Goal: Task Accomplishment & Management: Use online tool/utility

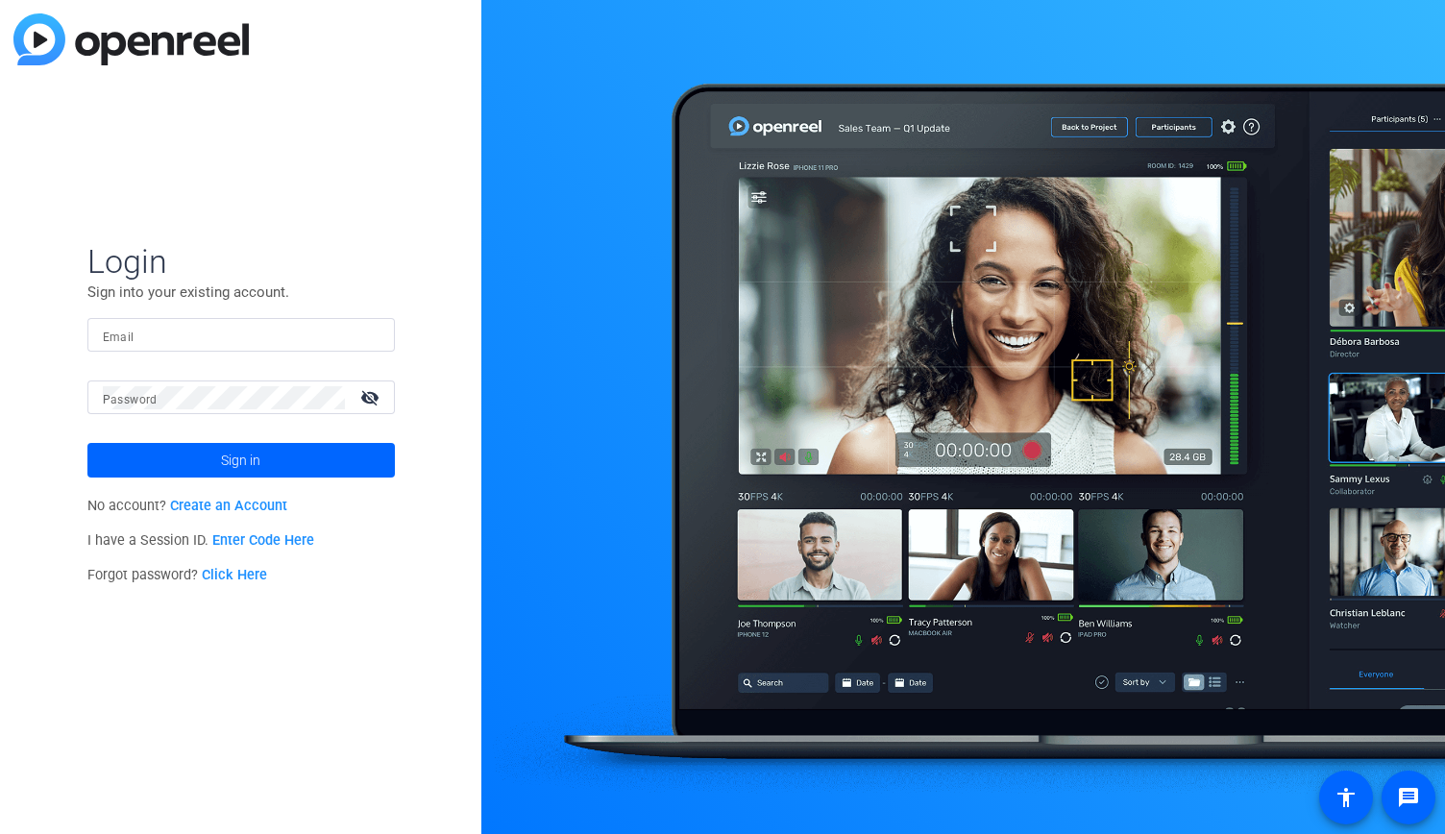
click at [186, 339] on input "Email" at bounding box center [241, 335] width 277 height 23
type input "[PERSON_NAME][EMAIL_ADDRESS][DOMAIN_NAME]"
click at [253, 466] on span "Sign in" at bounding box center [240, 460] width 39 height 48
click at [231, 666] on div "Login Sign into your existing account. Email ted@b-tv.com Password visibility_o…" at bounding box center [240, 417] width 481 height 834
click at [238, 455] on span "Sign in" at bounding box center [240, 460] width 39 height 48
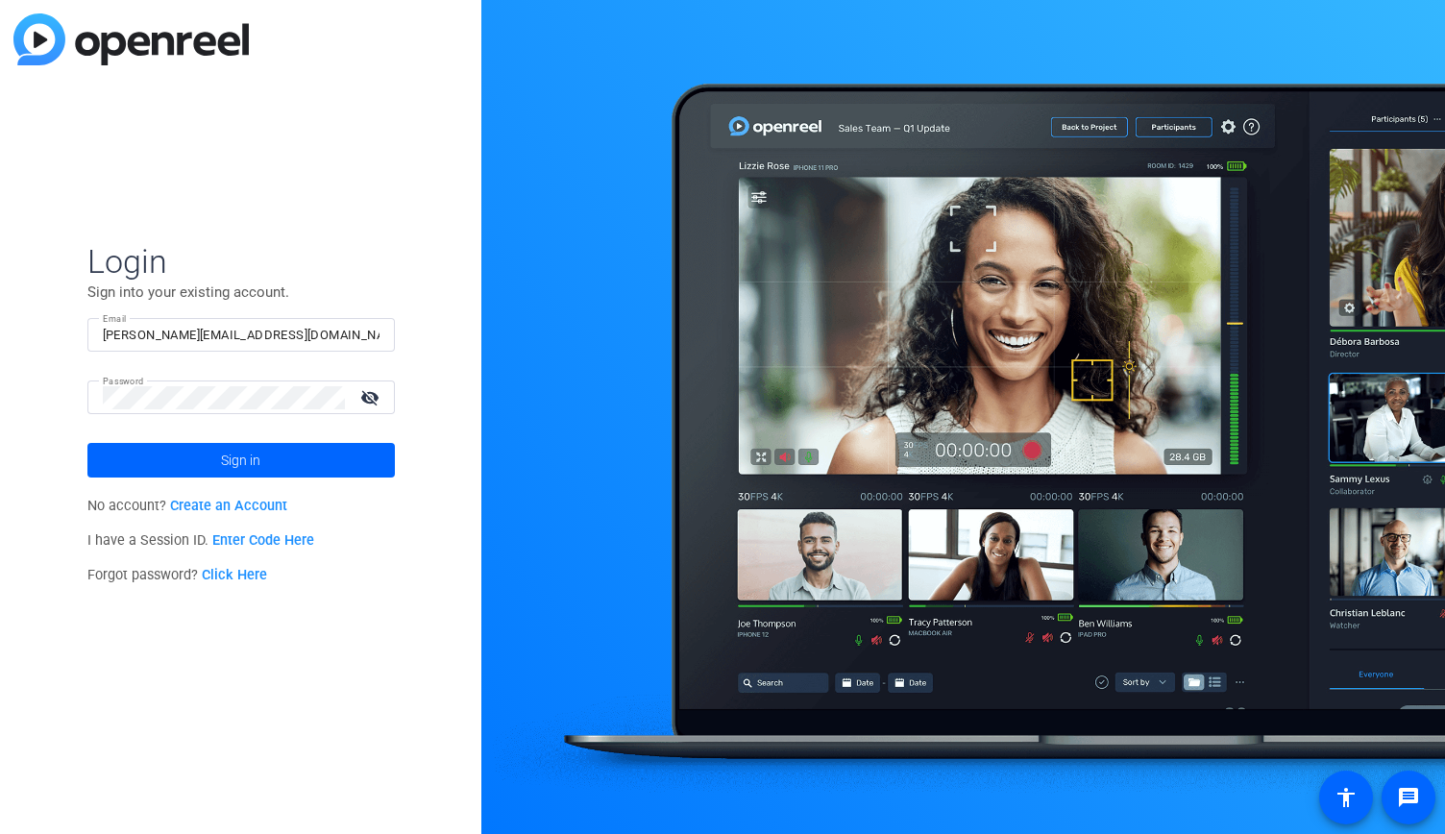
click at [73, 164] on div "Login Sign into your existing account. Email ted@b-tv.com Password visibility_o…" at bounding box center [240, 417] width 481 height 834
click at [200, 458] on span at bounding box center [240, 460] width 307 height 46
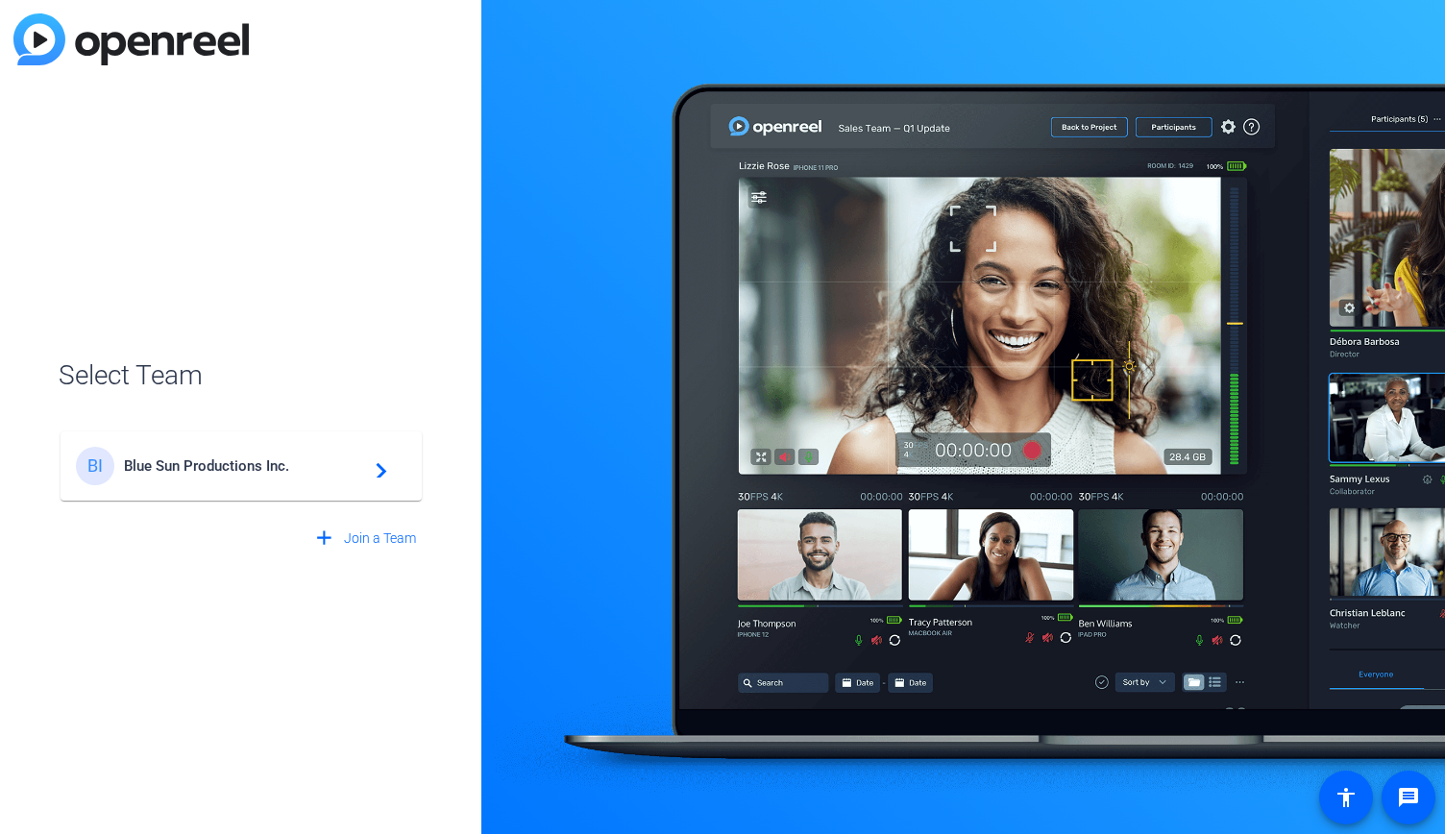
click at [307, 466] on span "Blue Sun Productions Inc." at bounding box center [244, 465] width 240 height 17
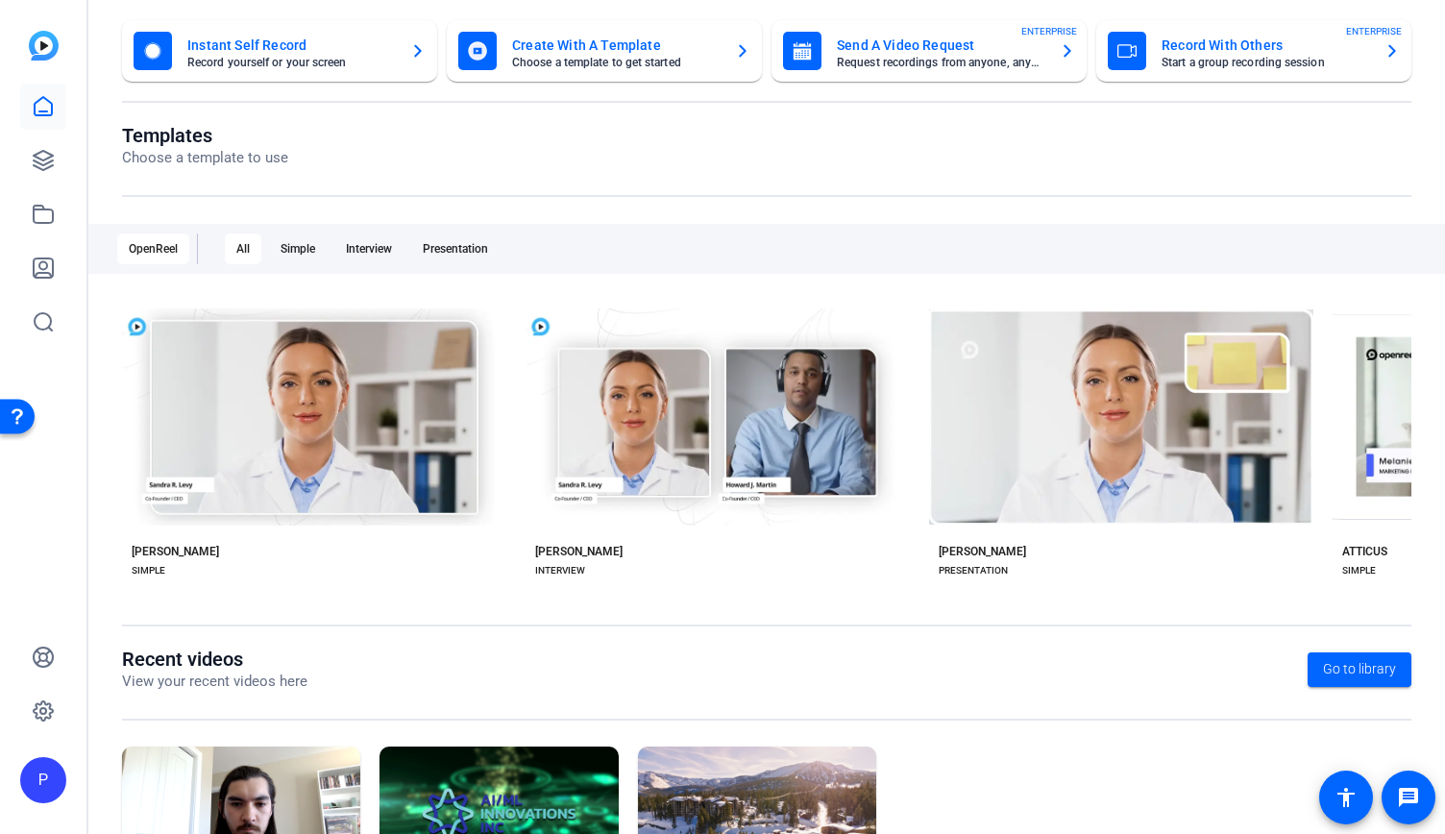
scroll to position [256, 0]
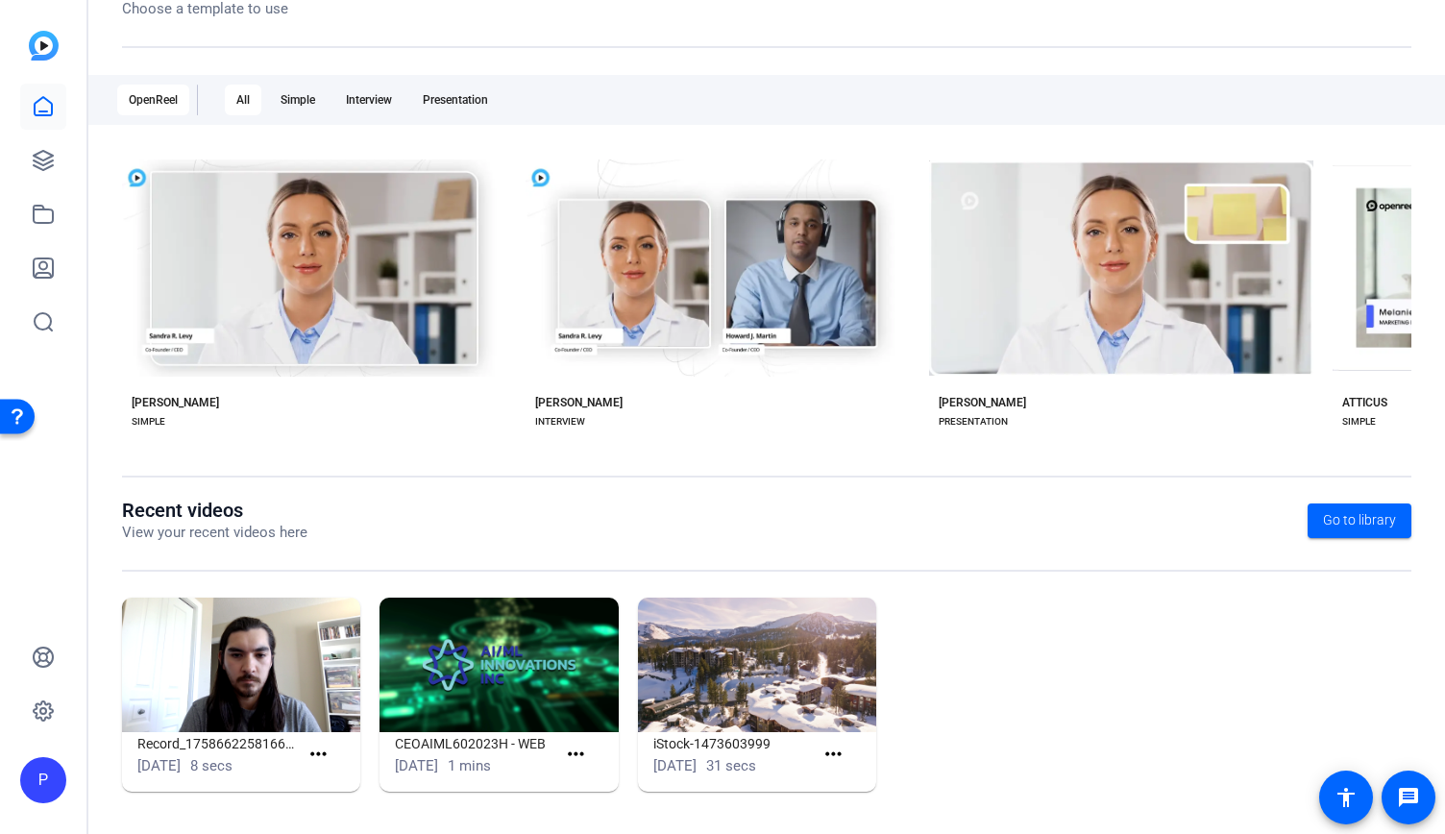
click at [207, 700] on img at bounding box center [241, 664] width 238 height 134
click at [250, 673] on img at bounding box center [241, 664] width 238 height 134
click at [318, 750] on mat-icon "more_horiz" at bounding box center [318, 754] width 24 height 24
click at [339, 777] on span "View" at bounding box center [358, 780] width 77 height 23
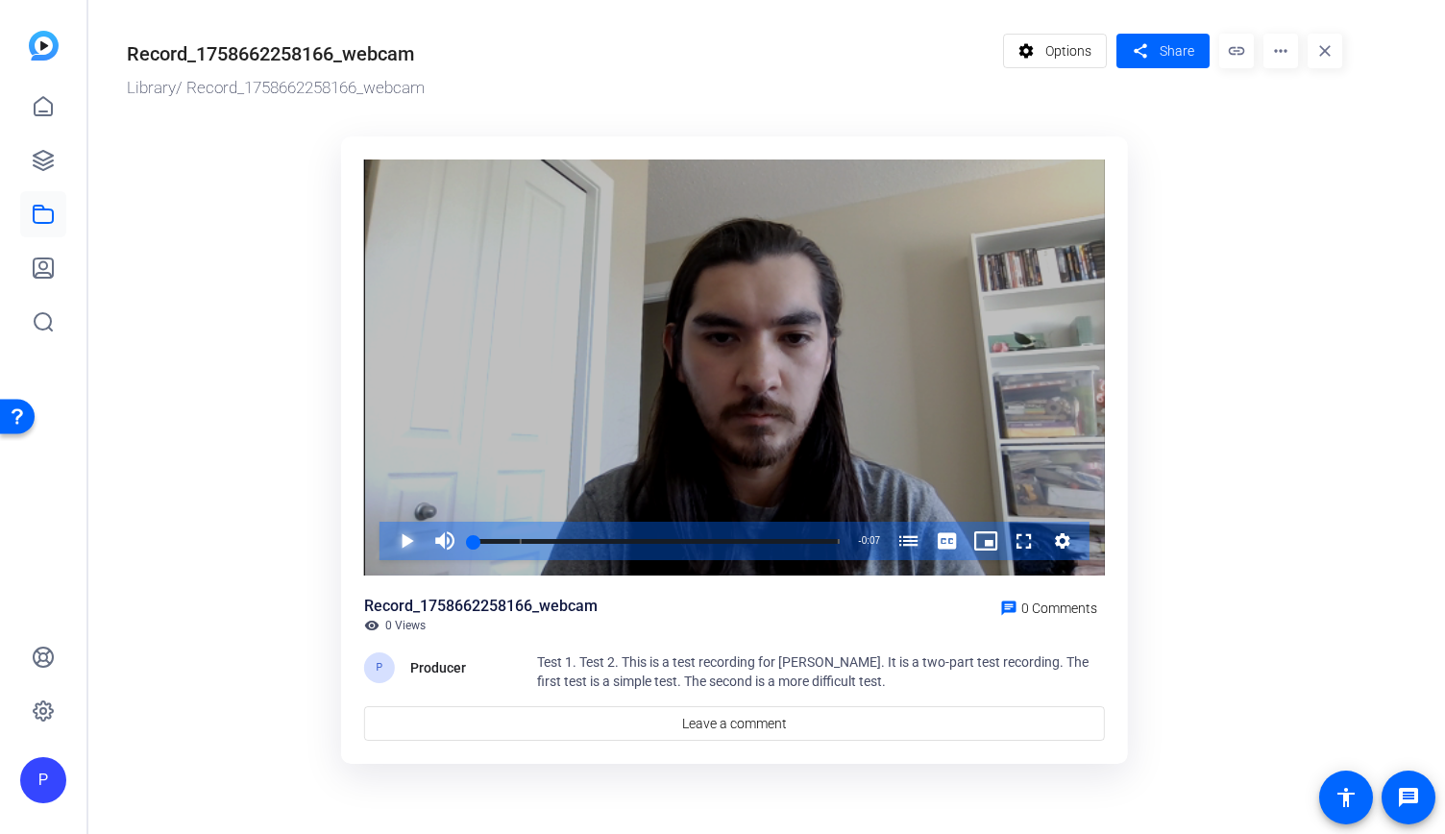
click at [387, 539] on span "Video Player" at bounding box center [387, 541] width 0 height 38
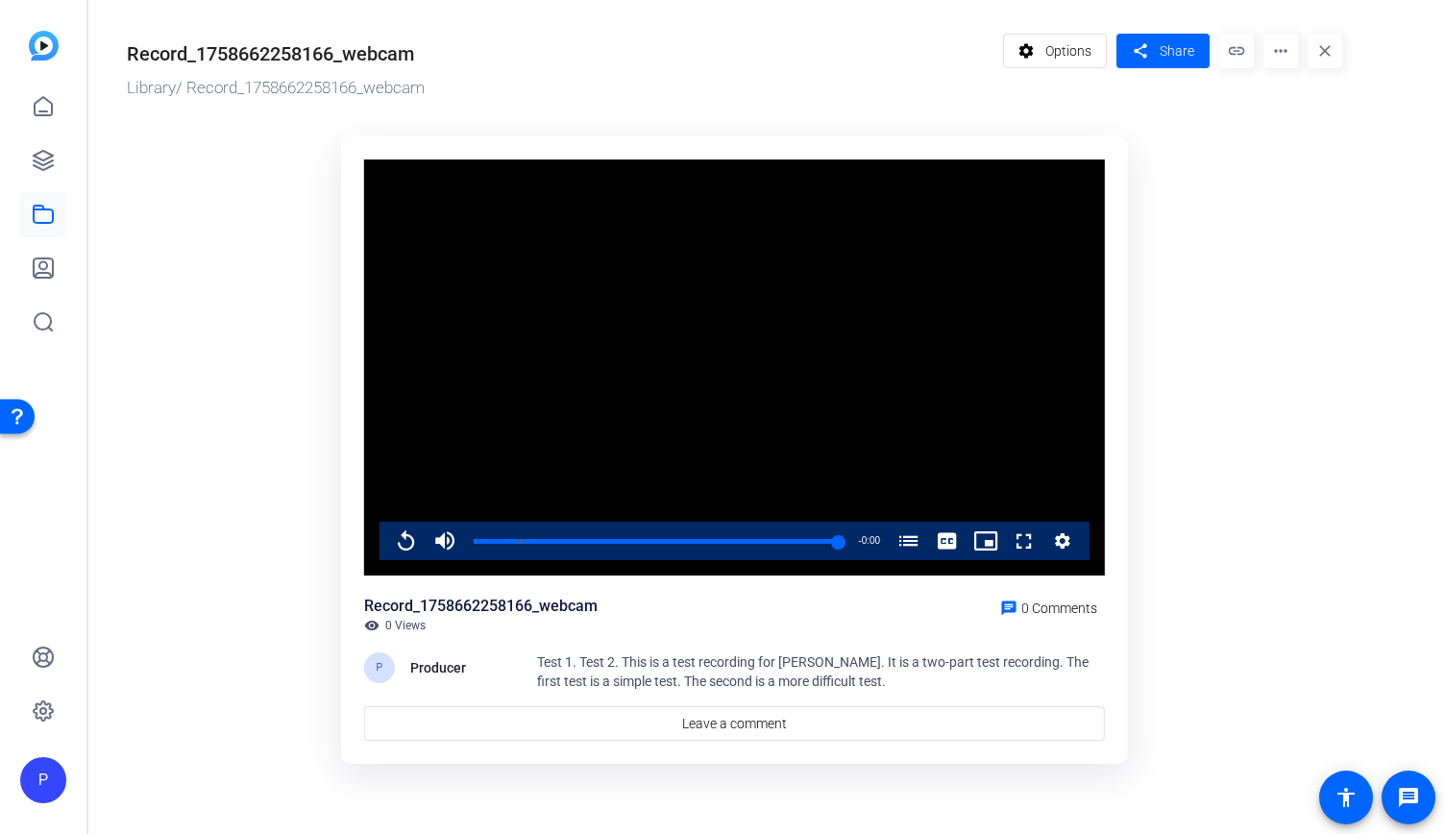
click at [1239, 326] on ktd-grid "Video Player is loading. Play Video Replay Mute 52% Current Time 0:07 / Duratio…" at bounding box center [734, 451] width 1215 height 653
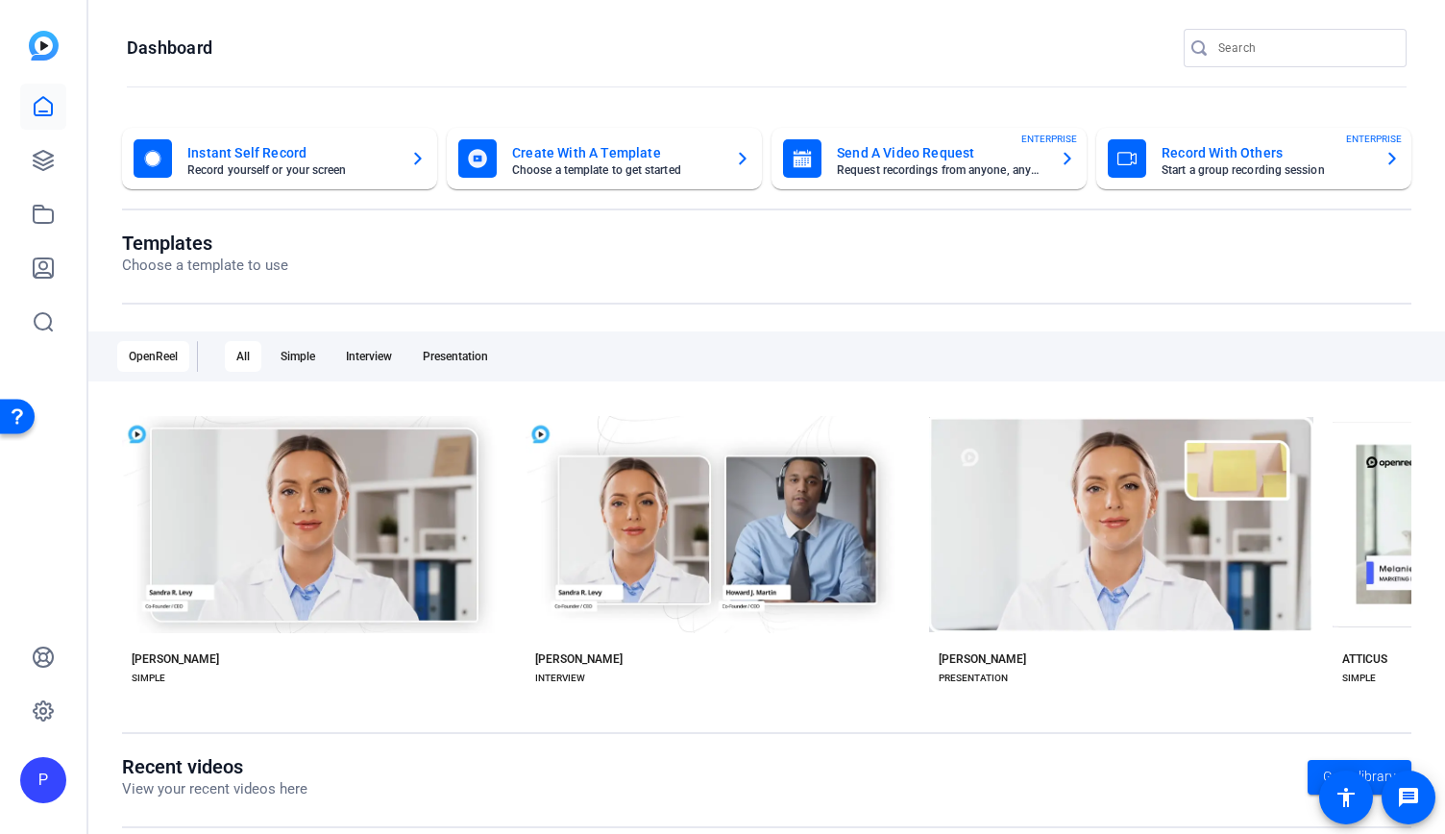
click at [1297, 164] on mat-card-subtitle "Start a group recording session" at bounding box center [1264, 170] width 207 height 12
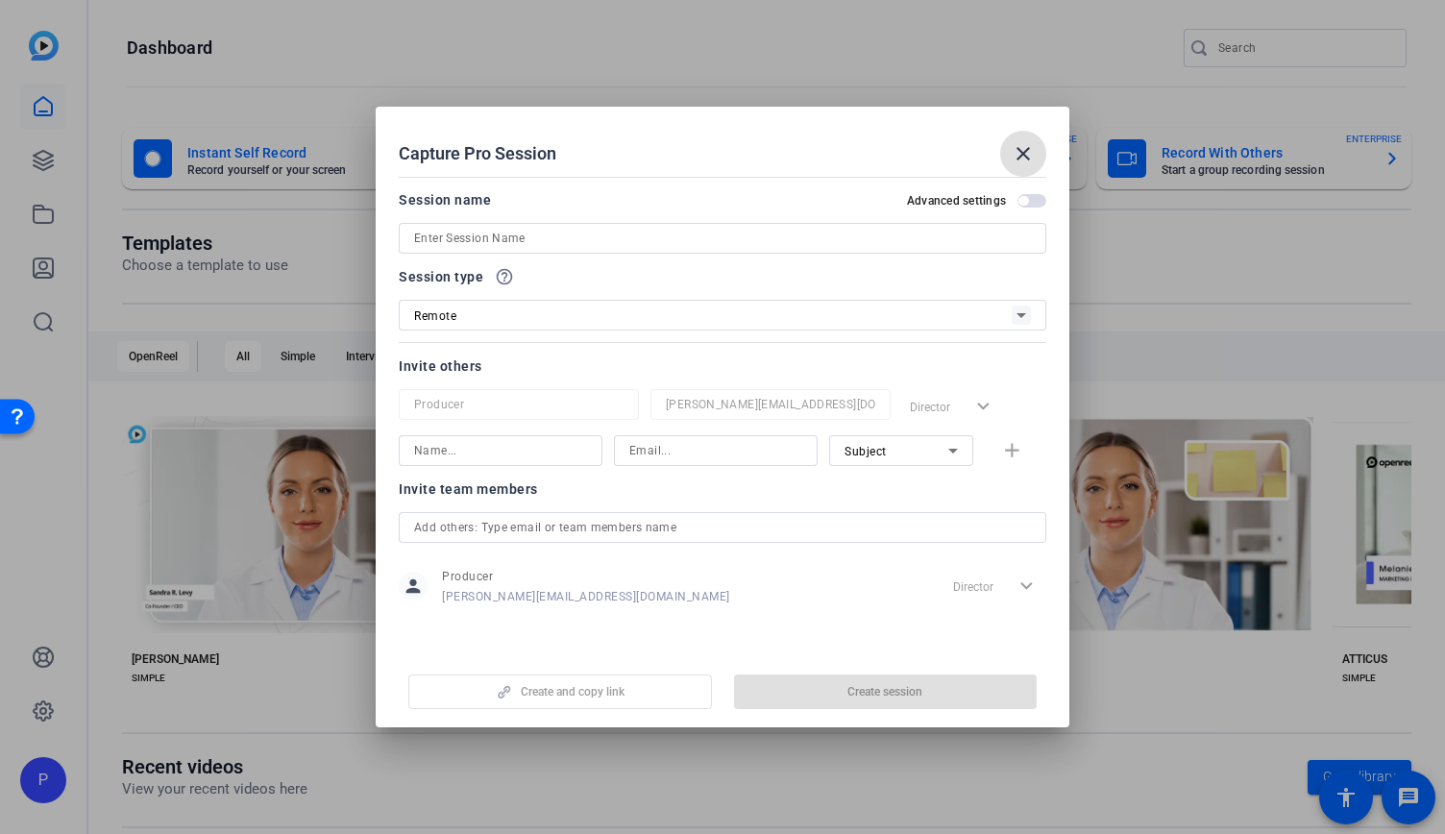
click at [561, 521] on input "text" at bounding box center [722, 527] width 617 height 23
click at [668, 524] on input "text" at bounding box center [722, 527] width 617 height 23
click at [653, 577] on div "person Producer ted@b-tv.com Director expand_more" at bounding box center [722, 586] width 647 height 48
click at [935, 318] on div "Remote" at bounding box center [712, 316] width 597 height 24
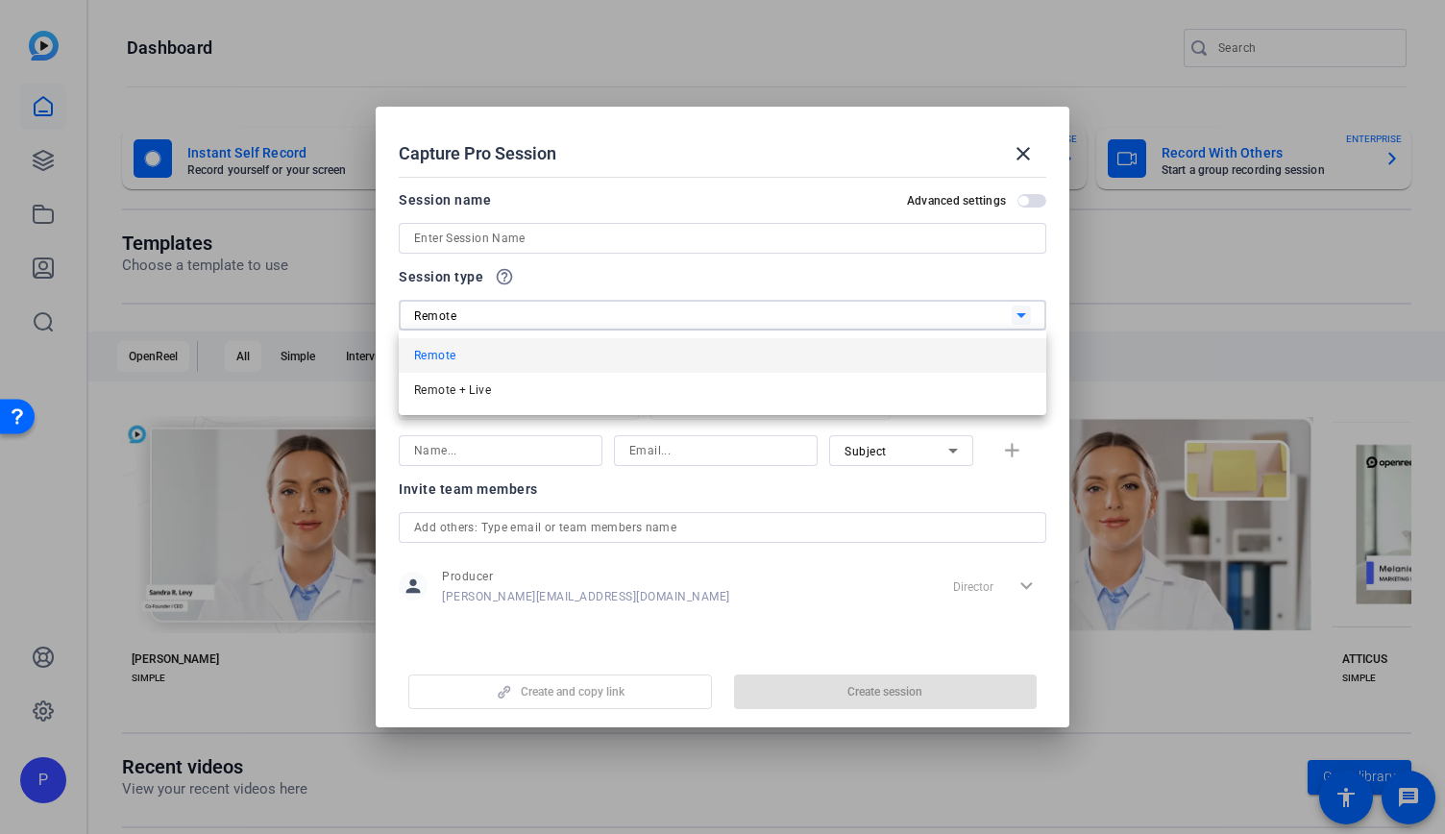
click at [752, 256] on div at bounding box center [722, 417] width 1445 height 834
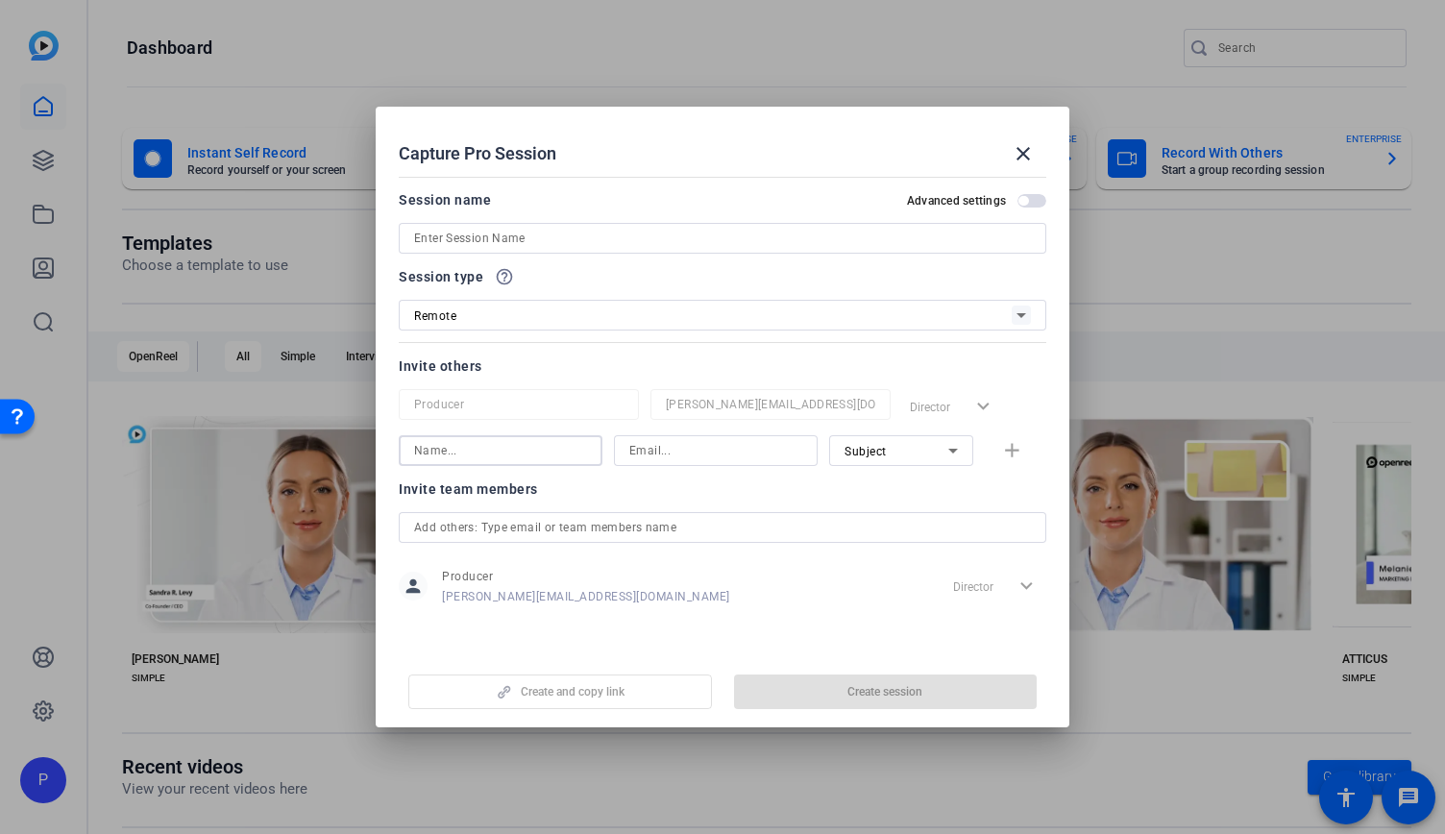
click at [511, 445] on input at bounding box center [500, 450] width 173 height 23
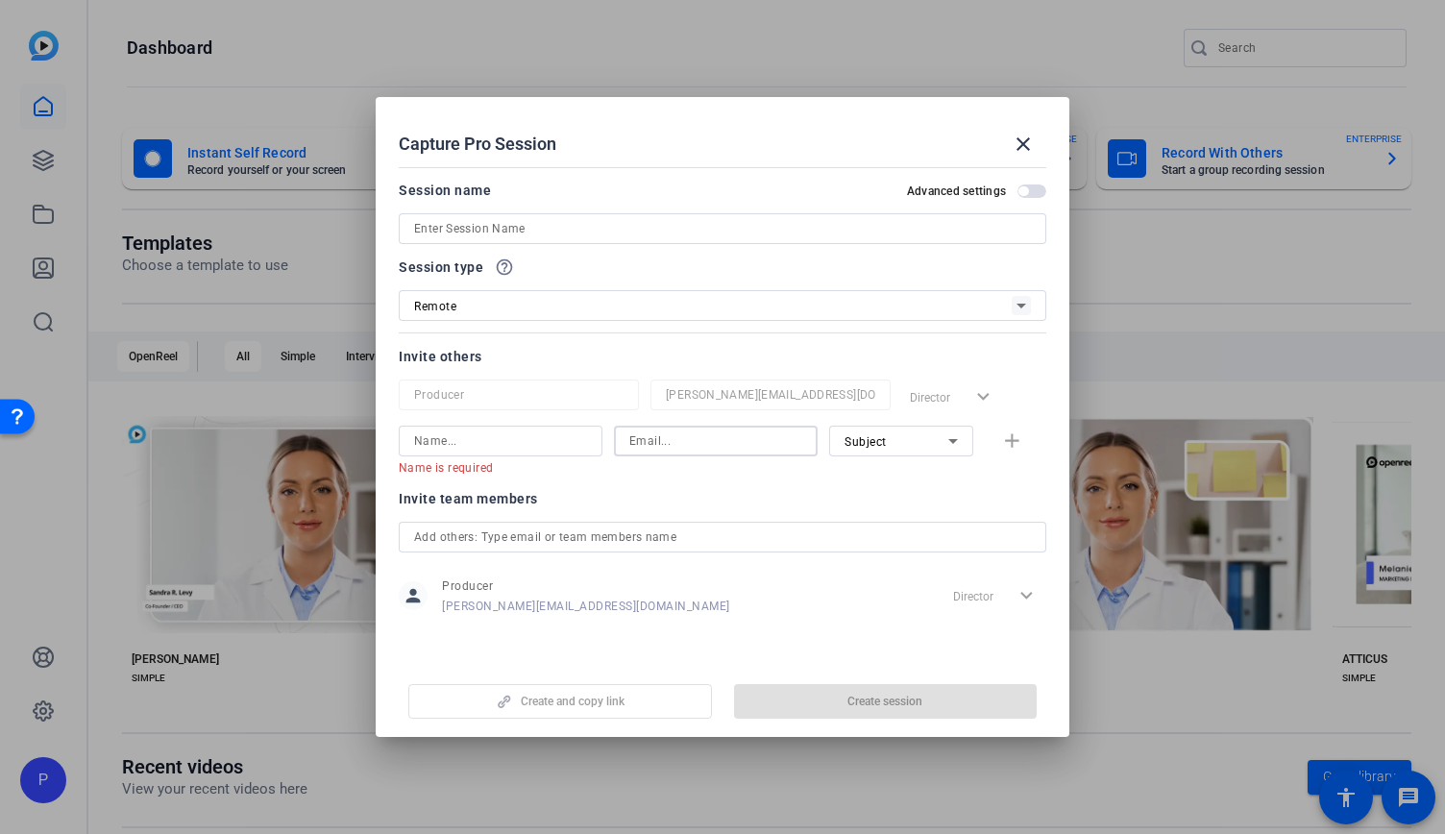
drag, startPoint x: 778, startPoint y: 452, endPoint x: 820, endPoint y: 452, distance: 42.3
click at [778, 452] on div at bounding box center [715, 441] width 173 height 31
click at [955, 493] on div "Invite team members" at bounding box center [722, 498] width 647 height 23
click at [1004, 151] on span at bounding box center [1023, 144] width 46 height 46
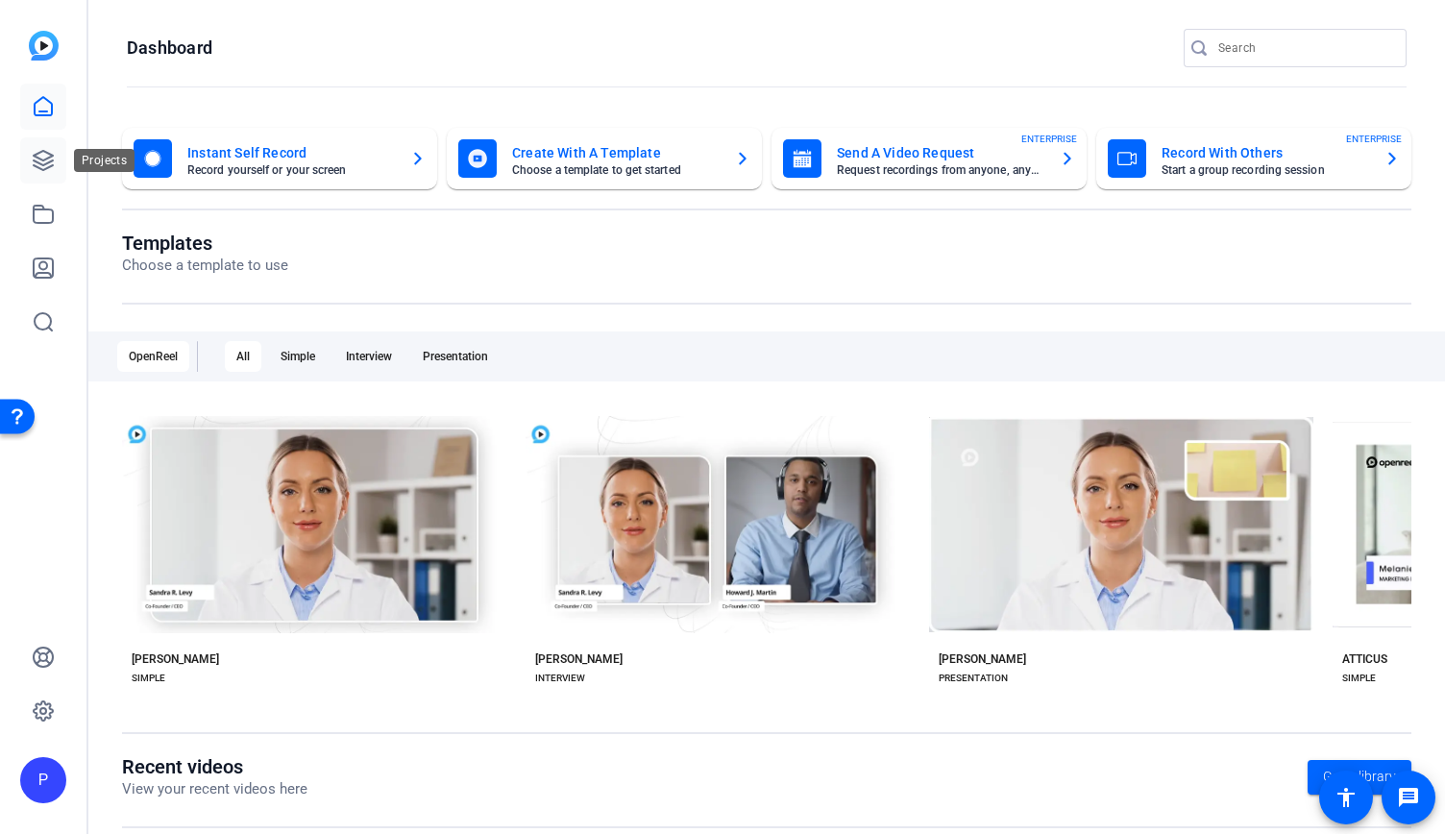
click at [34, 159] on icon at bounding box center [43, 160] width 19 height 19
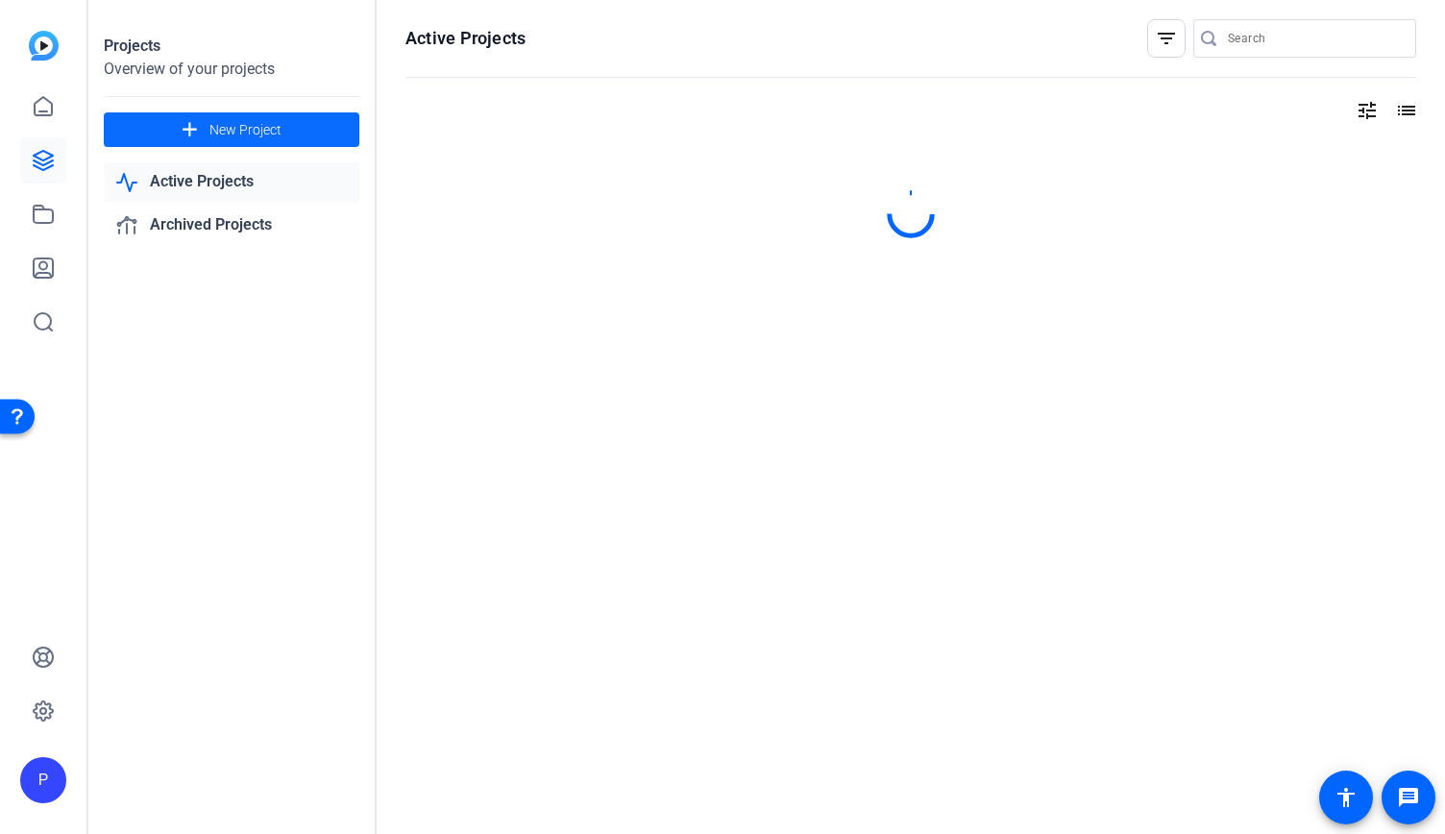
click at [252, 133] on span "New Project" at bounding box center [245, 130] width 72 height 20
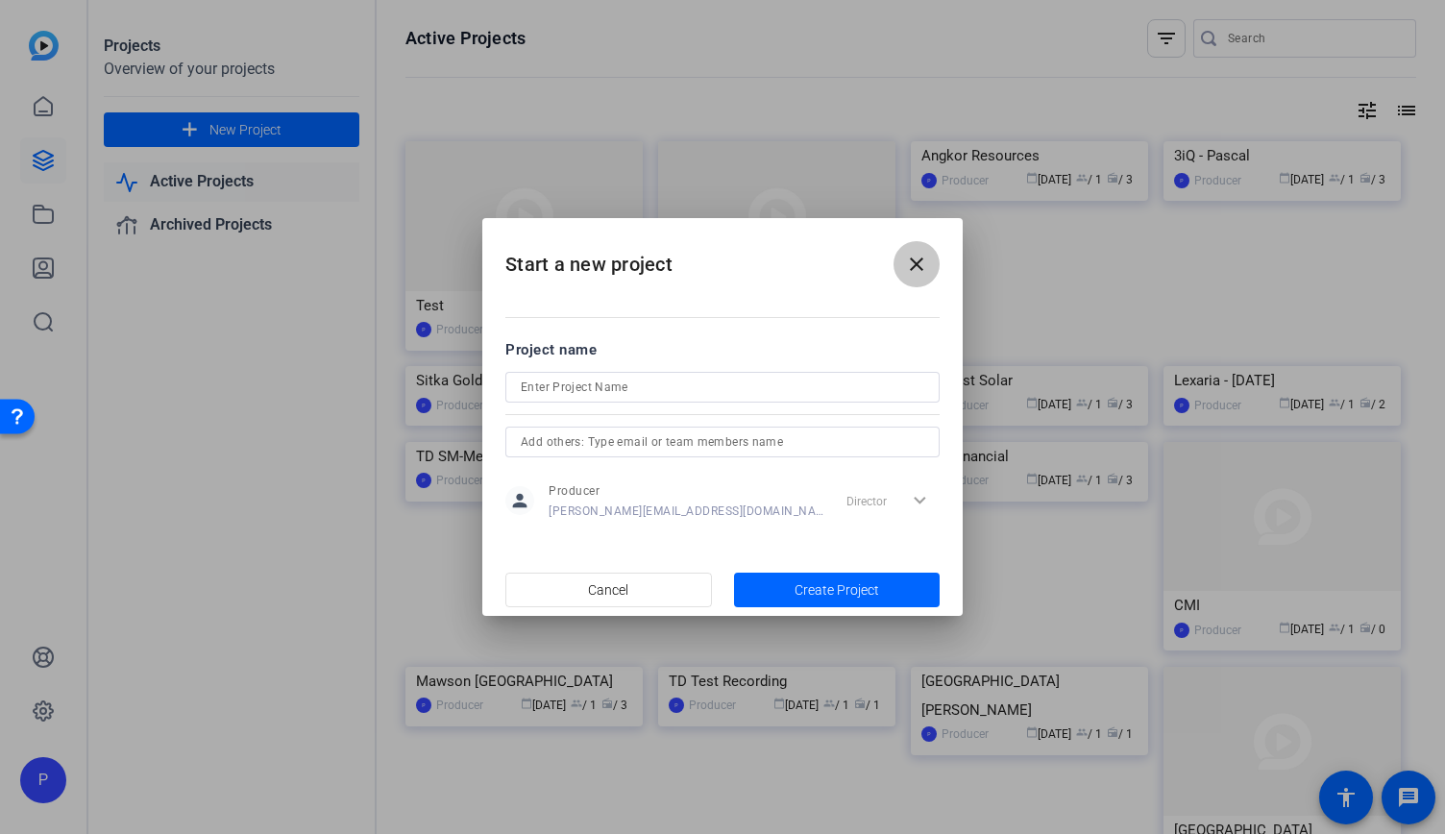
click at [923, 268] on mat-icon "close" at bounding box center [916, 264] width 23 height 23
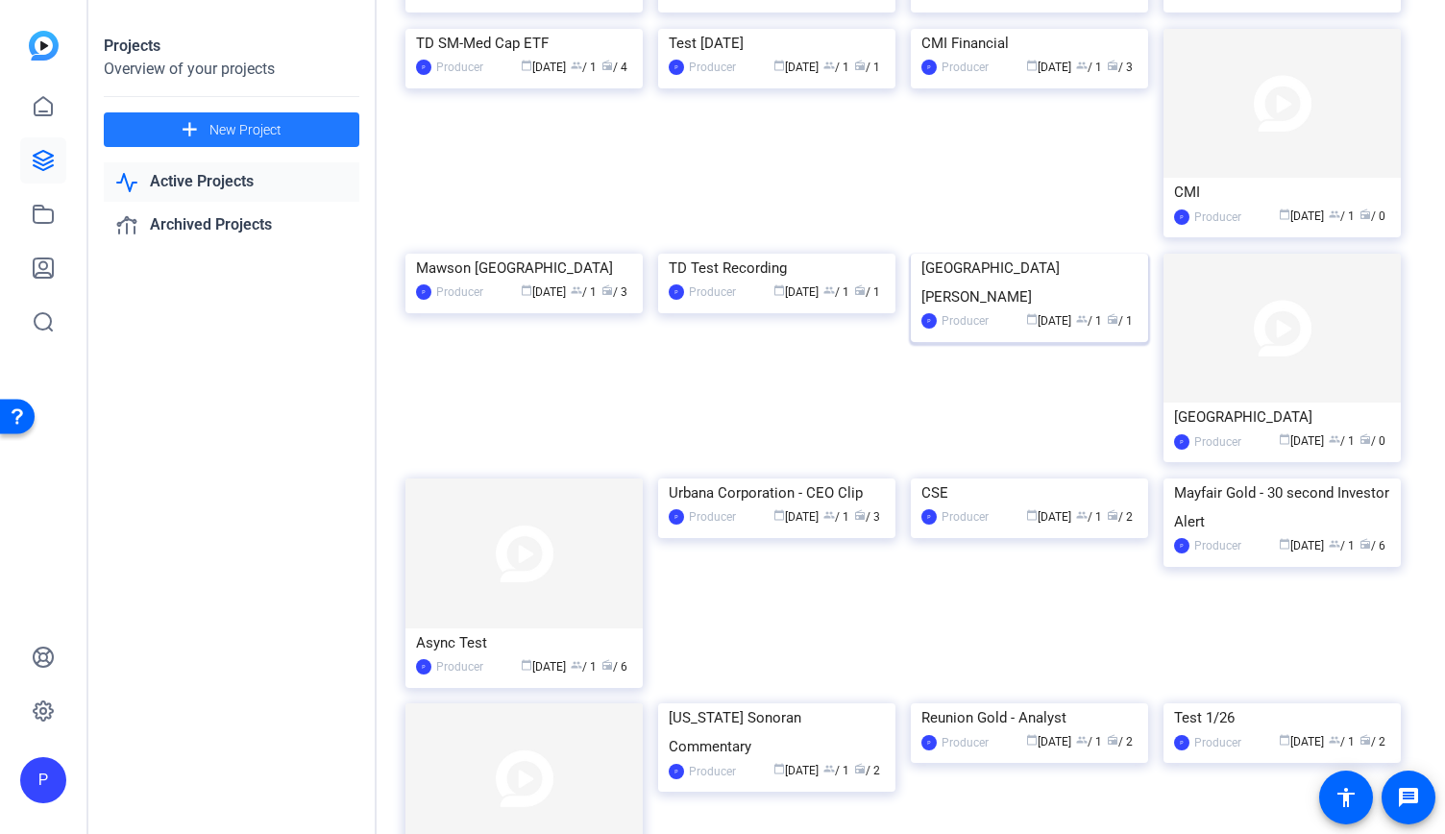
scroll to position [480, 0]
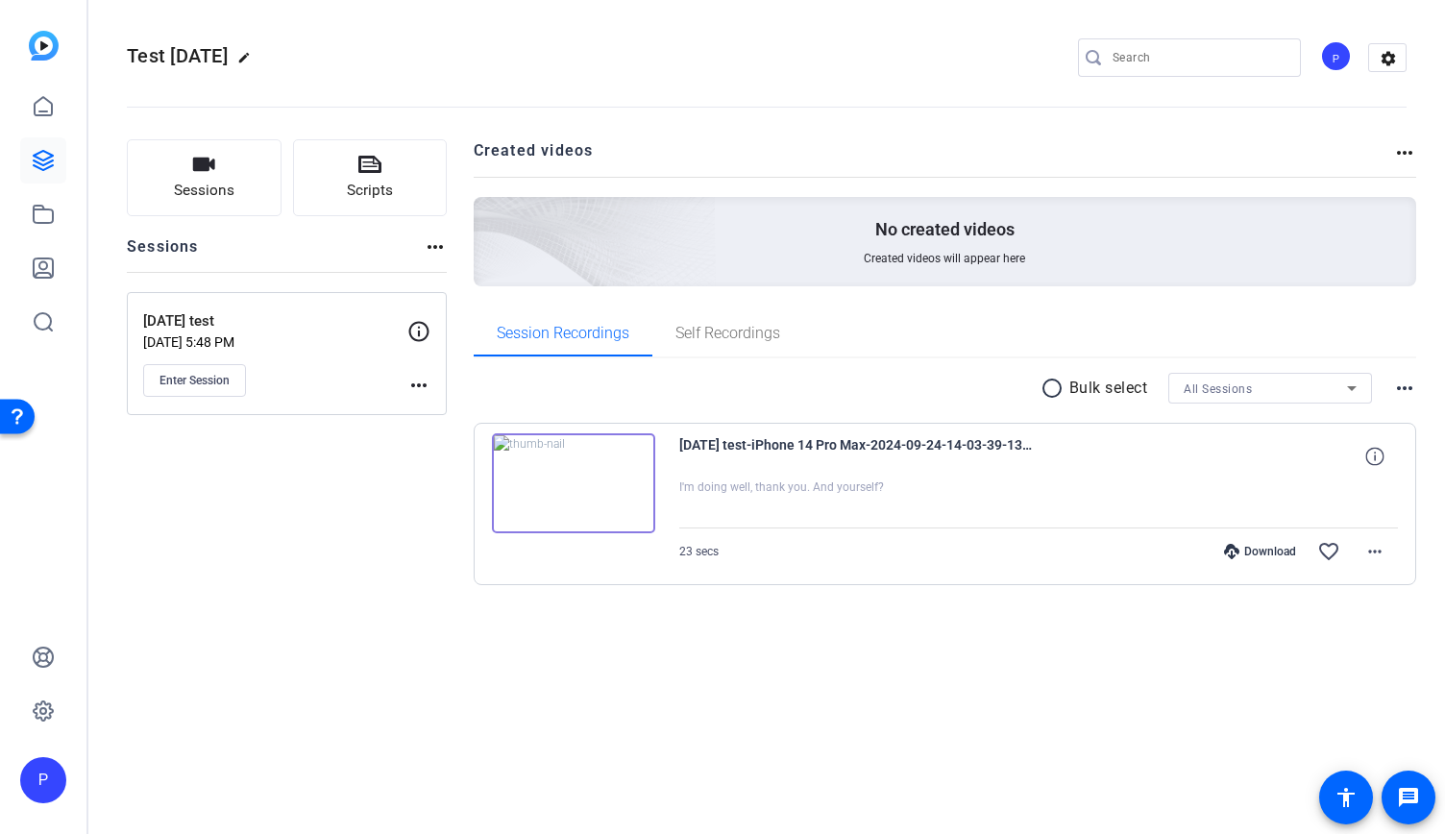
click at [594, 495] on img at bounding box center [573, 483] width 163 height 100
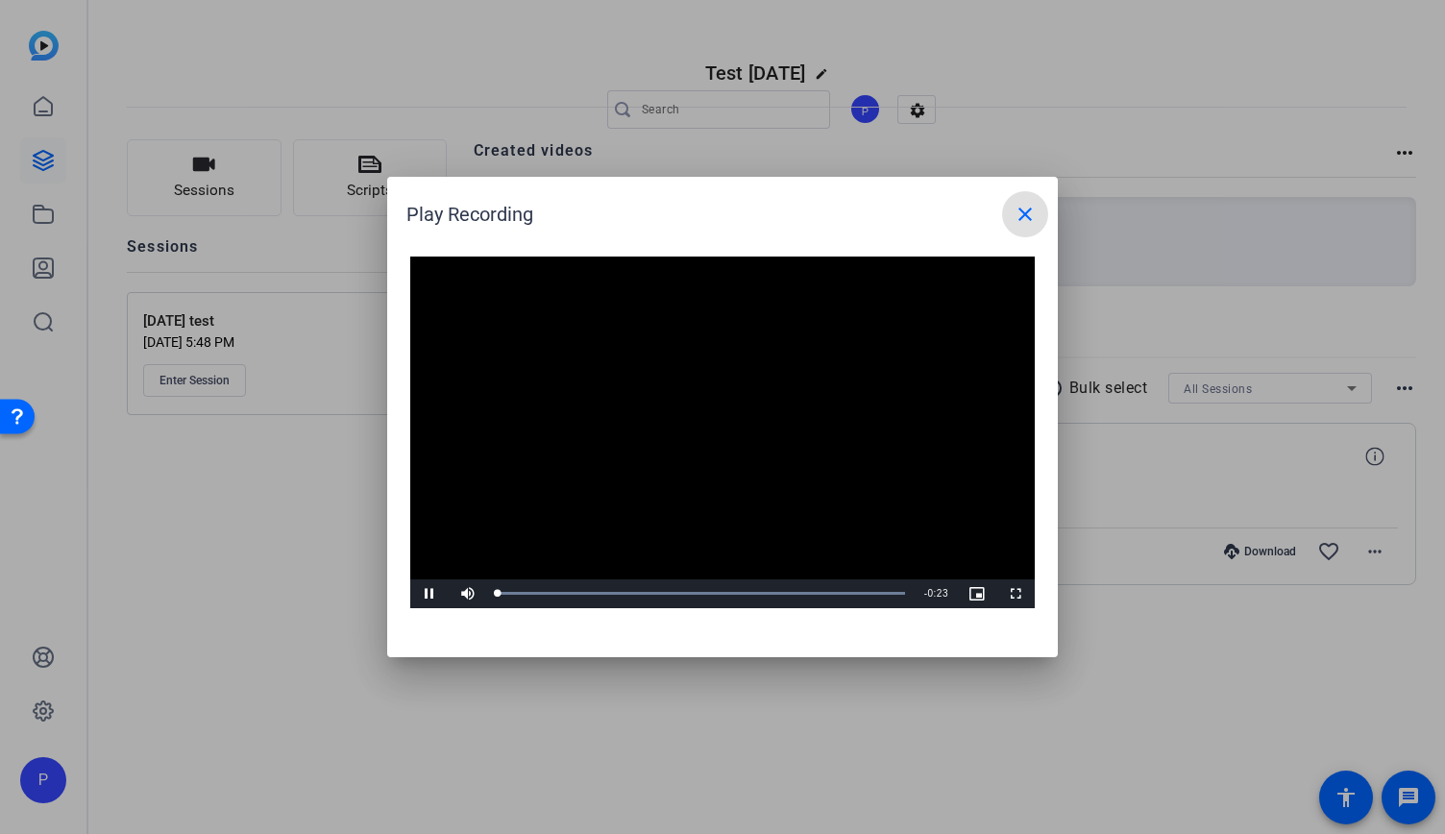
click at [728, 433] on video "Video Player" at bounding box center [722, 432] width 624 height 352
click at [728, 435] on video "Video Player" at bounding box center [722, 432] width 624 height 352
click at [626, 596] on div "Loaded : 100.00% 0:07 0:01" at bounding box center [700, 593] width 427 height 29
click at [765, 602] on div "Loaded : 100.00% 0:15 0:07" at bounding box center [700, 593] width 427 height 29
click at [853, 599] on div "Loaded : 100.00% 0:20 0:17" at bounding box center [700, 593] width 427 height 29
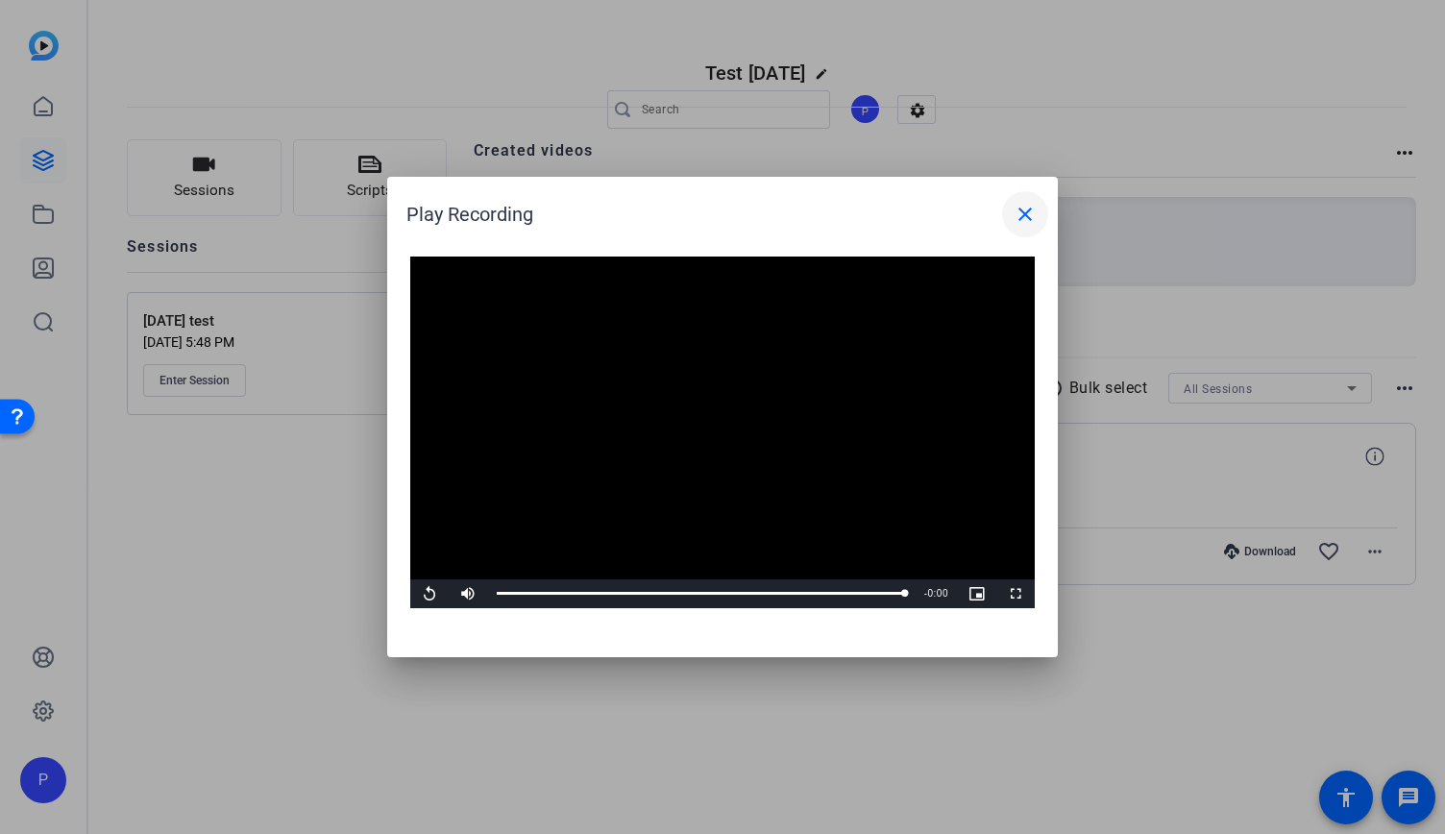
click at [1020, 205] on mat-icon "close" at bounding box center [1024, 214] width 23 height 23
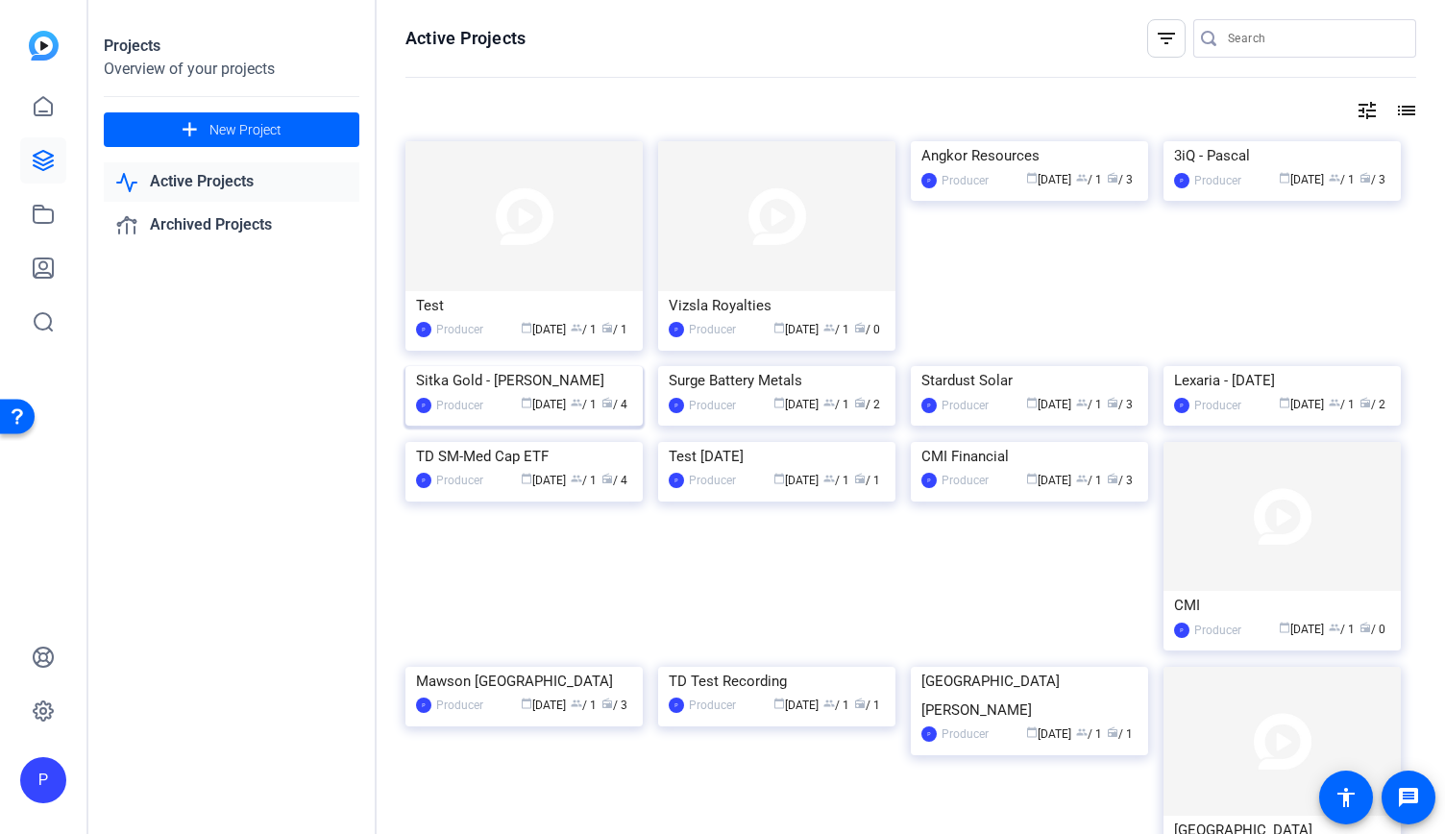
click at [574, 366] on img at bounding box center [523, 366] width 237 height 0
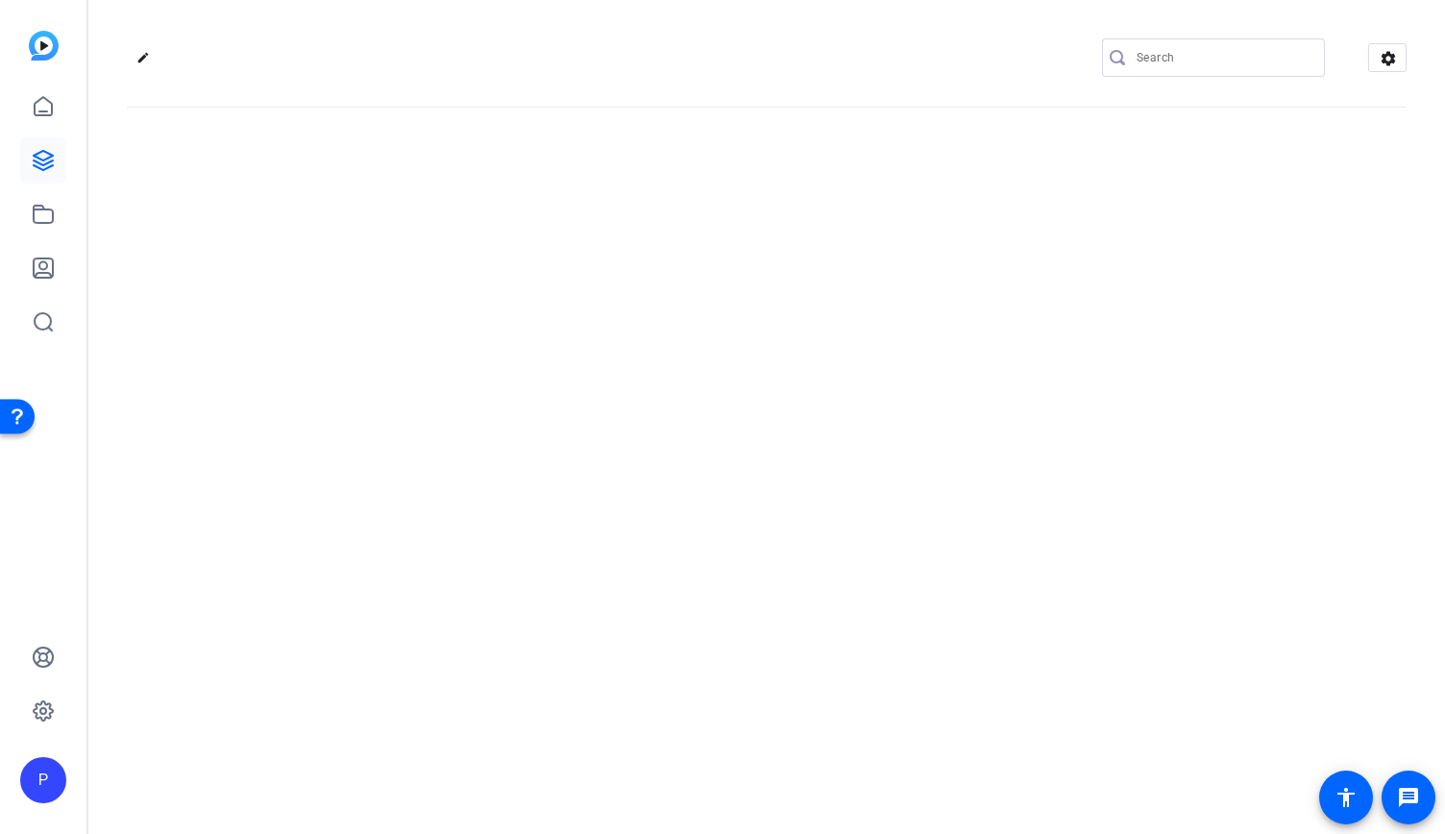
click at [574, 416] on div "edit settings" at bounding box center [766, 417] width 1356 height 834
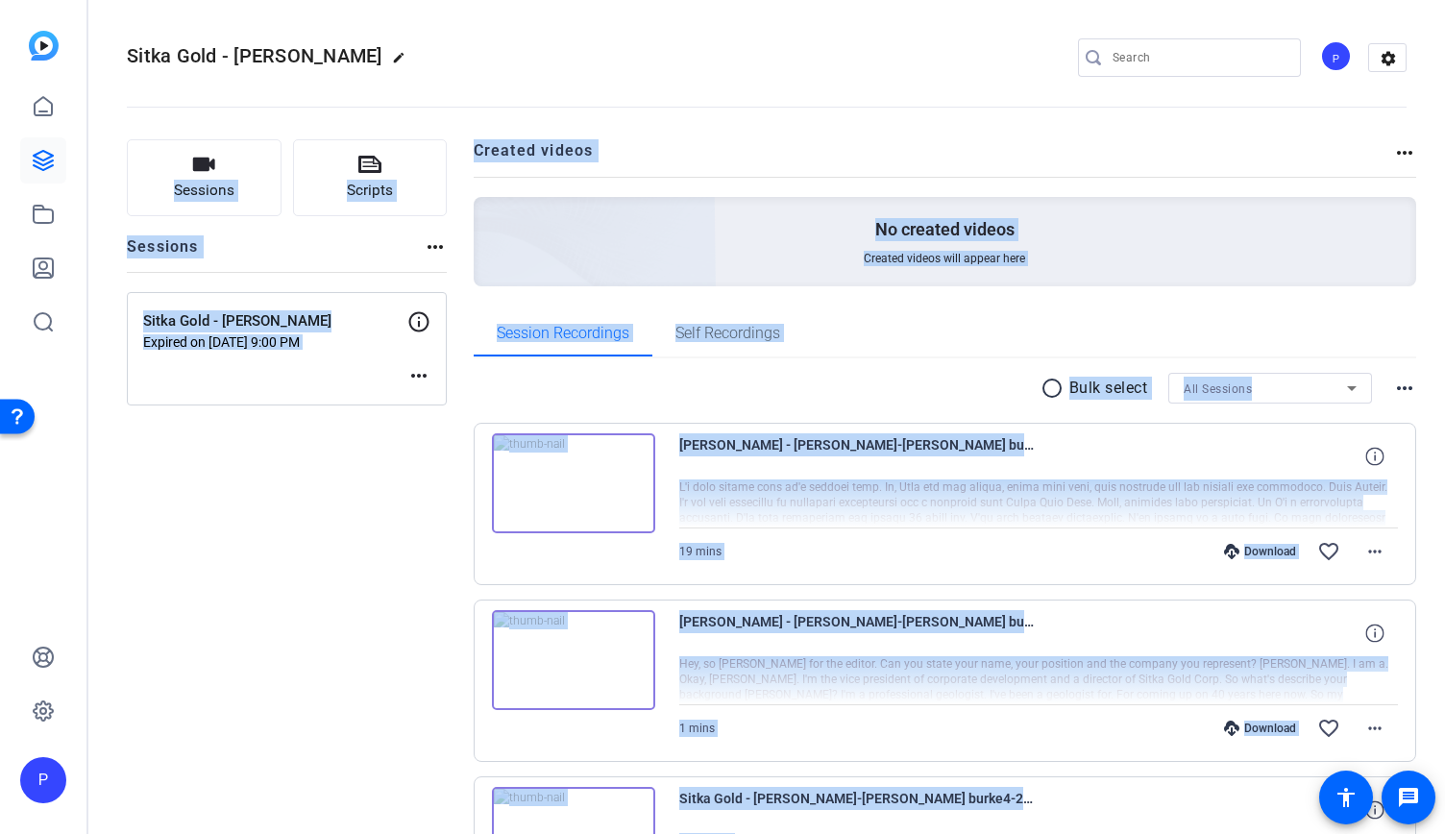
click at [907, 342] on div "Session Recordings Self Recordings" at bounding box center [945, 333] width 943 height 46
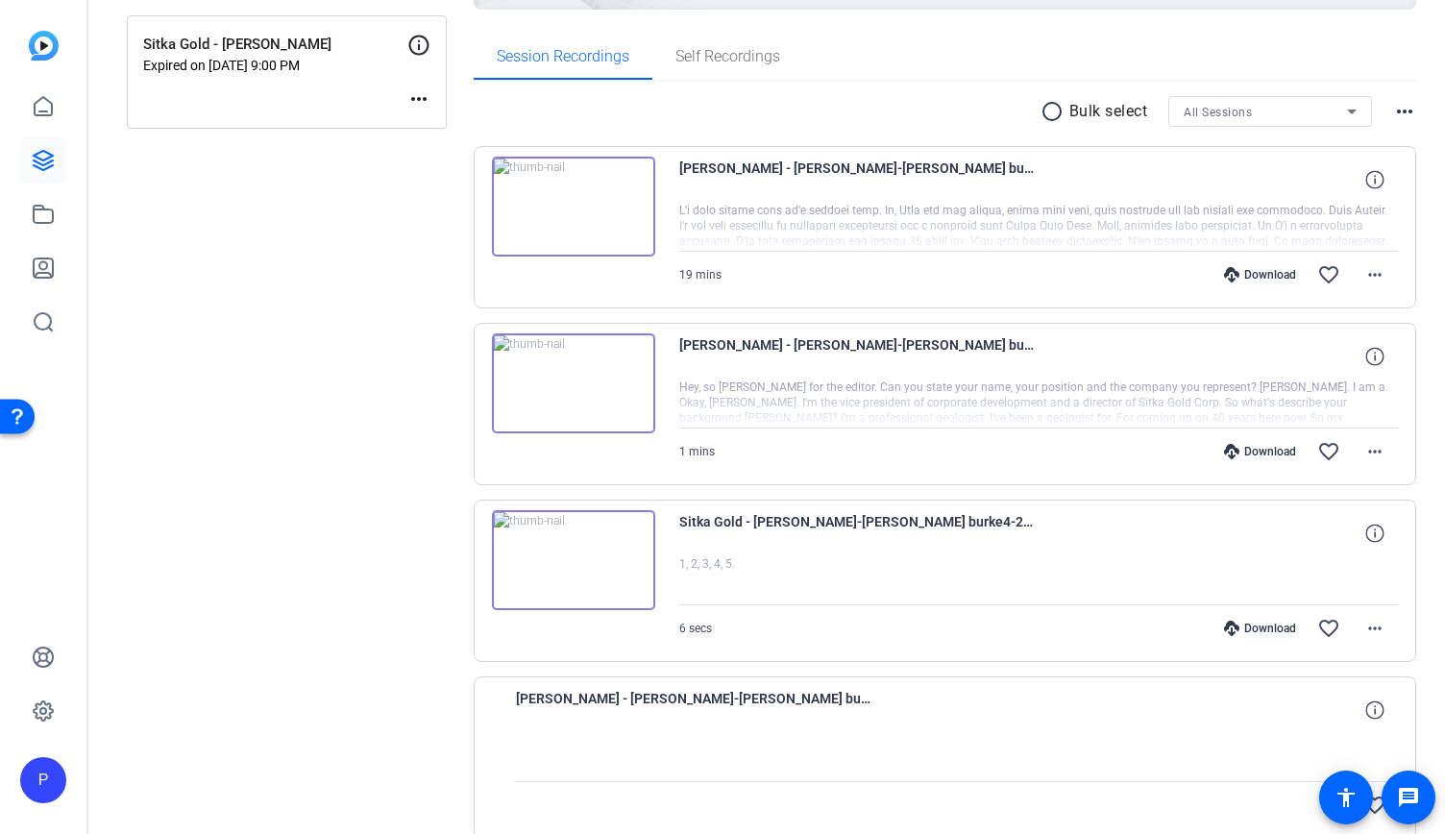
scroll to position [192, 0]
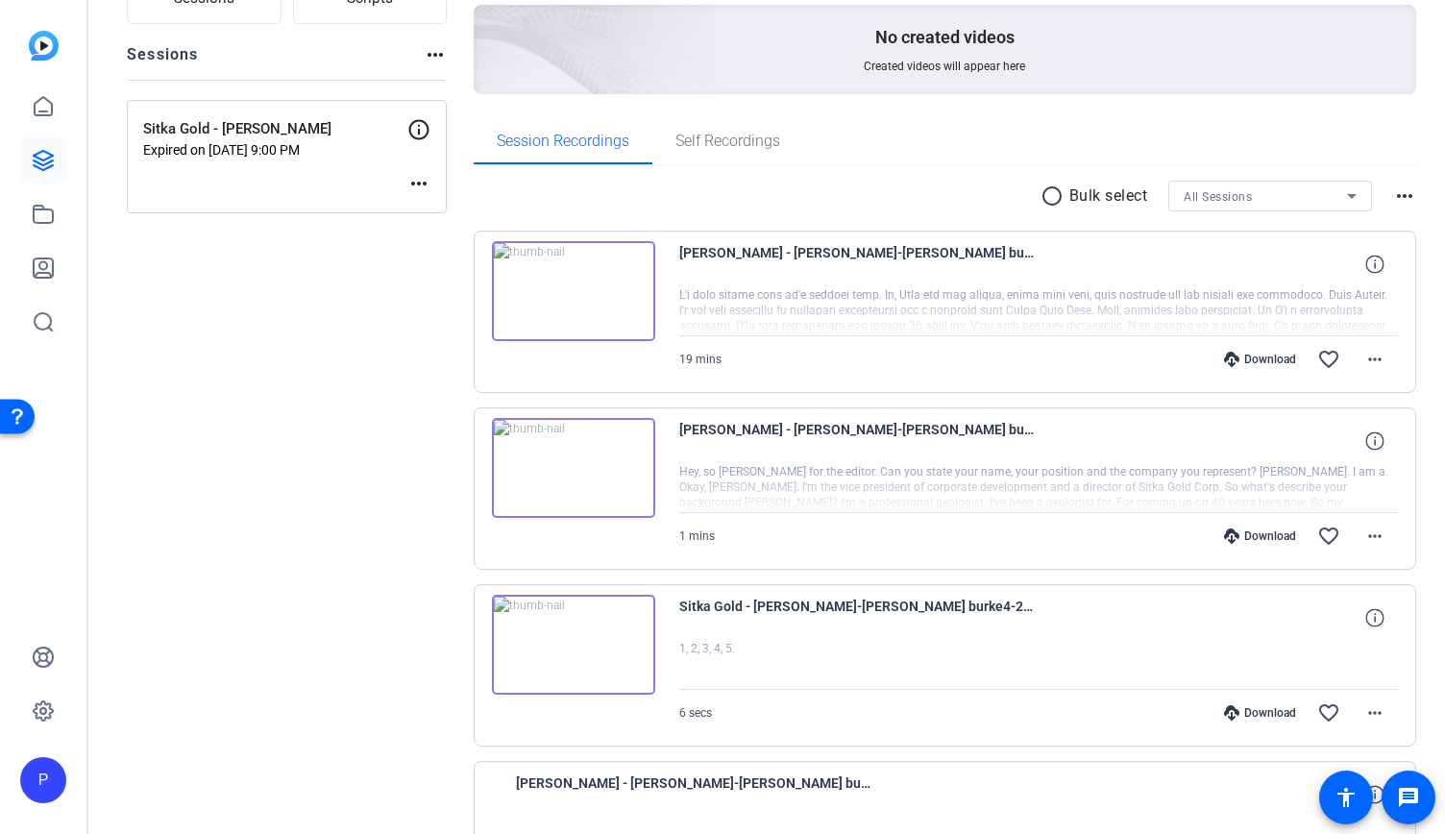
click at [572, 449] on img at bounding box center [573, 468] width 163 height 100
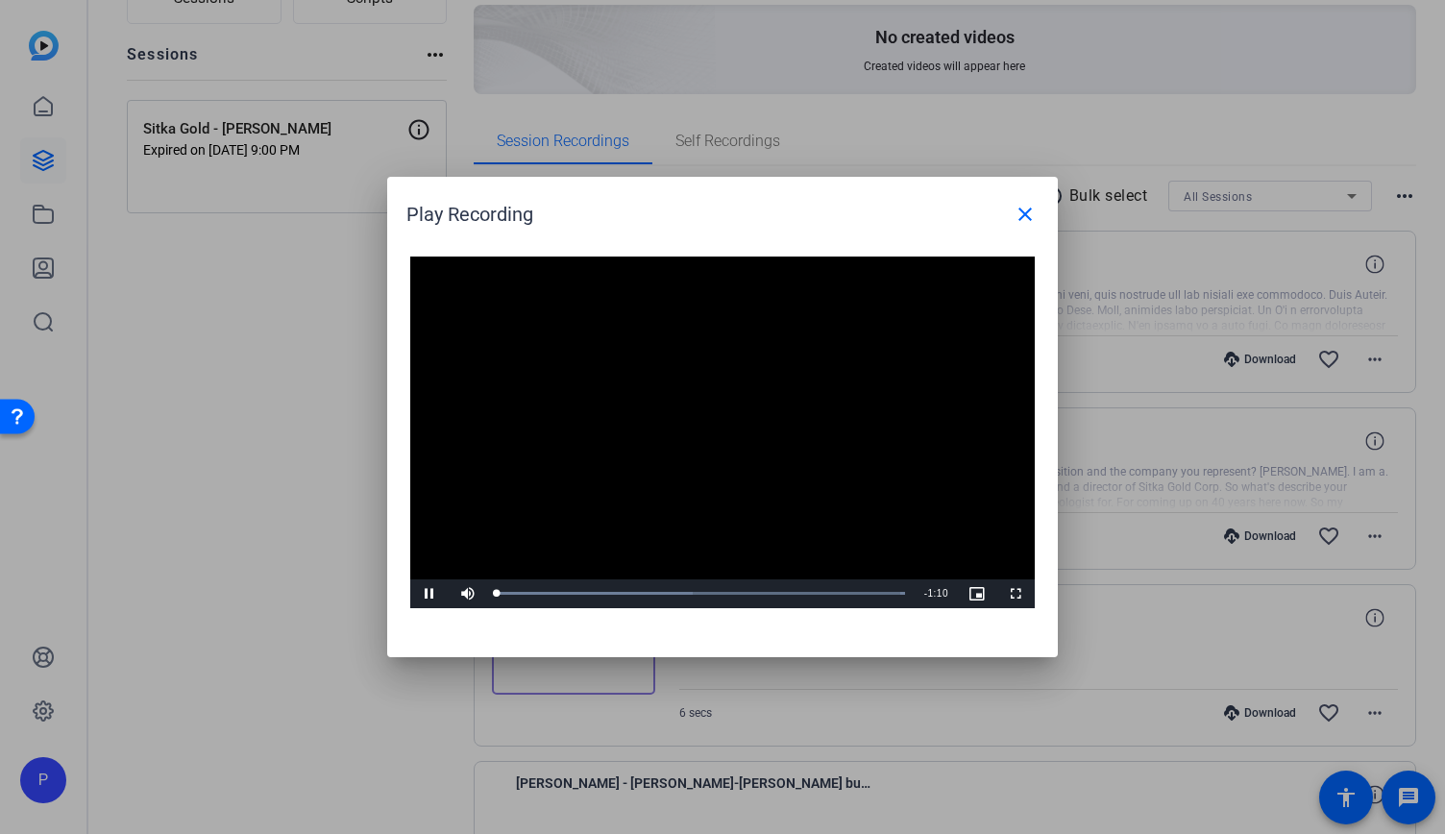
click at [710, 430] on video "Video Player" at bounding box center [722, 432] width 624 height 352
click at [715, 444] on video "Video Player" at bounding box center [722, 432] width 624 height 352
click at [554, 593] on div "0:10" at bounding box center [554, 593] width 1 height 5
click at [701, 596] on div "Loaded : 100.00% 0:35 0:11" at bounding box center [700, 593] width 427 height 29
click at [1034, 214] on mat-icon "close" at bounding box center [1024, 214] width 23 height 23
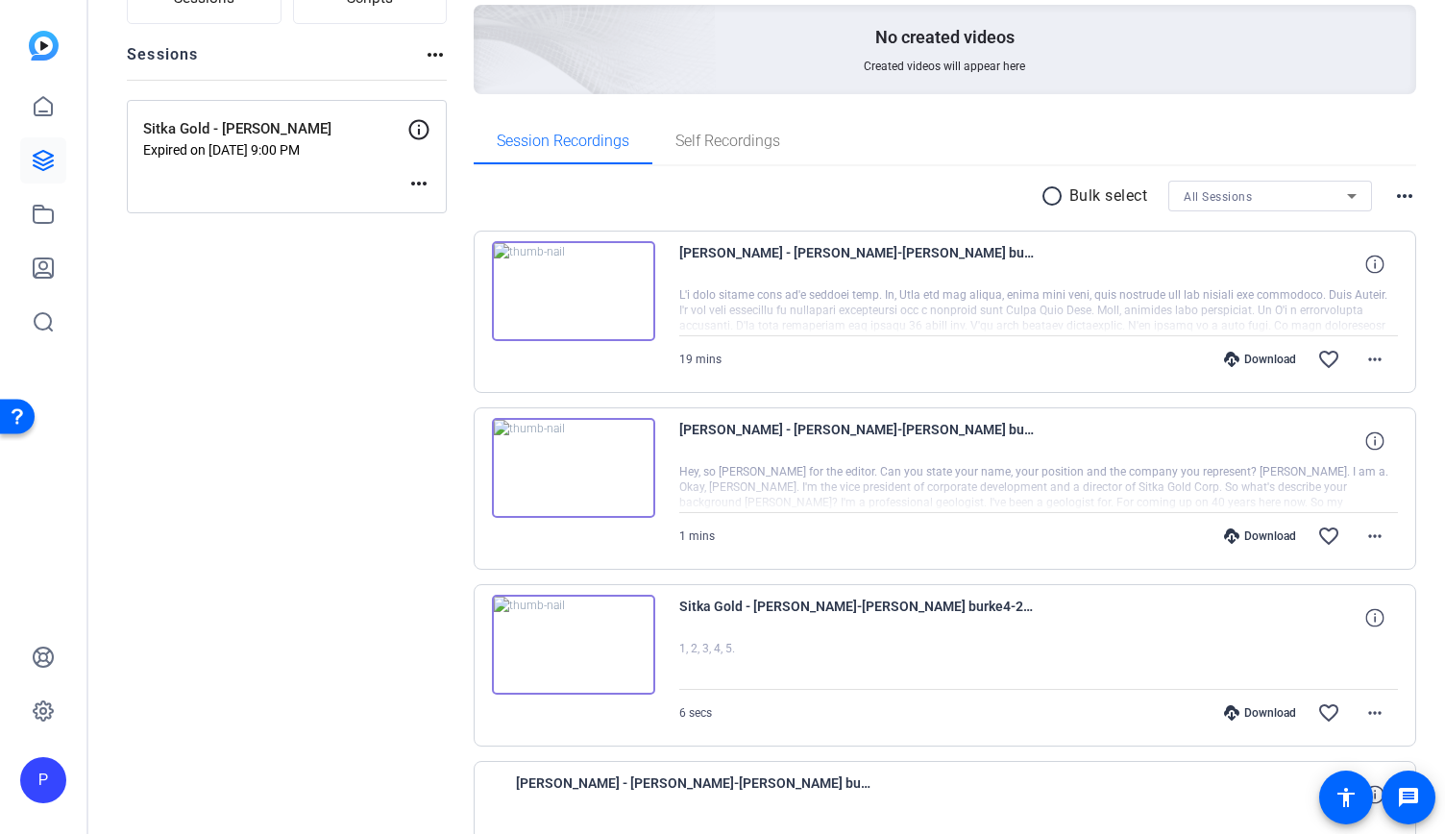
scroll to position [0, 0]
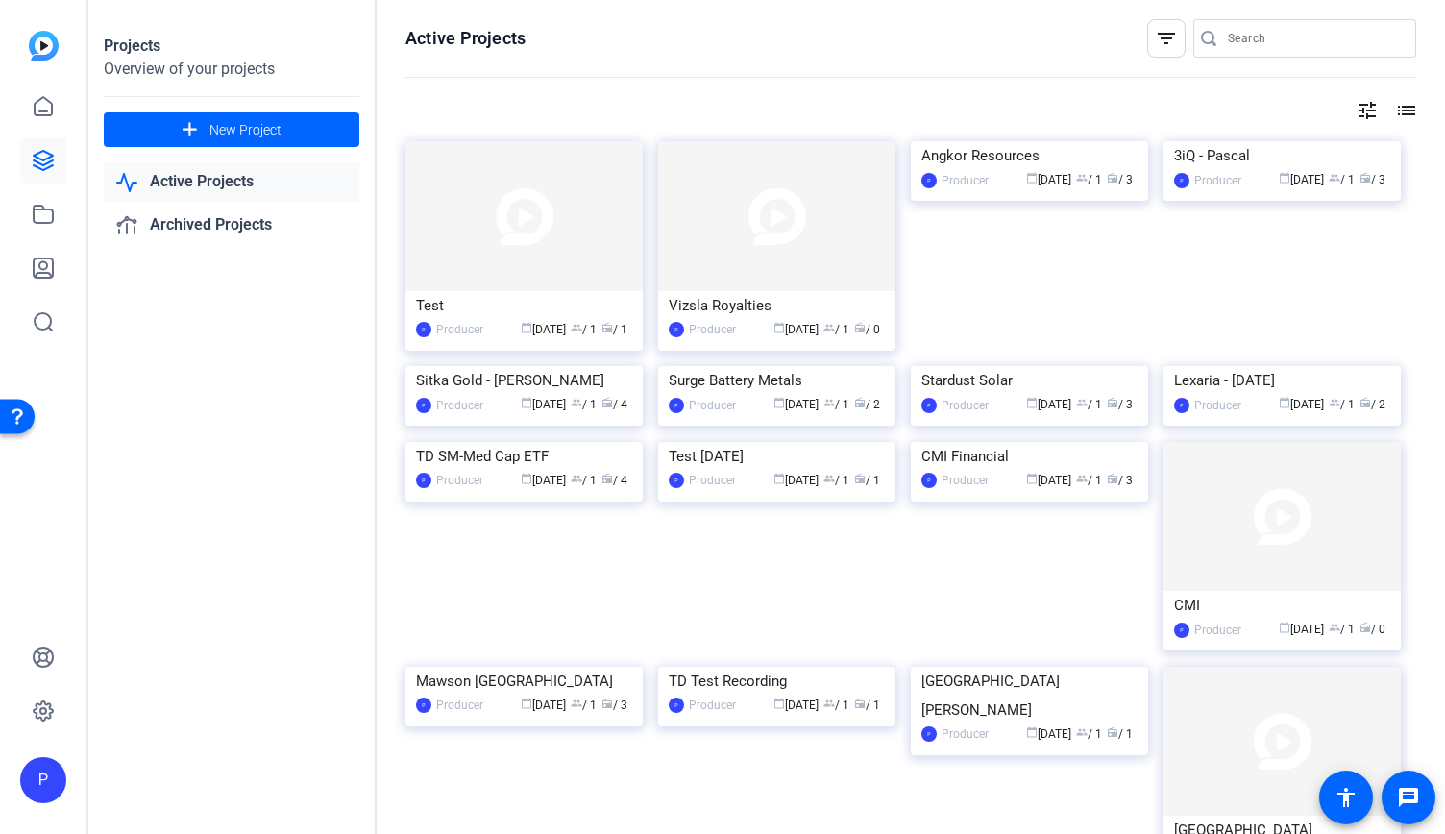
click at [235, 440] on div "Projects Overview of your projects add New Project Active Projects Archived Pro…" at bounding box center [232, 417] width 288 height 834
click at [284, 122] on span at bounding box center [232, 130] width 256 height 46
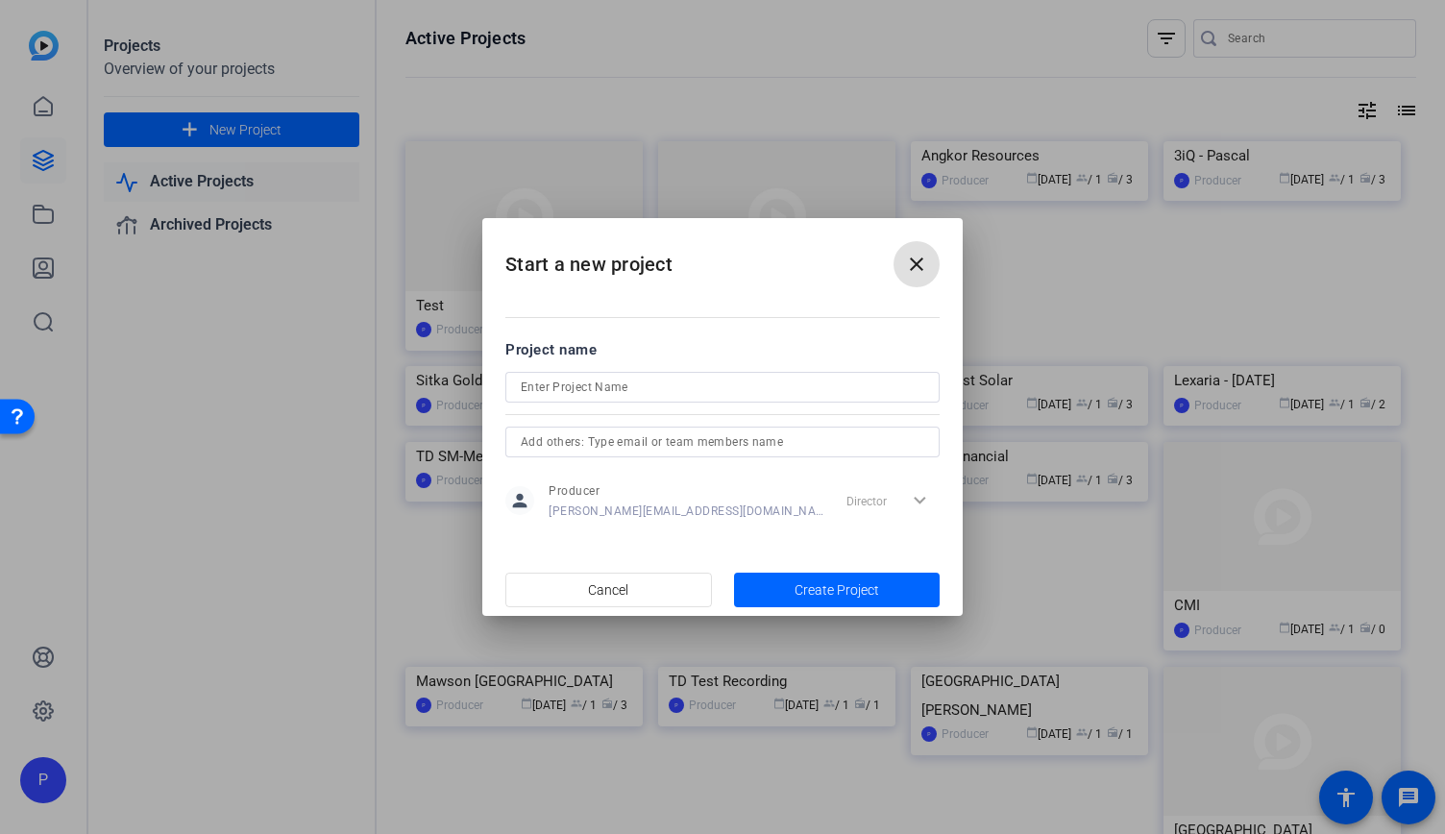
click at [693, 401] on div at bounding box center [722, 387] width 403 height 31
click at [724, 450] on input "text" at bounding box center [722, 441] width 403 height 23
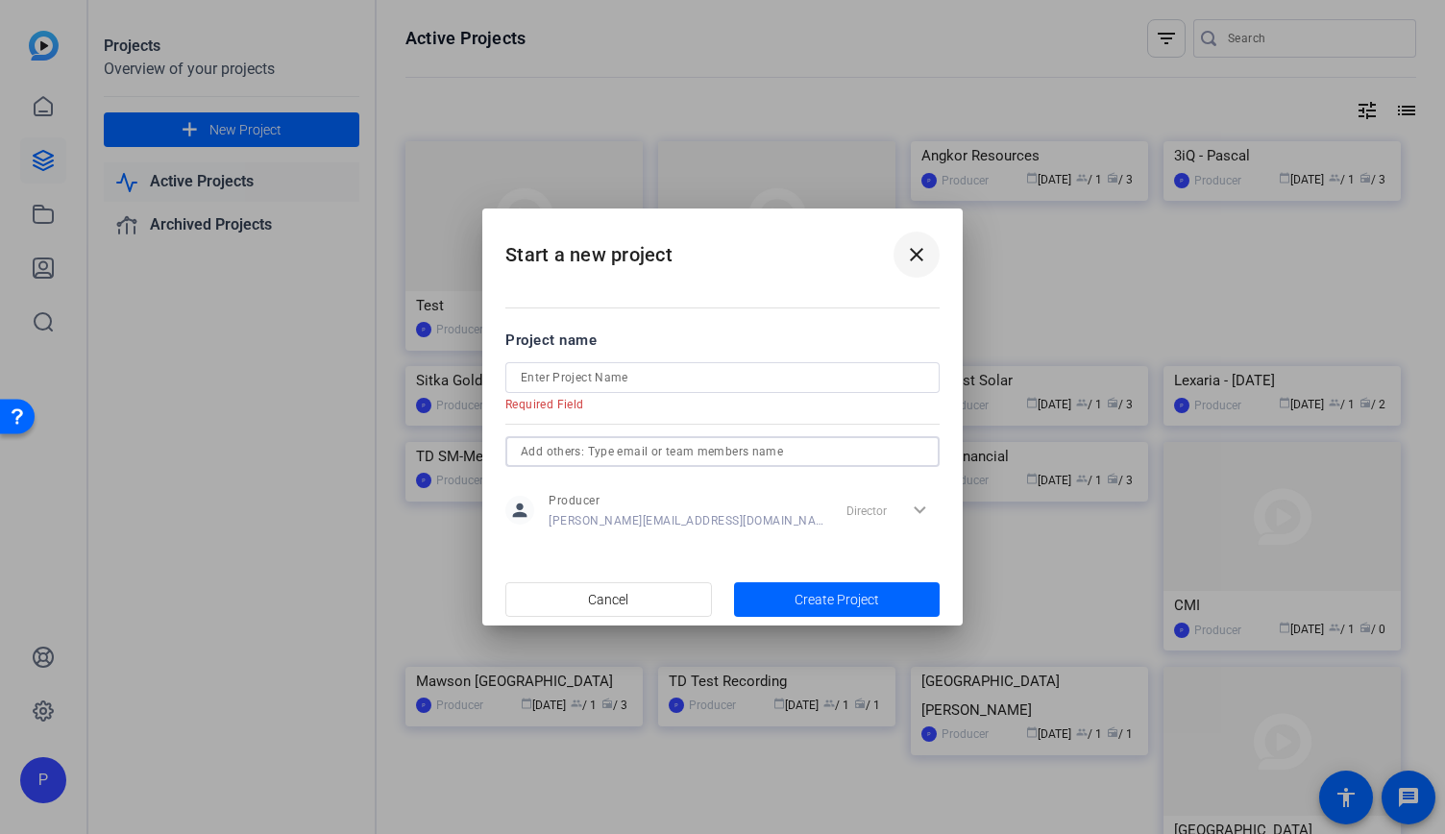
click at [907, 249] on mat-icon "close" at bounding box center [916, 254] width 23 height 23
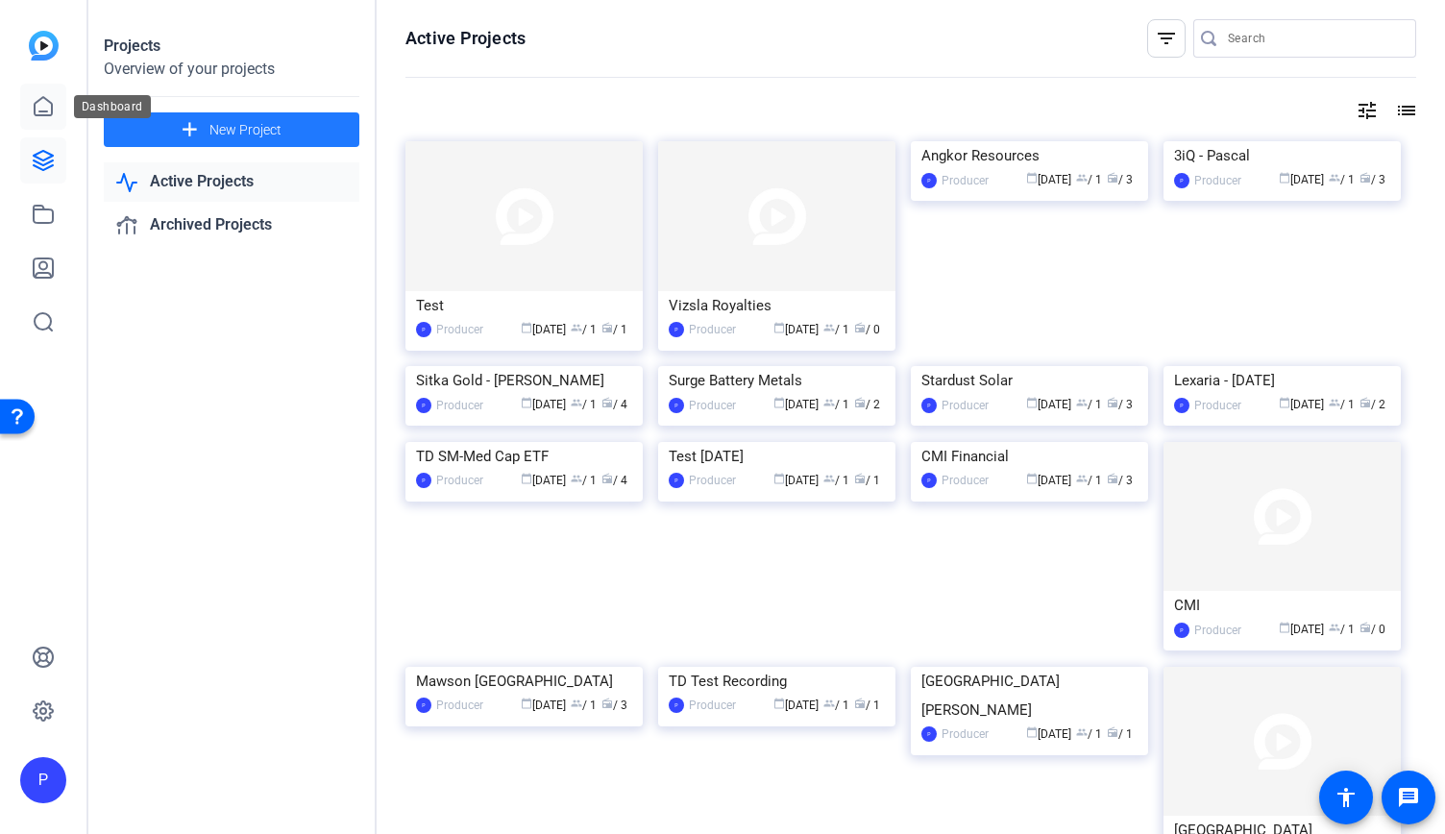
click at [32, 108] on icon at bounding box center [43, 106] width 23 height 23
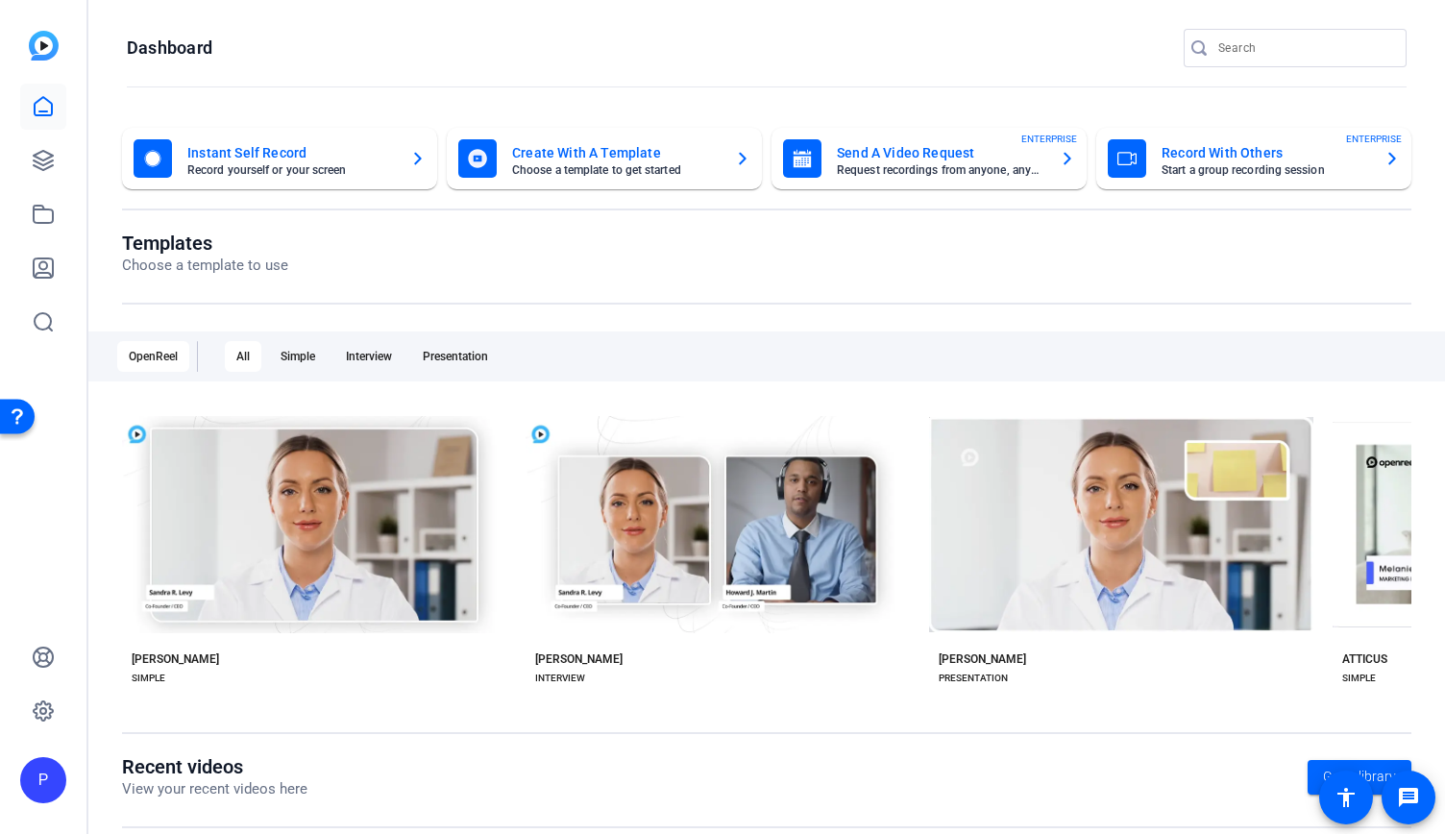
click at [1347, 162] on mat-card-title "Record With Others" at bounding box center [1264, 152] width 207 height 23
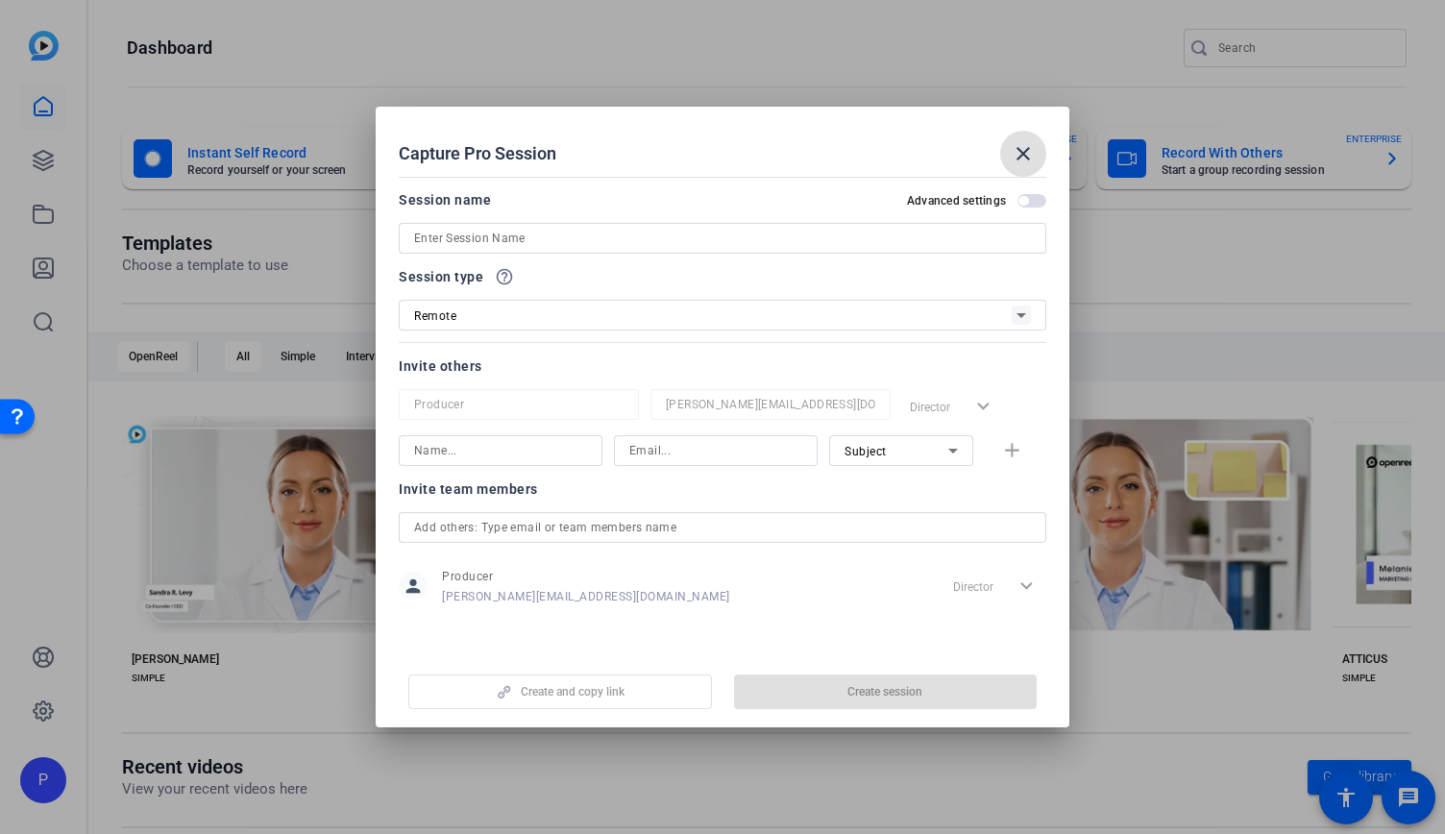
click at [1019, 155] on mat-icon "close" at bounding box center [1022, 153] width 23 height 23
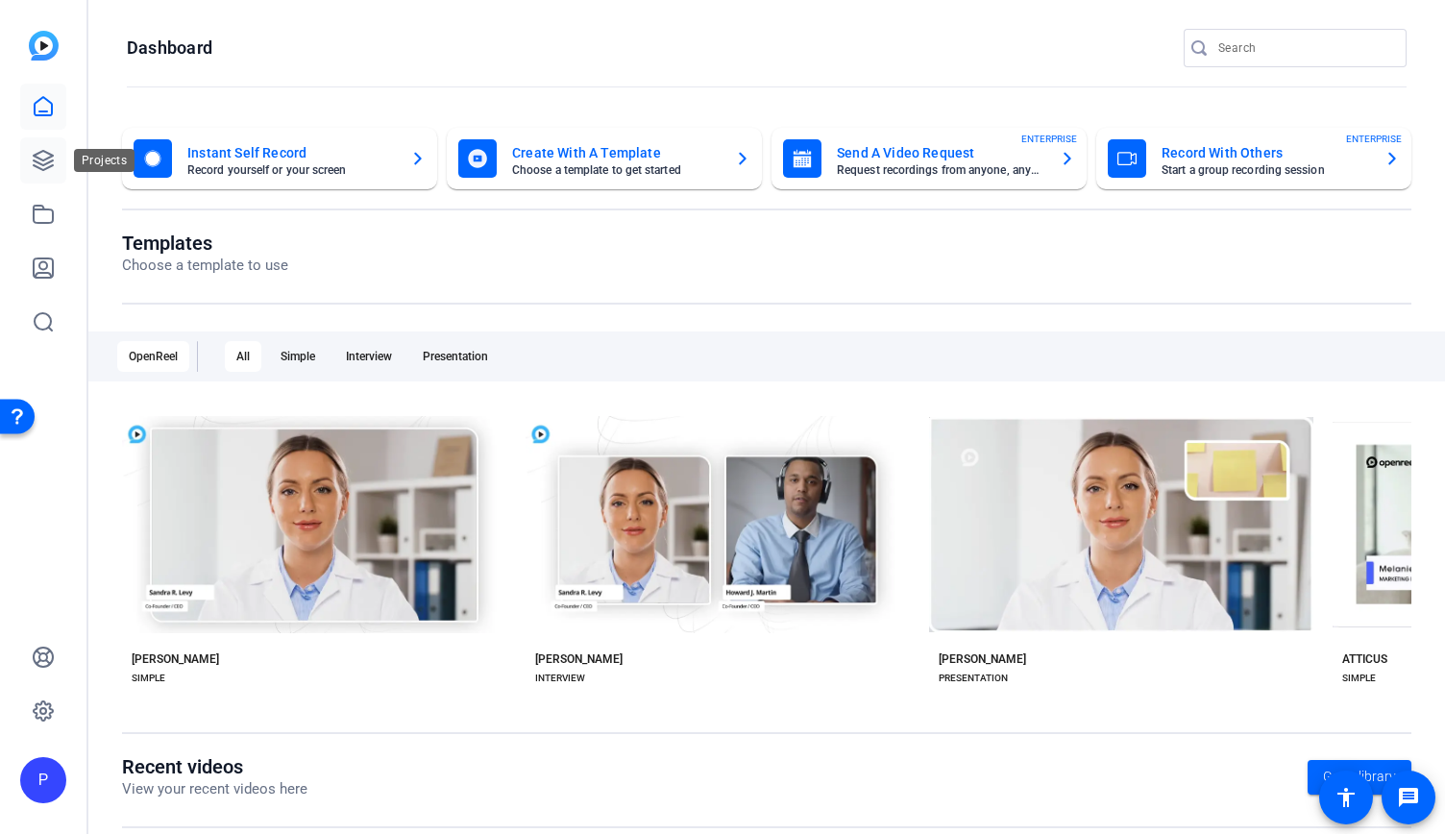
click at [36, 159] on icon at bounding box center [43, 160] width 23 height 23
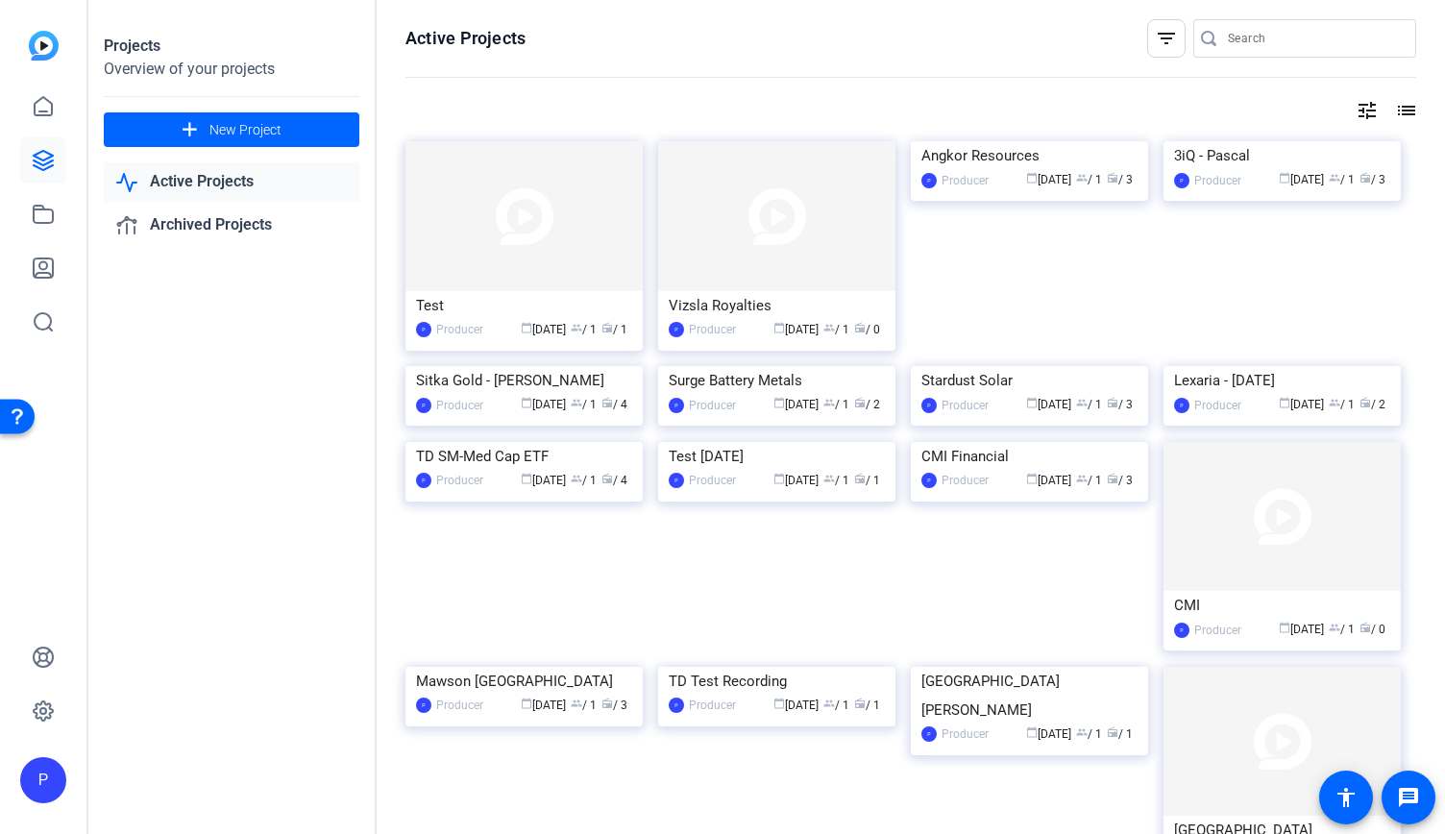
click at [12, 84] on div "P" at bounding box center [43, 417] width 86 height 834
click at [54, 114] on icon at bounding box center [43, 106] width 23 height 23
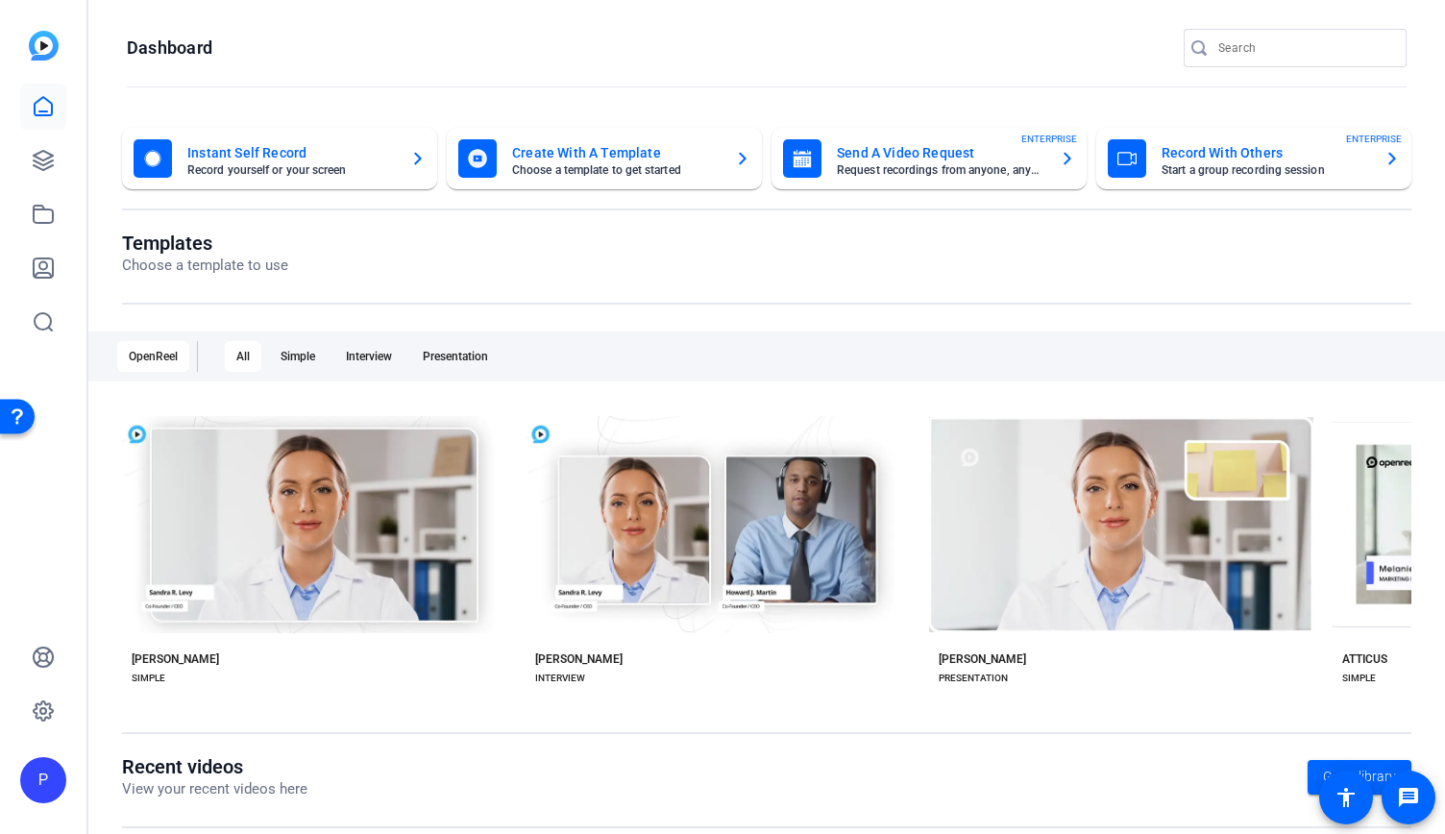
click at [1318, 163] on mat-card-title "Record With Others" at bounding box center [1264, 152] width 207 height 23
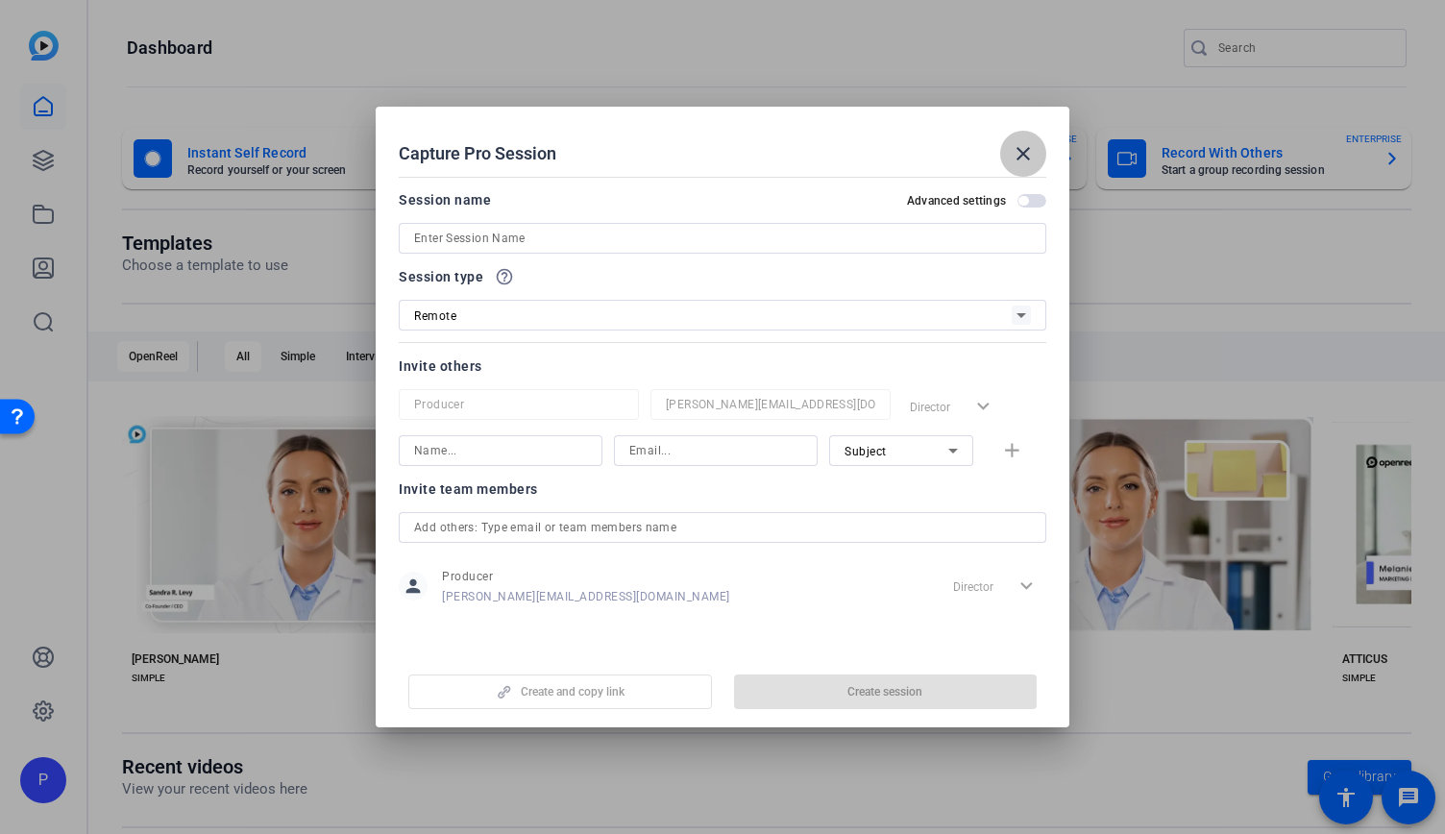
click at [1022, 144] on mat-icon "close" at bounding box center [1022, 153] width 23 height 23
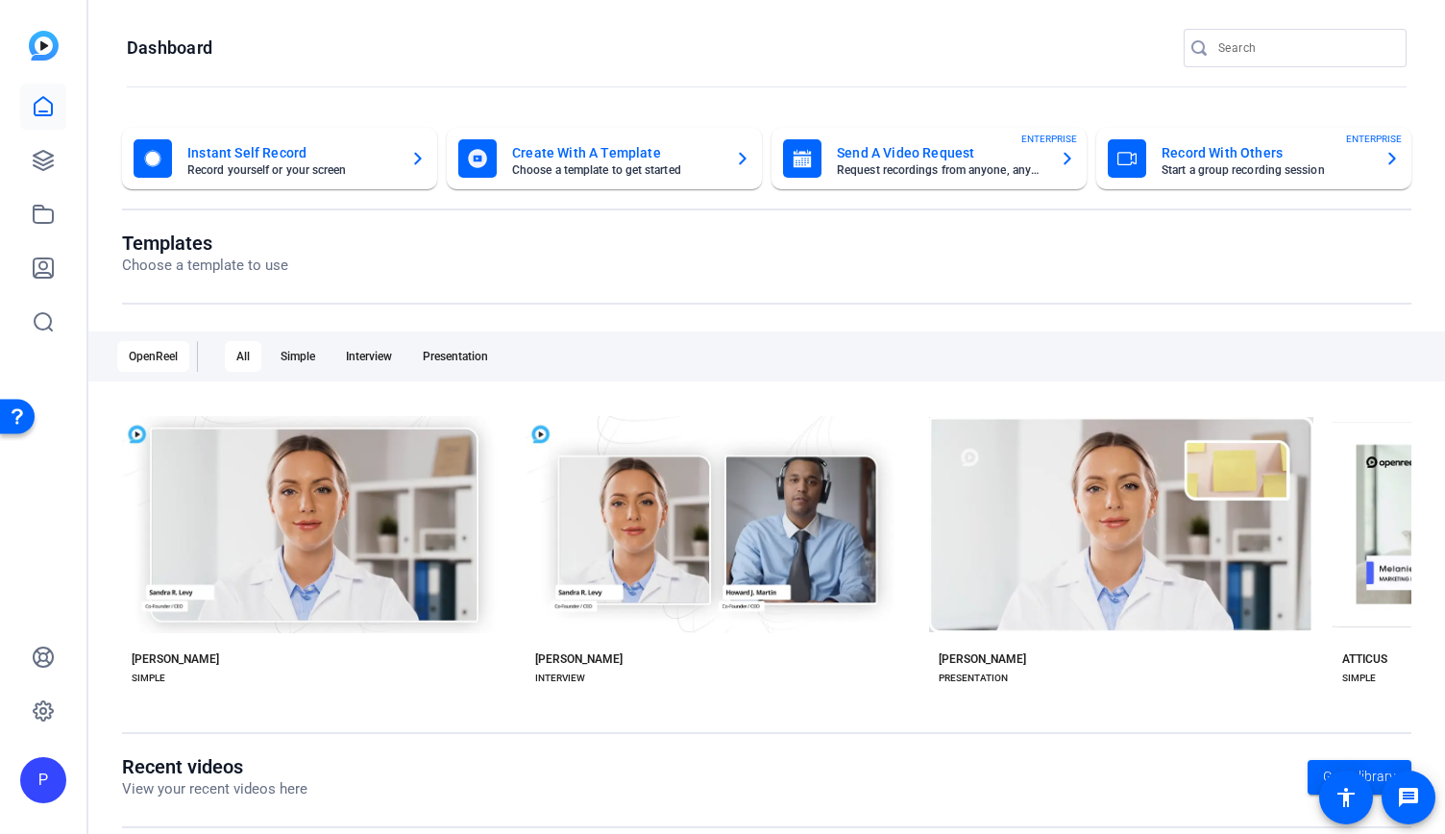
scroll to position [256, 0]
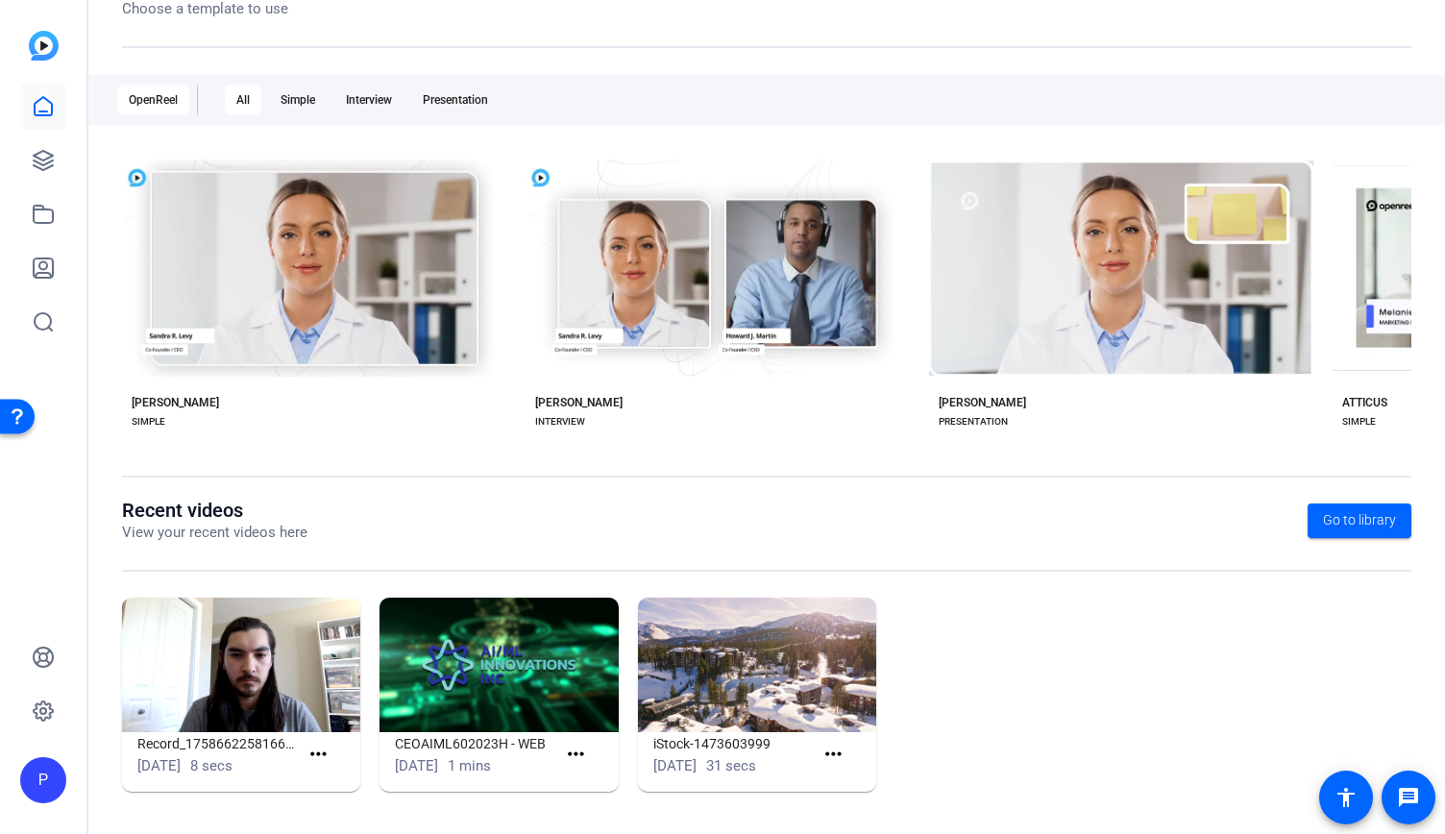
click at [183, 681] on img at bounding box center [241, 664] width 238 height 134
drag, startPoint x: 52, startPoint y: 160, endPoint x: 69, endPoint y: 178, distance: 24.5
click at [52, 160] on icon at bounding box center [43, 160] width 19 height 19
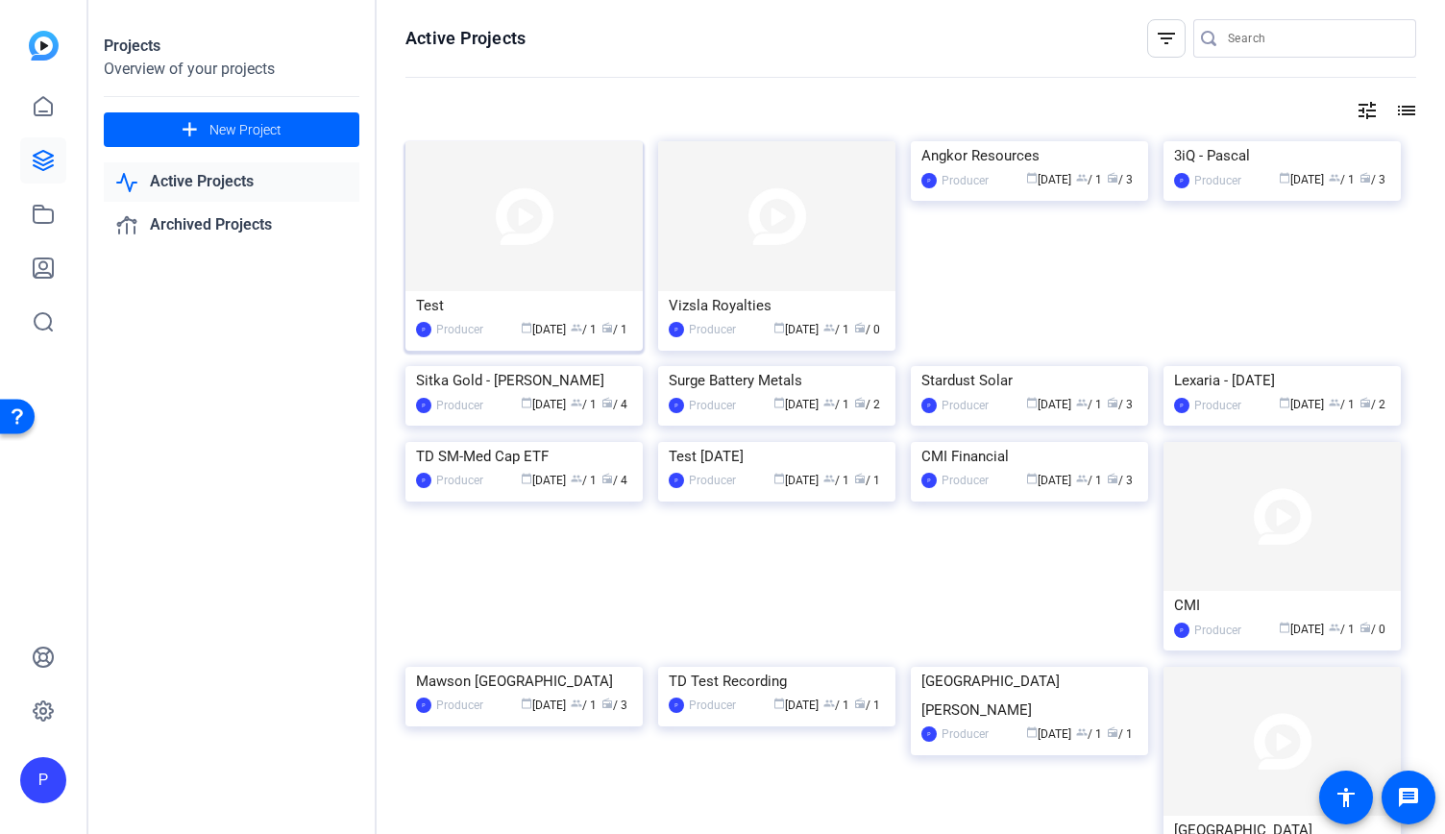
click at [480, 280] on img at bounding box center [523, 216] width 237 height 150
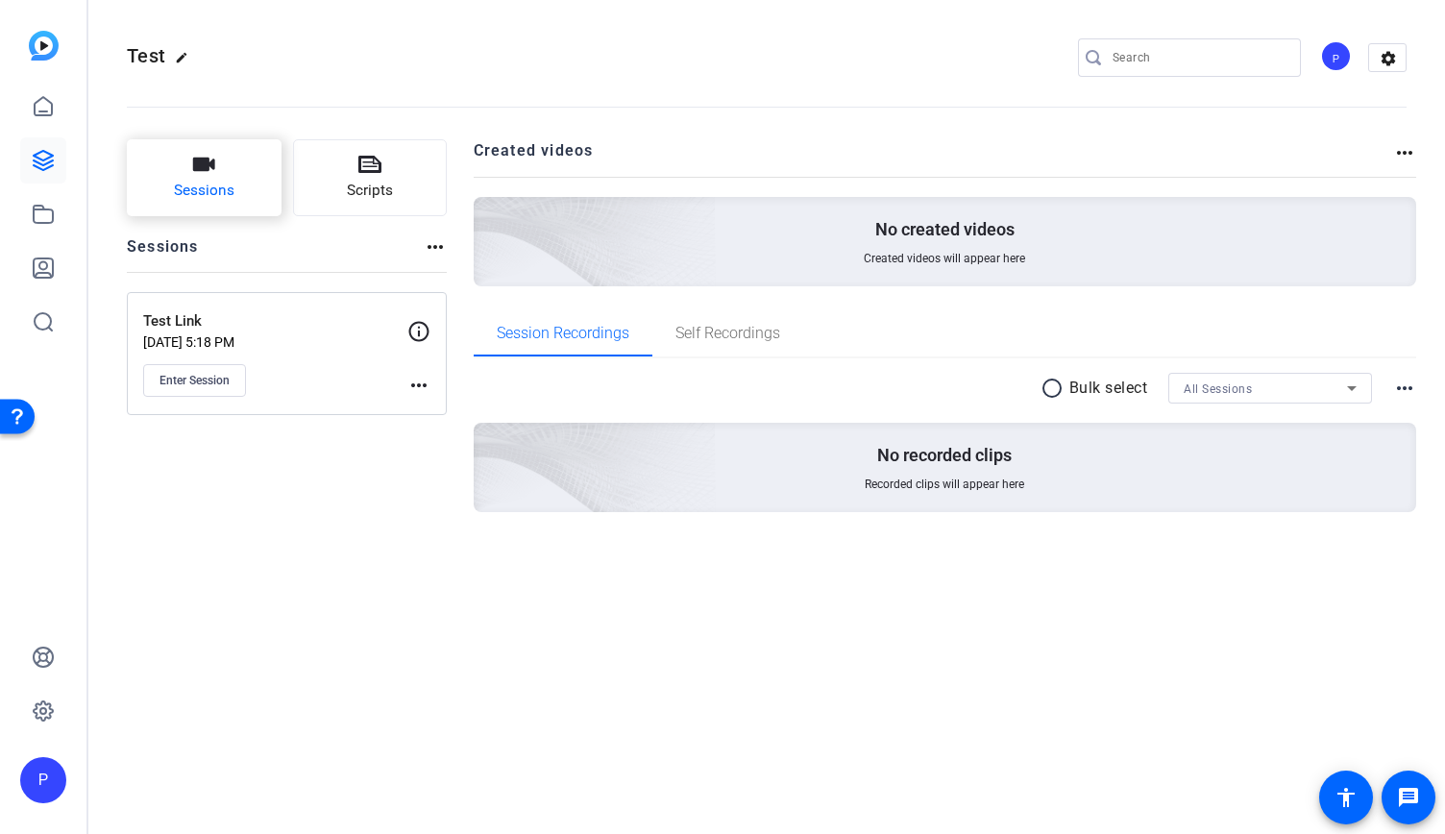
click at [200, 186] on span "Sessions" at bounding box center [204, 191] width 61 height 22
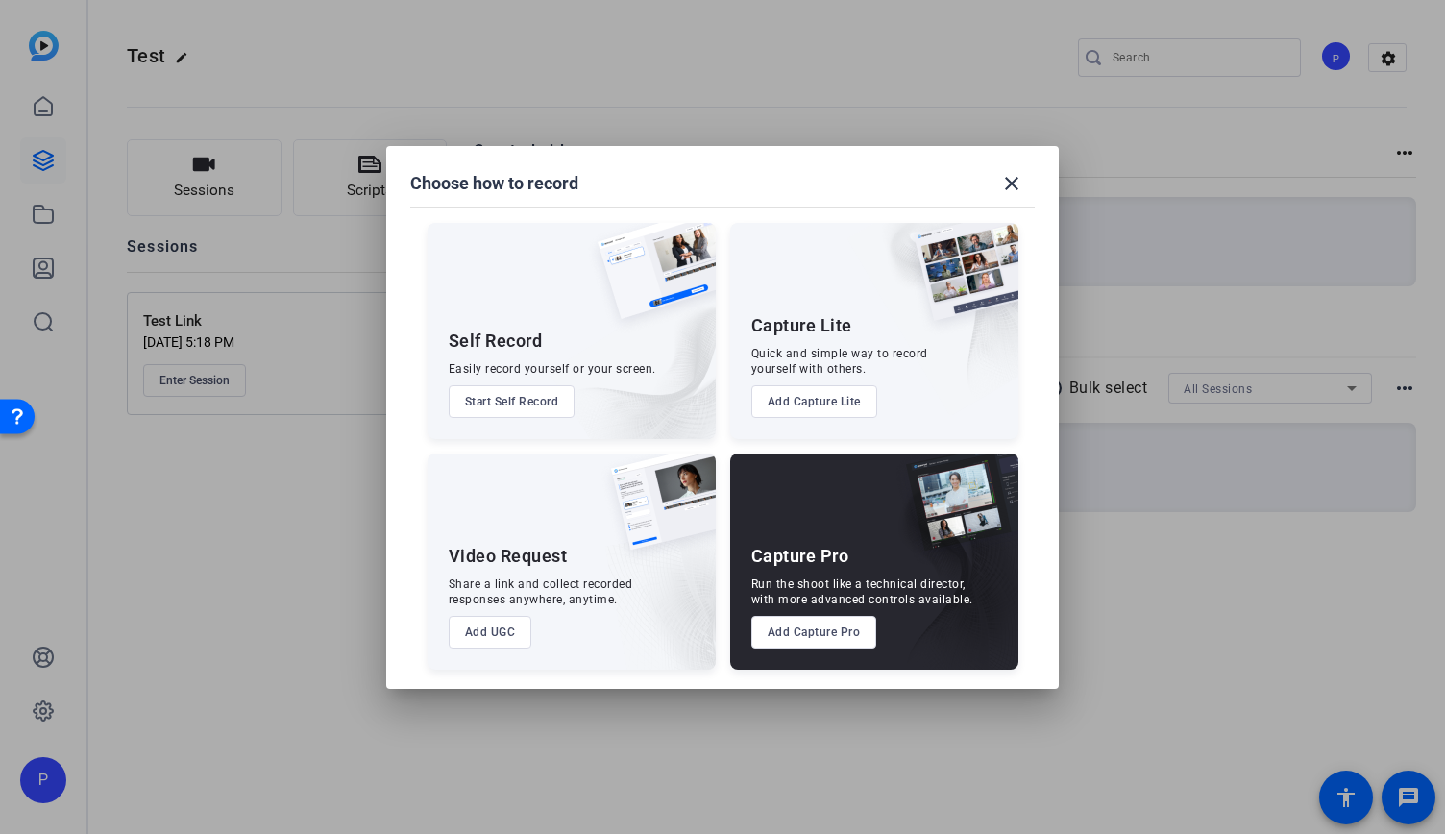
click at [838, 628] on button "Add Capture Pro" at bounding box center [814, 632] width 126 height 33
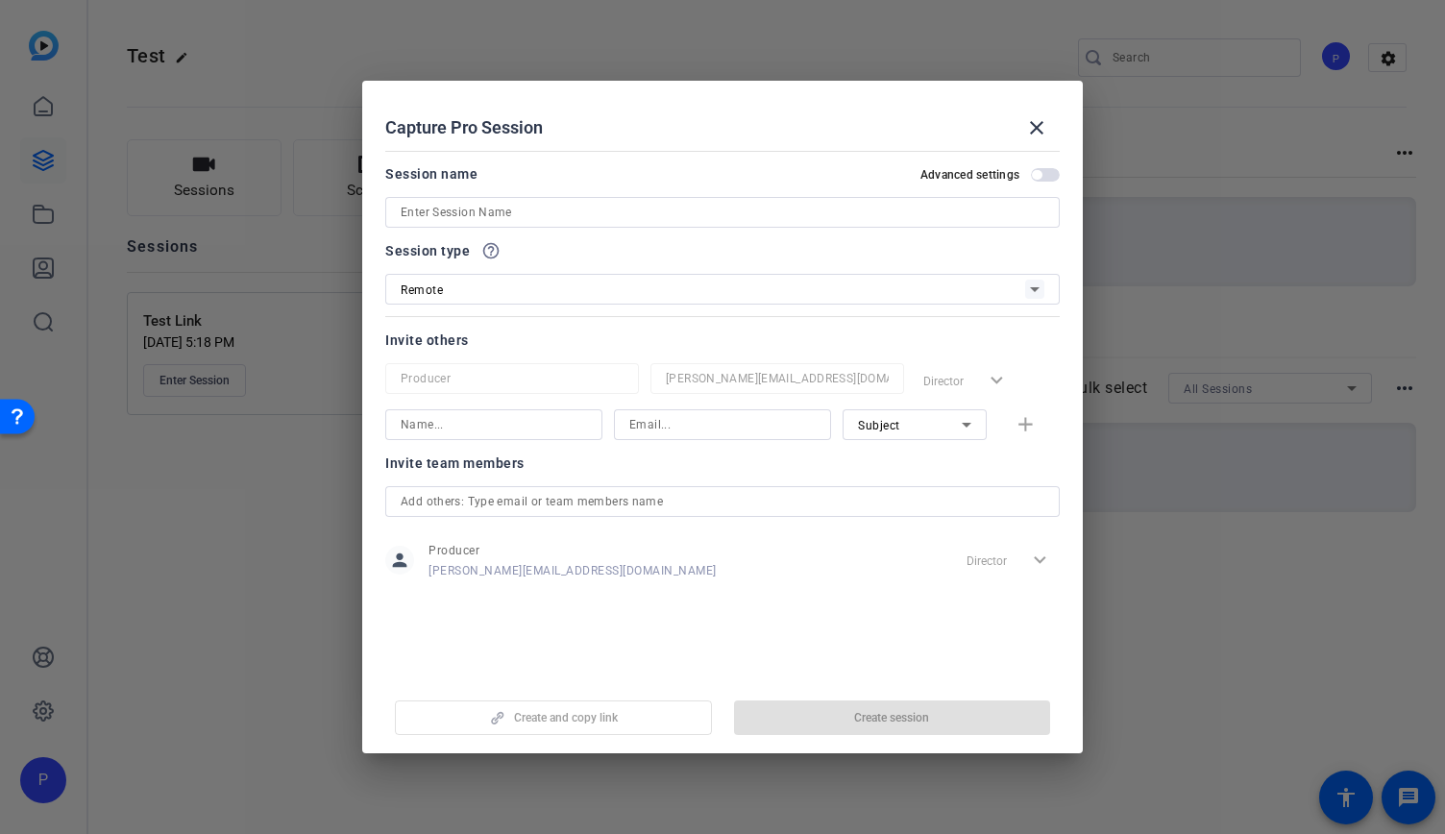
click at [469, 413] on input at bounding box center [494, 424] width 186 height 23
click at [652, 426] on input at bounding box center [722, 424] width 186 height 23
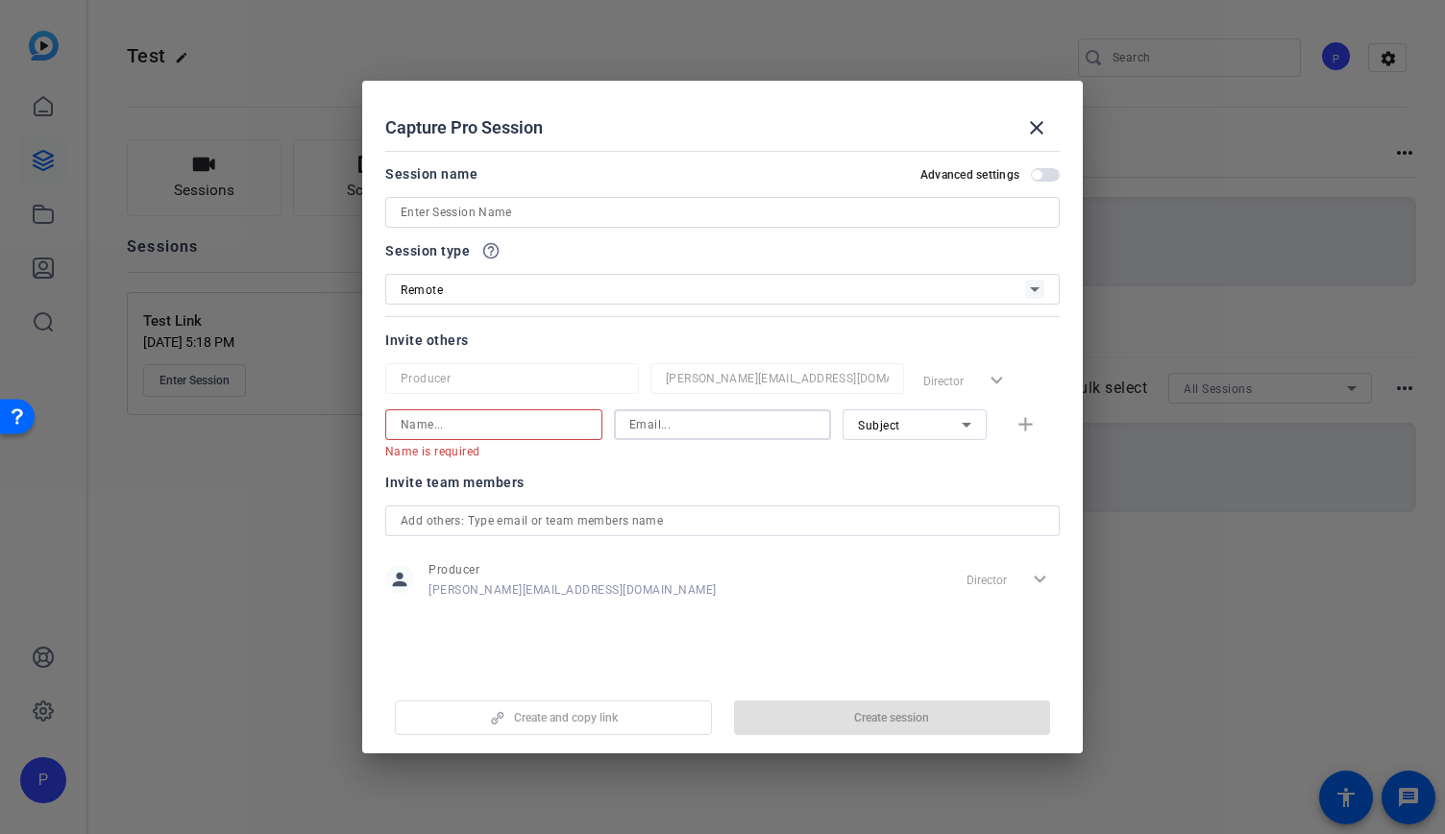
drag, startPoint x: 456, startPoint y: 425, endPoint x: 561, endPoint y: 425, distance: 104.7
click at [456, 425] on input at bounding box center [494, 424] width 186 height 23
click at [769, 430] on input at bounding box center [722, 424] width 186 height 23
click at [945, 472] on div "Invite team members" at bounding box center [722, 482] width 674 height 23
click at [444, 435] on input at bounding box center [494, 424] width 186 height 23
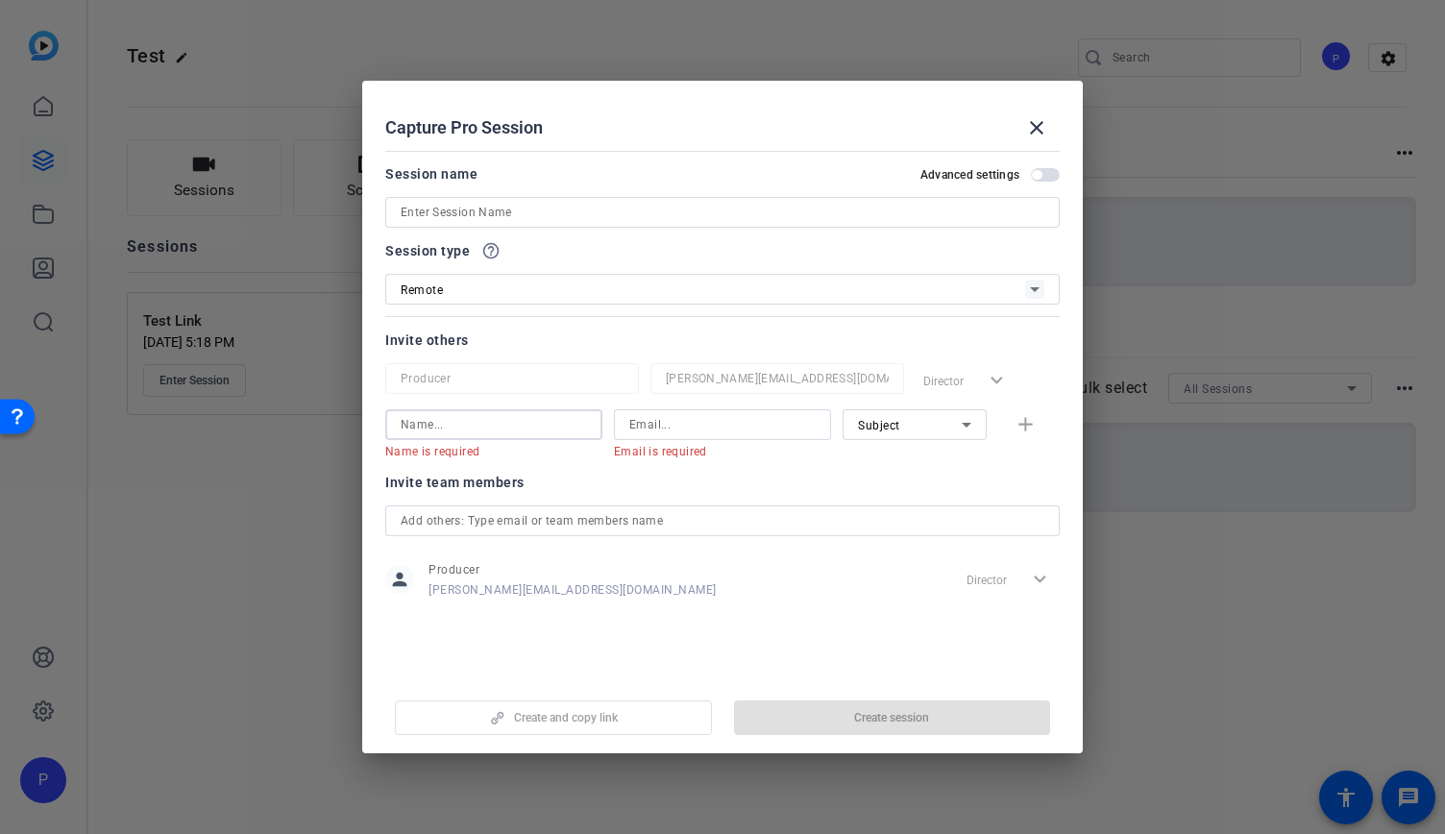
click at [632, 333] on div "Invite others" at bounding box center [722, 340] width 674 height 23
drag, startPoint x: 669, startPoint y: 414, endPoint x: 534, endPoint y: 479, distance: 149.5
click at [669, 414] on input at bounding box center [722, 424] width 186 height 23
click at [486, 430] on input at bounding box center [494, 424] width 186 height 23
type input "C"
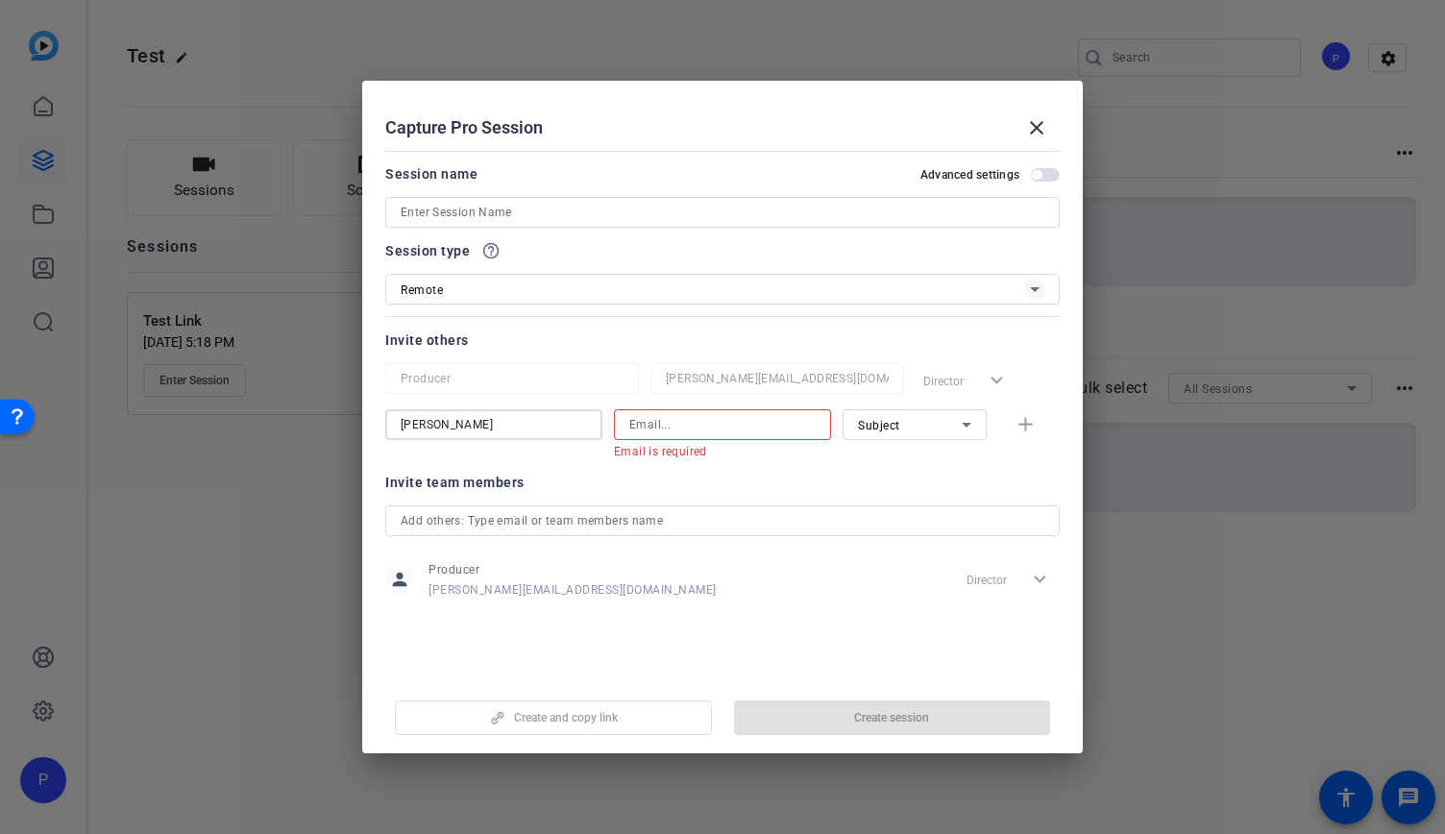
type input "[PERSON_NAME]"
click at [684, 431] on input at bounding box center [722, 424] width 186 height 23
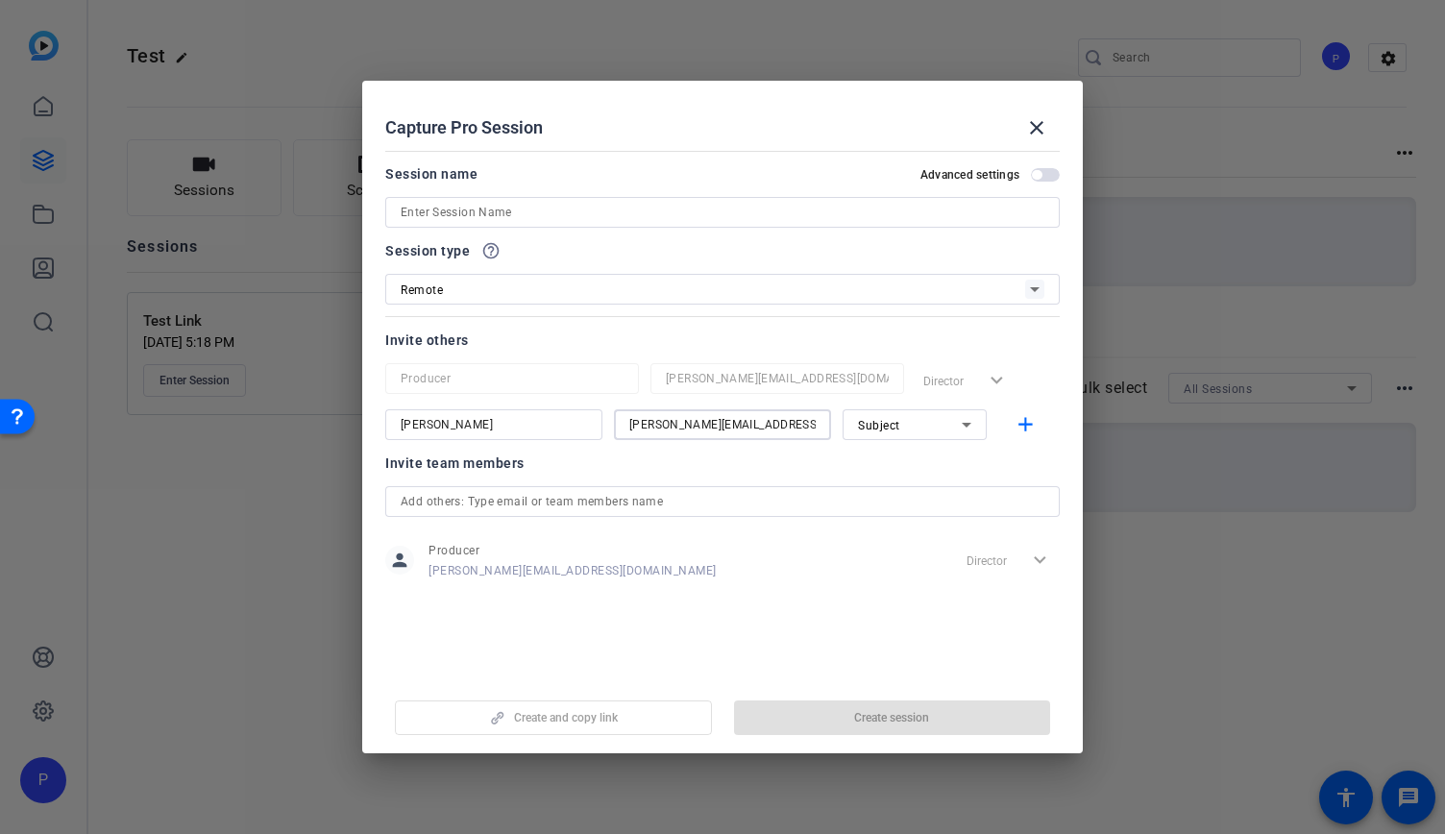
type input "[PERSON_NAME][EMAIL_ADDRESS][DOMAIN_NAME]"
click at [881, 423] on span "Subject" at bounding box center [879, 425] width 42 height 13
click at [891, 460] on span "Collaborator" at bounding box center [893, 462] width 70 height 23
click at [596, 207] on input at bounding box center [723, 212] width 644 height 23
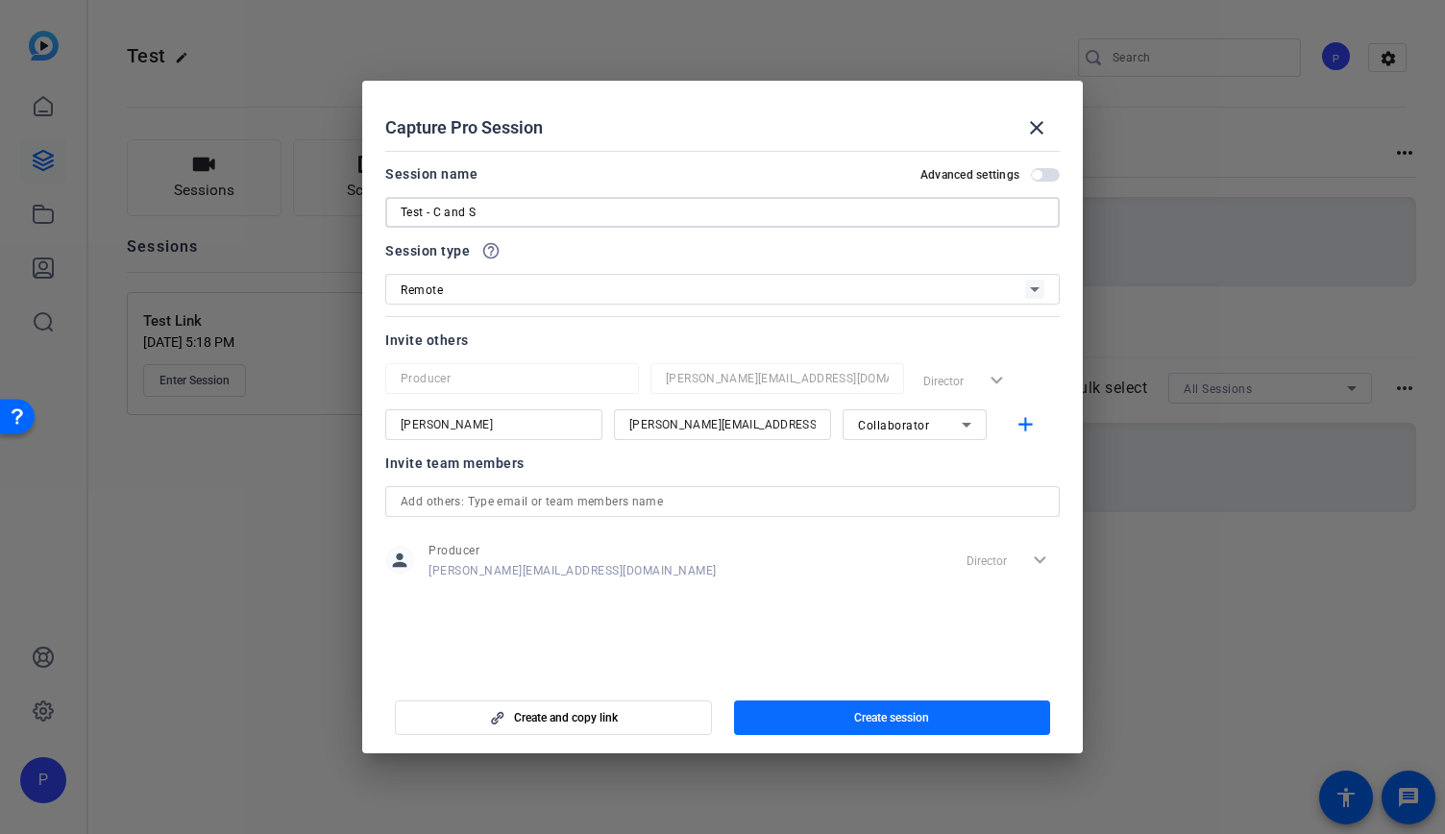
type input "Test - C and S"
drag, startPoint x: 812, startPoint y: 704, endPoint x: 685, endPoint y: 592, distance: 169.4
click at [685, 592] on openreel-create-edit-capture-pro-session "Capture Pro Session close Session name Advanced settings Test - C and S Session…" at bounding box center [722, 417] width 720 height 672
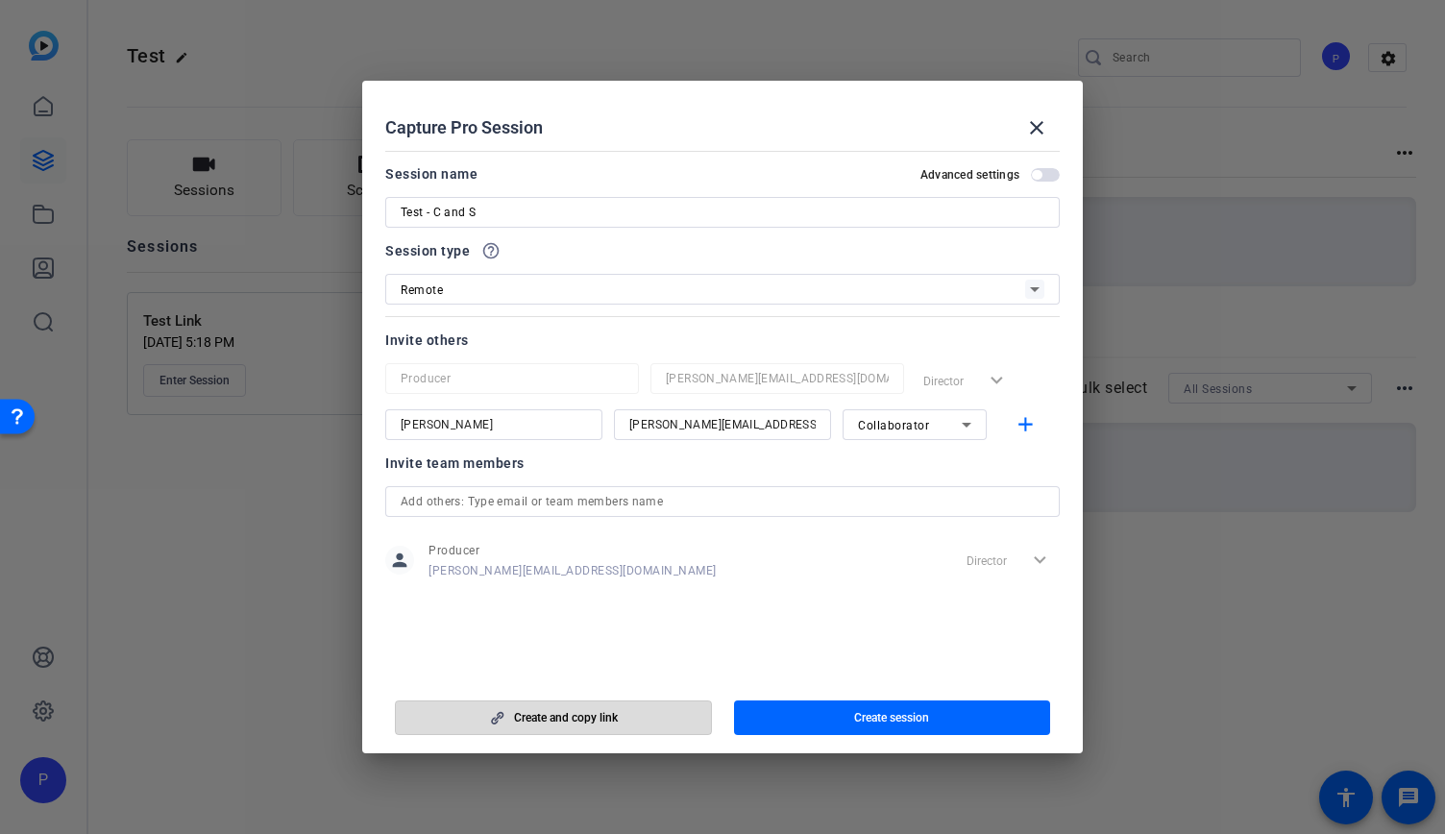
click at [612, 712] on span "Create and copy link" at bounding box center [566, 717] width 104 height 15
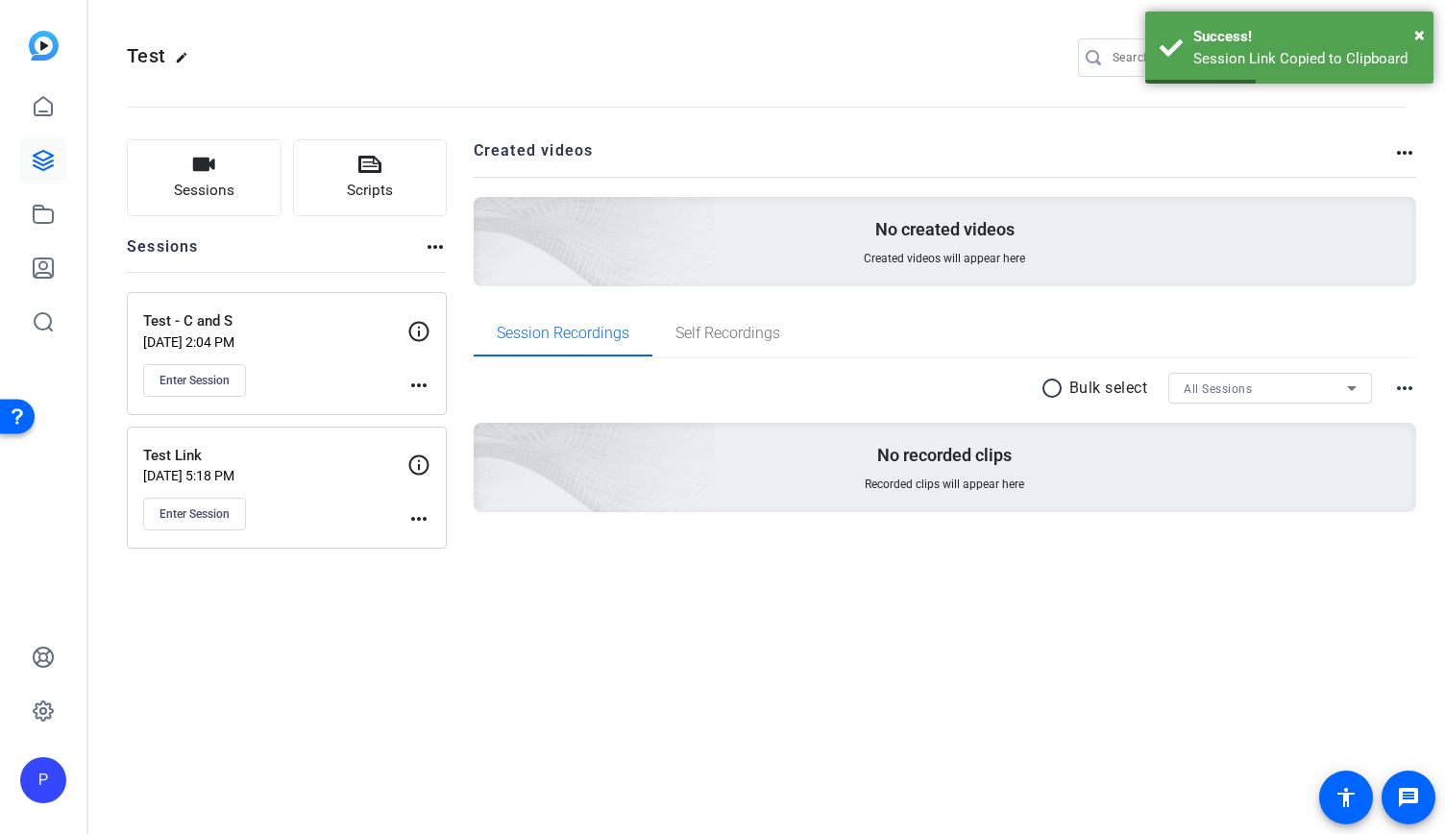
click at [313, 343] on p "Sep 24, 2025 @ 2:04 PM" at bounding box center [275, 341] width 264 height 15
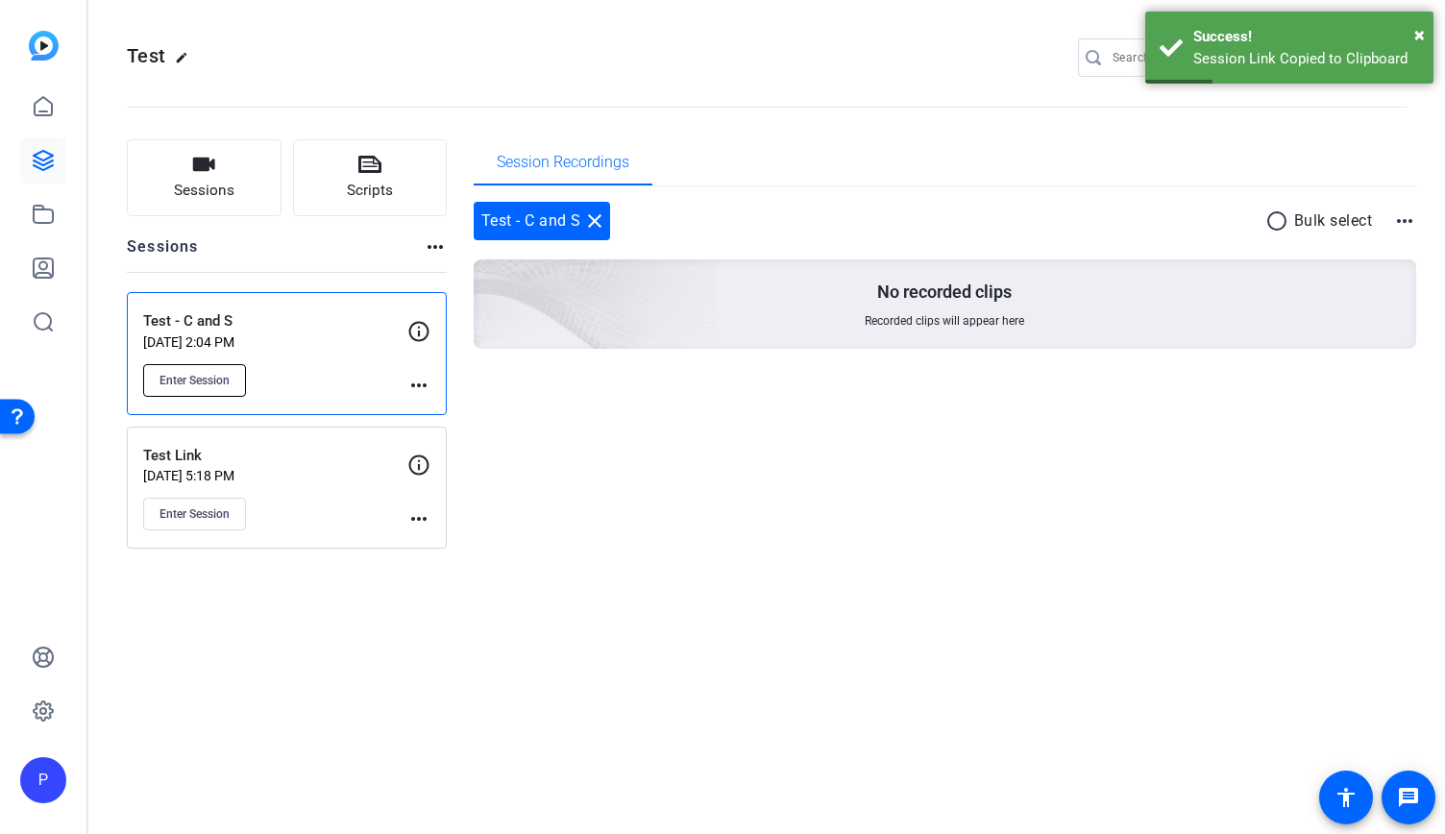
click at [222, 374] on span "Enter Session" at bounding box center [194, 380] width 70 height 15
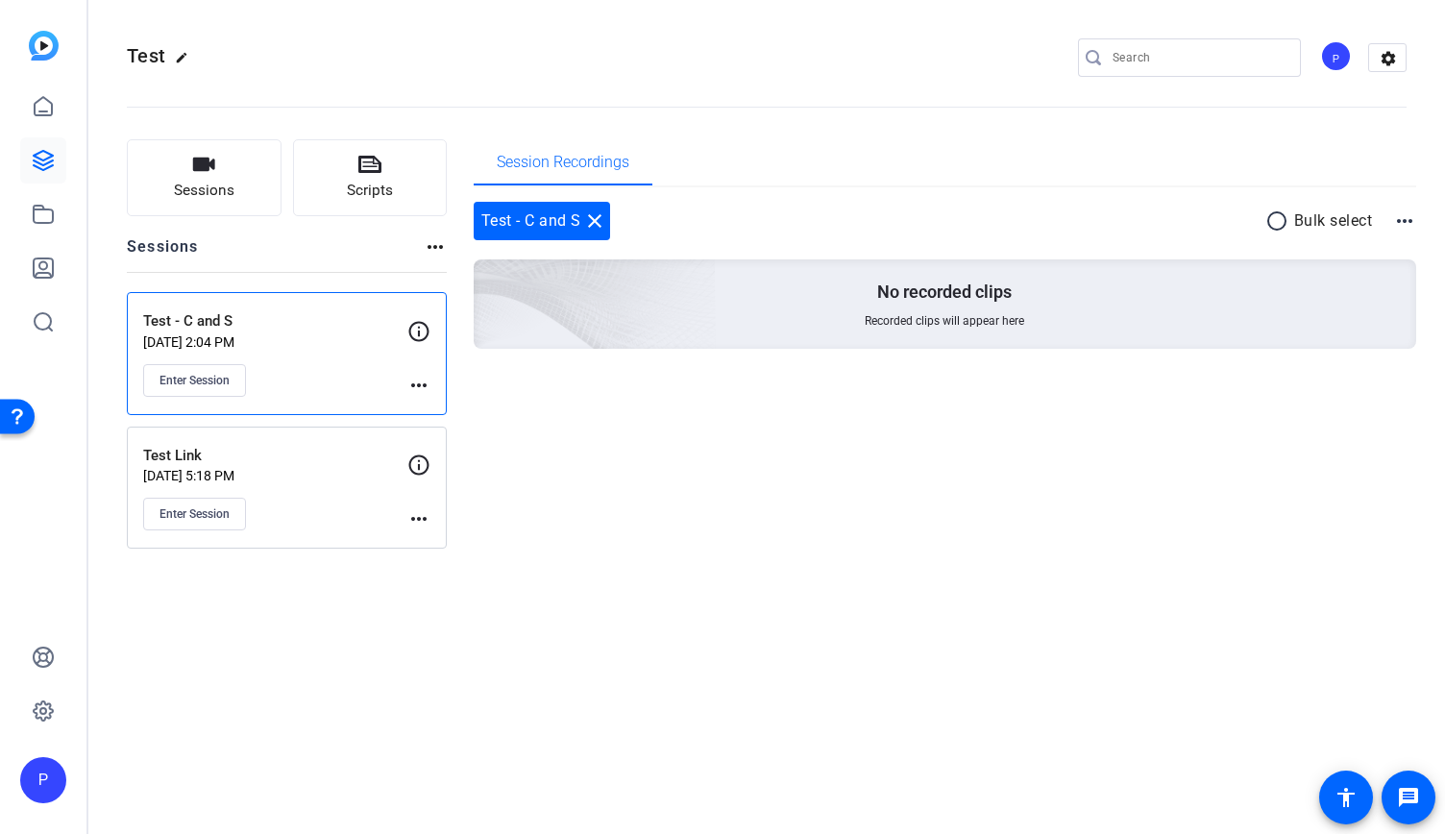
click at [737, 537] on div "Session Recordings Test - C and S close radio_button_unchecked Bulk select more…" at bounding box center [945, 343] width 943 height 409
click at [917, 406] on div "Test - C and S close radio_button_unchecked Bulk select more_horiz No recorded …" at bounding box center [945, 298] width 943 height 223
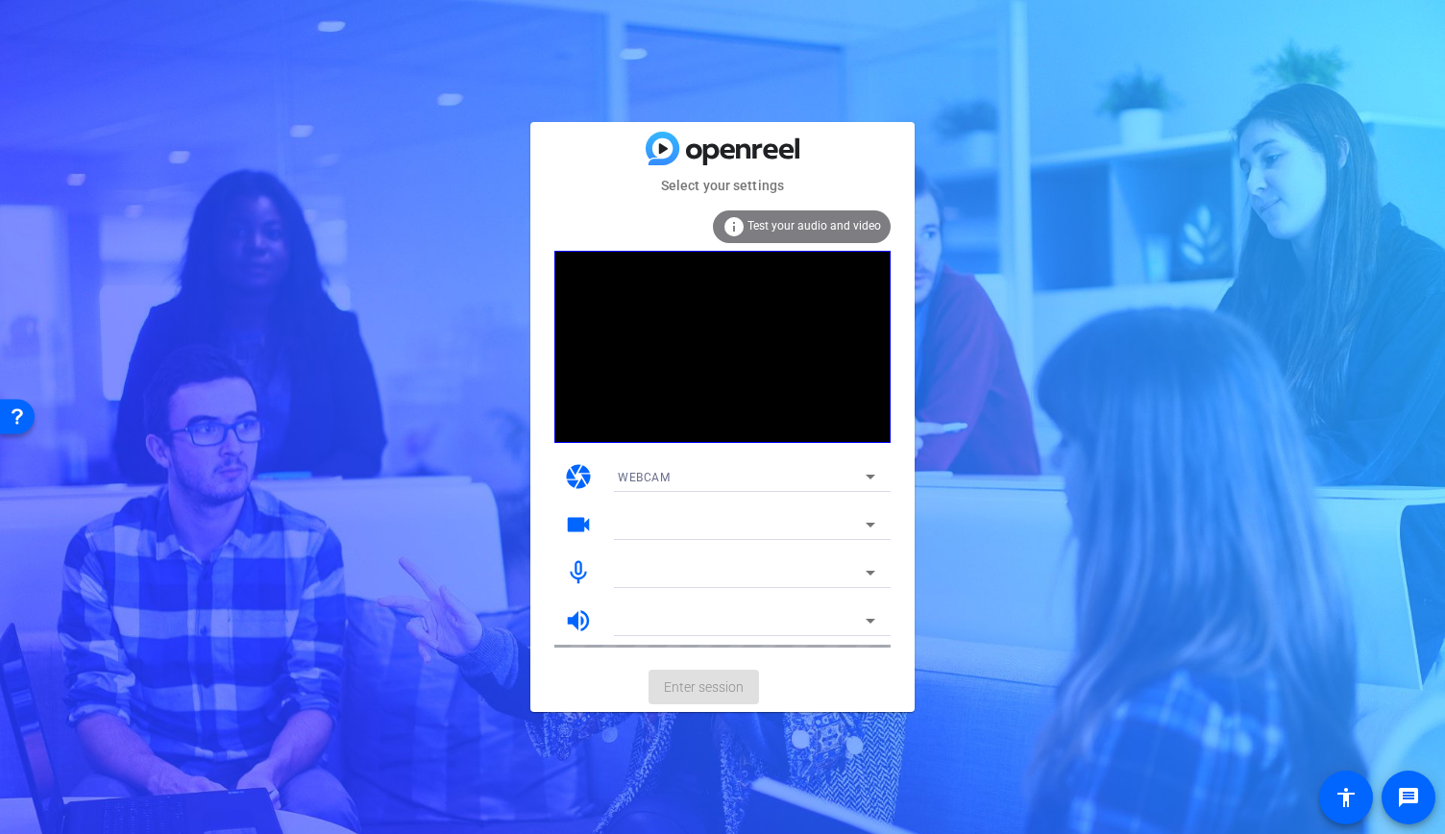
click at [892, 510] on mat-card-content "info Test your audio and video camera WEBCAM videocam mic_none volume_up" at bounding box center [722, 429] width 384 height 466
click at [847, 529] on div at bounding box center [742, 524] width 248 height 23
drag, startPoint x: 872, startPoint y: 452, endPoint x: 868, endPoint y: 462, distance: 10.3
click at [870, 455] on div "camera WEBCAM" at bounding box center [722, 476] width 336 height 48
click at [778, 215] on div "info Test your audio and video" at bounding box center [802, 226] width 178 height 33
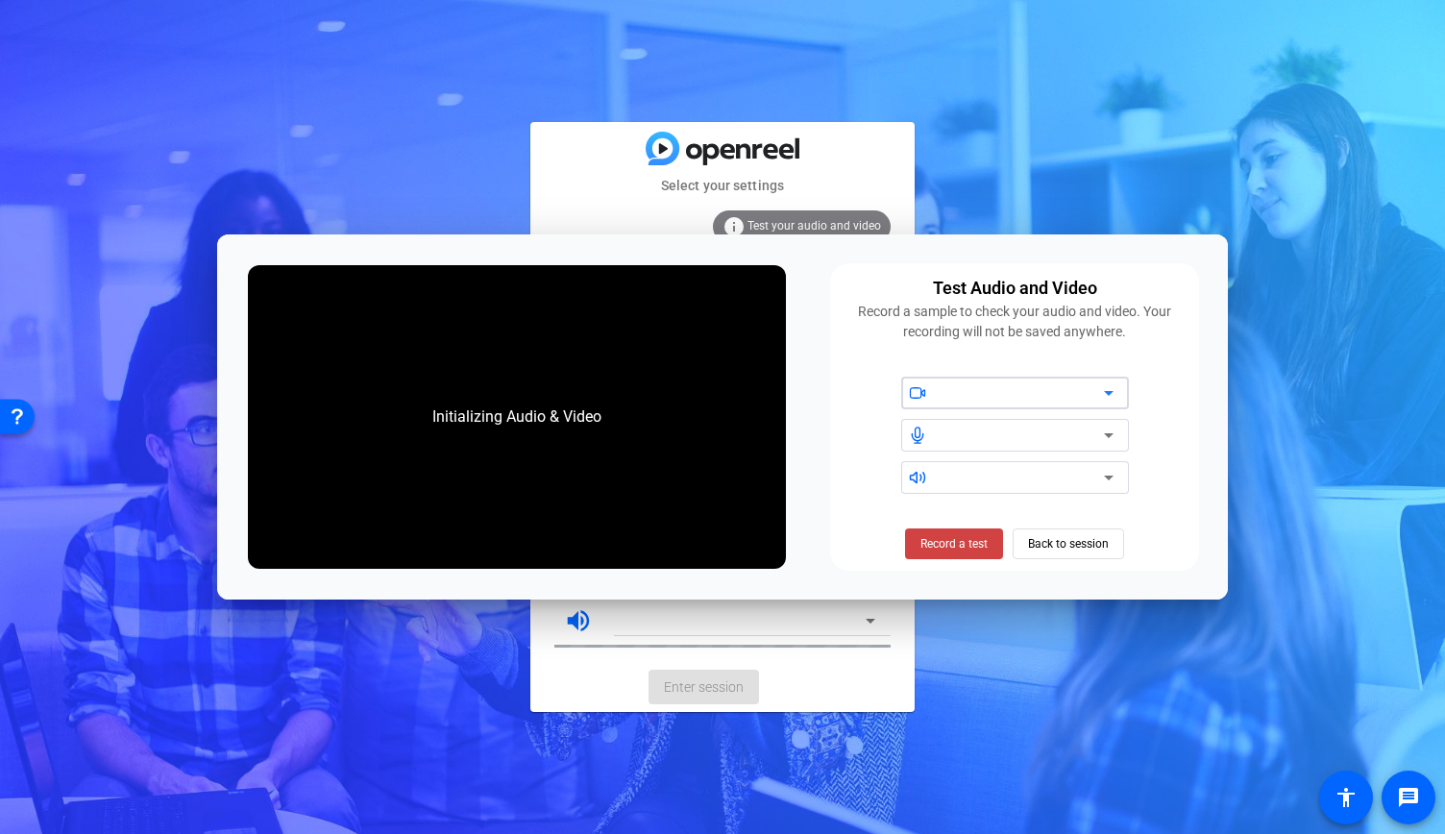
click at [966, 385] on div at bounding box center [1021, 392] width 163 height 23
click at [1110, 383] on icon at bounding box center [1108, 392] width 23 height 23
click at [1059, 544] on span "Back to session" at bounding box center [1068, 543] width 81 height 37
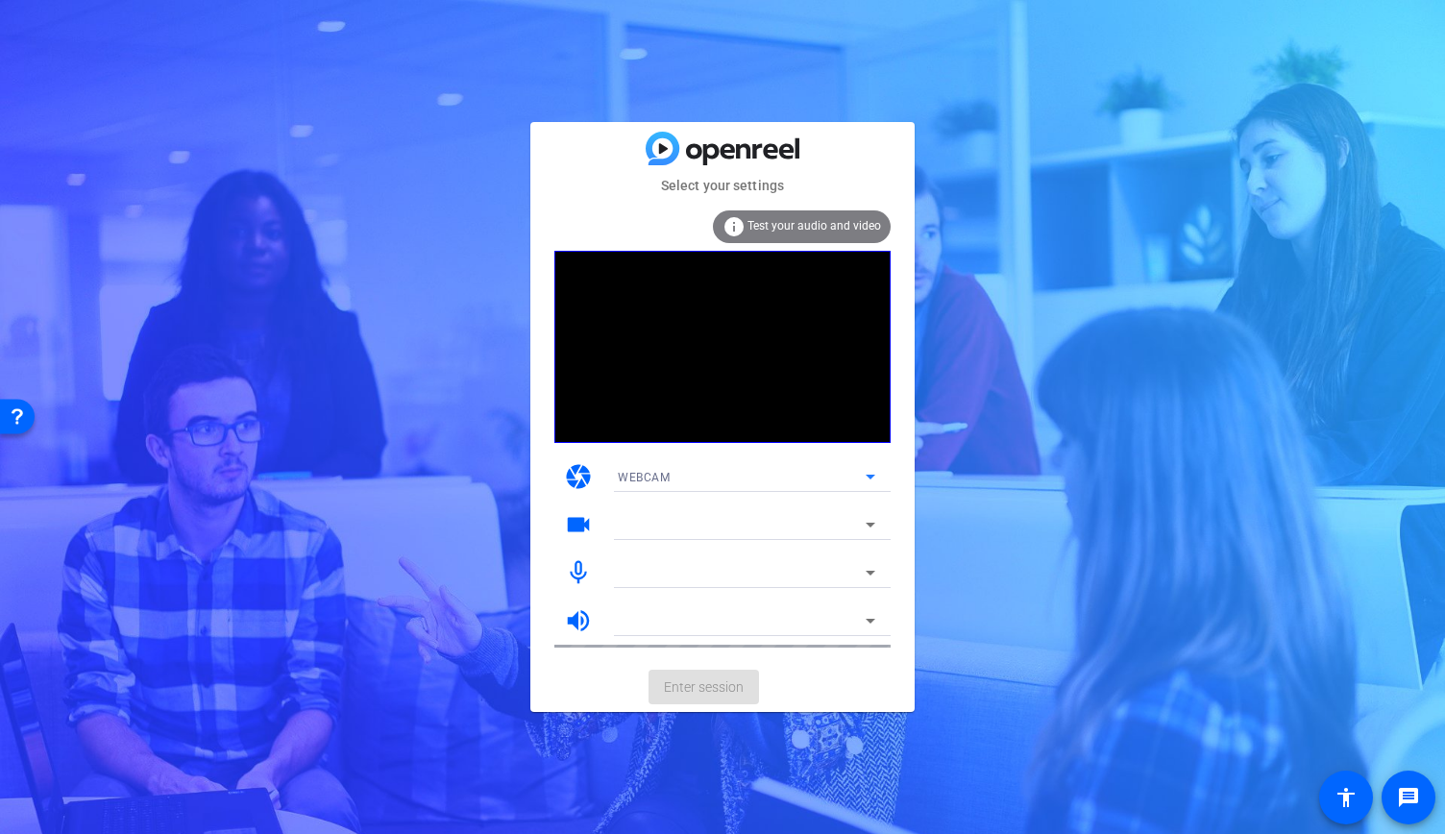
click at [791, 475] on div "WEBCAM" at bounding box center [742, 477] width 248 height 24
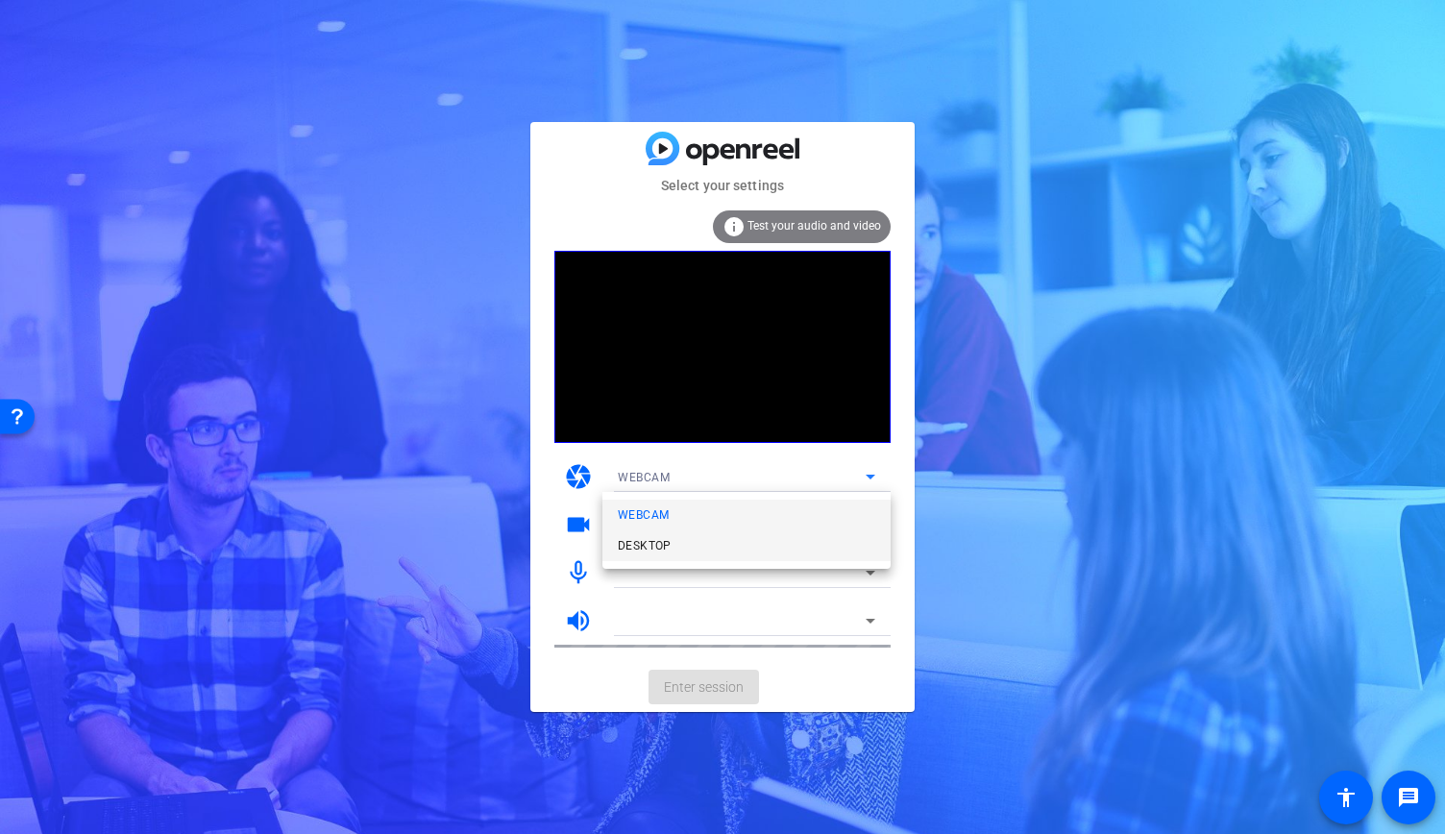
click at [759, 544] on mat-option "DESKTOP" at bounding box center [746, 545] width 288 height 31
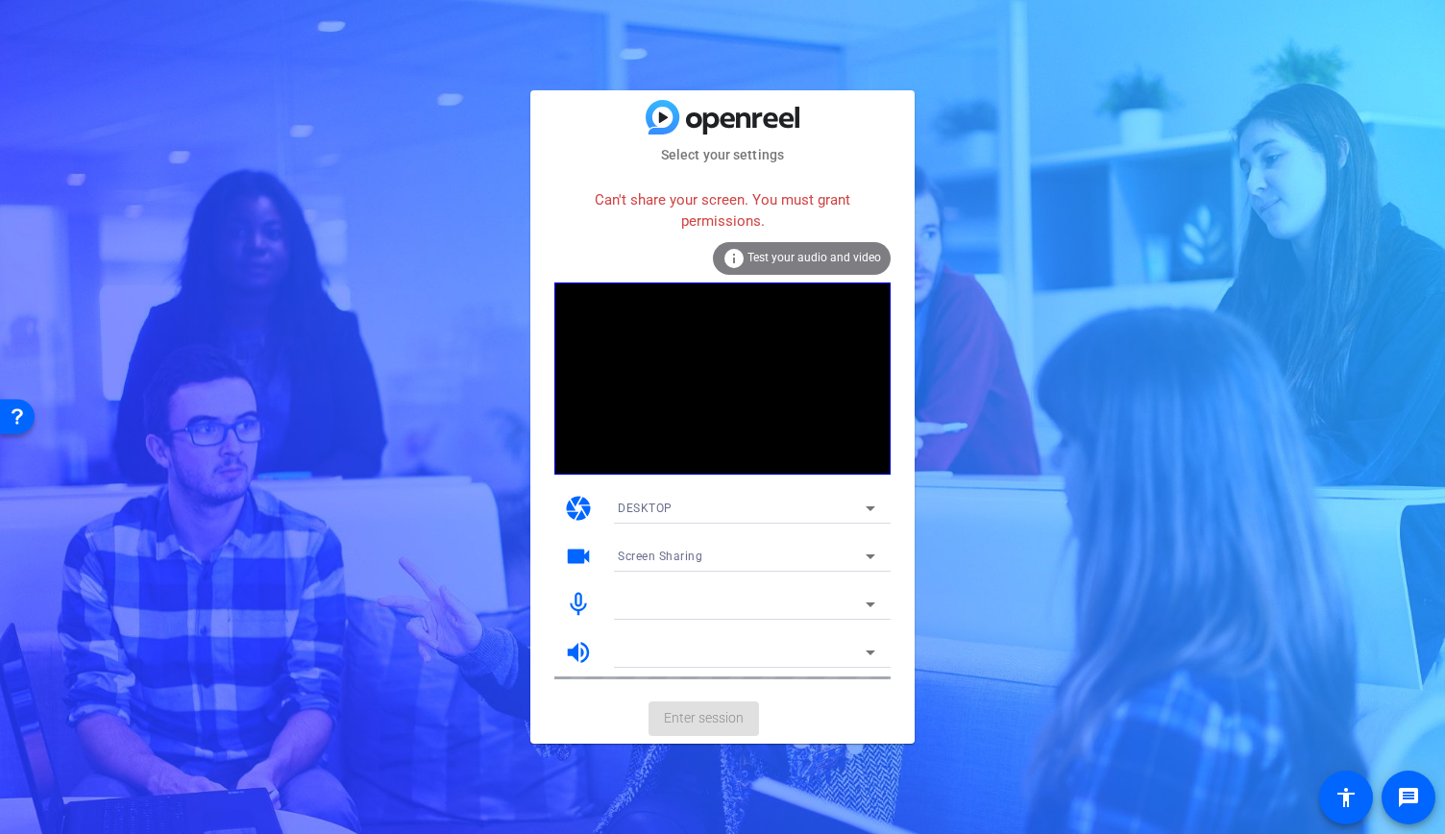
click at [758, 507] on div "DESKTOP" at bounding box center [742, 508] width 248 height 24
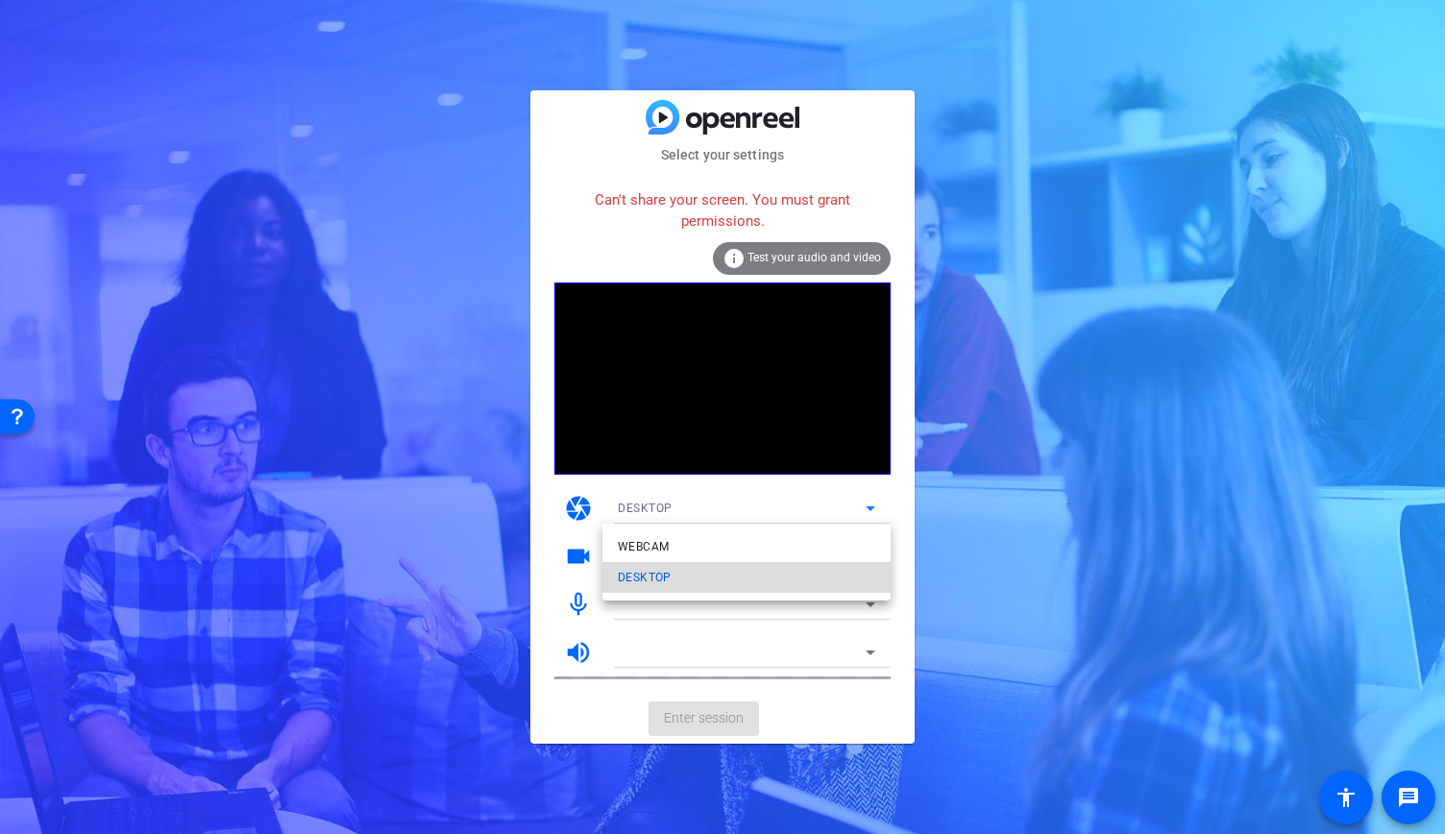
click at [714, 574] on mat-option "DESKTOP" at bounding box center [746, 577] width 288 height 31
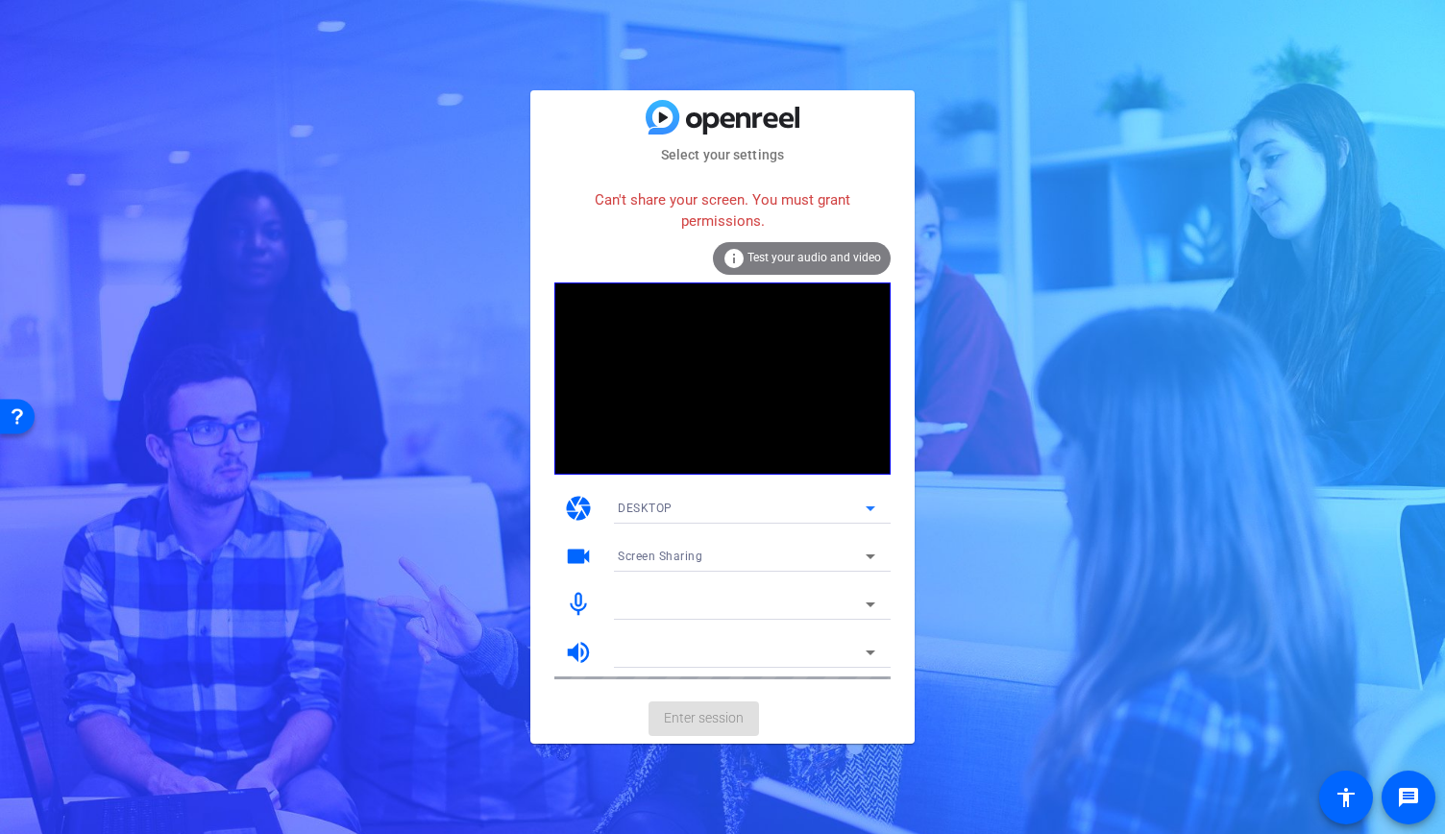
click at [819, 554] on div "Screen Sharing" at bounding box center [742, 556] width 248 height 24
click at [772, 599] on mat-option "Screen Sharing" at bounding box center [746, 594] width 288 height 31
click at [740, 596] on div at bounding box center [742, 604] width 248 height 23
click at [748, 593] on div at bounding box center [742, 604] width 248 height 23
click at [874, 601] on icon at bounding box center [870, 604] width 23 height 23
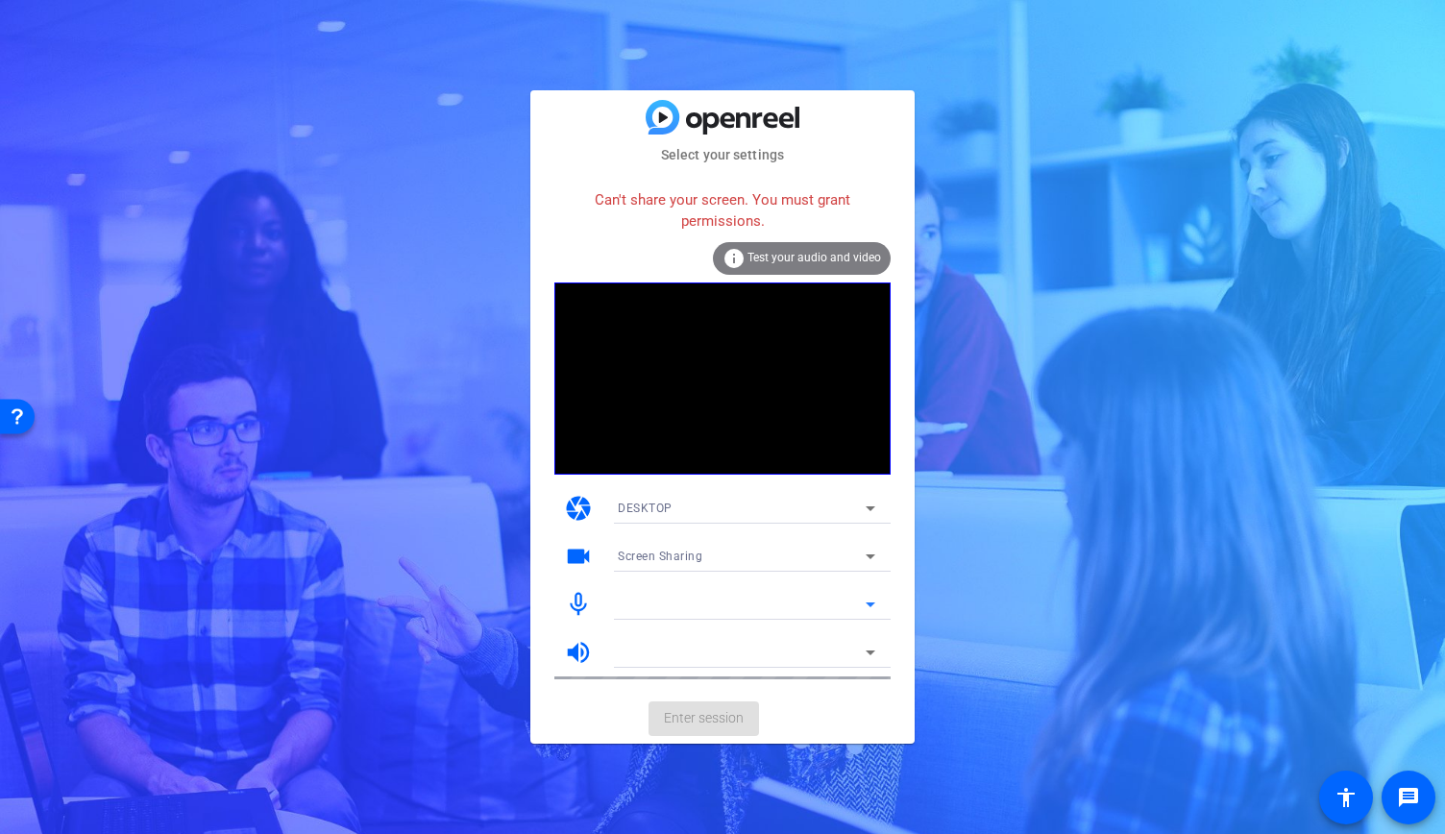
click at [818, 198] on div "Can't share your screen. You must grant permissions." at bounding box center [722, 211] width 336 height 62
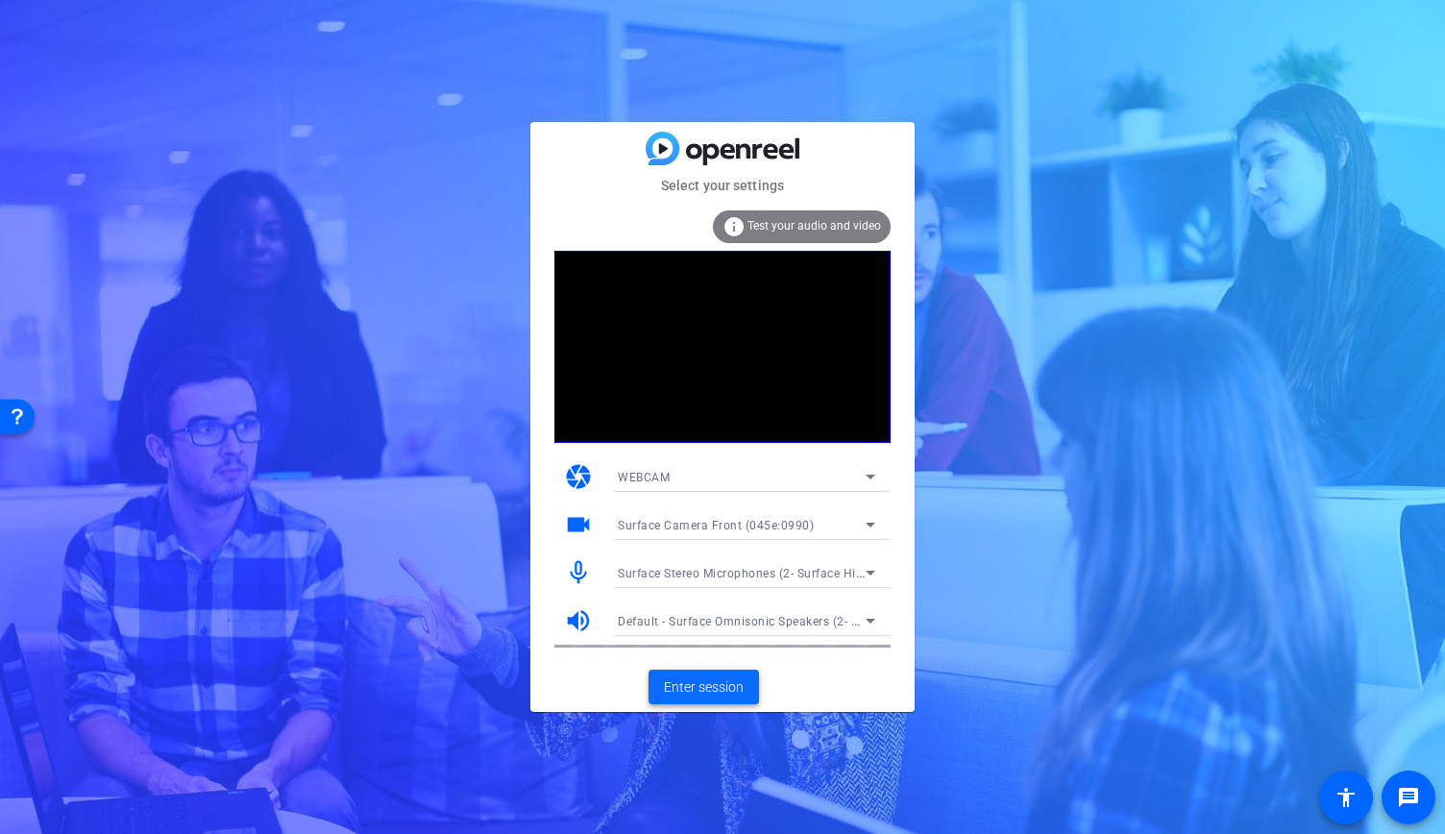
click at [721, 687] on span "Enter session" at bounding box center [704, 687] width 80 height 20
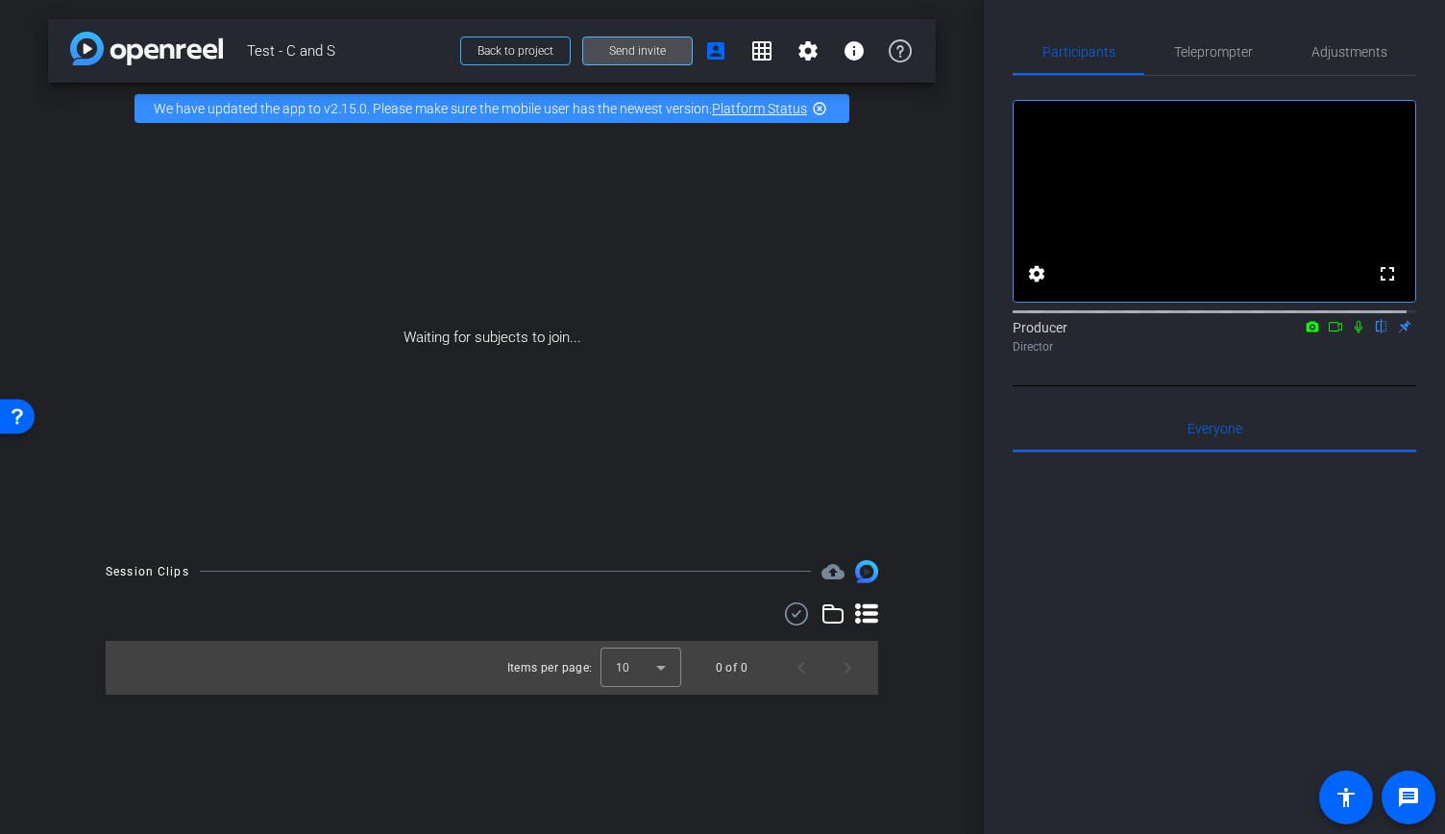
click at [644, 54] on span "Send invite" at bounding box center [637, 50] width 57 height 15
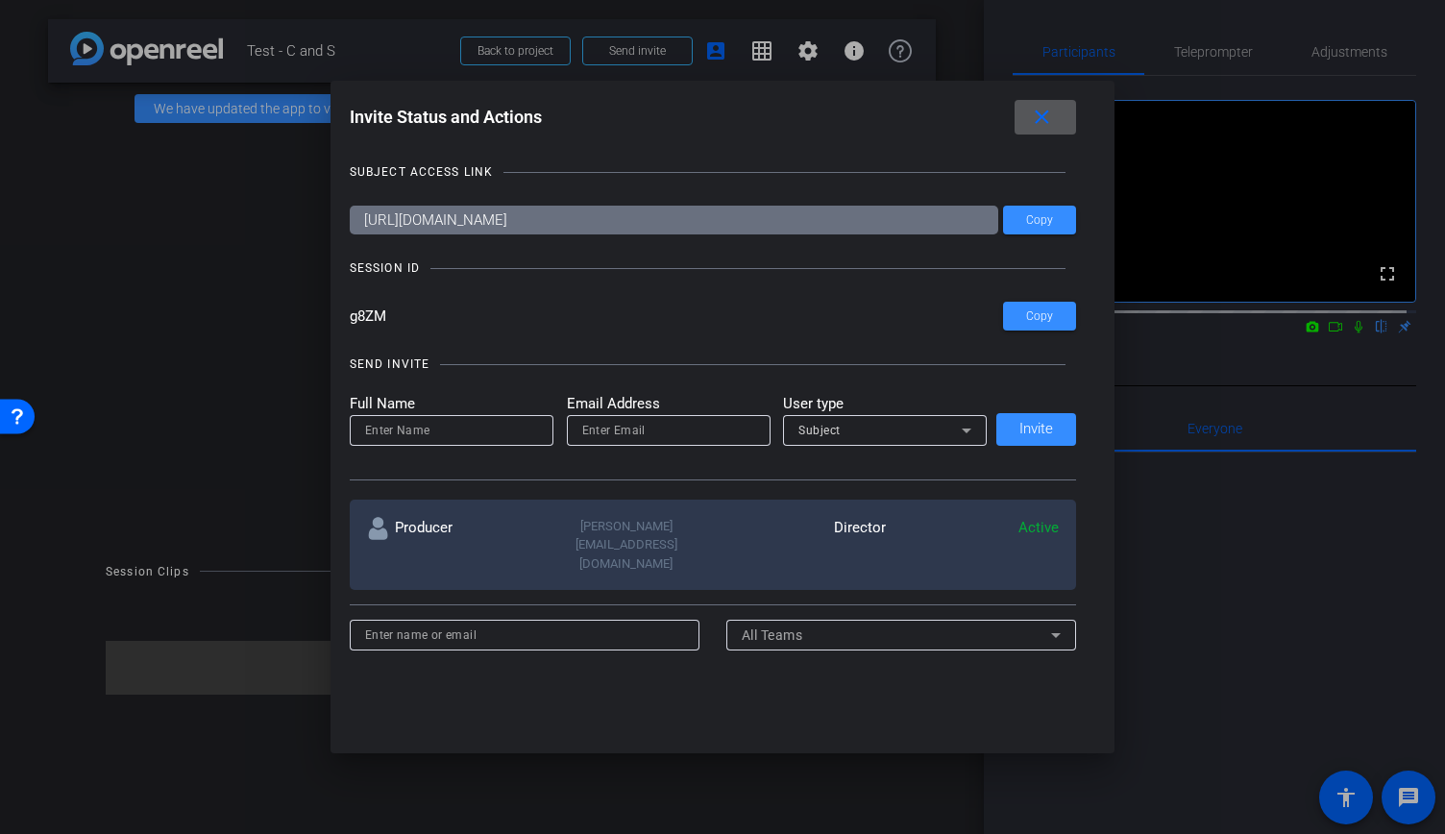
click at [471, 429] on input at bounding box center [451, 430] width 173 height 23
type input "[PERSON_NAME]"
click at [595, 439] on input "email" at bounding box center [668, 430] width 173 height 23
type input "[PERSON_NAME][EMAIL_ADDRESS][DOMAIN_NAME]"
click at [857, 435] on div "Subject" at bounding box center [879, 430] width 163 height 24
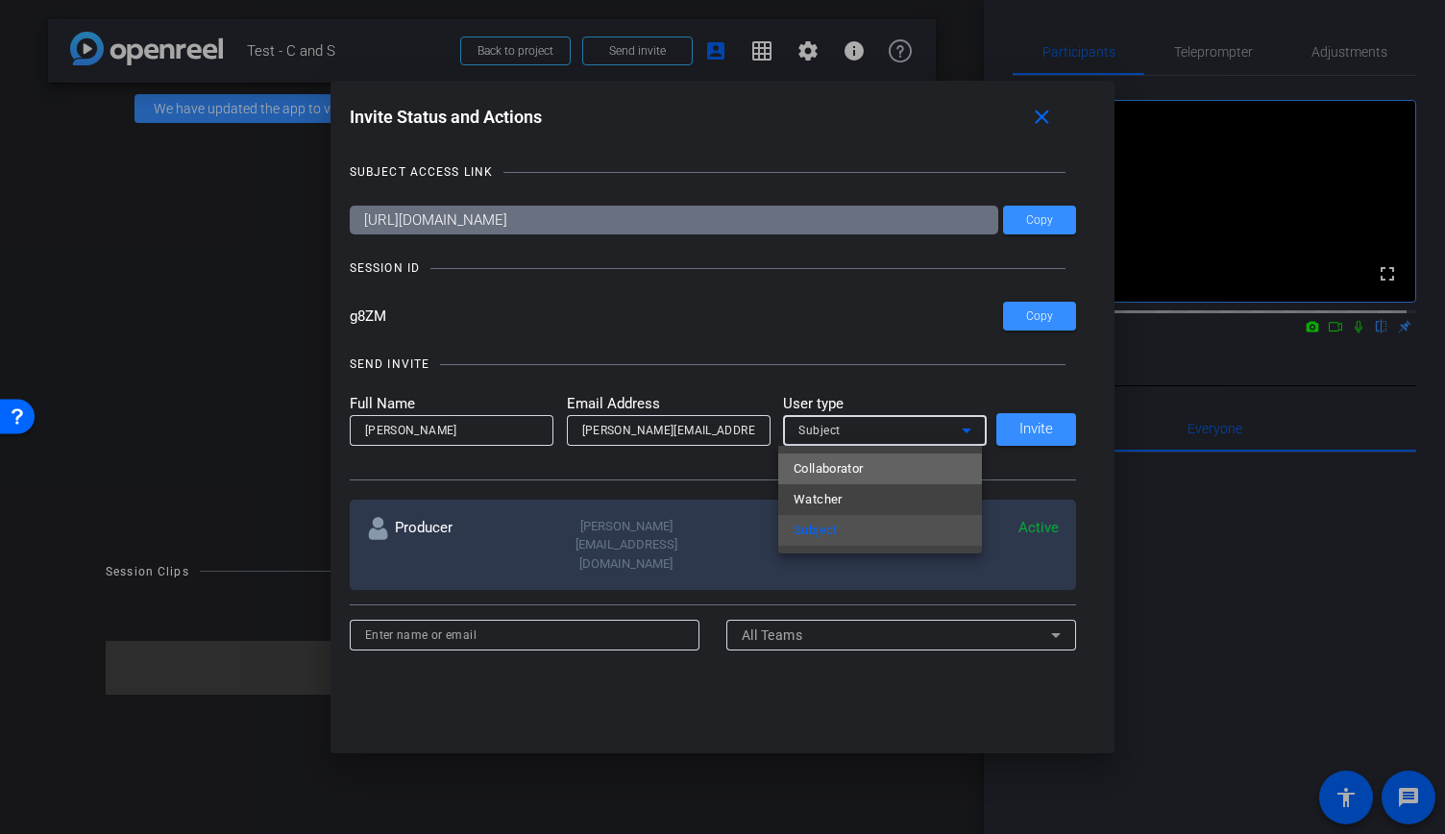
click at [861, 472] on span "Collaborator" at bounding box center [828, 468] width 70 height 23
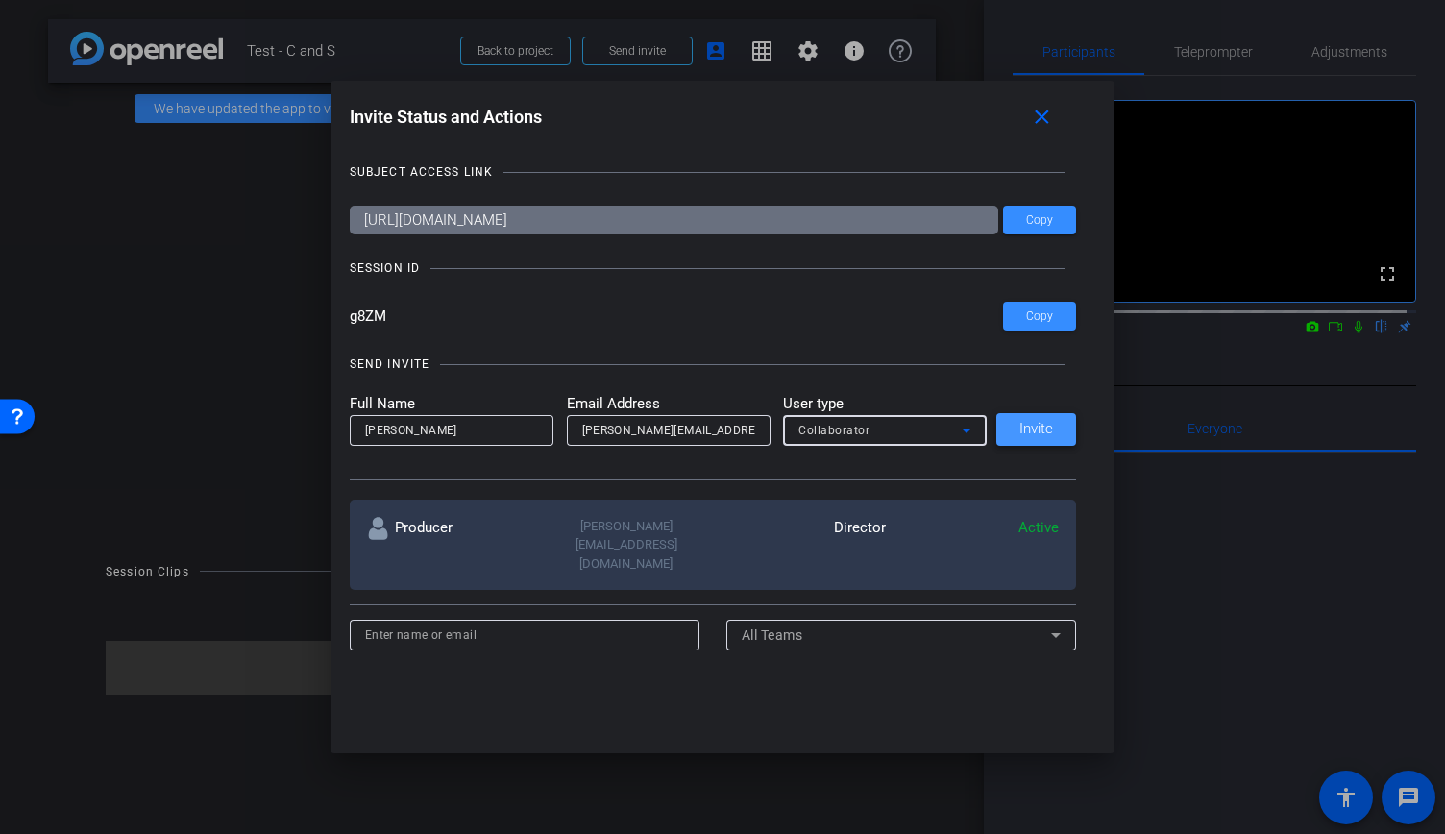
click at [1022, 431] on span "Invite" at bounding box center [1036, 429] width 34 height 14
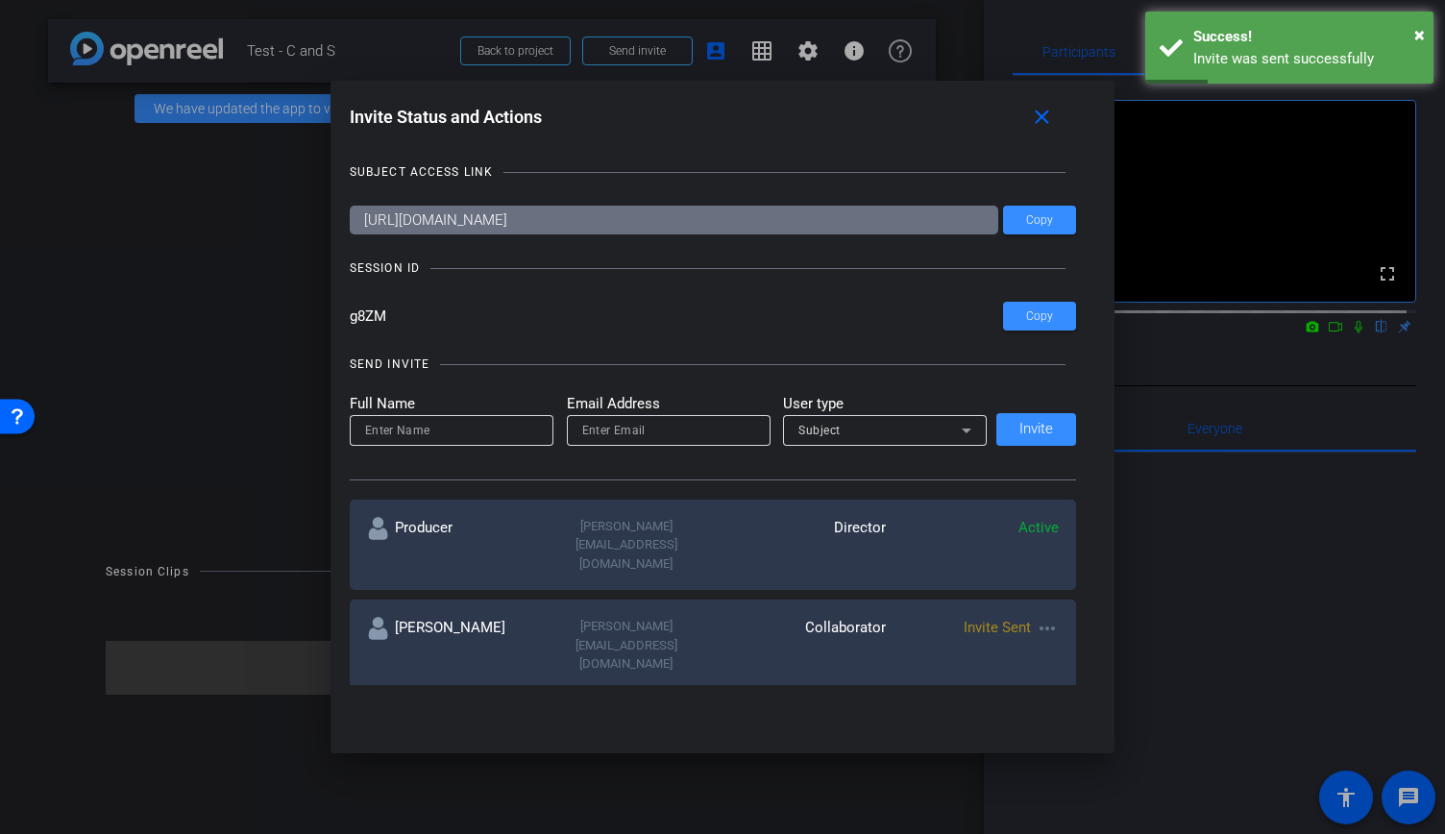
click at [1290, 394] on div at bounding box center [722, 417] width 1445 height 834
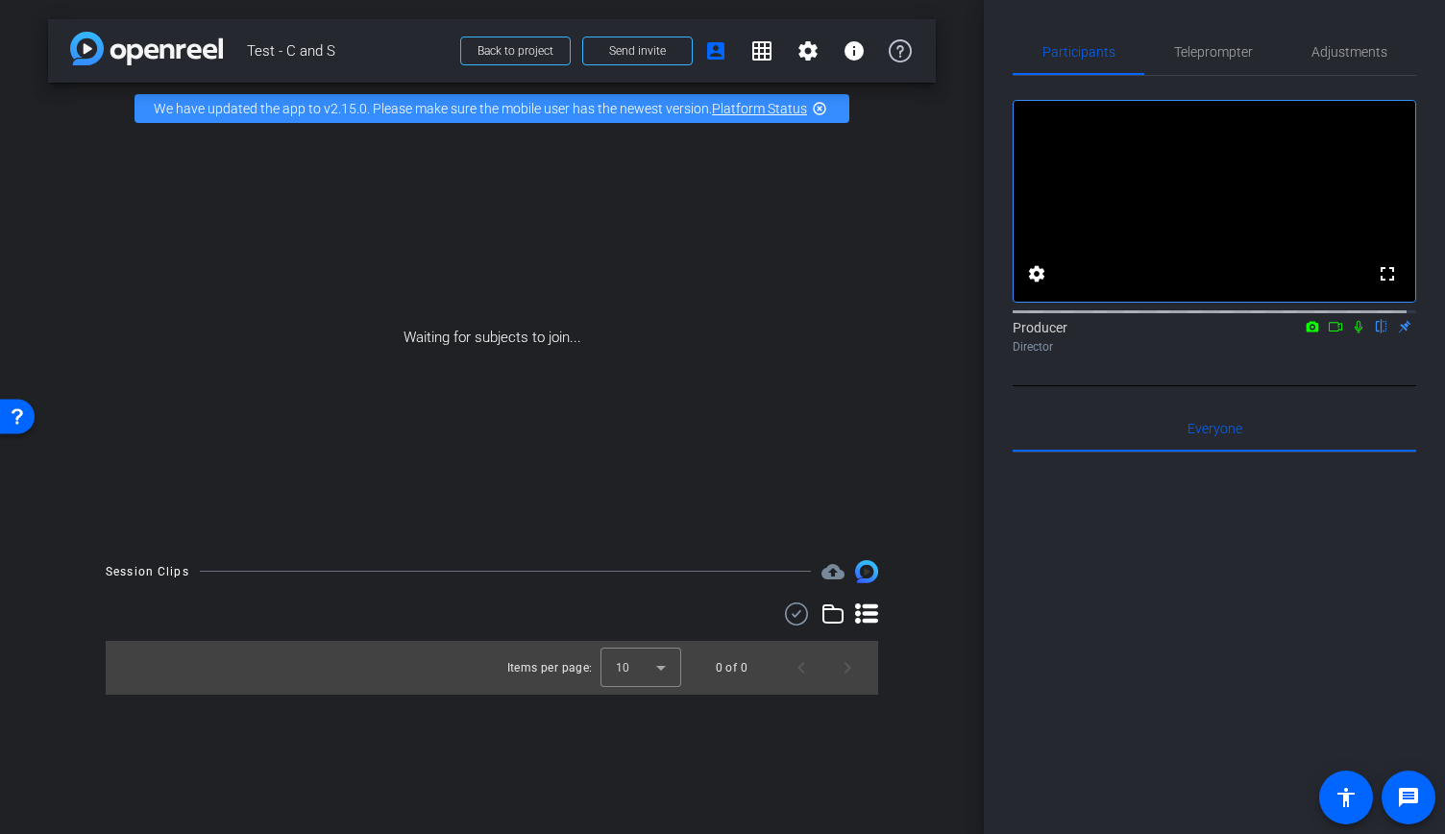
click at [1327, 333] on icon at bounding box center [1334, 326] width 15 height 13
click at [1217, 62] on span "Teleprompter" at bounding box center [1213, 52] width 79 height 46
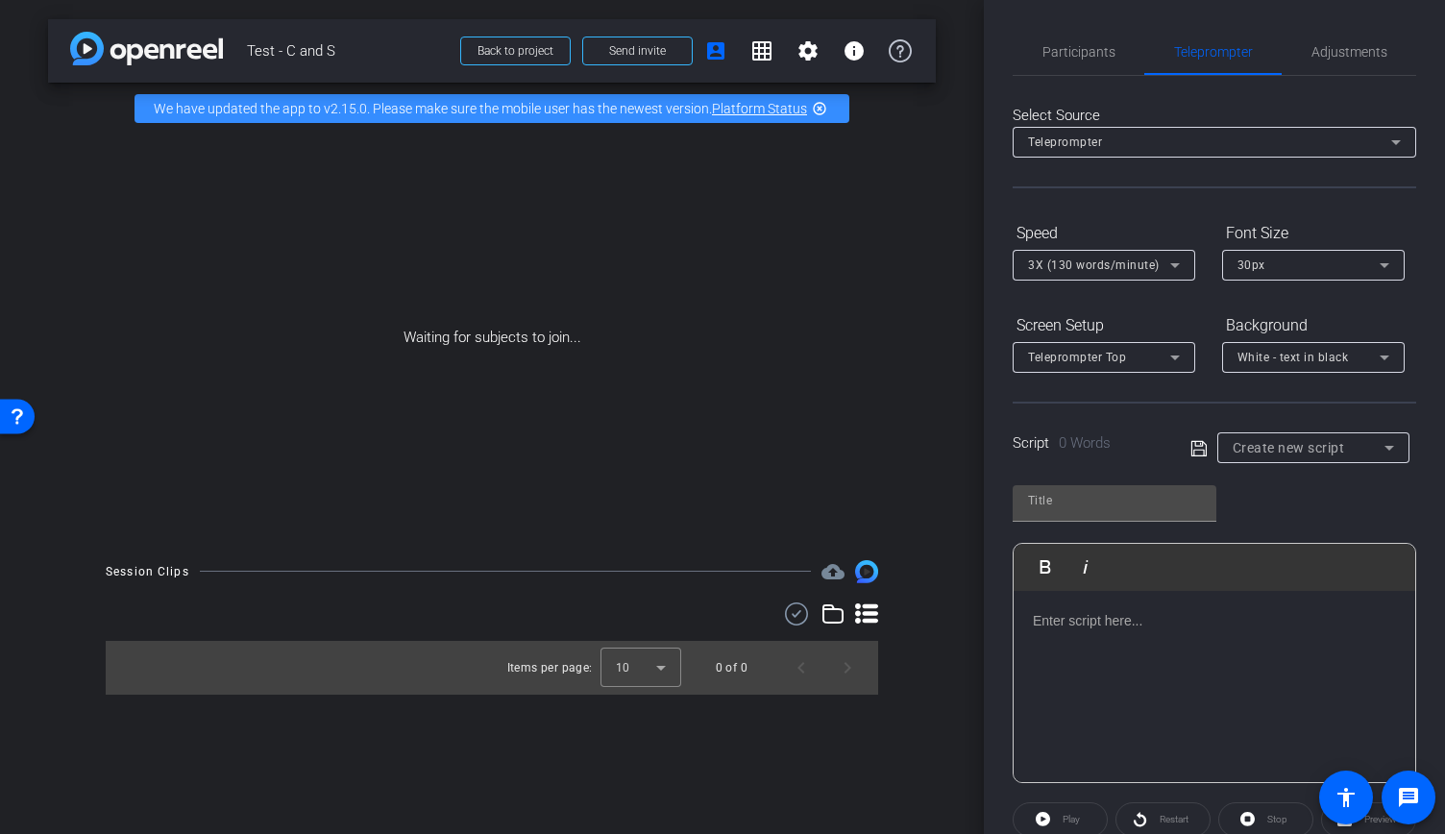
click at [1224, 662] on div at bounding box center [1214, 687] width 402 height 192
click at [1351, 55] on span "Adjustments" at bounding box center [1349, 51] width 76 height 13
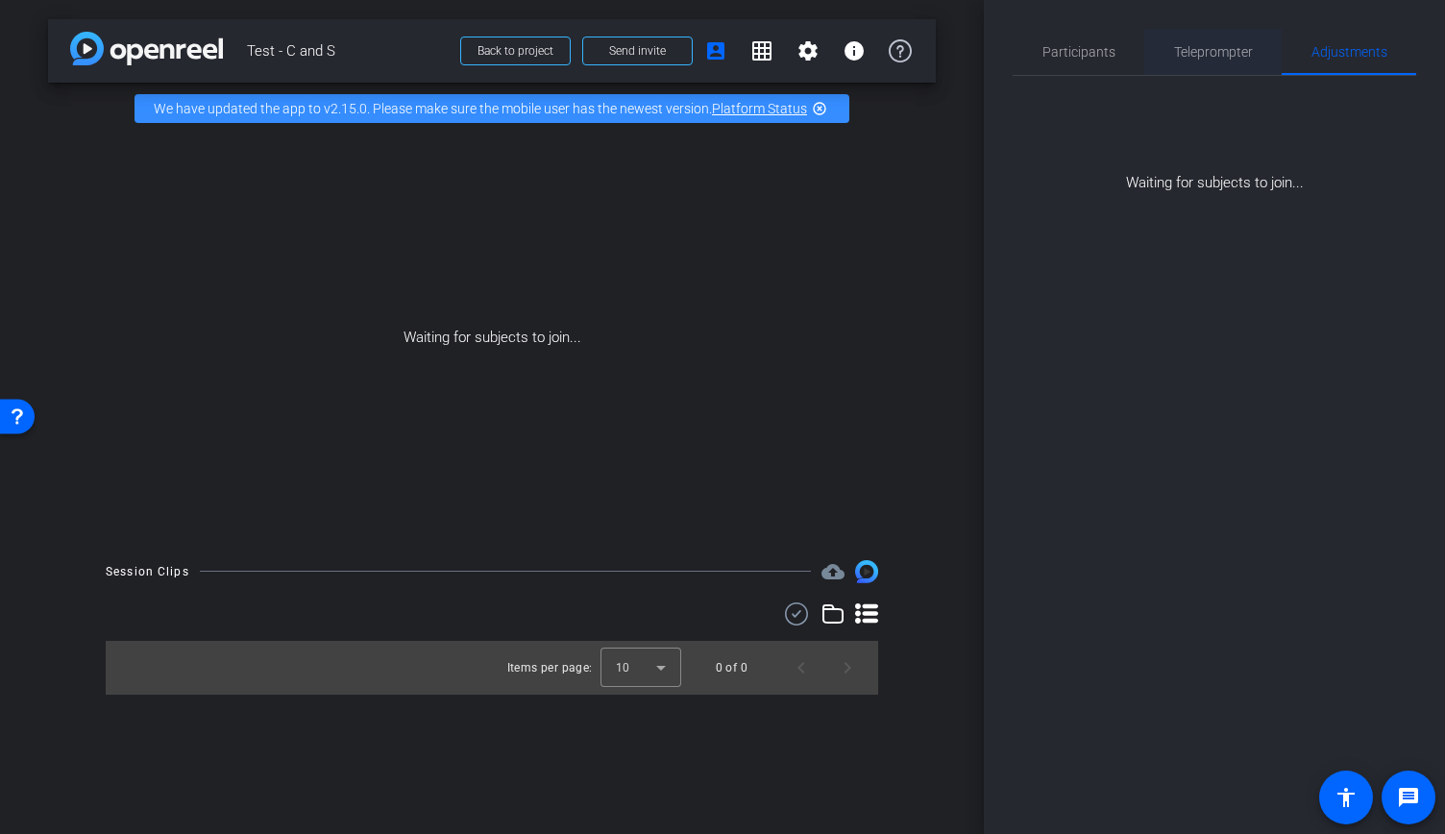
click at [1202, 51] on span "Teleprompter" at bounding box center [1213, 51] width 79 height 13
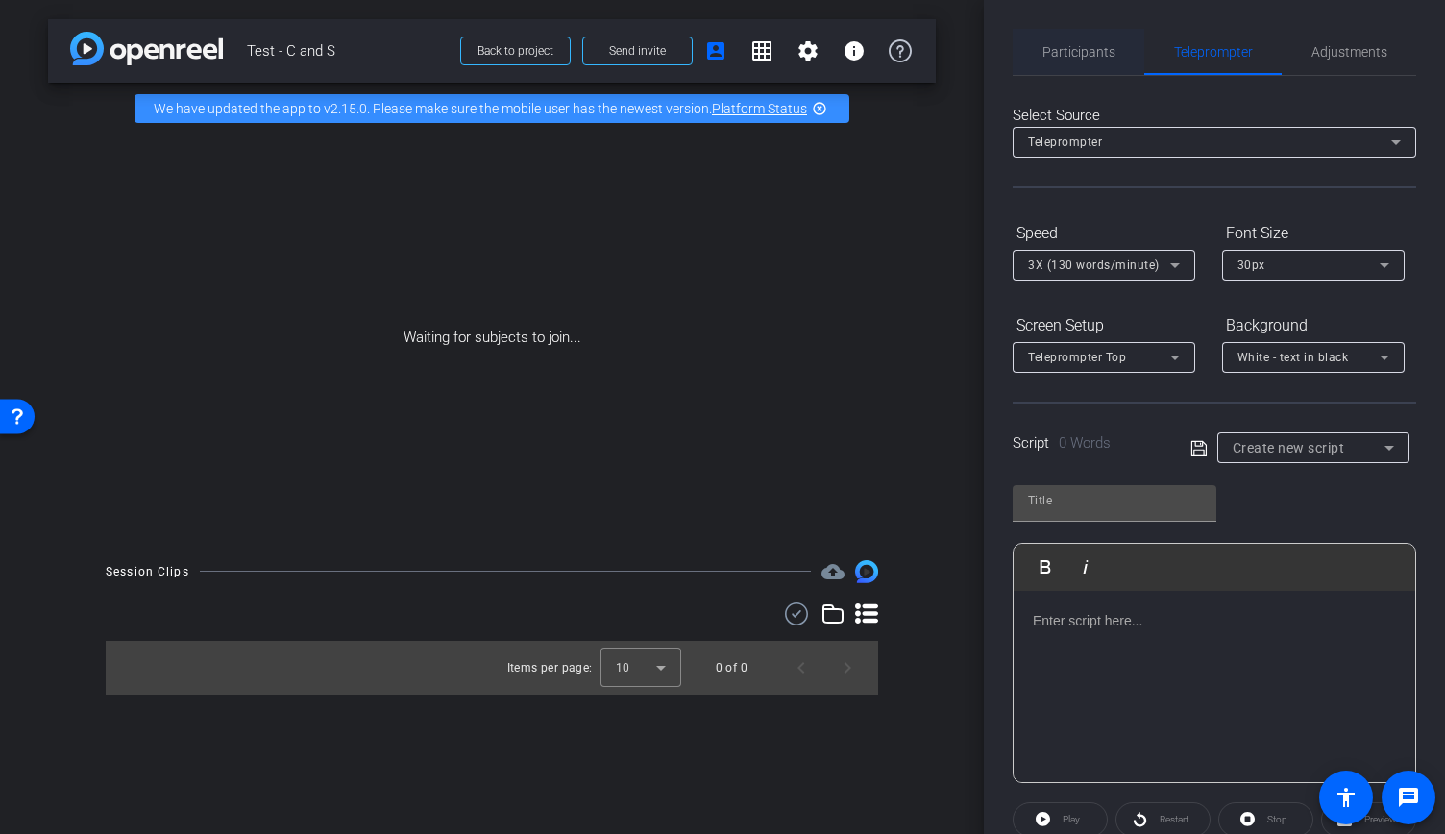
click at [1082, 45] on span "Participants" at bounding box center [1078, 51] width 73 height 13
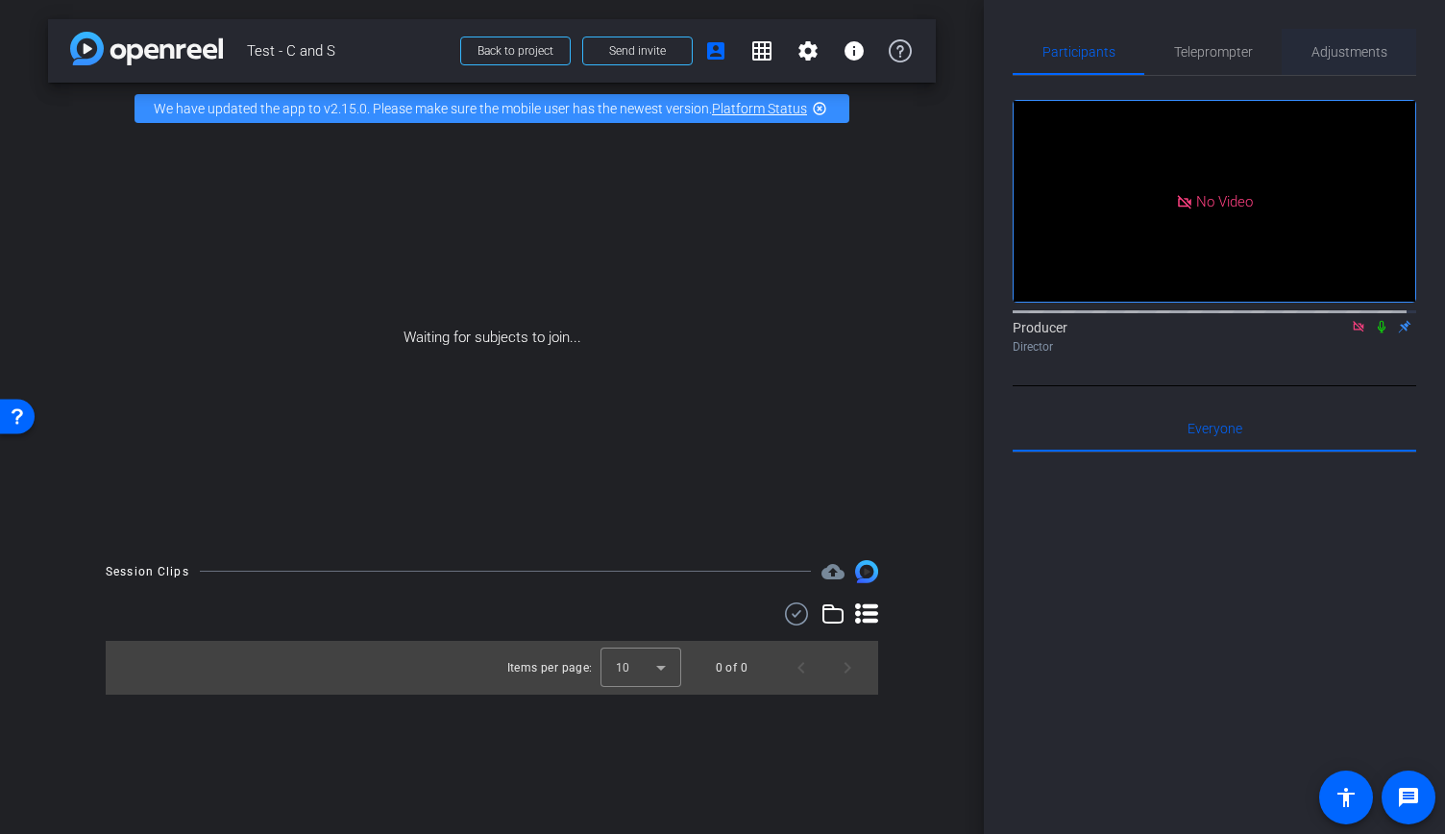
click at [1347, 45] on span "Adjustments" at bounding box center [1349, 51] width 76 height 13
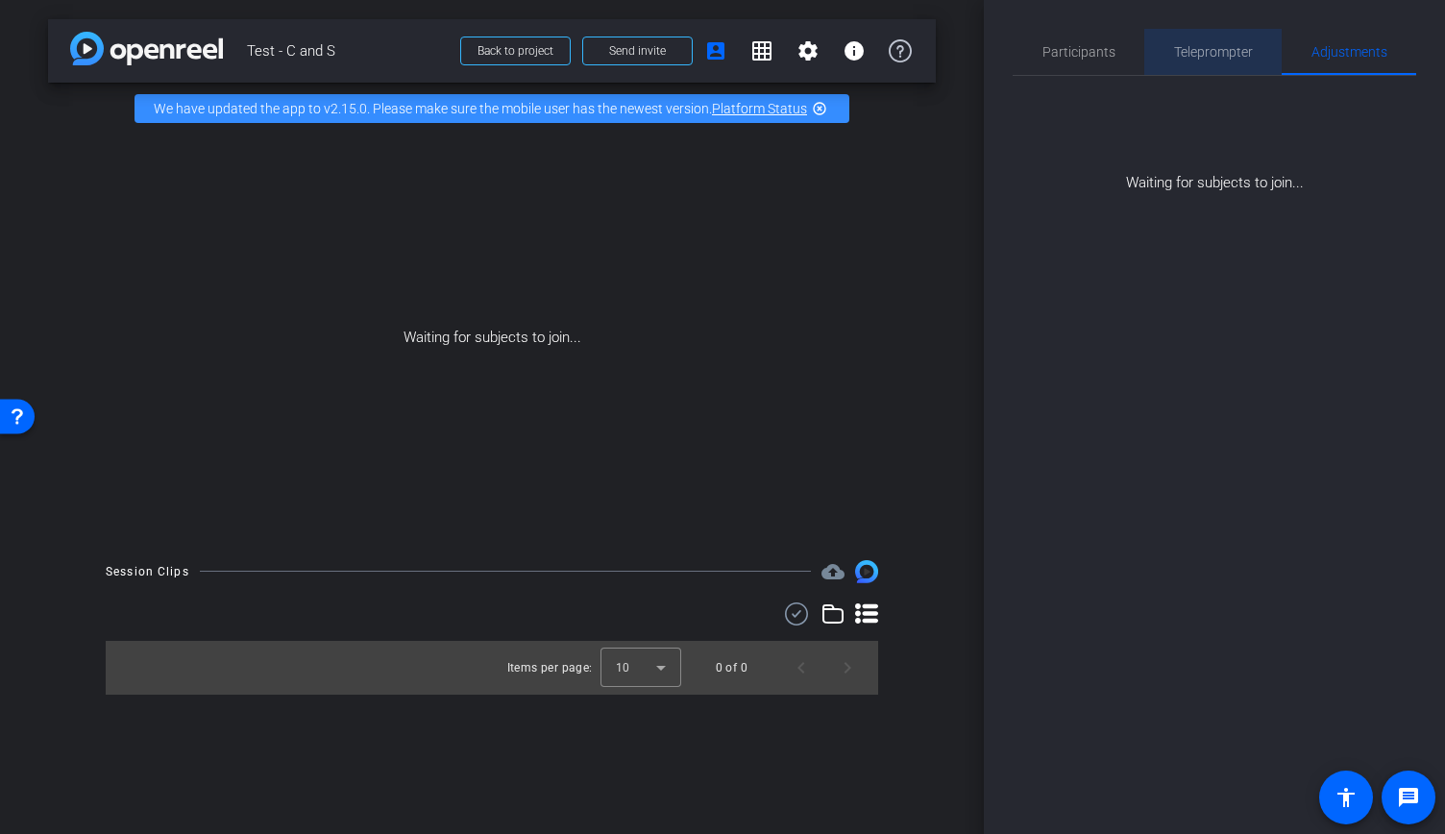
click at [1250, 43] on span "Teleprompter" at bounding box center [1213, 52] width 79 height 46
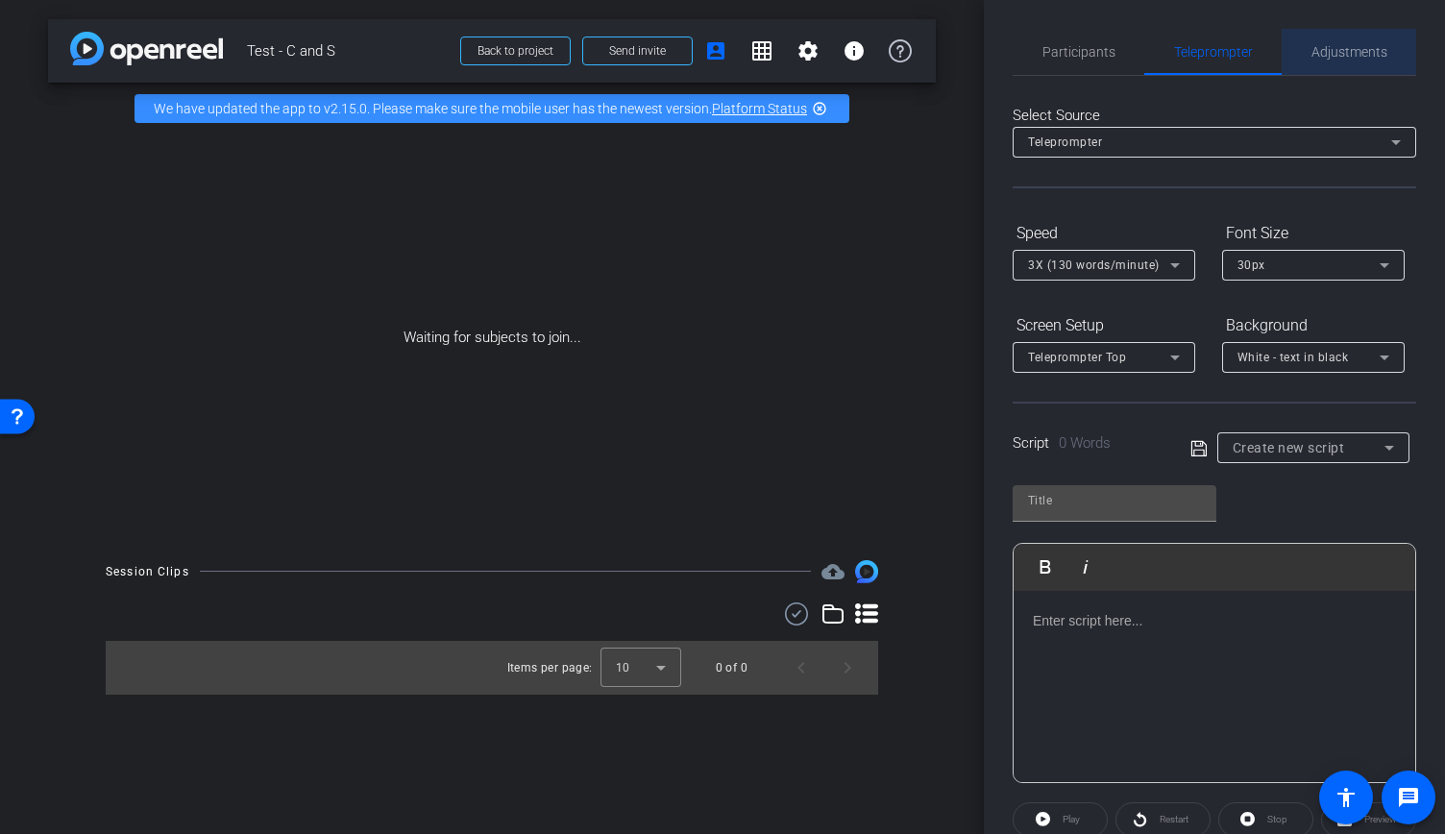
click at [1361, 43] on span "Adjustments" at bounding box center [1349, 52] width 76 height 46
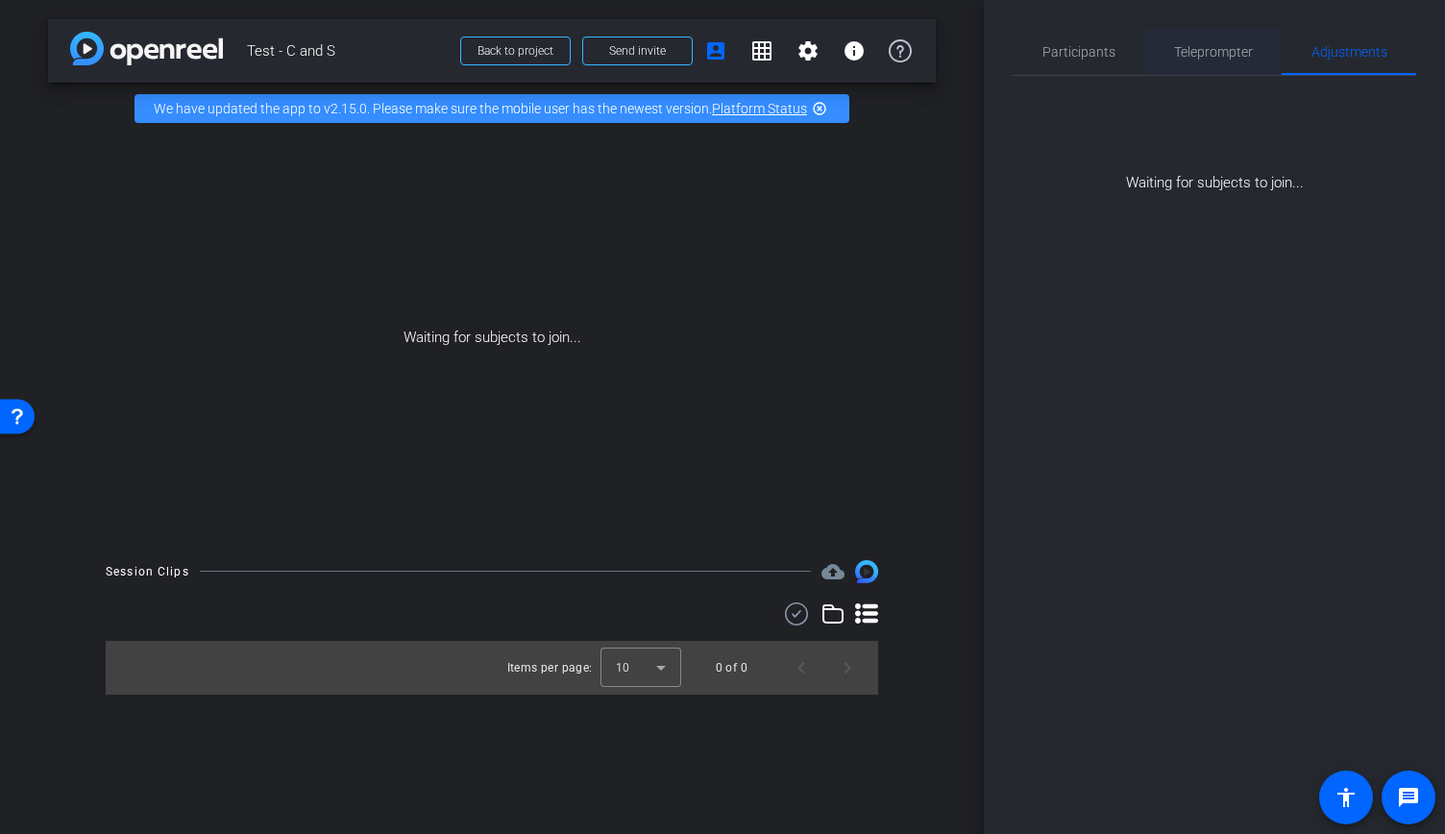
click at [1191, 55] on span "Teleprompter" at bounding box center [1213, 51] width 79 height 13
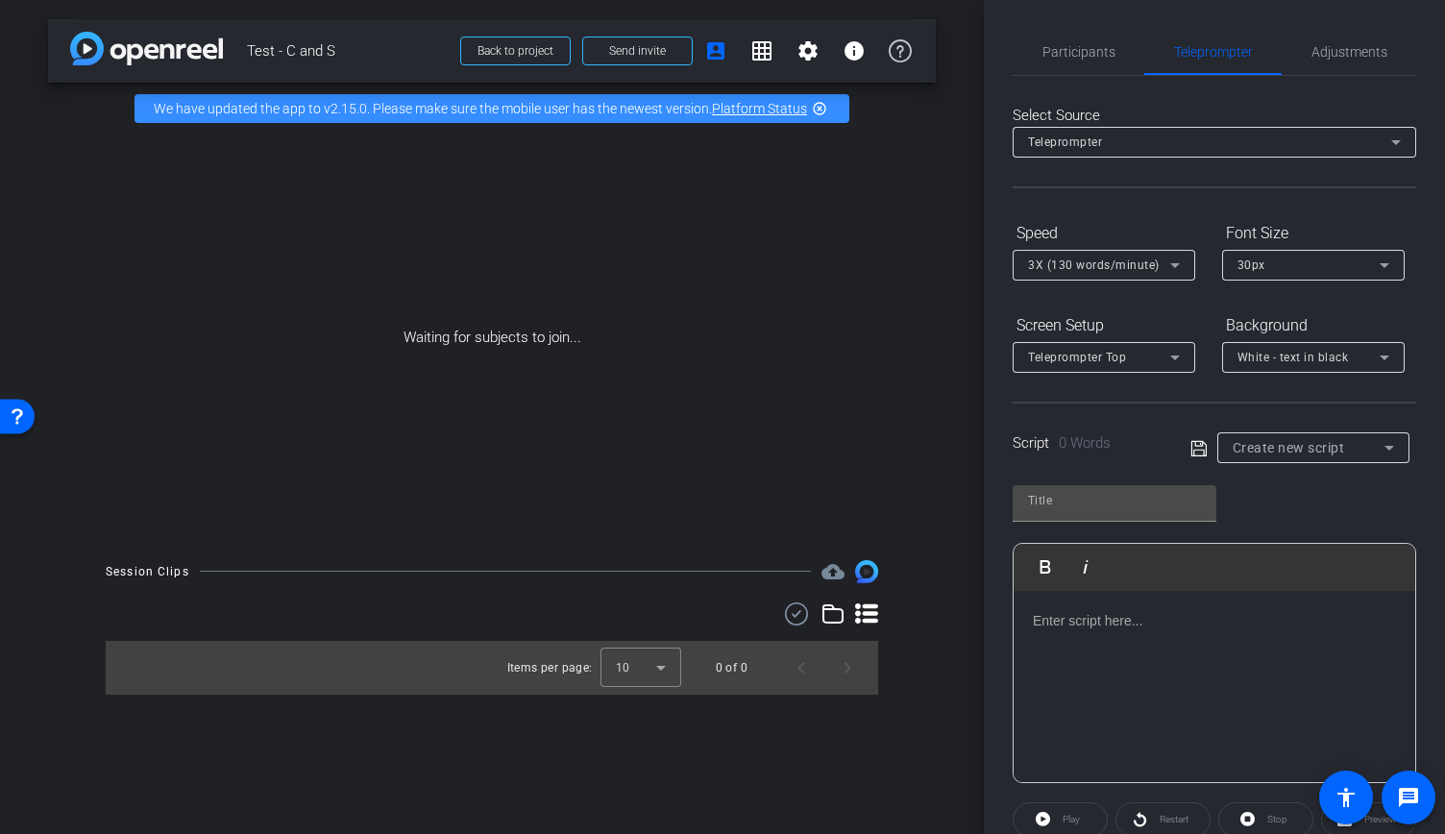
click at [1173, 666] on div at bounding box center [1214, 687] width 402 height 192
click at [1095, 65] on span "Participants" at bounding box center [1078, 52] width 73 height 46
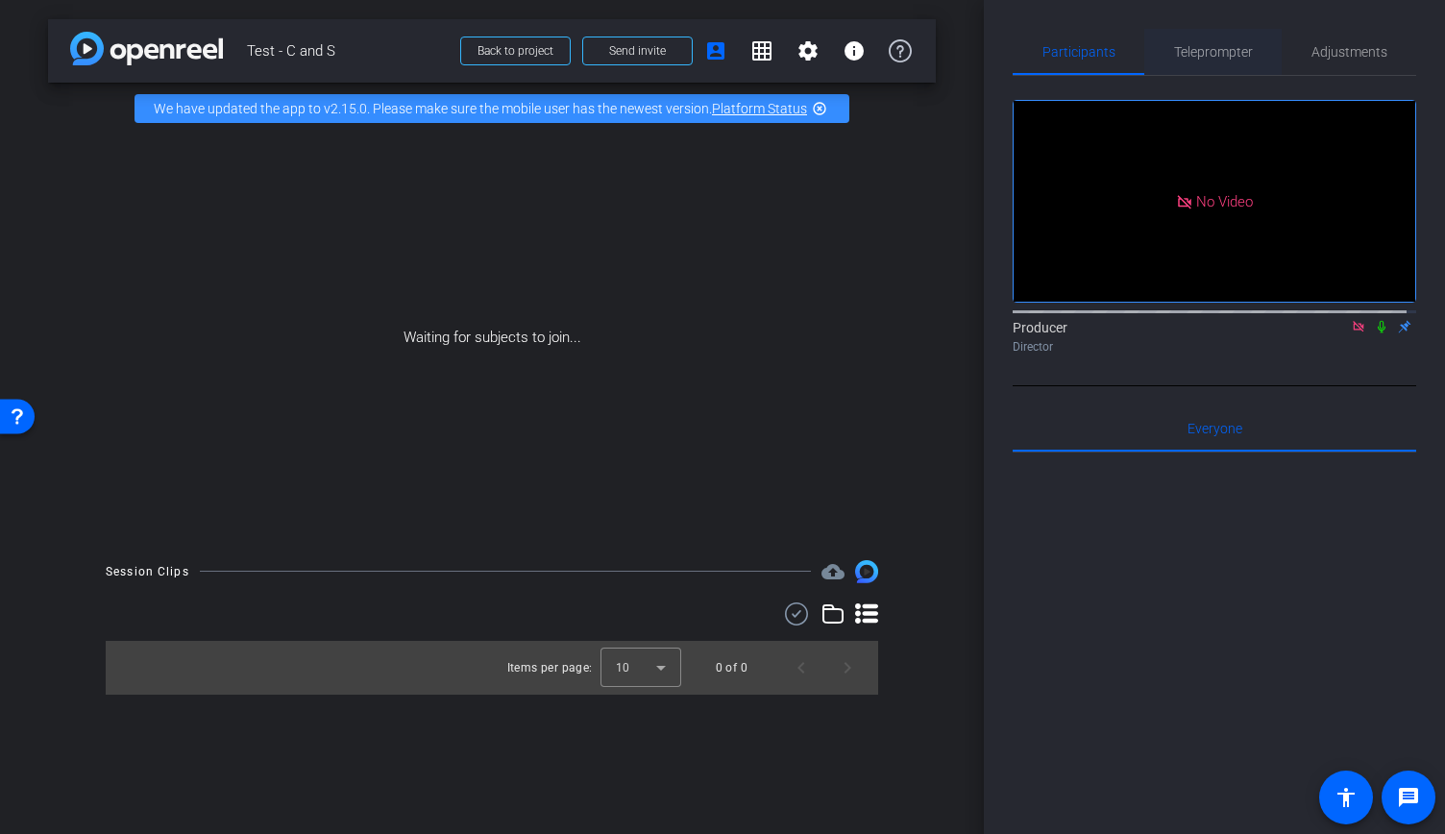
click at [1180, 64] on span "Teleprompter" at bounding box center [1213, 52] width 79 height 46
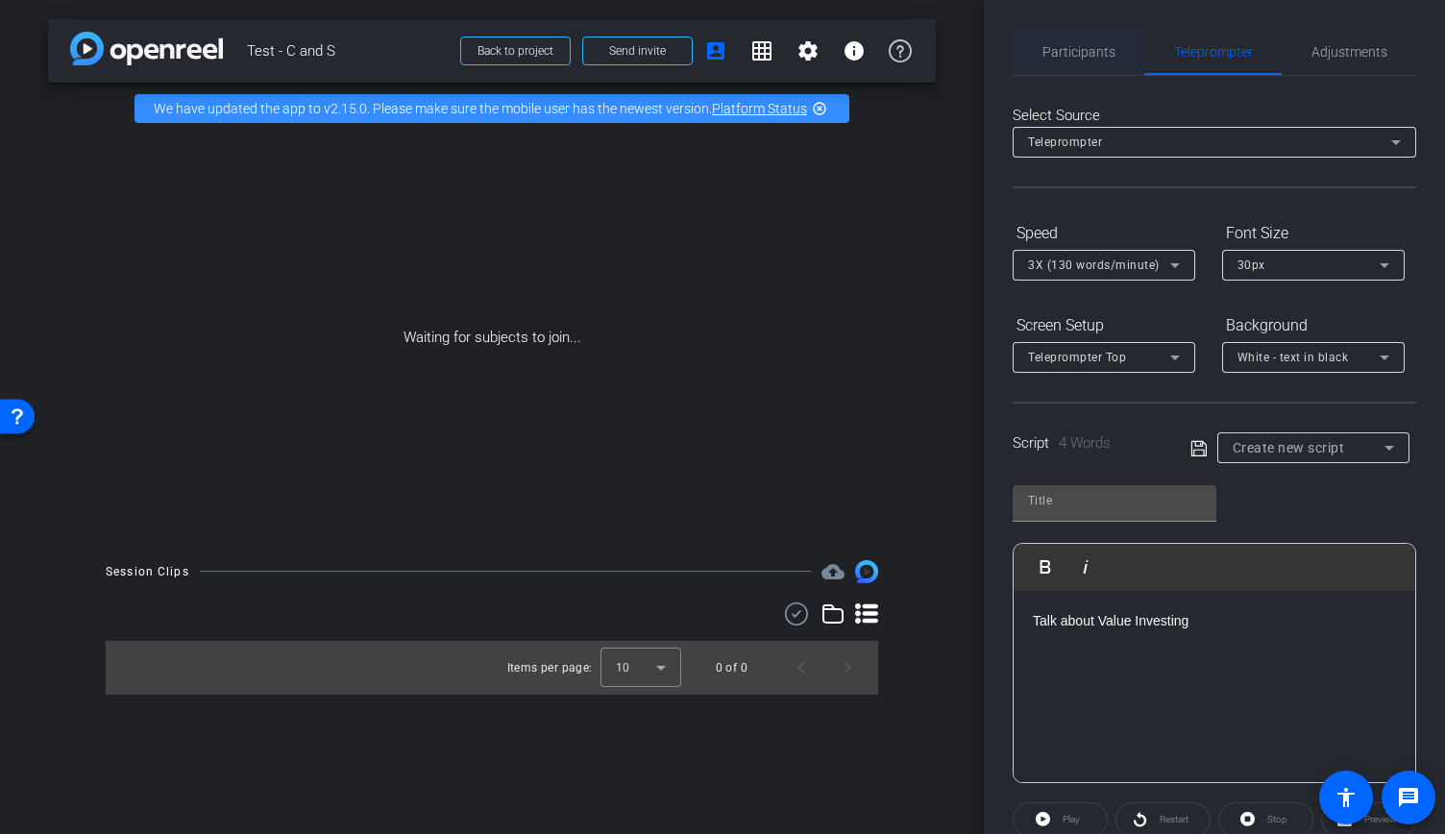
type input "Default title 6676"
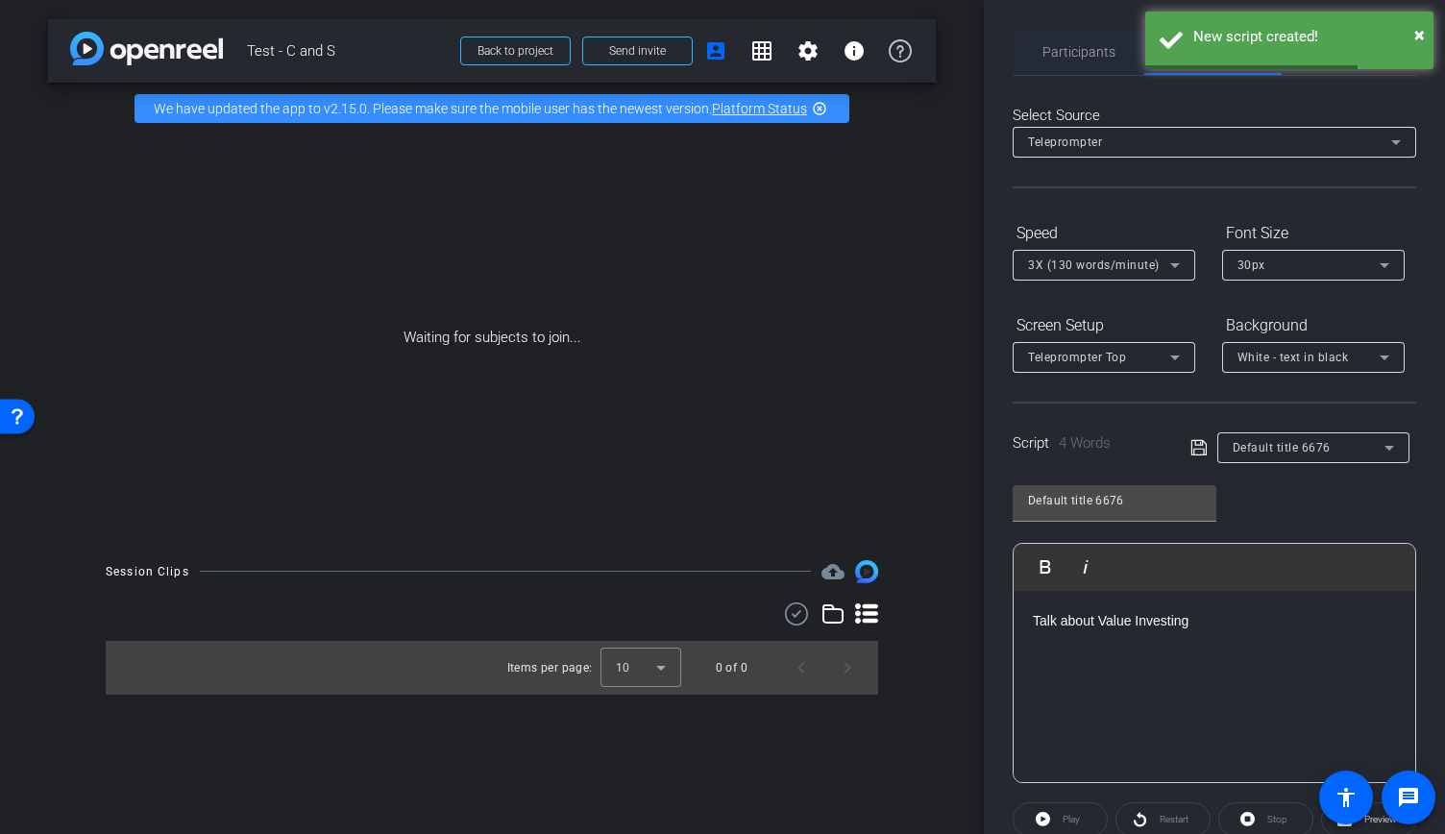
click at [1067, 52] on span "Participants" at bounding box center [1078, 51] width 73 height 13
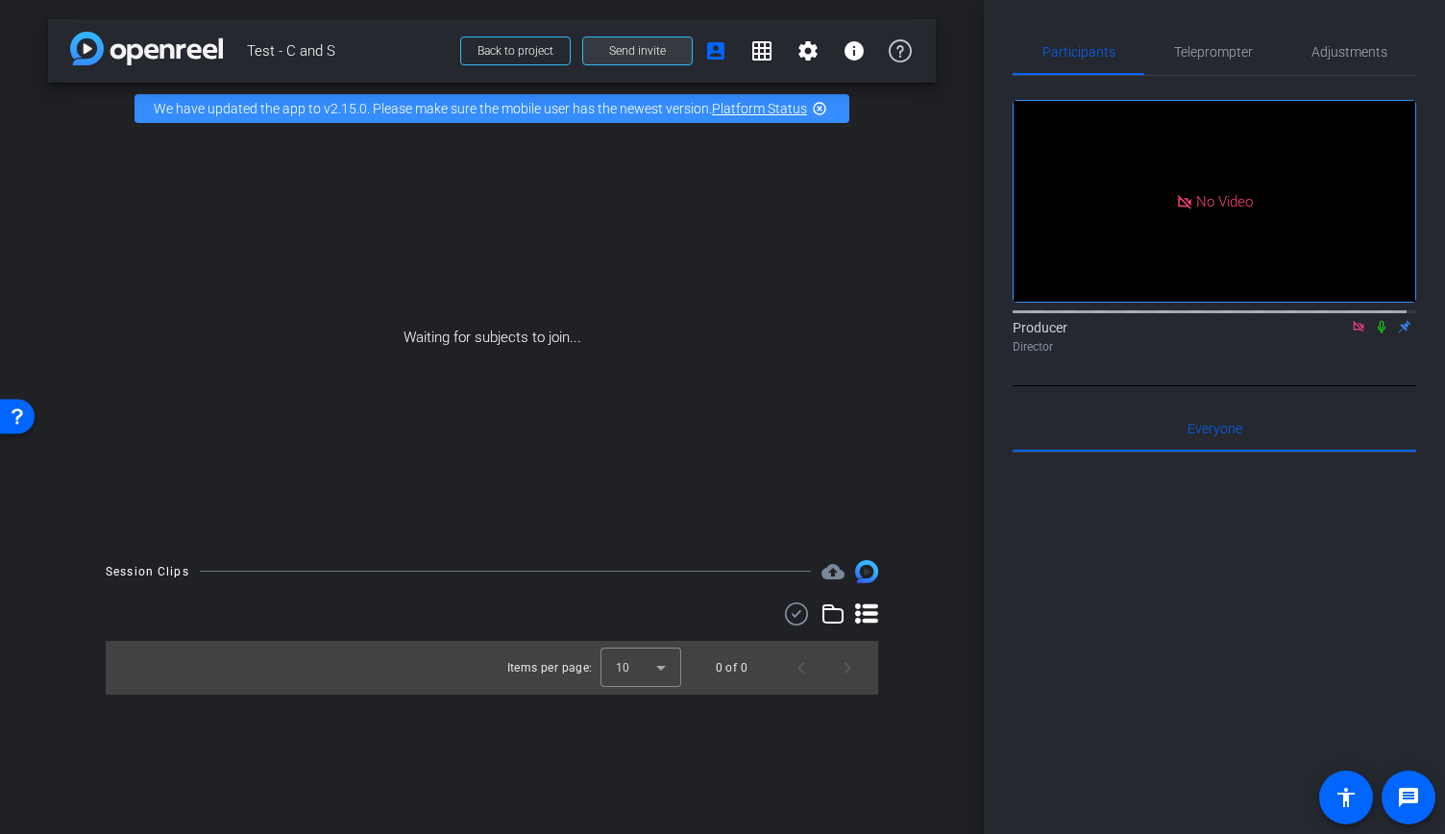
click at [636, 53] on span "Send invite" at bounding box center [637, 50] width 57 height 15
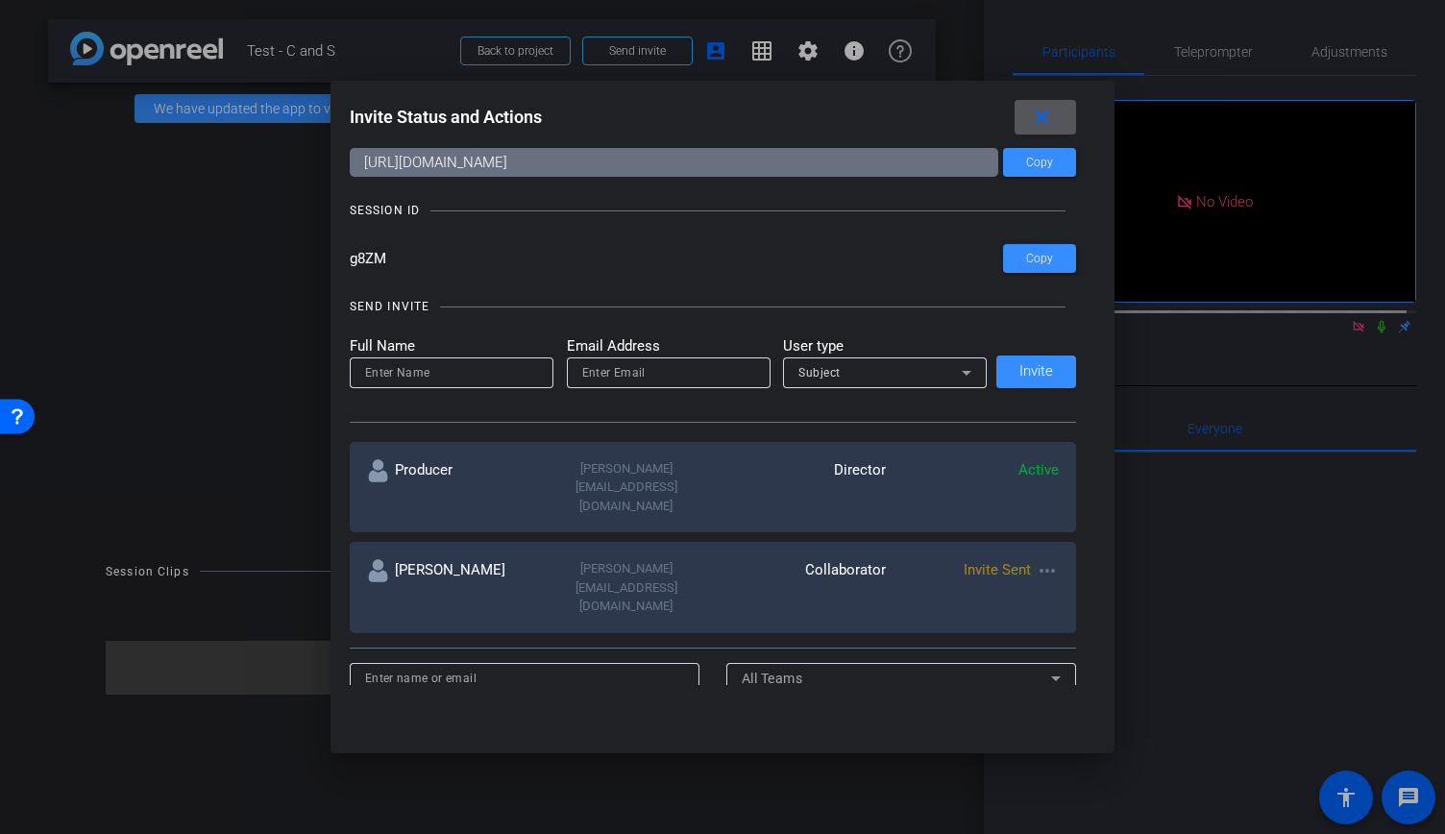
scroll to position [97, 0]
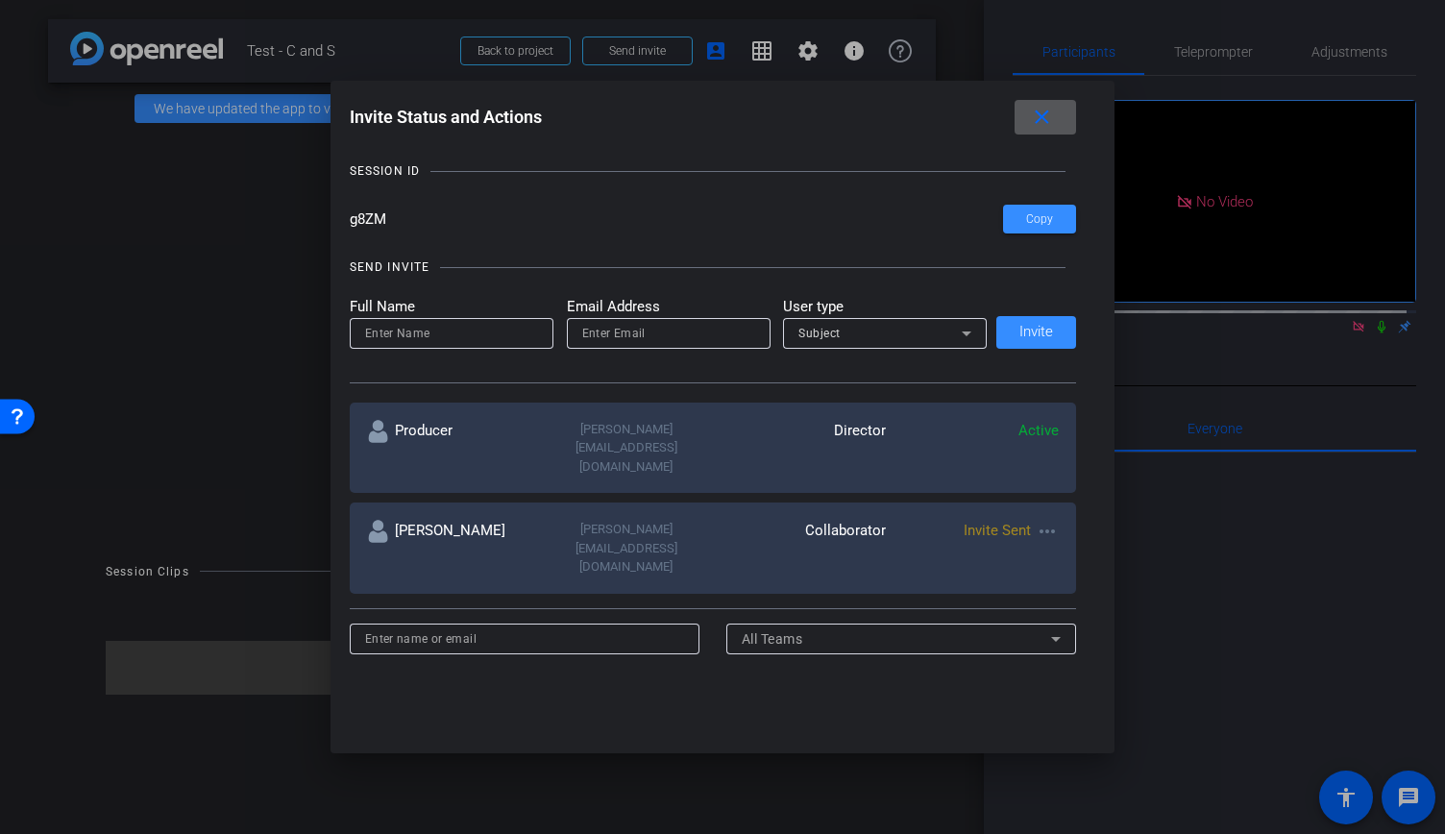
click at [1051, 520] on mat-icon "more_horiz" at bounding box center [1046, 531] width 23 height 23
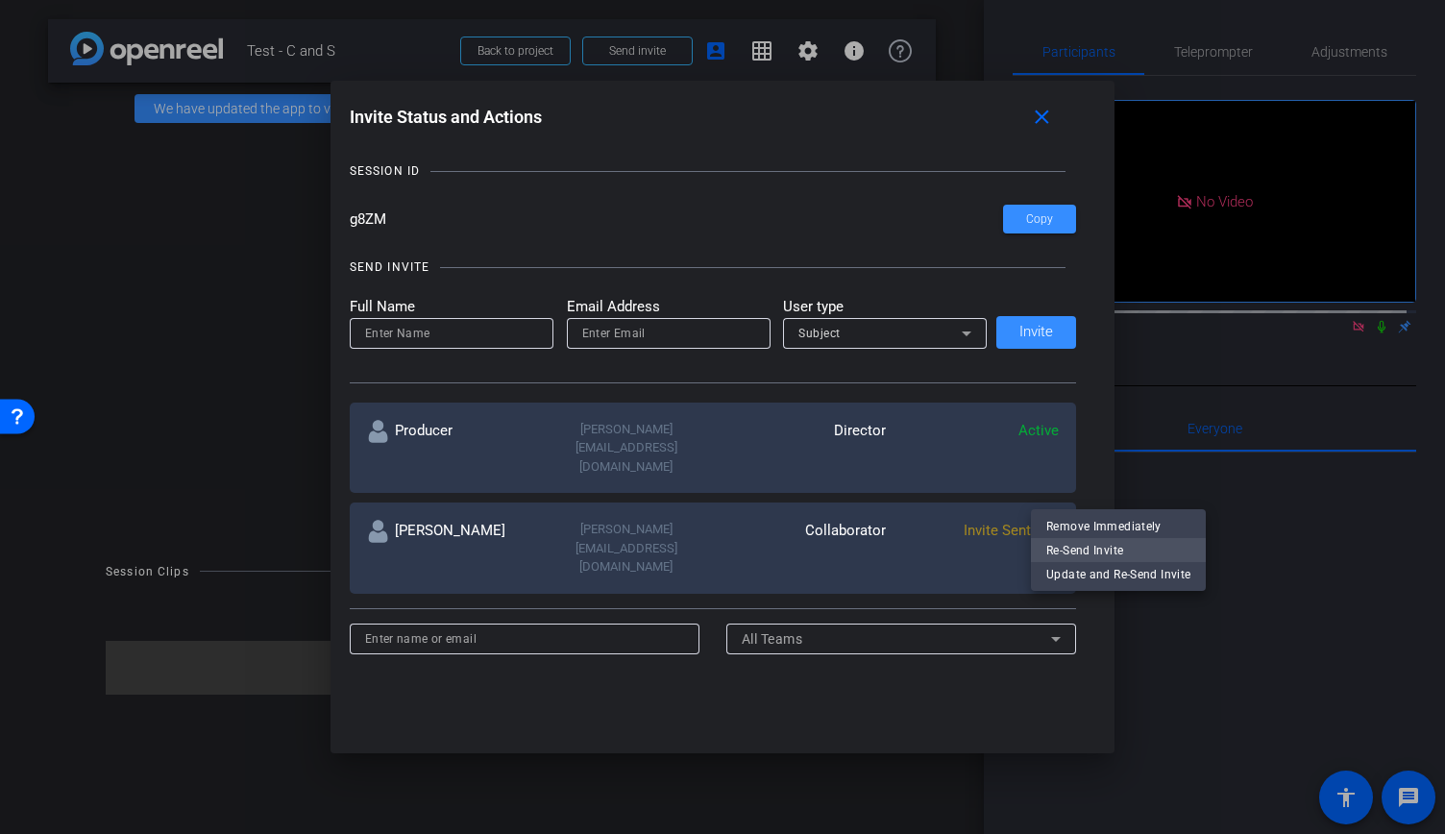
click at [1055, 549] on span "Re-Send Invite" at bounding box center [1118, 549] width 144 height 23
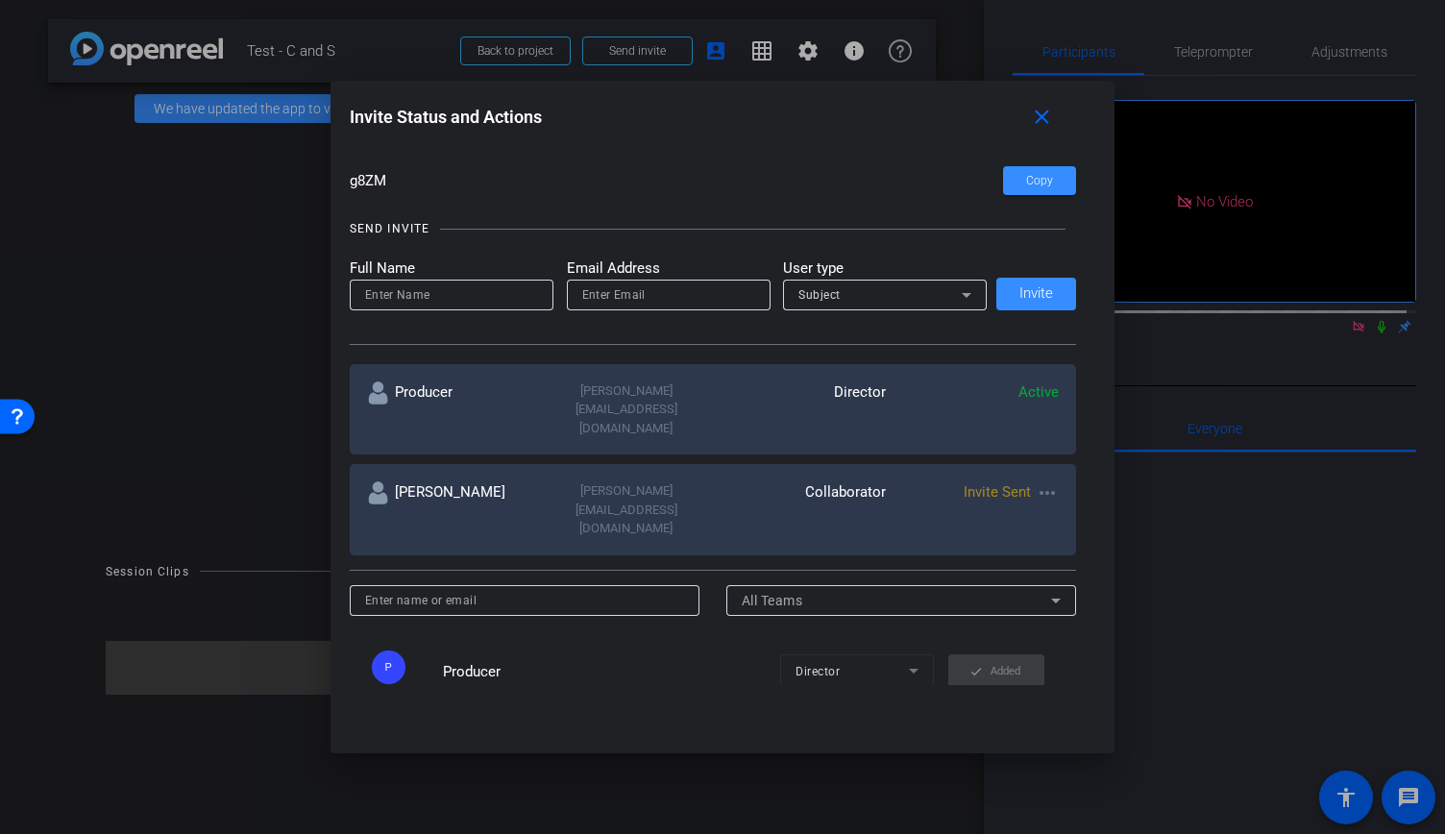
scroll to position [0, 0]
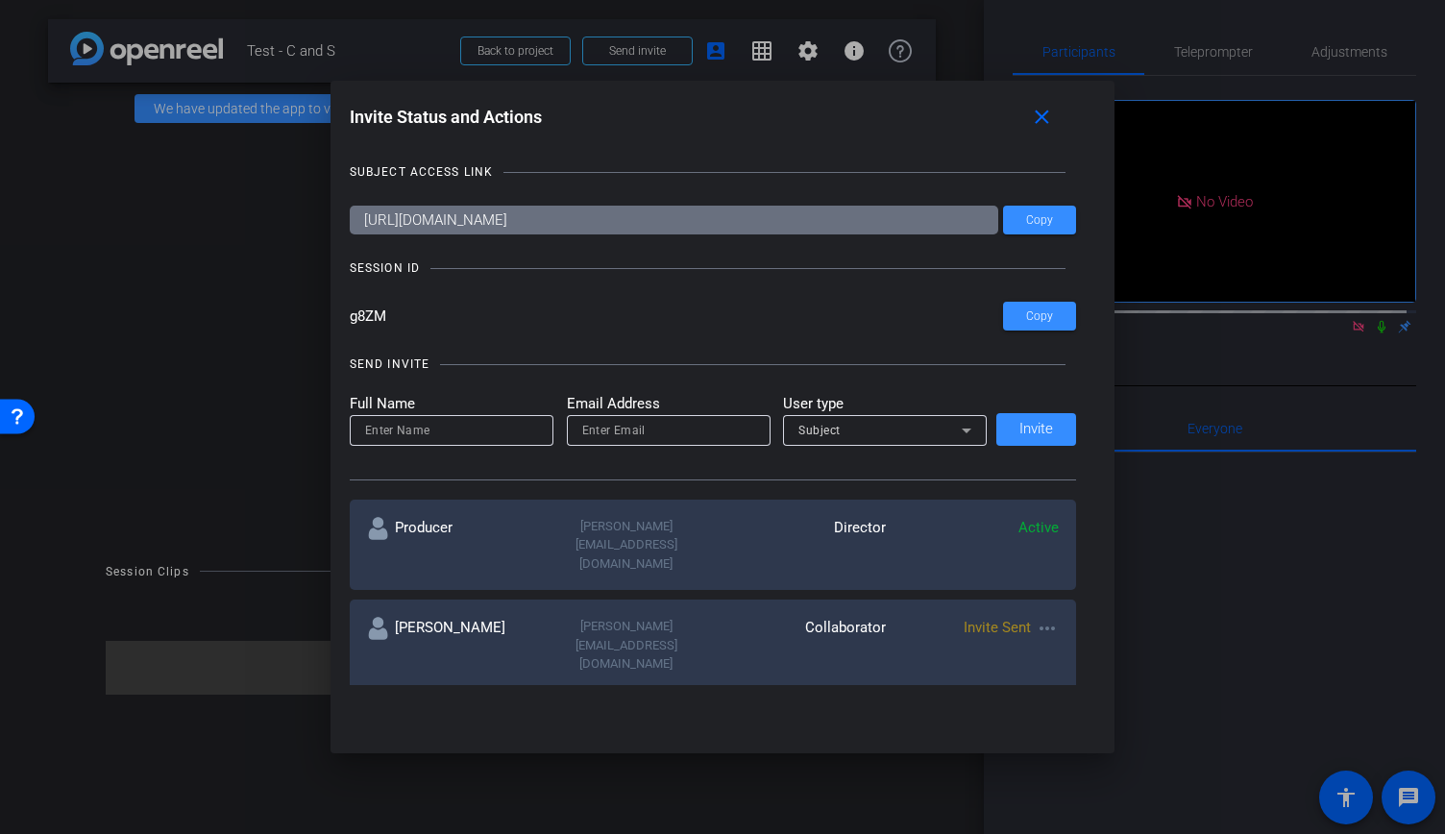
click at [876, 431] on div "Subject" at bounding box center [879, 430] width 163 height 24
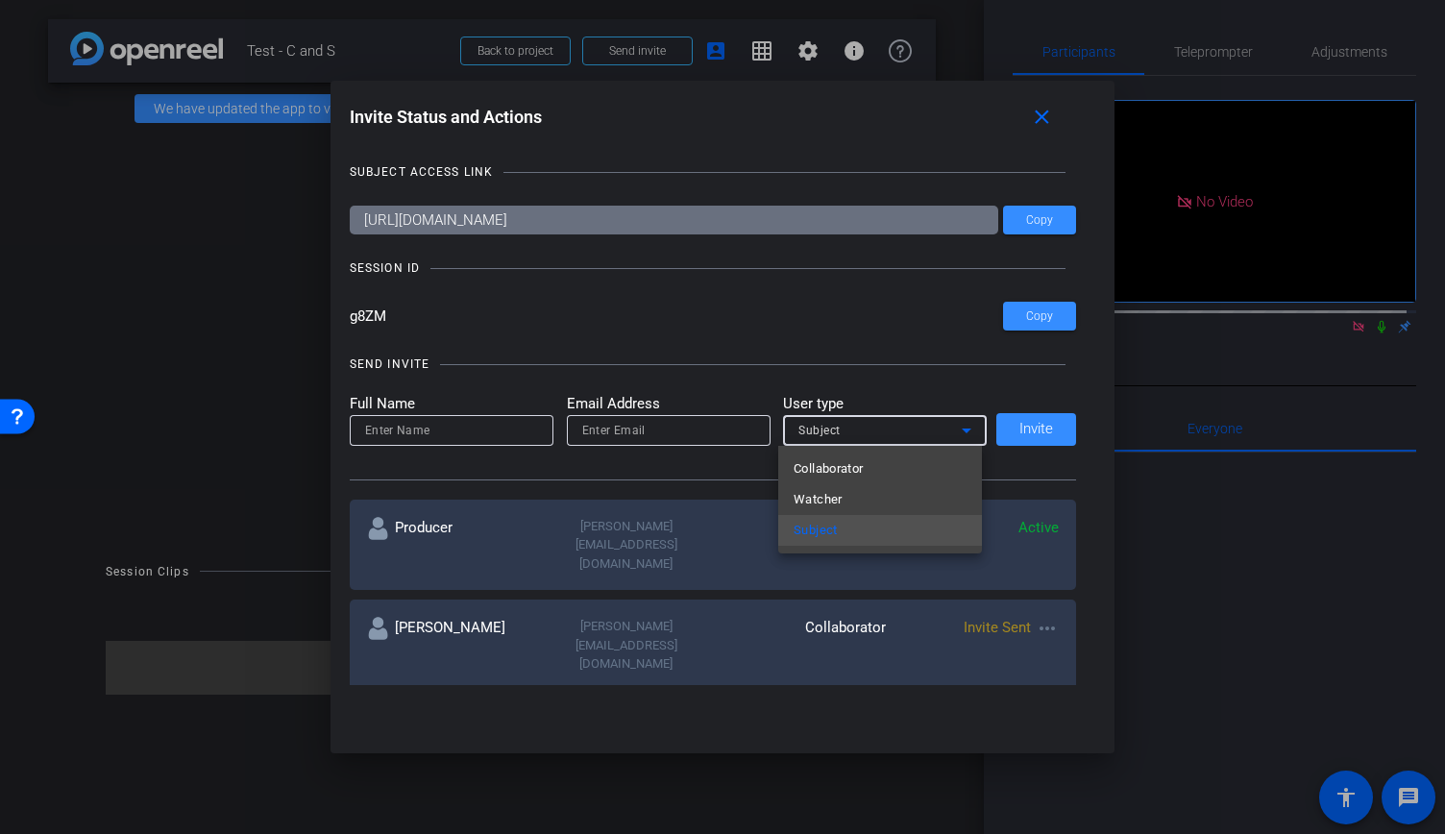
click at [683, 365] on div at bounding box center [722, 417] width 1445 height 834
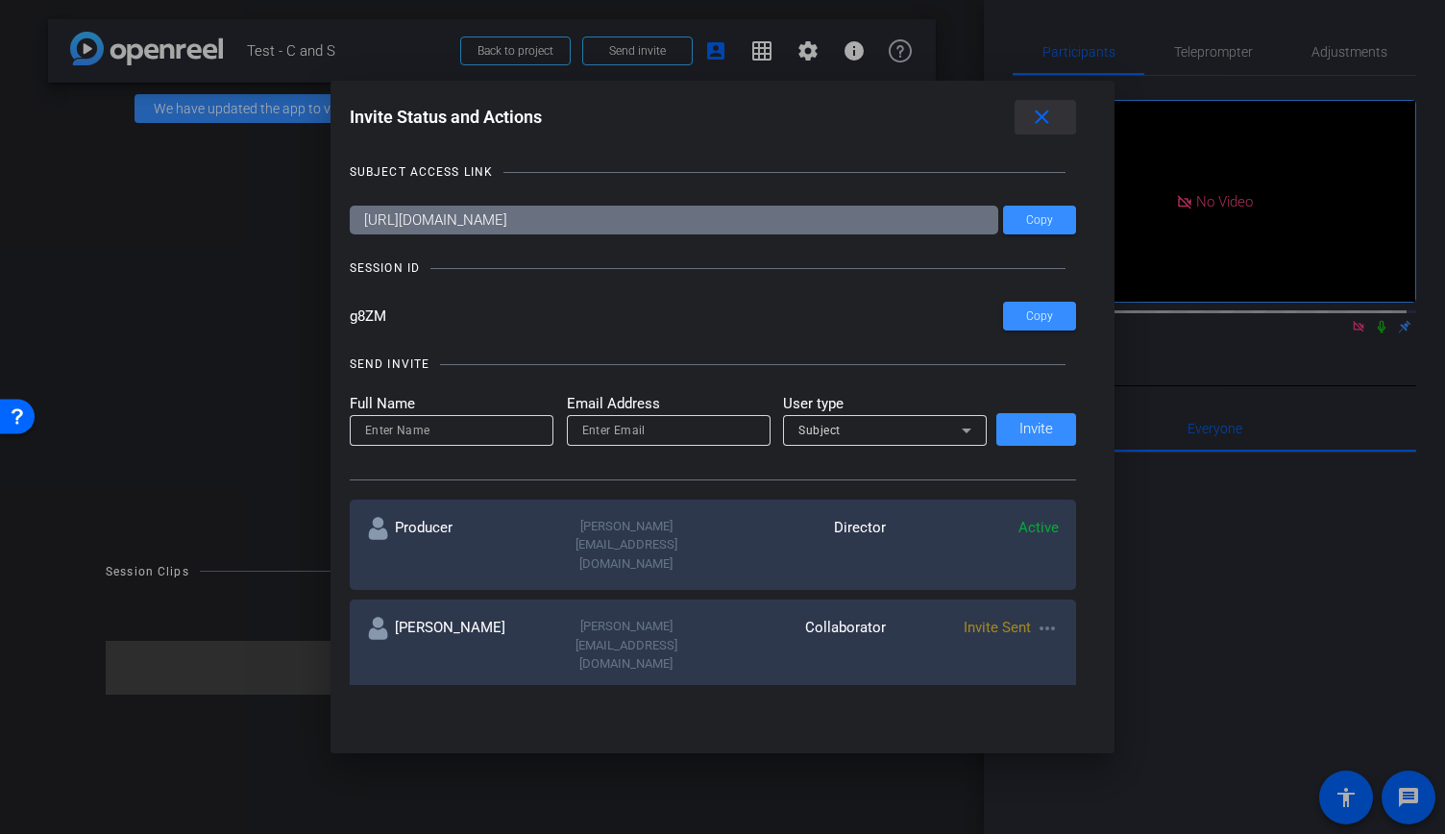
click at [1044, 115] on mat-icon "close" at bounding box center [1042, 118] width 24 height 24
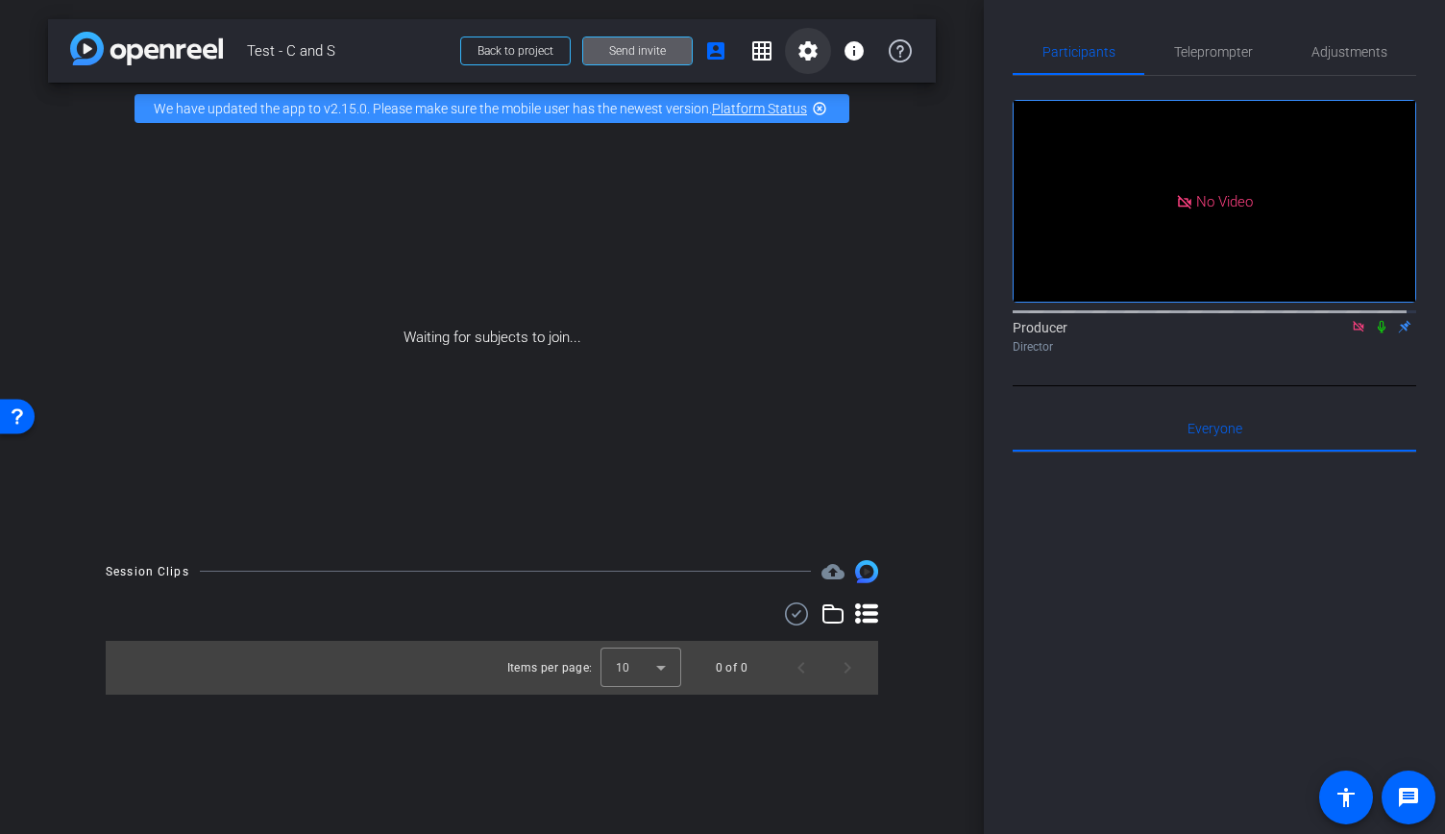
click at [824, 45] on span at bounding box center [808, 51] width 46 height 46
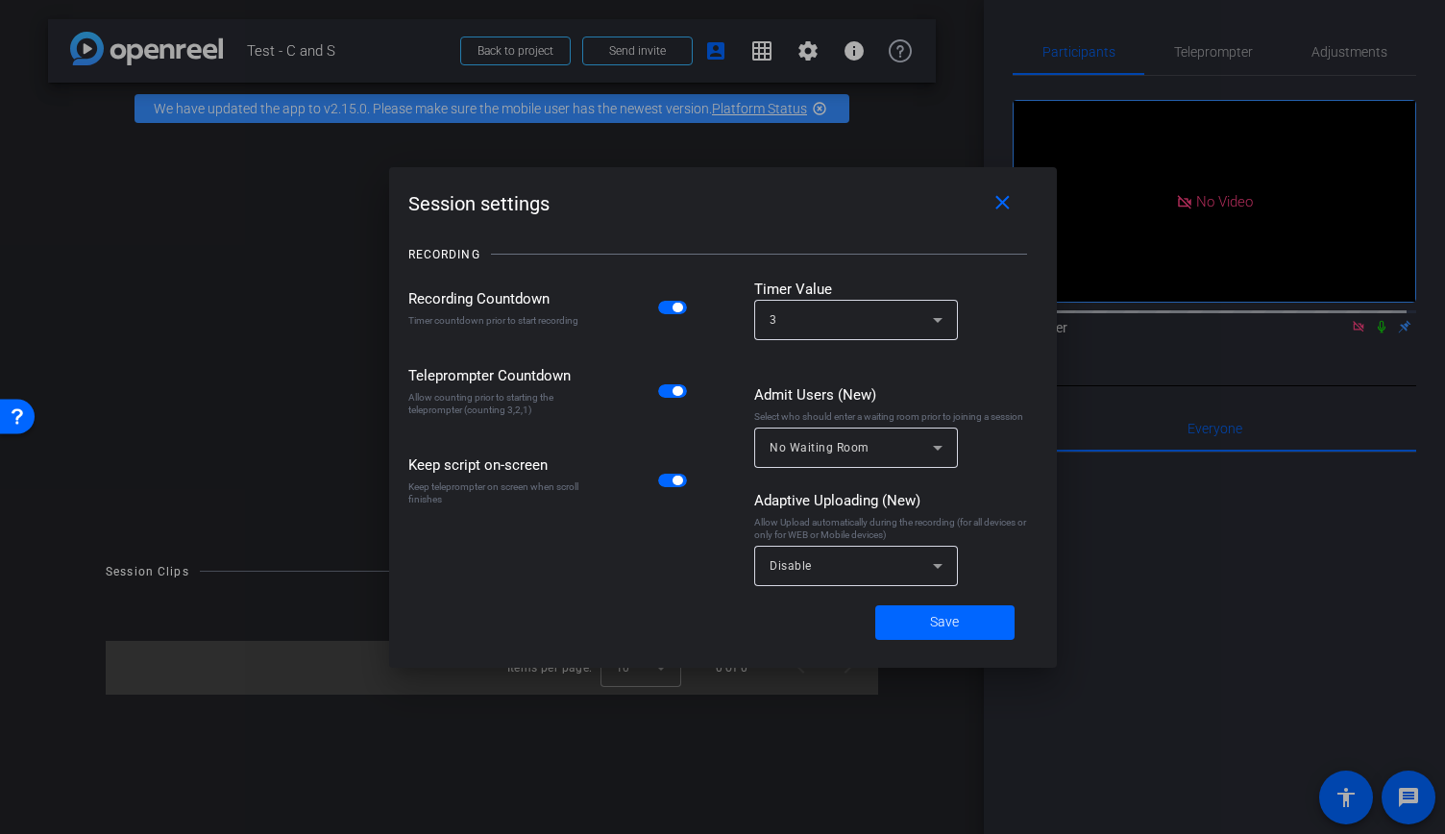
click at [959, 116] on div at bounding box center [722, 417] width 1445 height 834
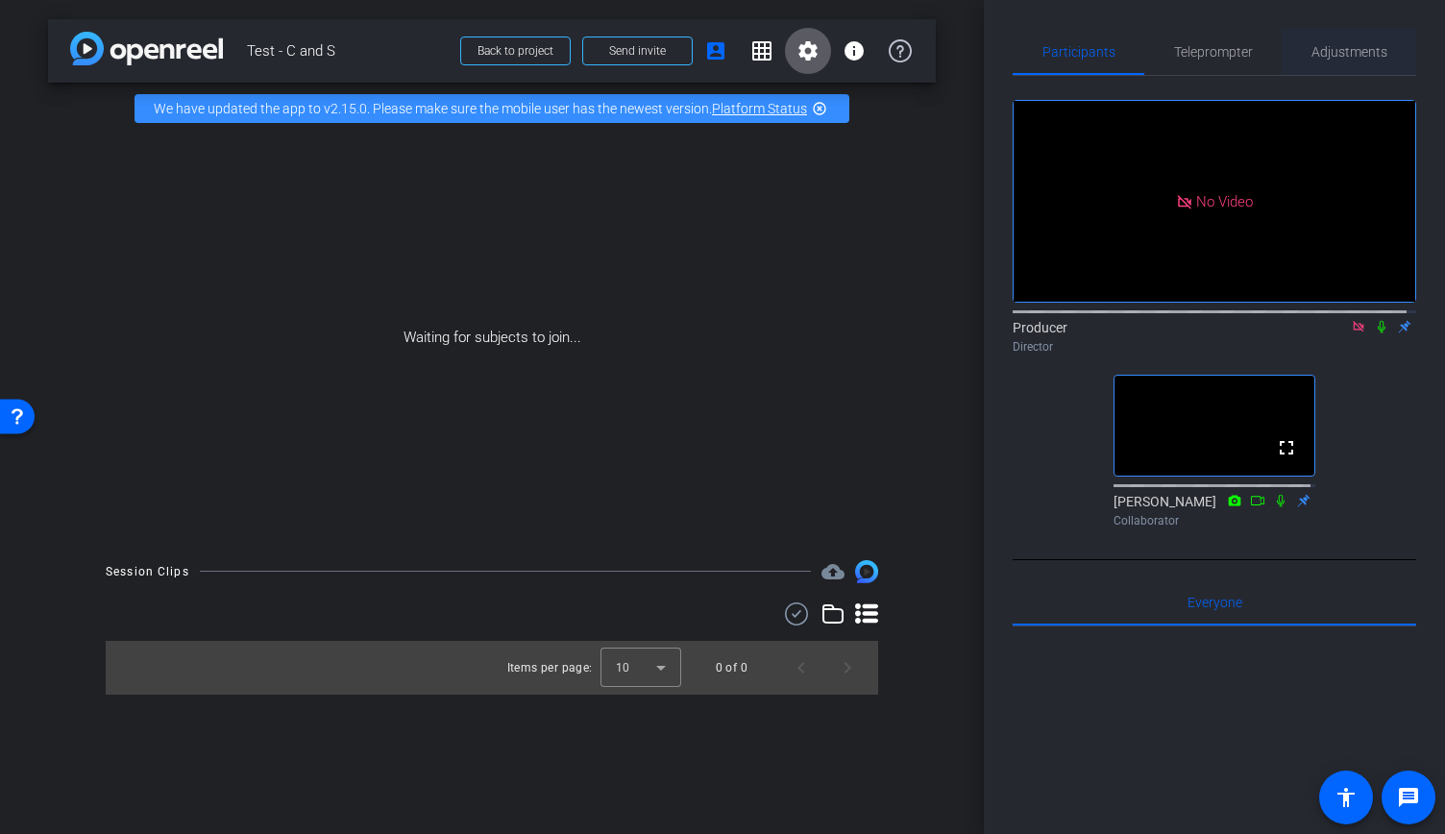
click at [1302, 50] on div "Adjustments" at bounding box center [1348, 52] width 134 height 46
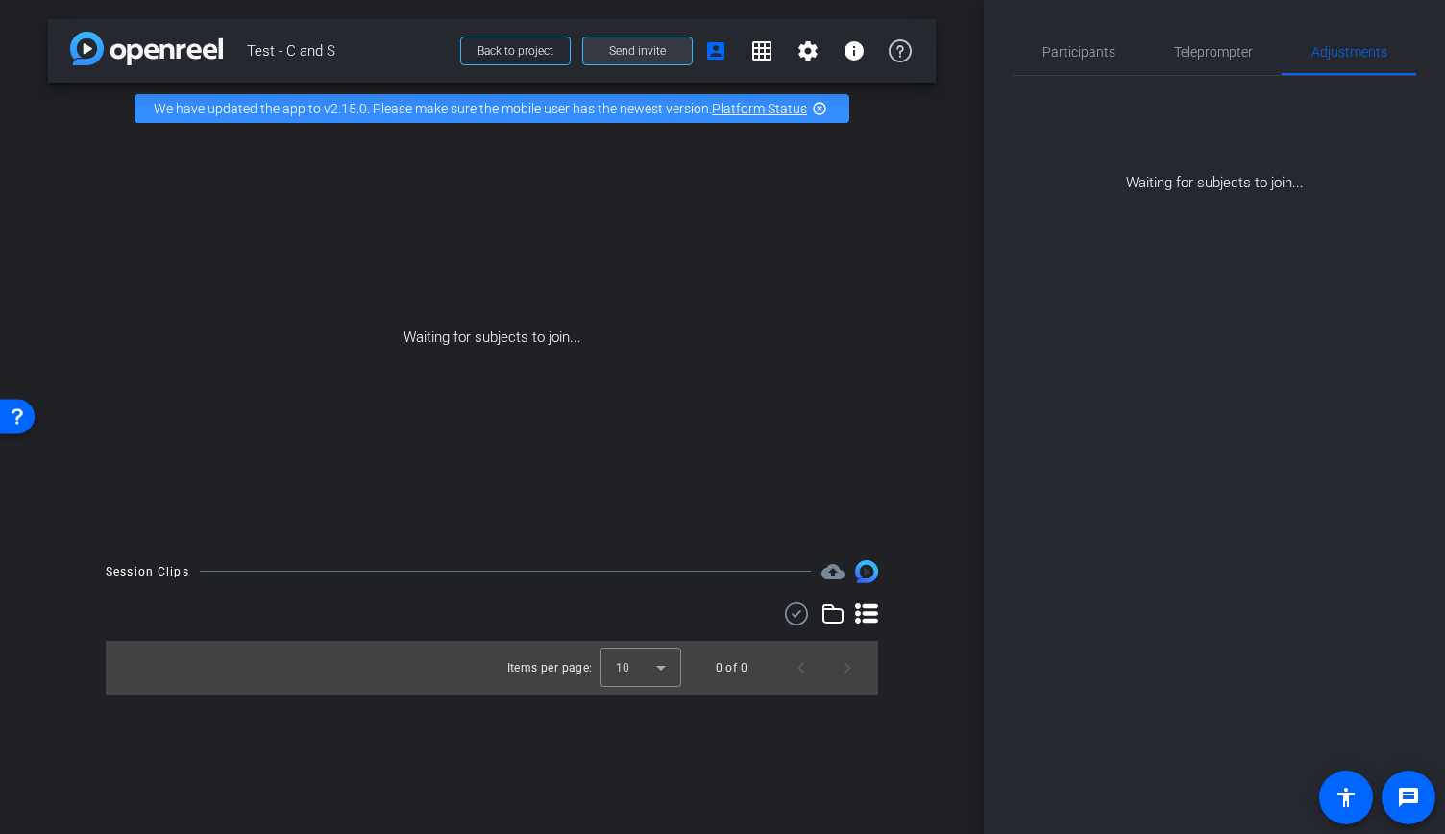
click at [627, 59] on span at bounding box center [637, 51] width 109 height 46
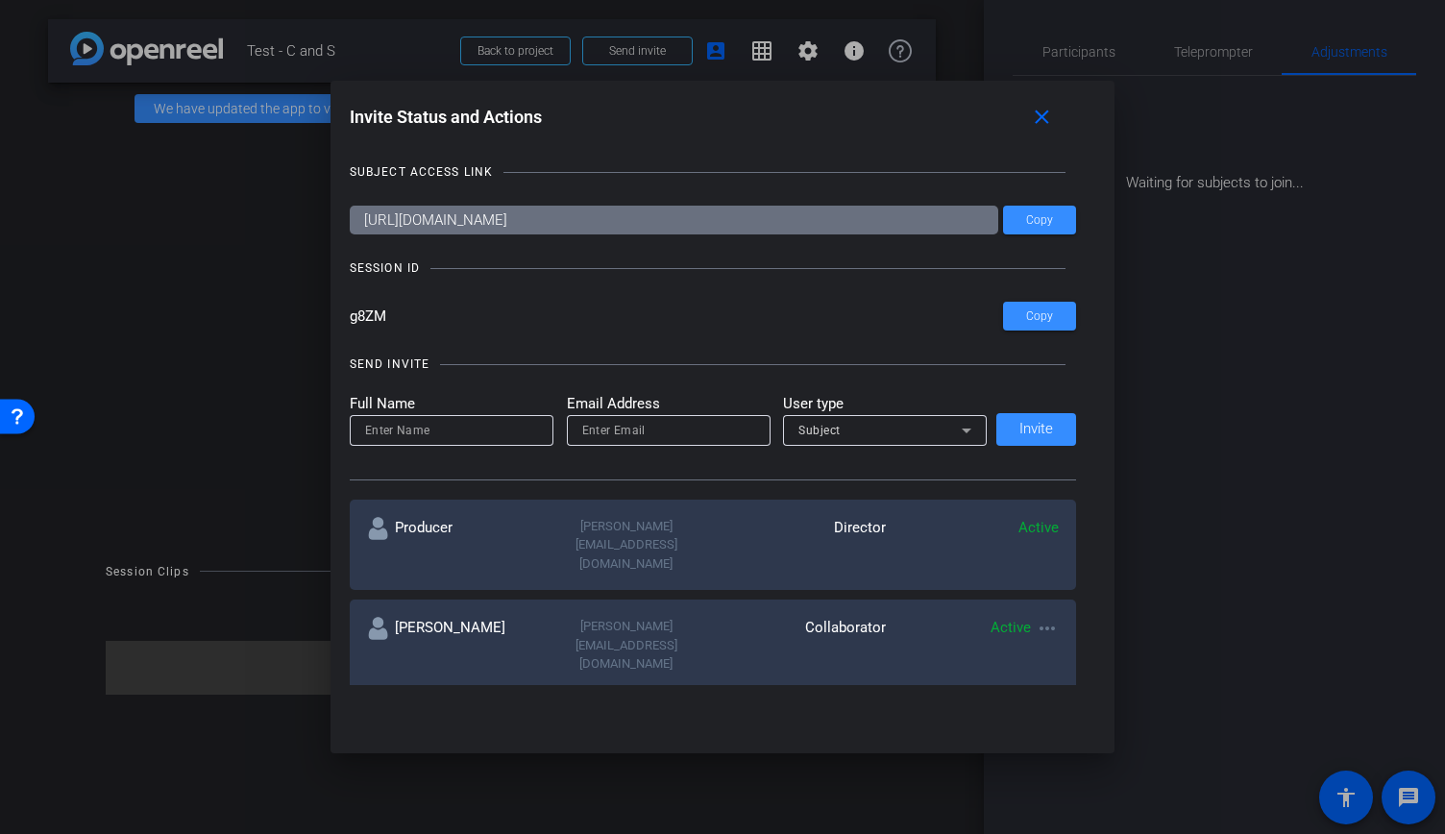
click at [1045, 617] on mat-icon "more_horiz" at bounding box center [1046, 628] width 23 height 23
click at [1141, 671] on span "Update and Re-Send Invite" at bounding box center [1118, 671] width 144 height 23
type input "[PERSON_NAME]"
type input "[PERSON_NAME][EMAIL_ADDRESS][DOMAIN_NAME]"
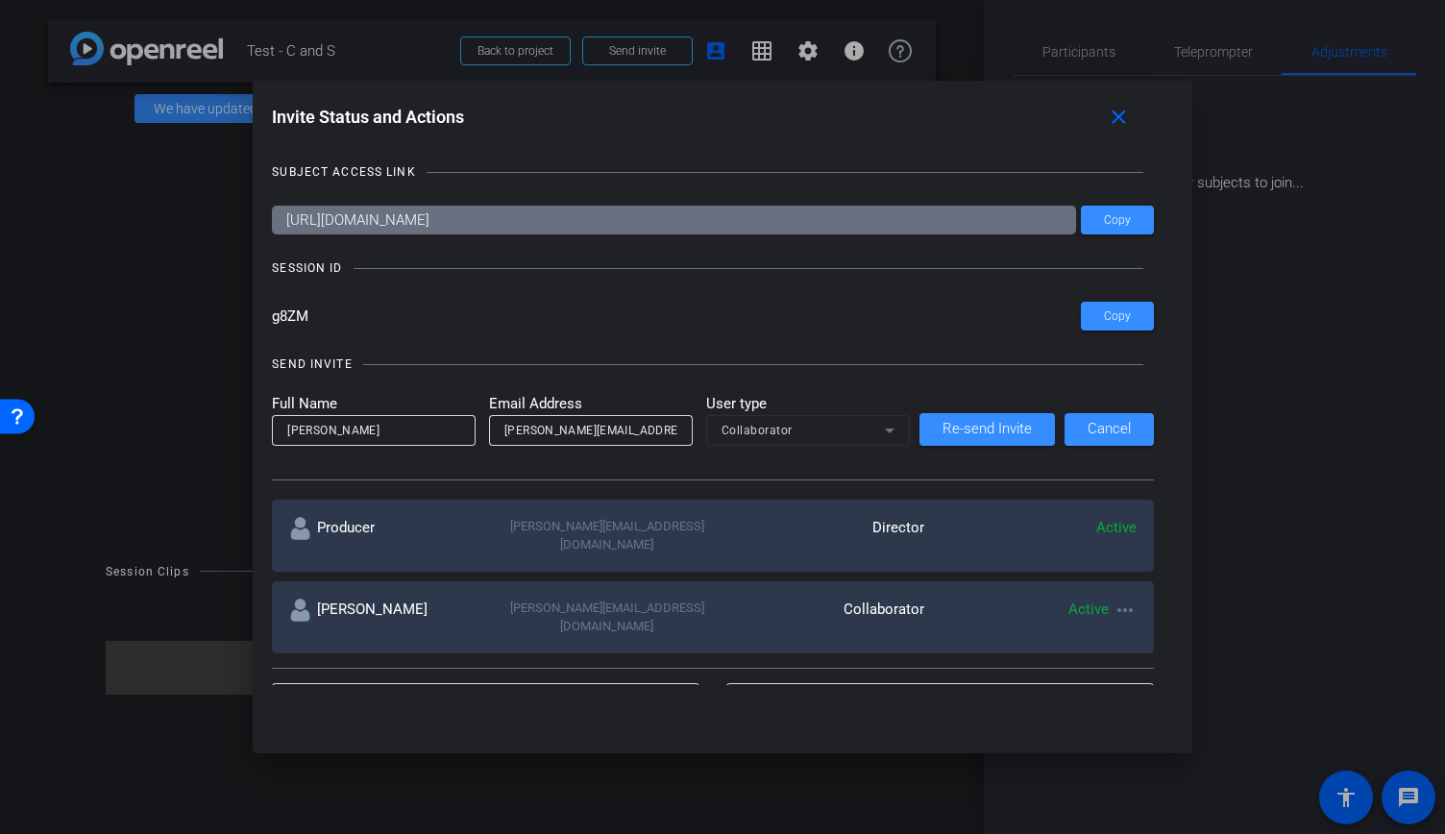
click at [796, 435] on mat-form-field "Collaborator" at bounding box center [808, 430] width 204 height 31
click at [880, 437] on mat-form-field "Collaborator" at bounding box center [808, 430] width 204 height 31
click at [895, 424] on mat-form-field "Collaborator" at bounding box center [808, 430] width 204 height 31
click at [880, 430] on mat-form-field "Collaborator" at bounding box center [808, 430] width 204 height 31
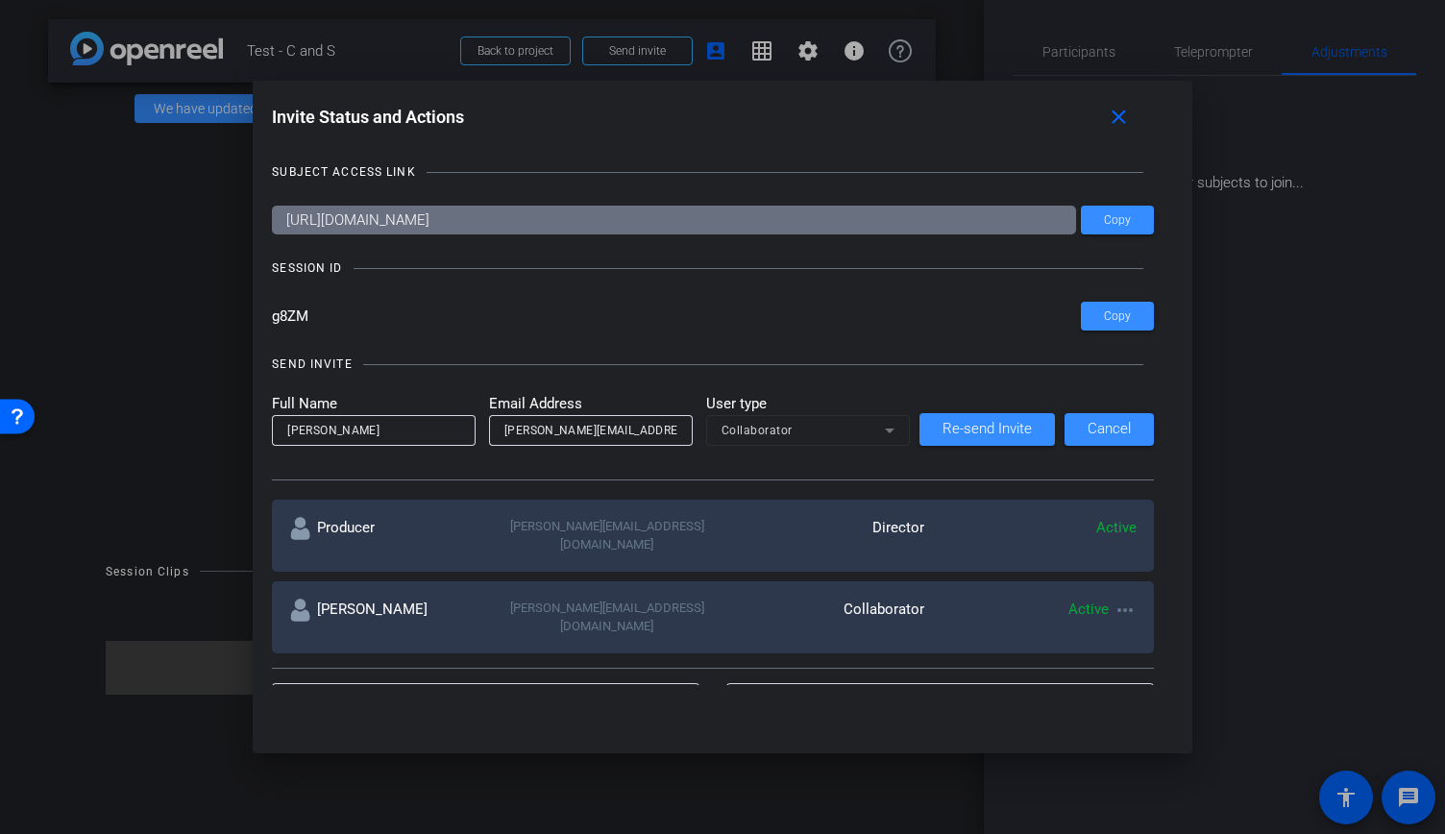
click at [880, 430] on mat-form-field "Collaborator" at bounding box center [808, 430] width 204 height 31
click at [1109, 423] on span "Cancel" at bounding box center [1108, 429] width 43 height 14
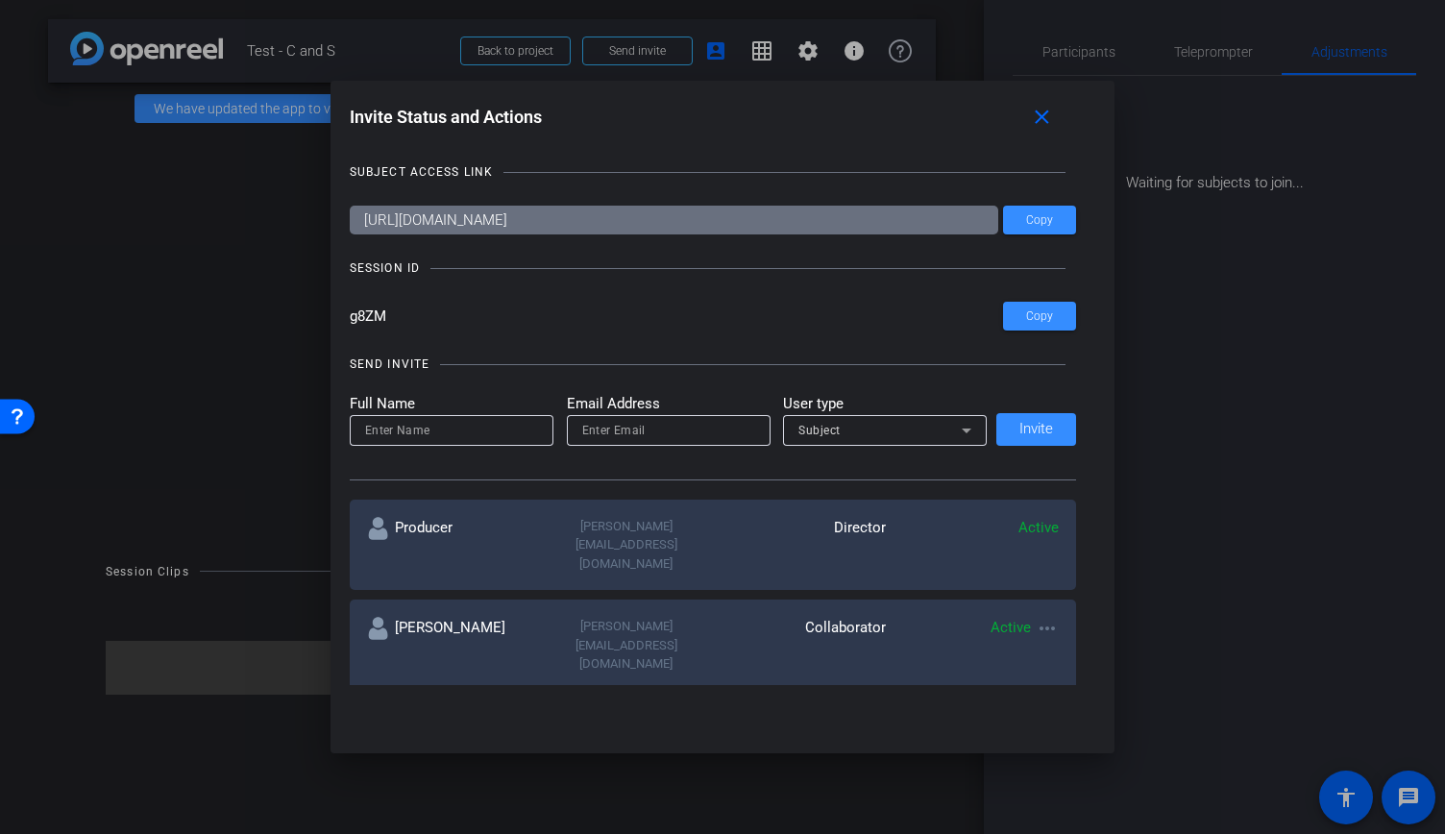
click at [1048, 617] on mat-icon "more_horiz" at bounding box center [1046, 628] width 23 height 23
click at [797, 586] on div at bounding box center [722, 417] width 1445 height 834
click at [488, 420] on input at bounding box center [451, 430] width 173 height 23
type input "[PERSON_NAME]"
click at [622, 440] on input "email" at bounding box center [668, 430] width 173 height 23
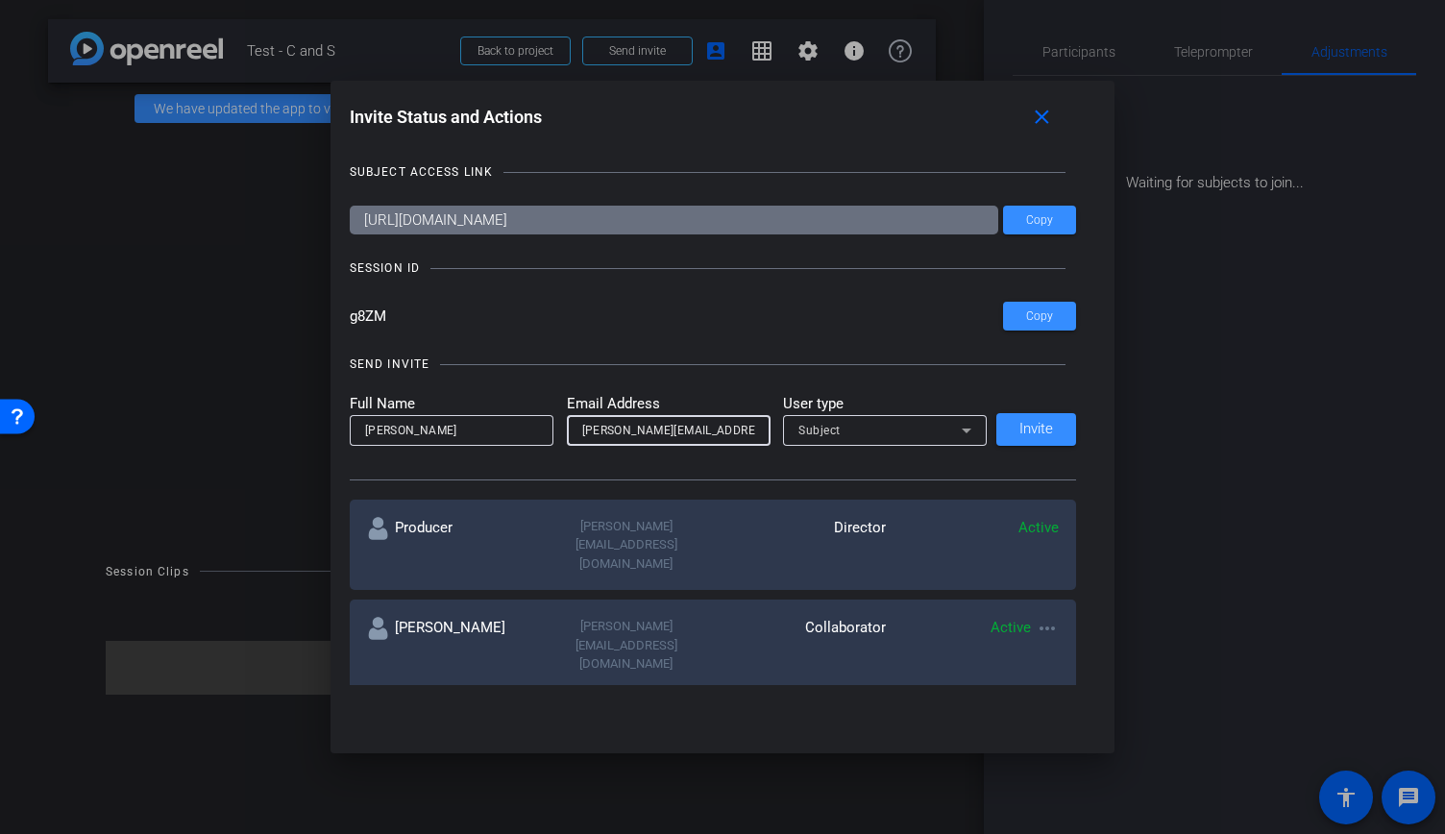
type input "[PERSON_NAME][EMAIL_ADDRESS][DOMAIN_NAME]"
click at [840, 426] on div "Subject" at bounding box center [879, 430] width 163 height 24
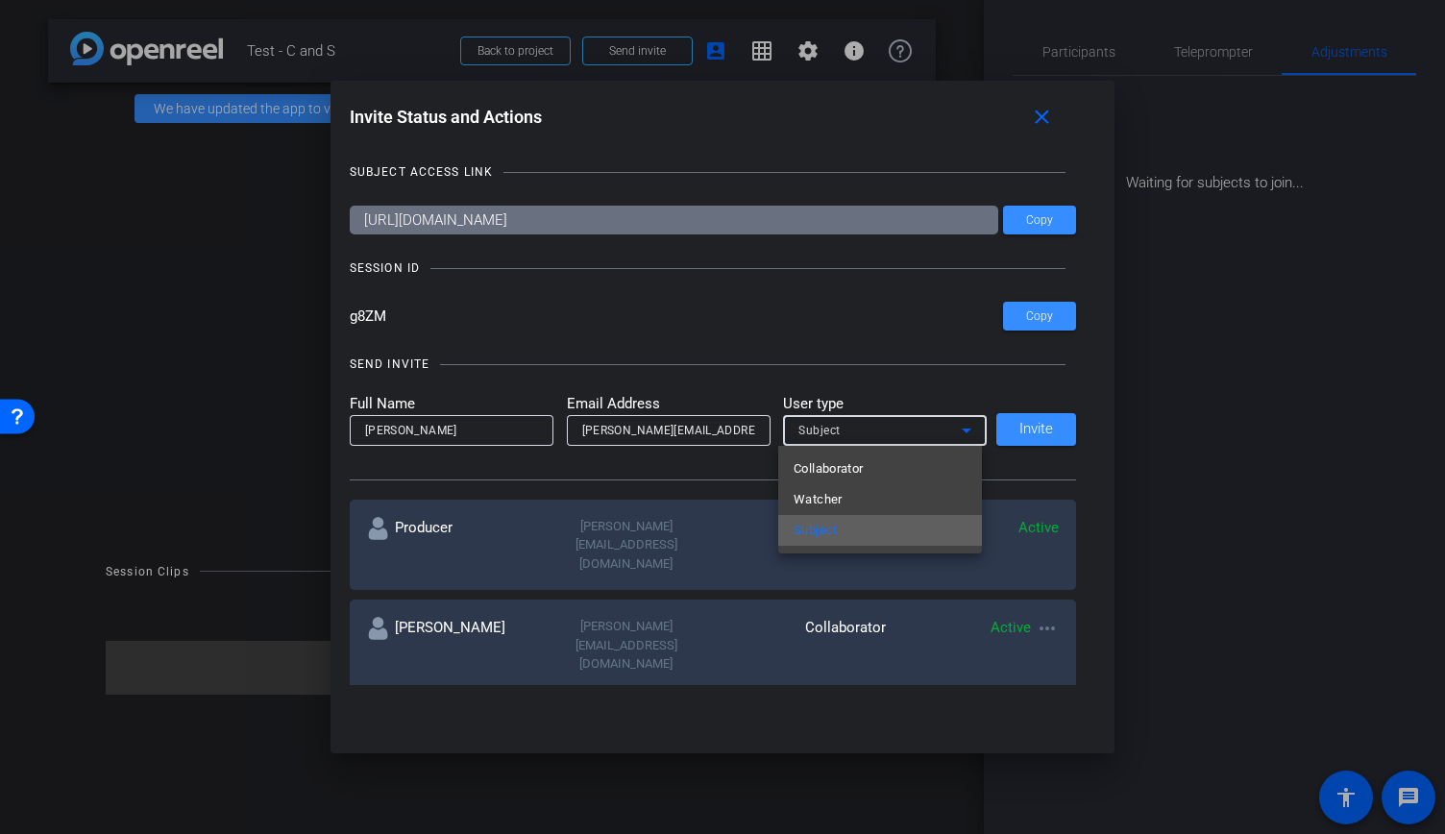
click at [863, 533] on mat-option "Subject" at bounding box center [880, 530] width 204 height 31
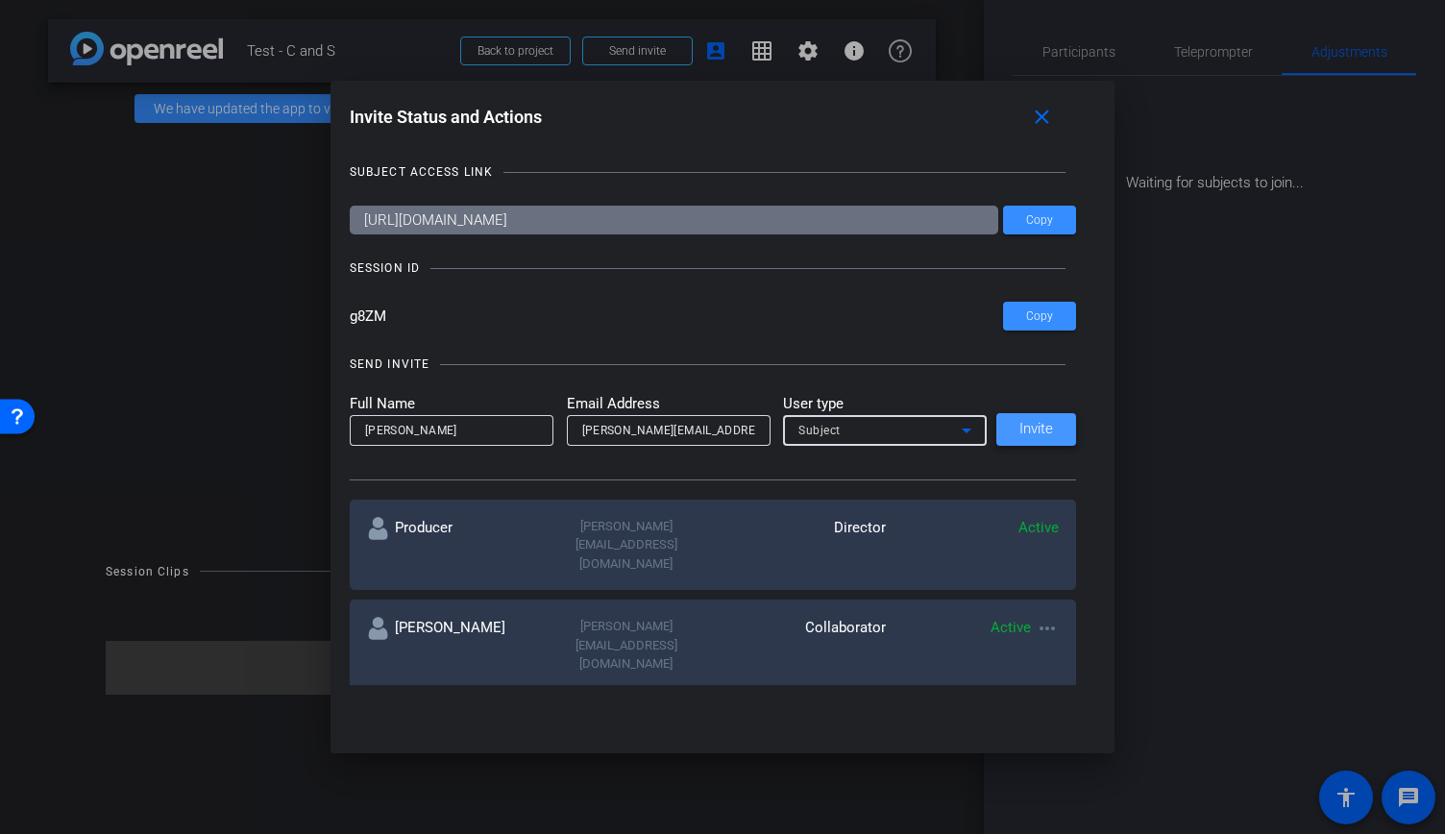
click at [1023, 427] on span "Invite" at bounding box center [1036, 429] width 34 height 14
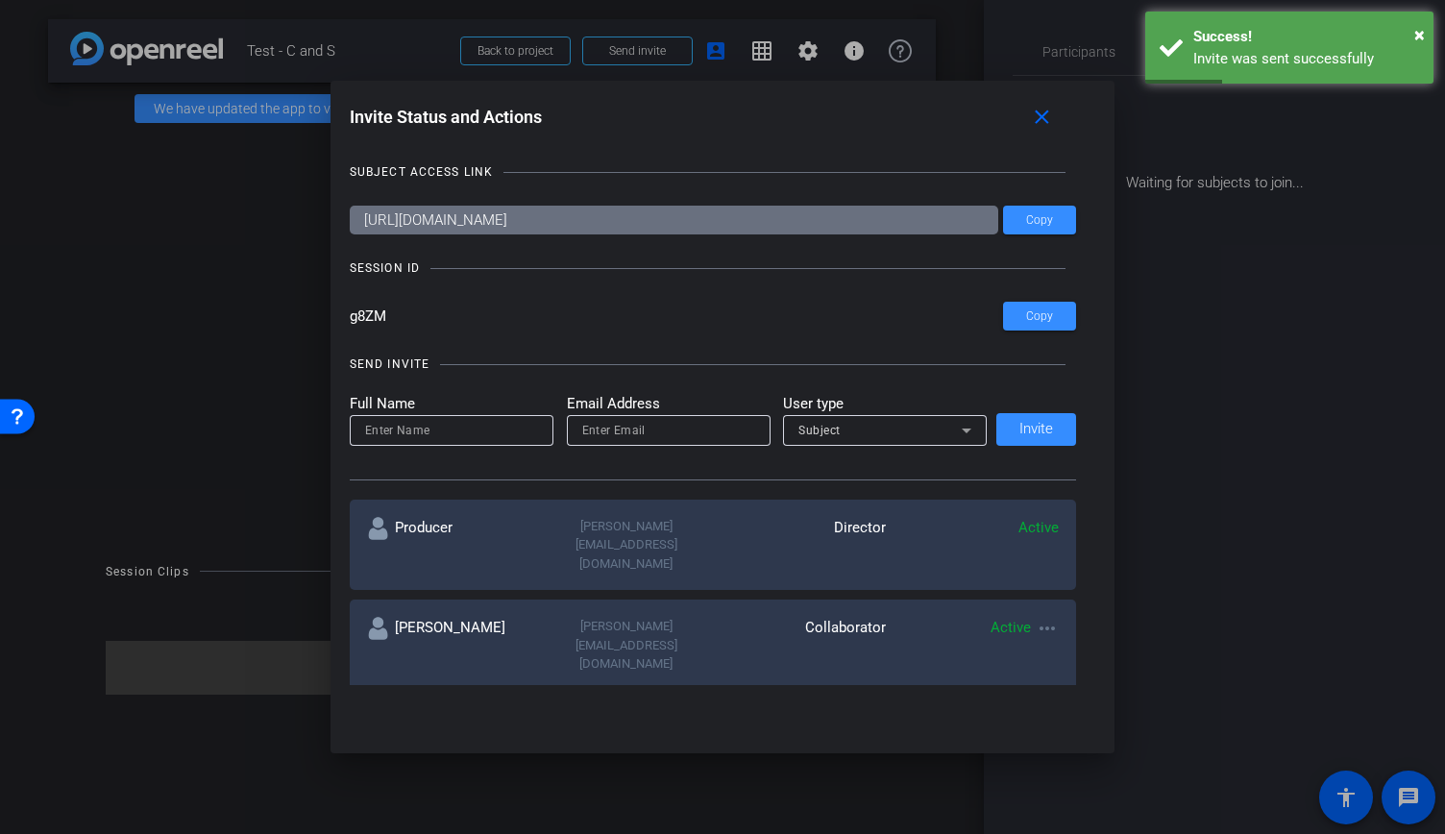
scroll to position [192, 0]
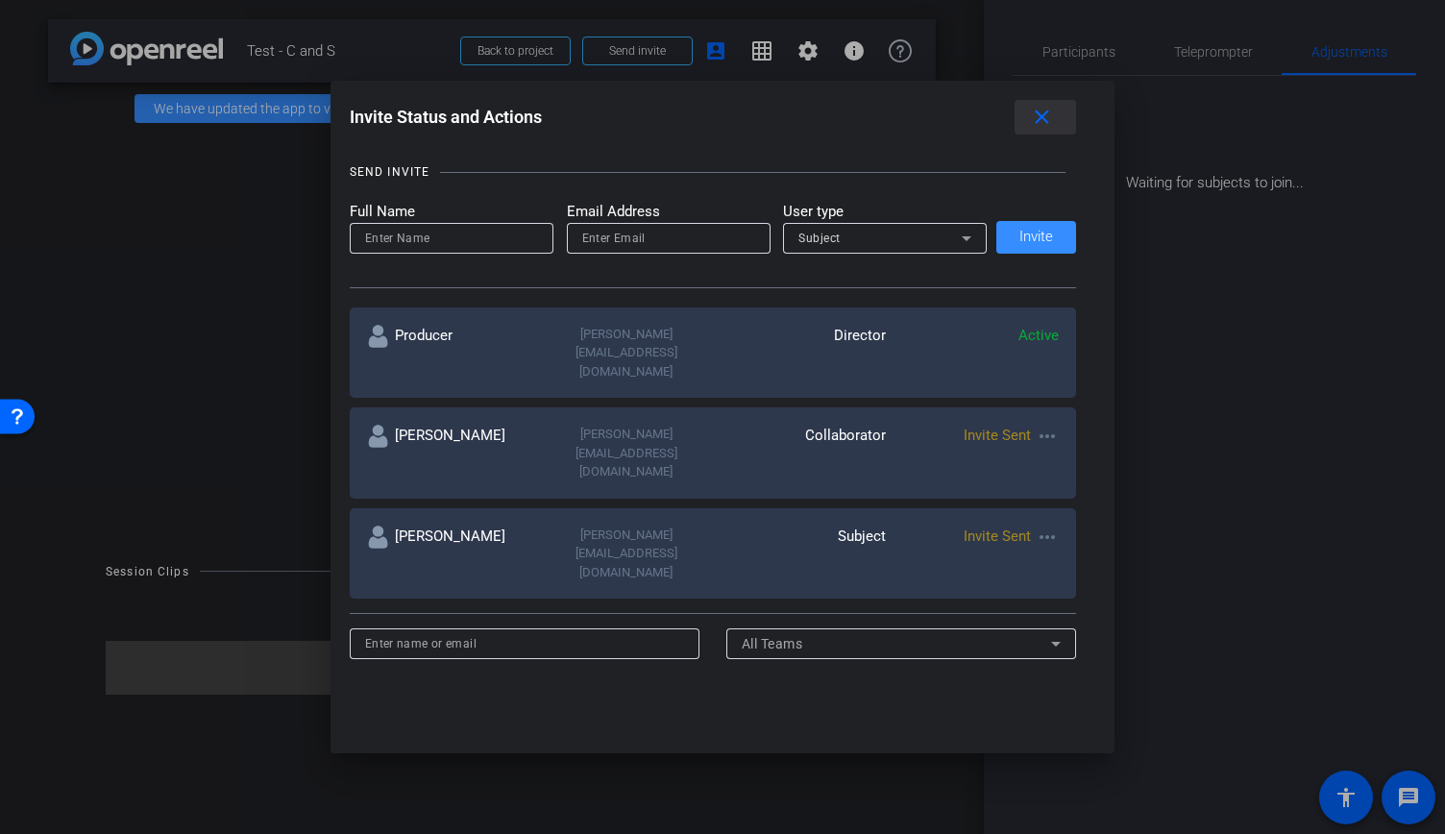
click at [1054, 120] on mat-icon "close" at bounding box center [1042, 118] width 24 height 24
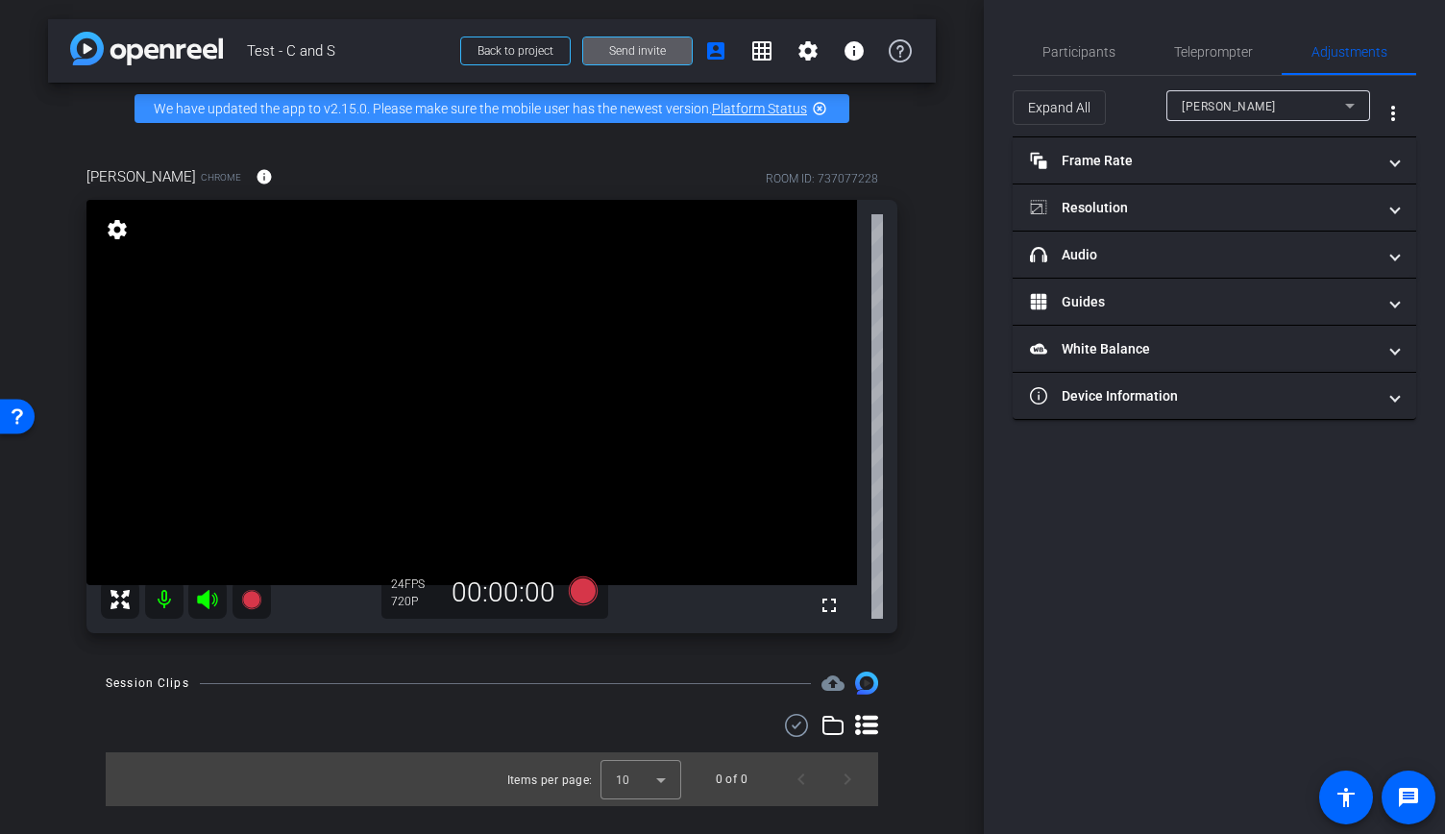
type input "11000"
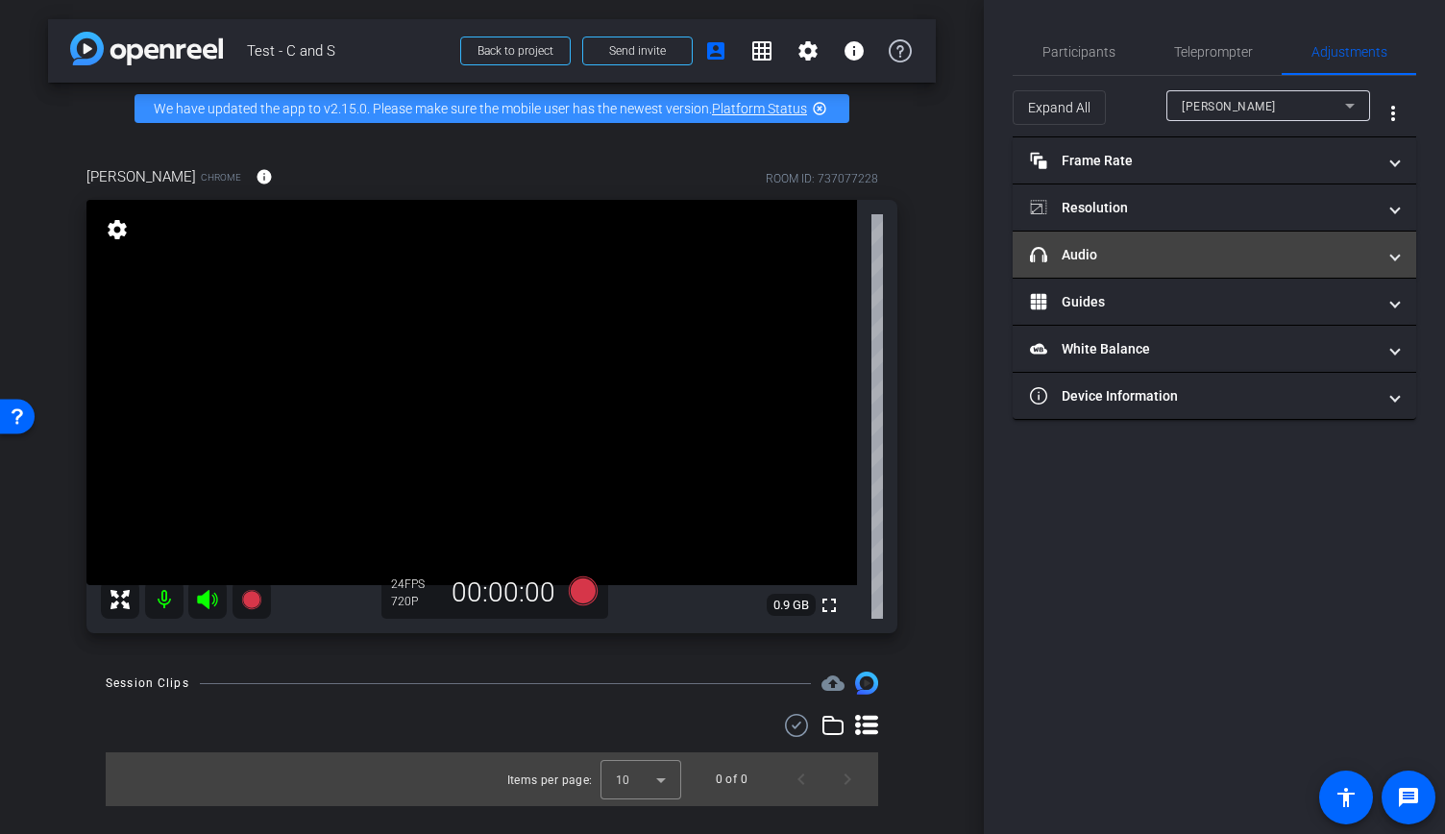
click at [1233, 260] on mat-panel-title "headphone icon Audio" at bounding box center [1203, 255] width 346 height 20
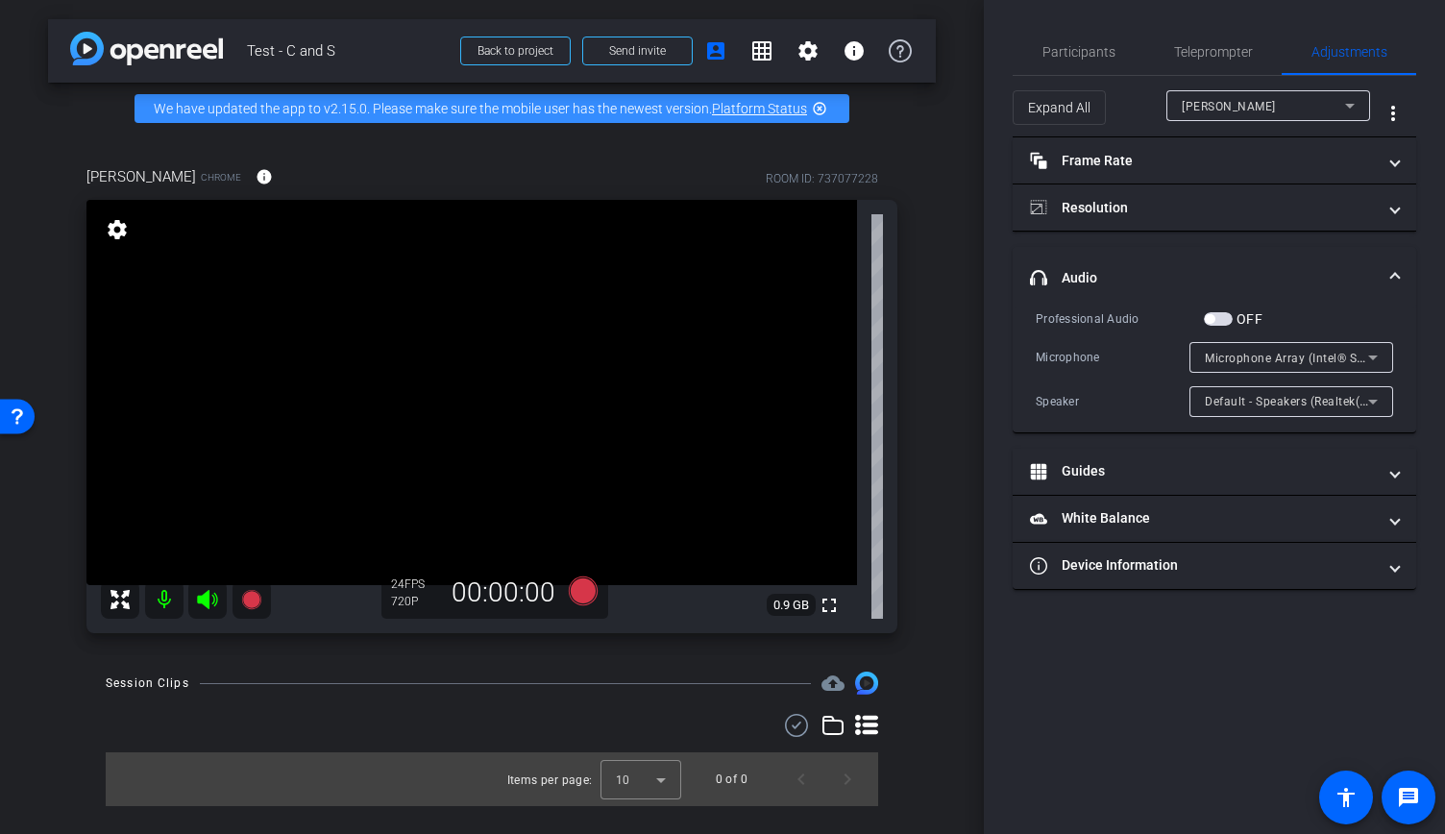
click at [1219, 314] on span "button" at bounding box center [1218, 318] width 29 height 13
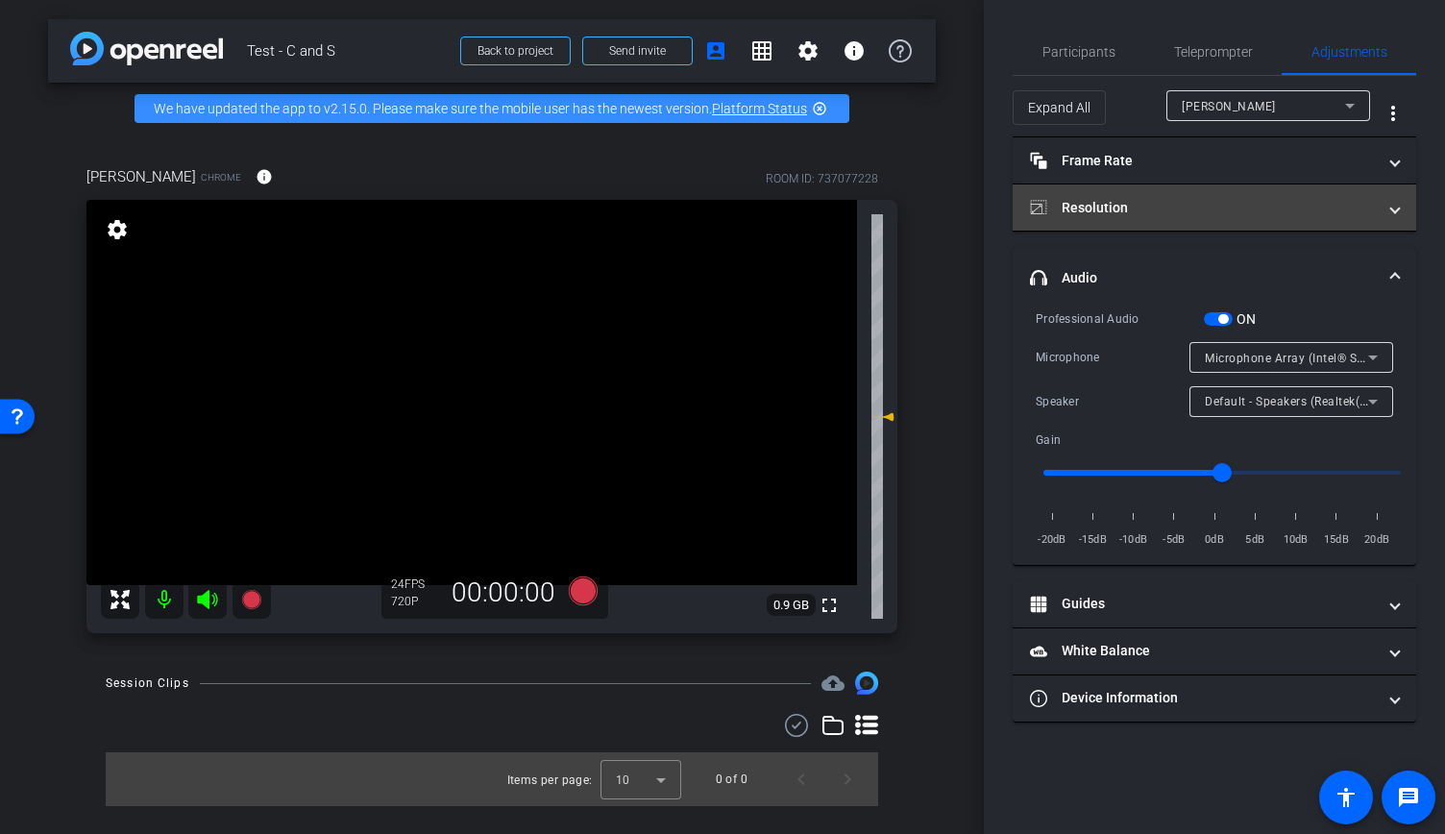
click at [1223, 199] on mat-panel-title "Resolution" at bounding box center [1203, 208] width 346 height 20
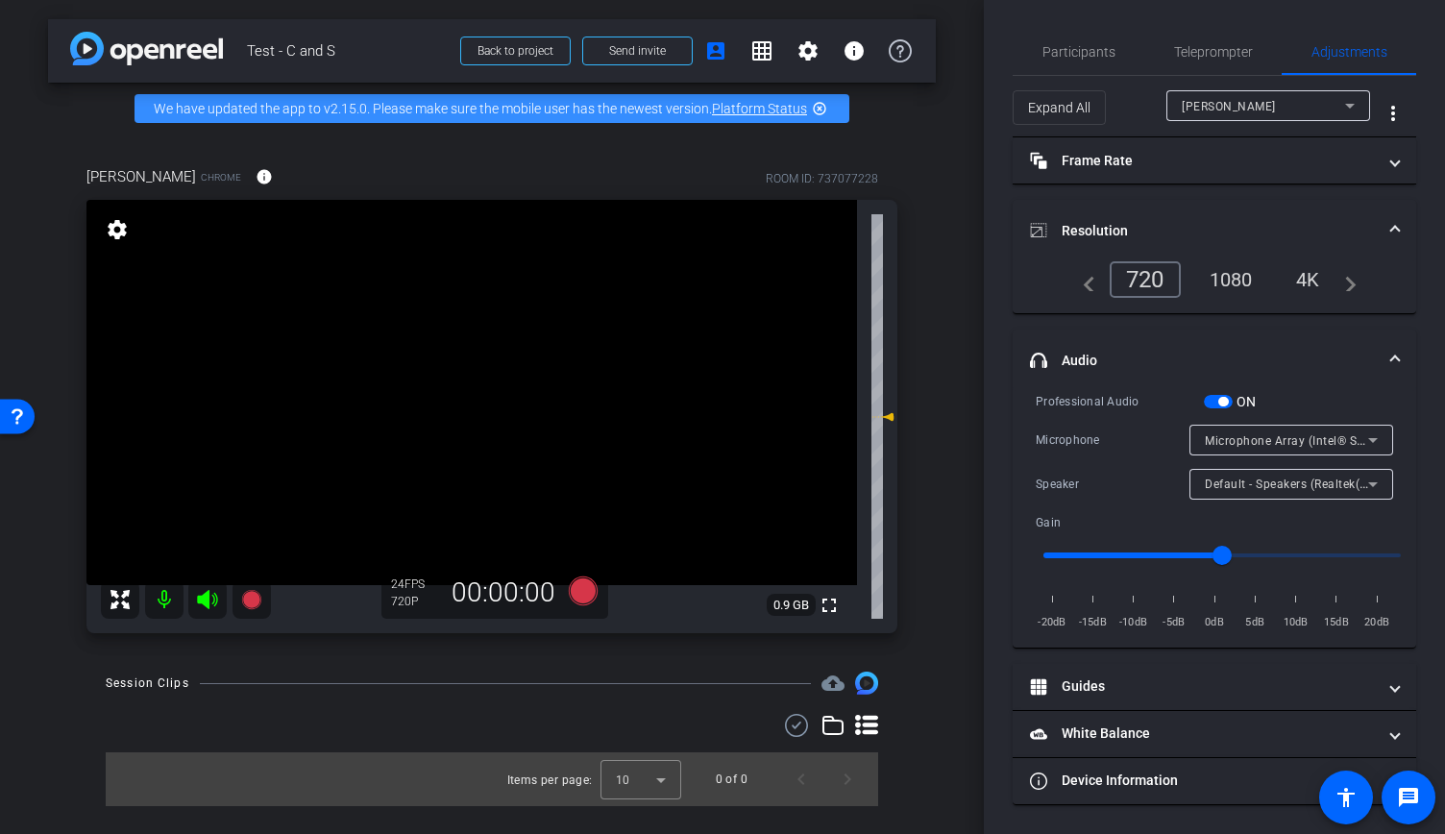
click at [1302, 271] on div "4K" at bounding box center [1307, 279] width 53 height 33
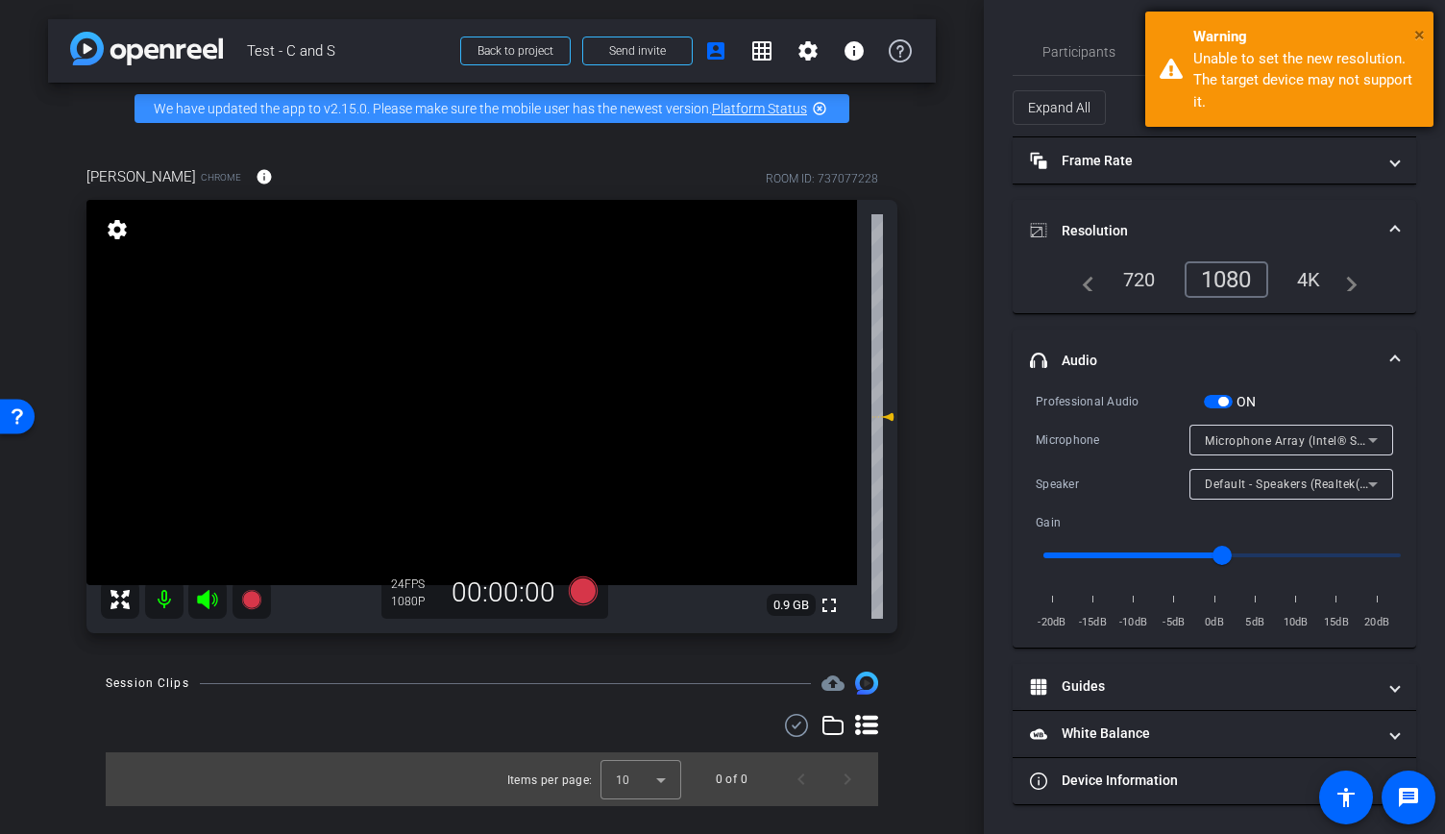
click at [1424, 33] on span "×" at bounding box center [1419, 34] width 11 height 23
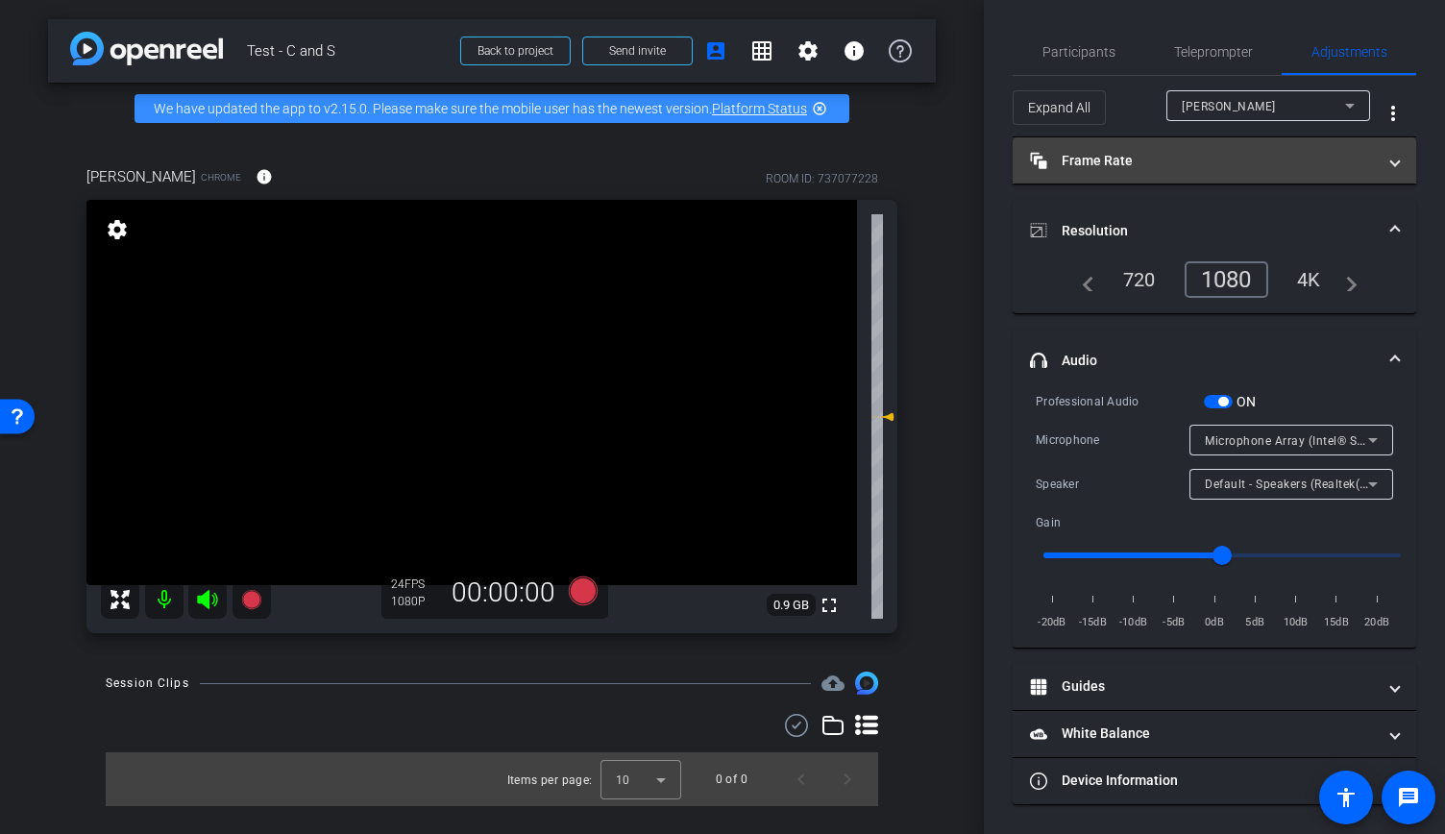
click at [1412, 158] on mat-expansion-panel-header "Frame Rate Frame Rate" at bounding box center [1213, 160] width 403 height 46
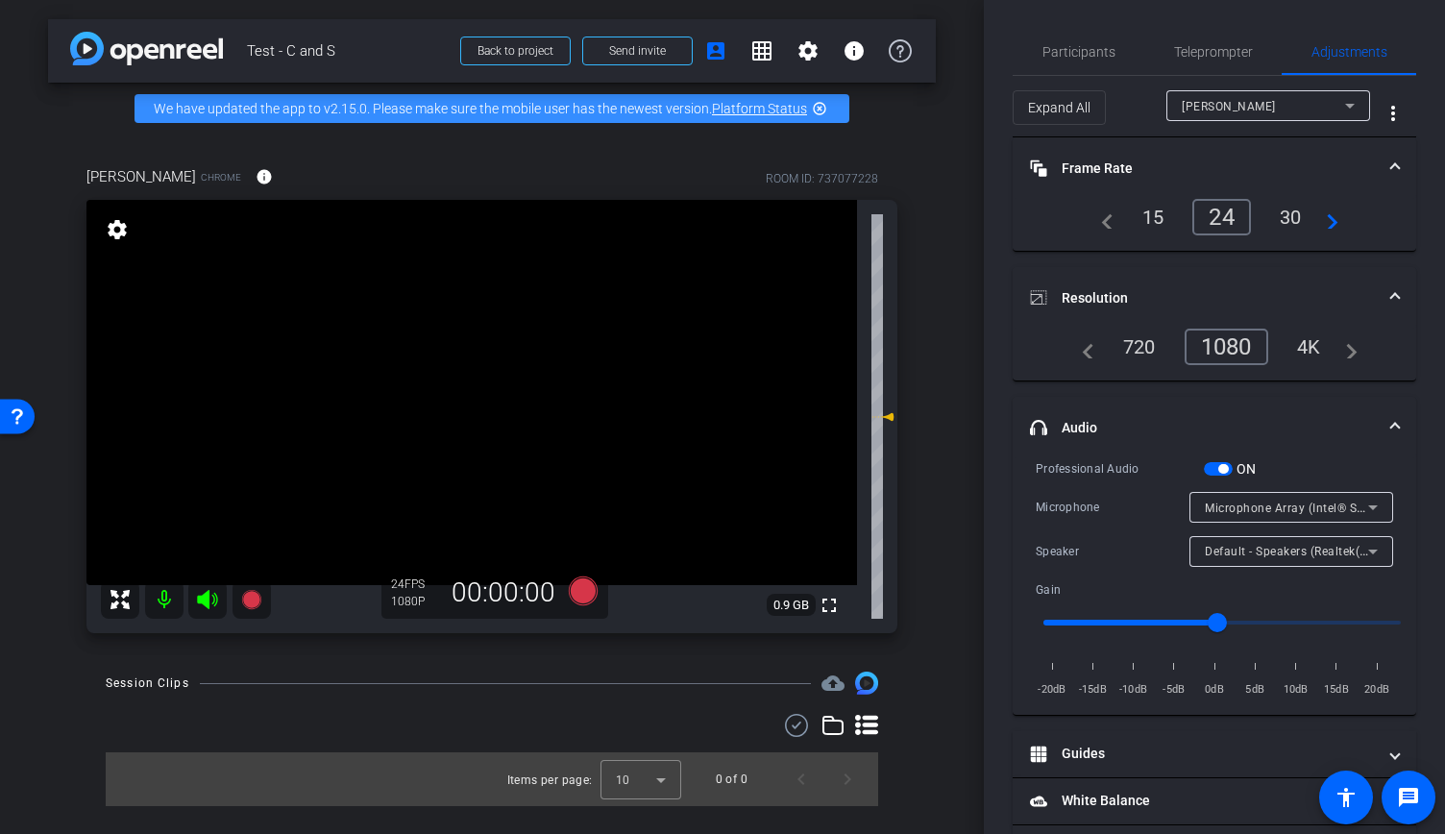
click at [1391, 161] on mat-expansion-panel-header "Frame Rate Frame Rate" at bounding box center [1213, 167] width 403 height 61
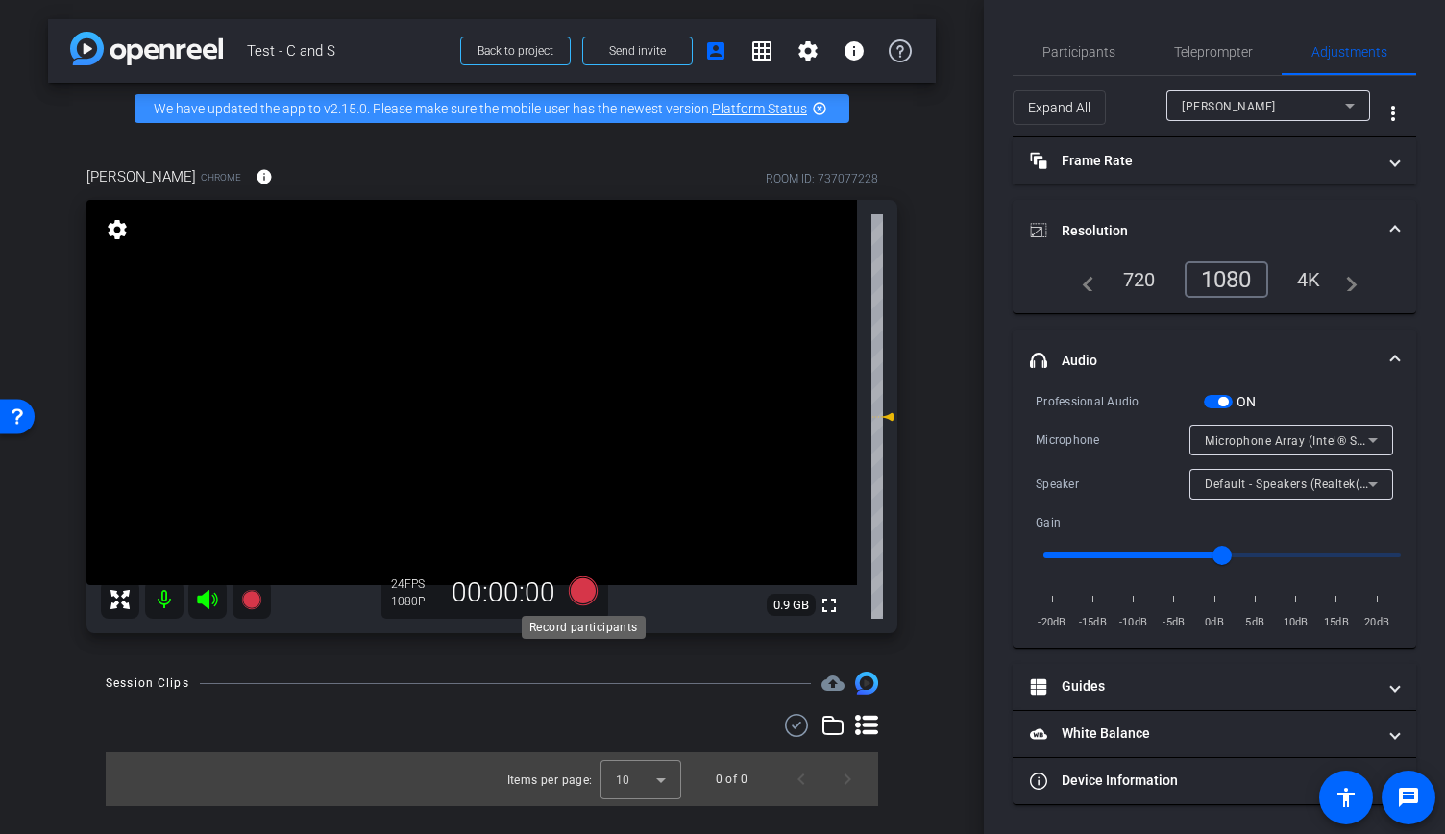
click at [586, 596] on icon at bounding box center [583, 590] width 29 height 29
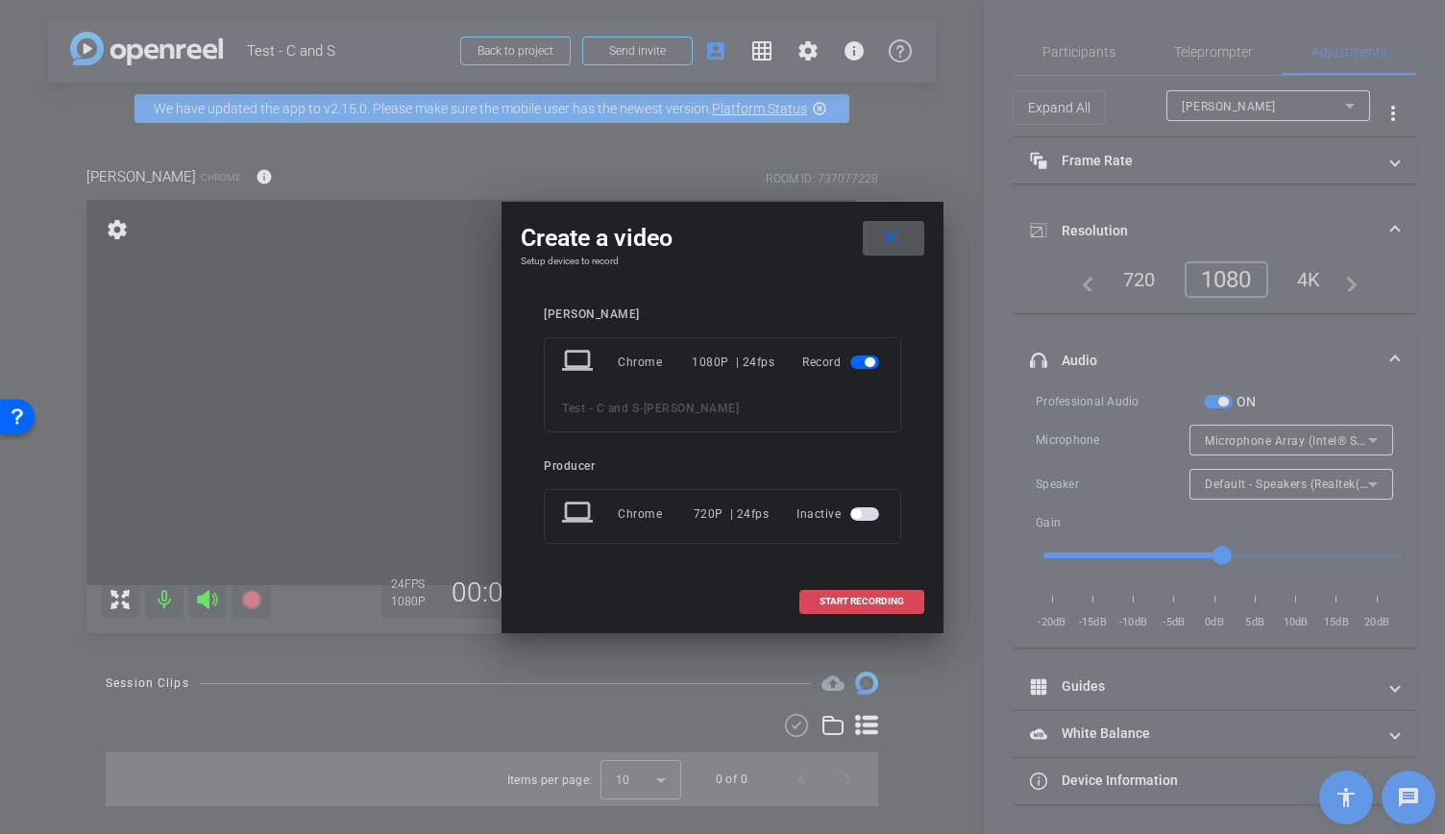
click at [847, 601] on span "START RECORDING" at bounding box center [861, 601] width 85 height 10
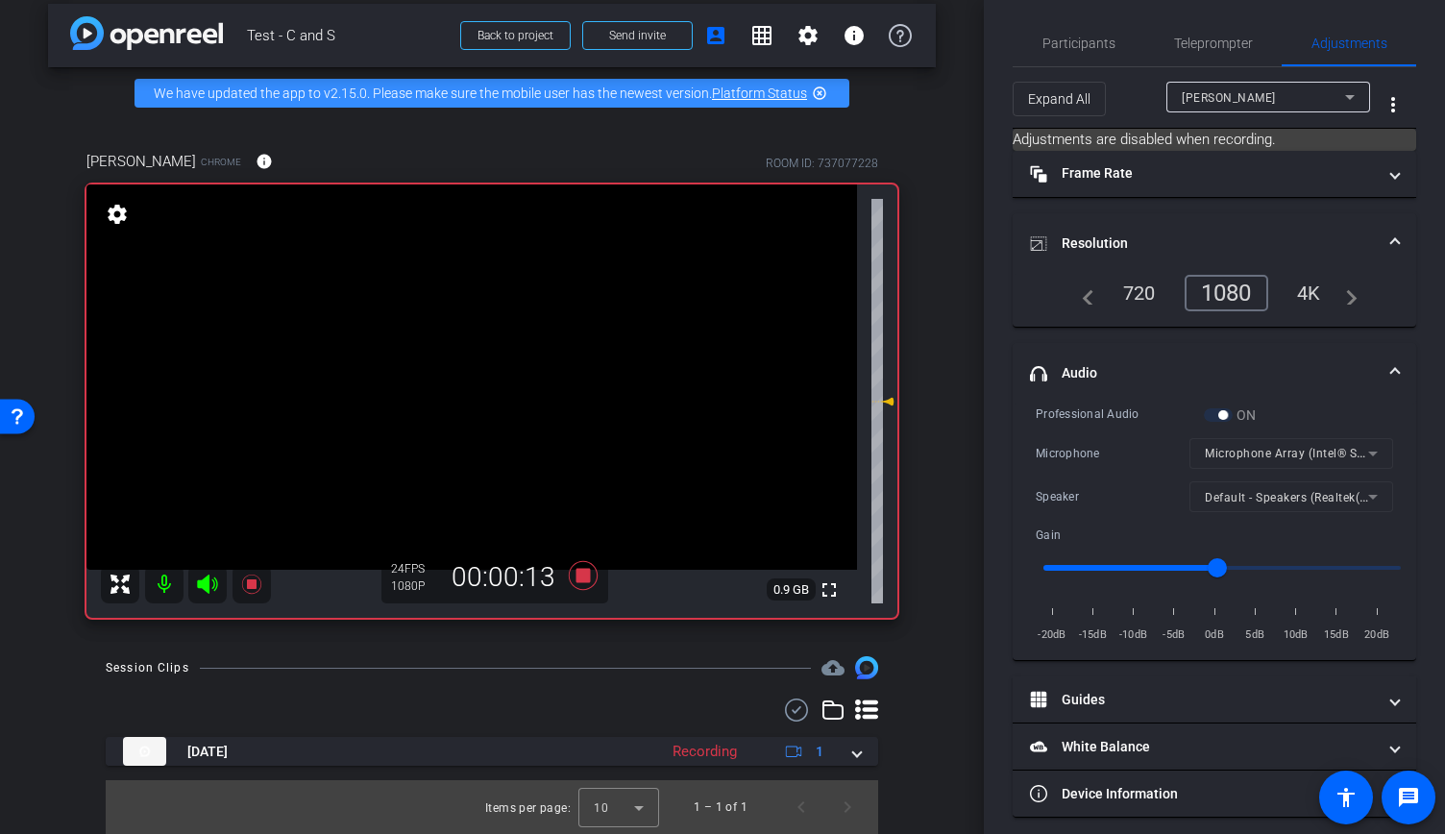
scroll to position [0, 0]
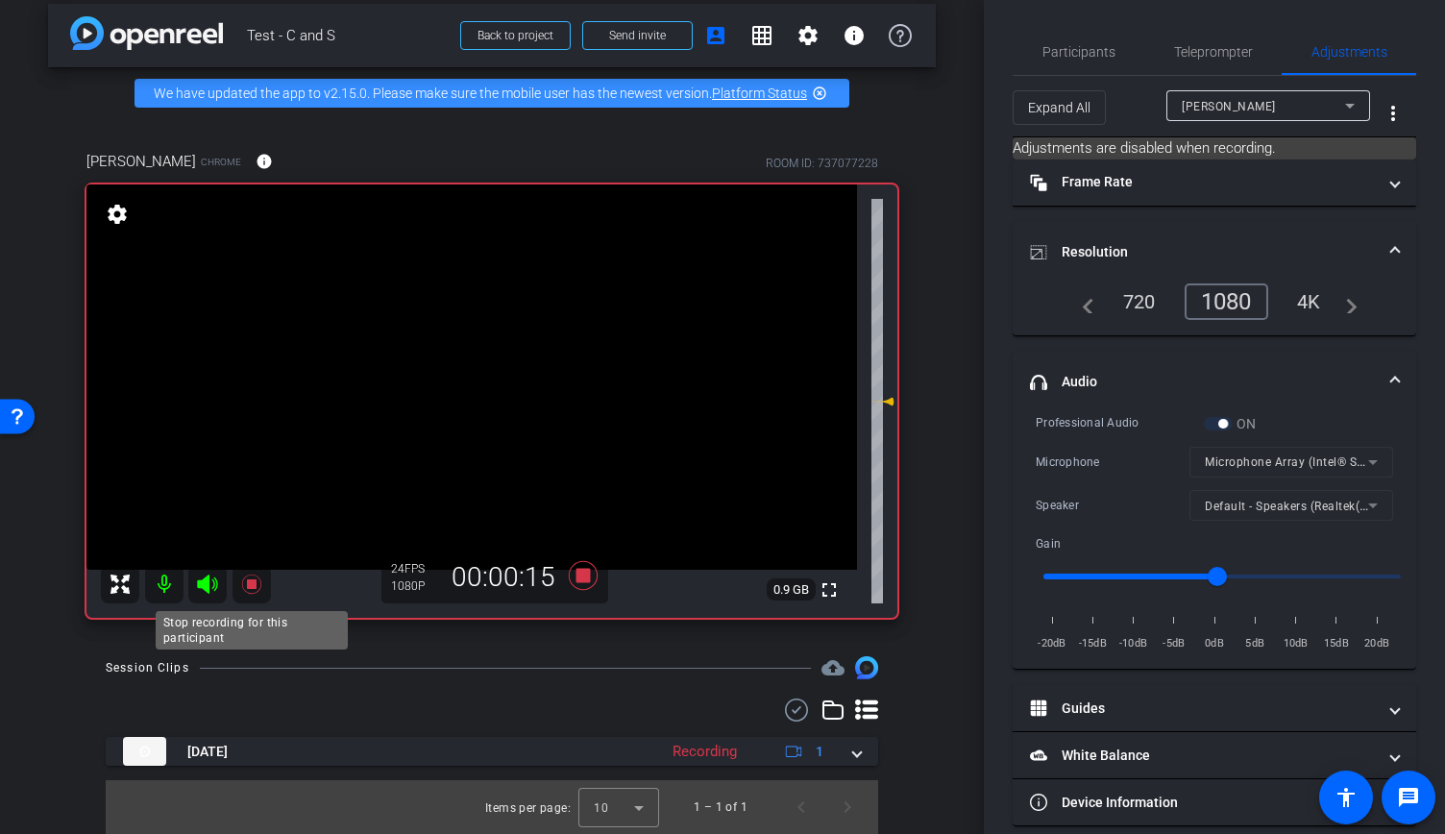
click at [251, 582] on icon at bounding box center [250, 583] width 19 height 19
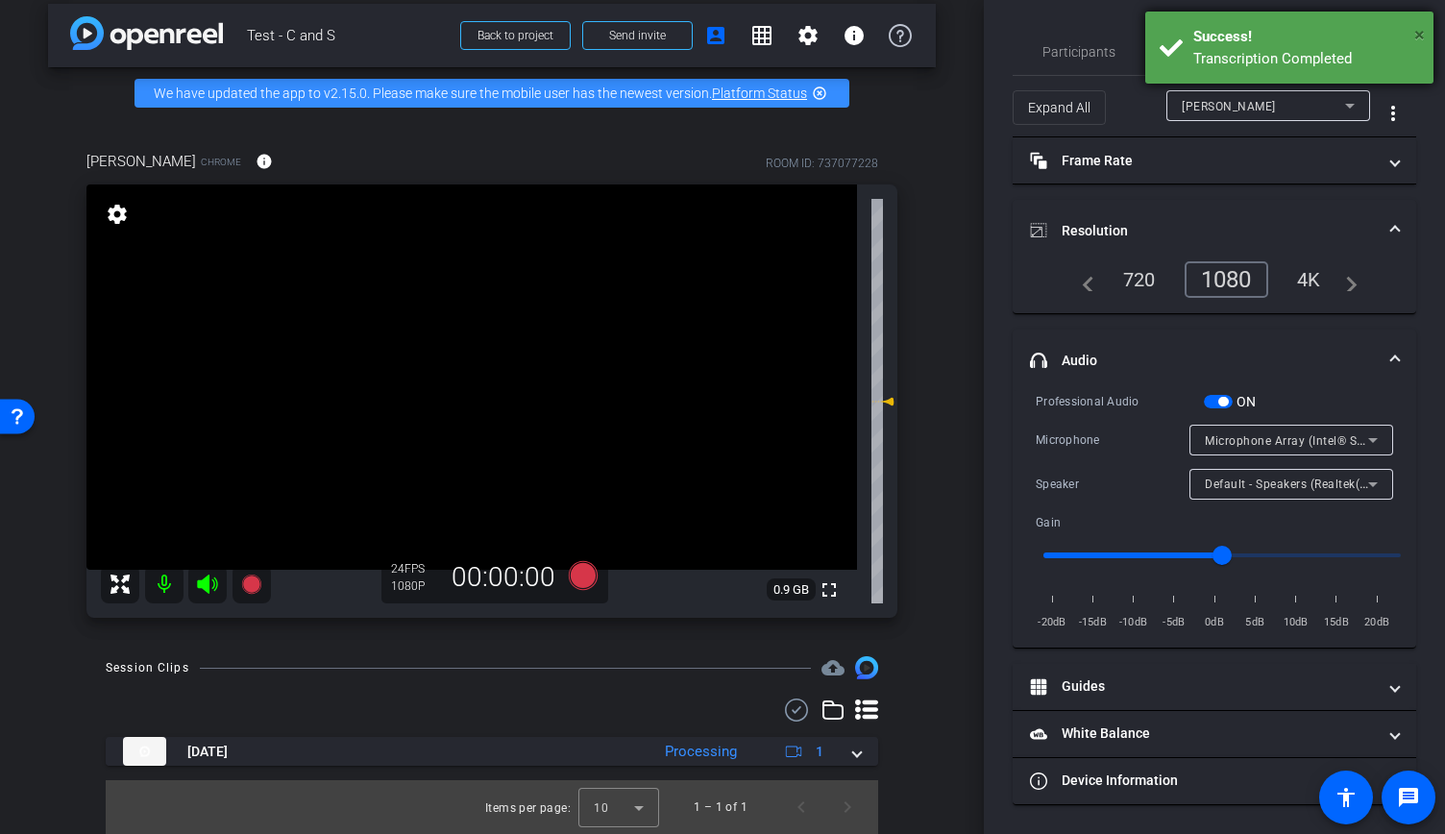
click at [1414, 36] on span "×" at bounding box center [1419, 34] width 11 height 23
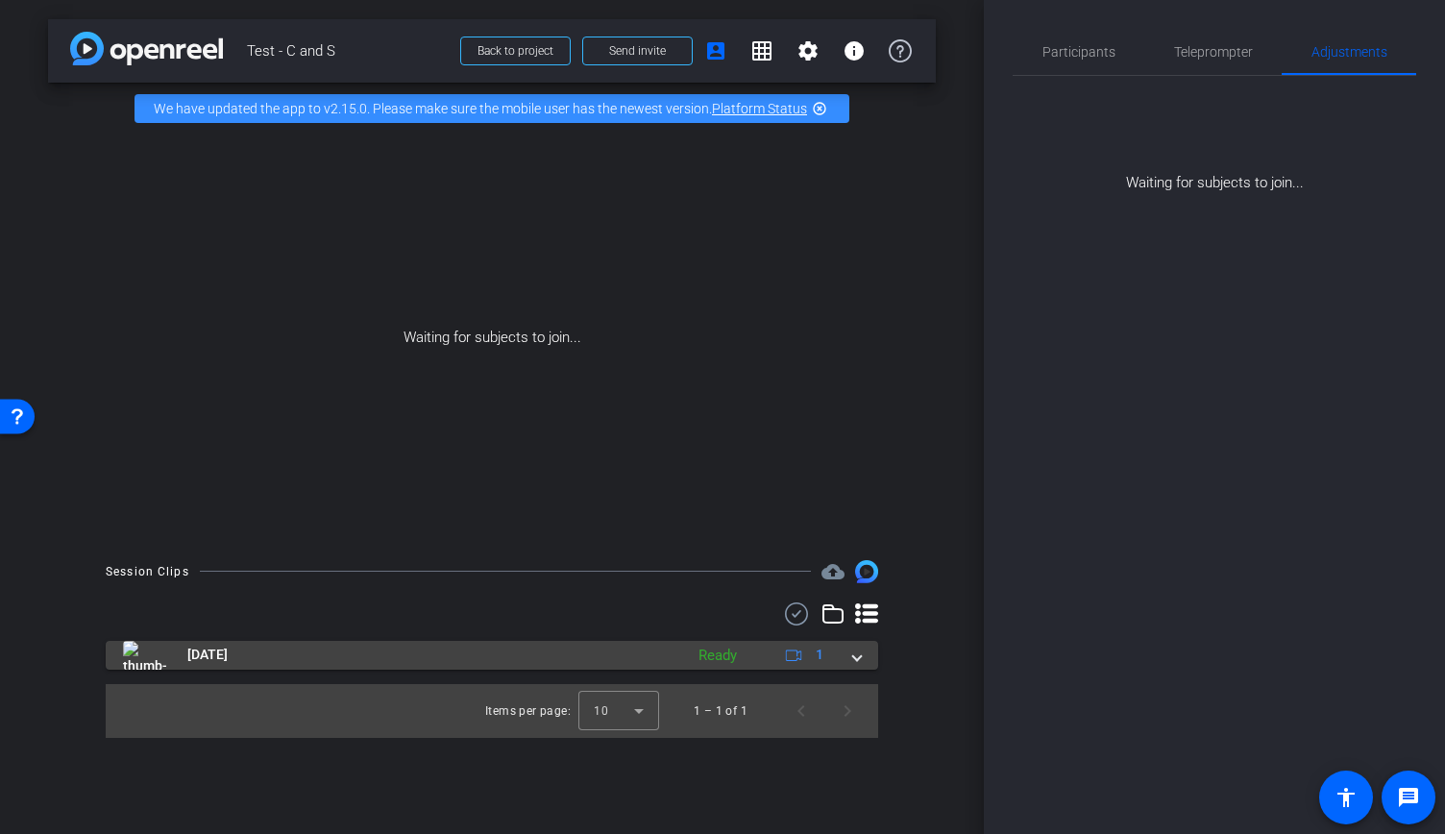
click at [155, 647] on img at bounding box center [144, 655] width 43 height 29
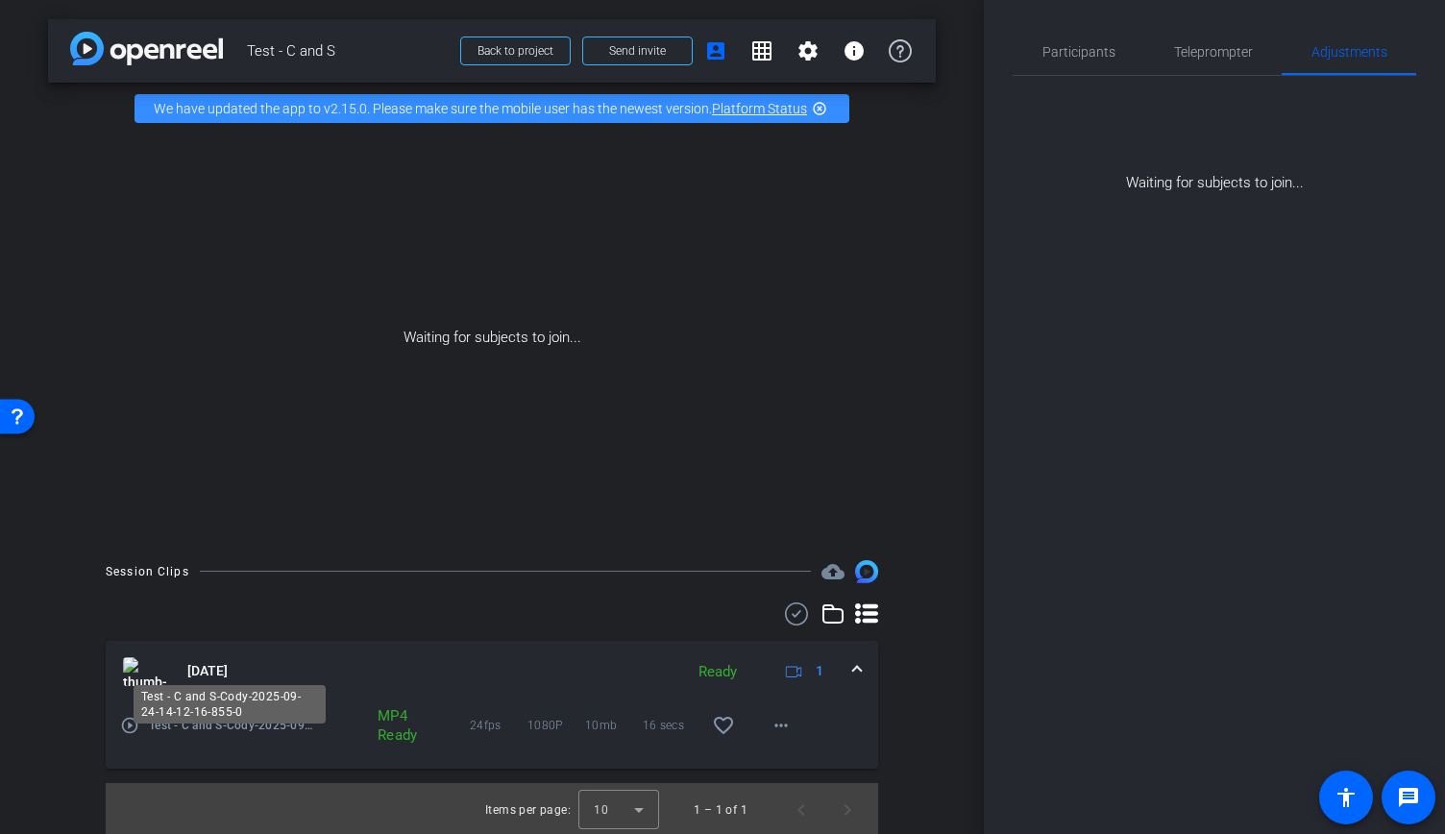
click at [142, 700] on div "Test - C and S-Cody-2025-09-24-14-12-16-855-0" at bounding box center [230, 704] width 192 height 38
click at [129, 735] on mat-icon "play_circle_outline" at bounding box center [129, 725] width 19 height 19
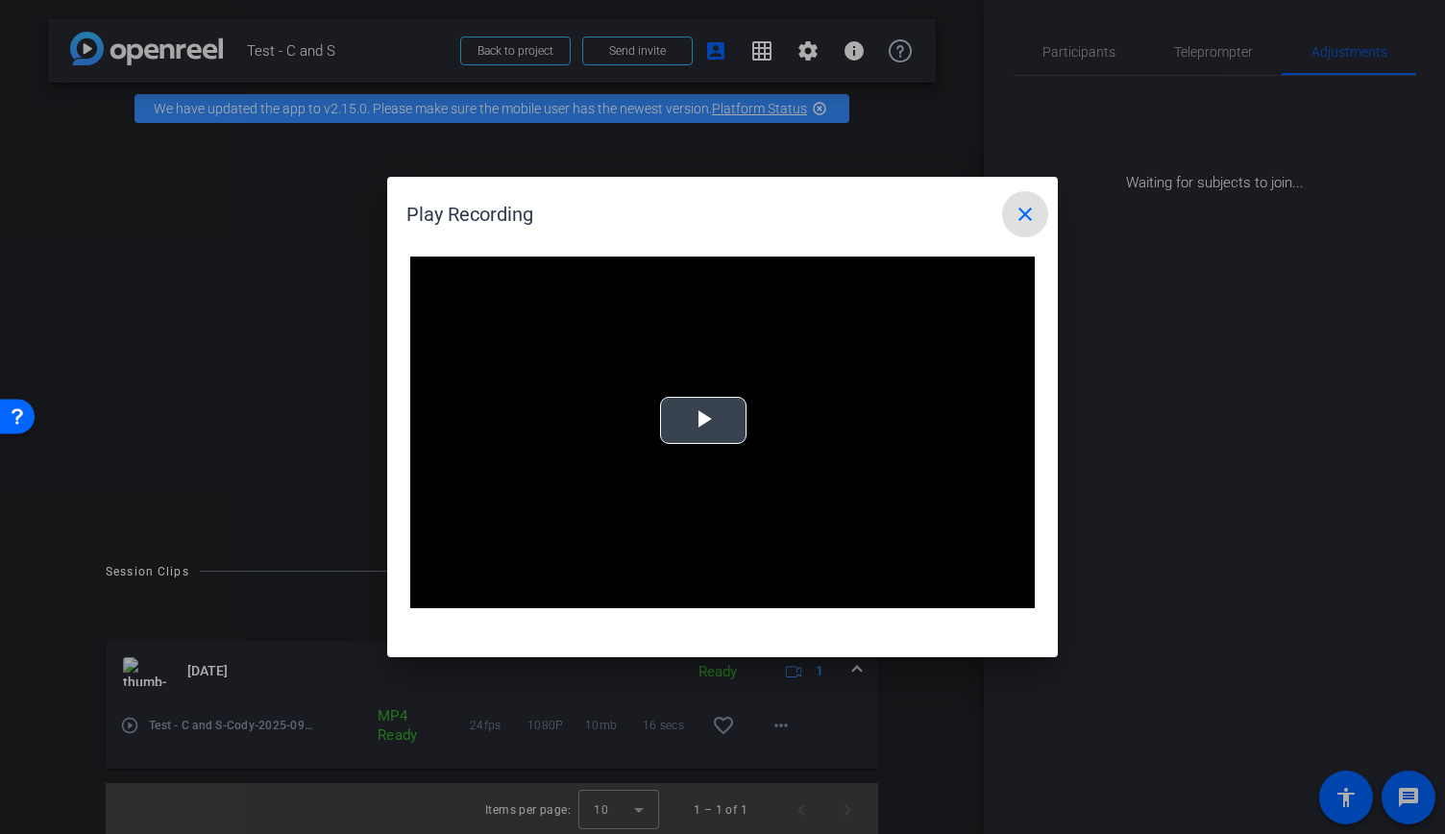
click at [721, 437] on video "Video Player" at bounding box center [722, 432] width 624 height 352
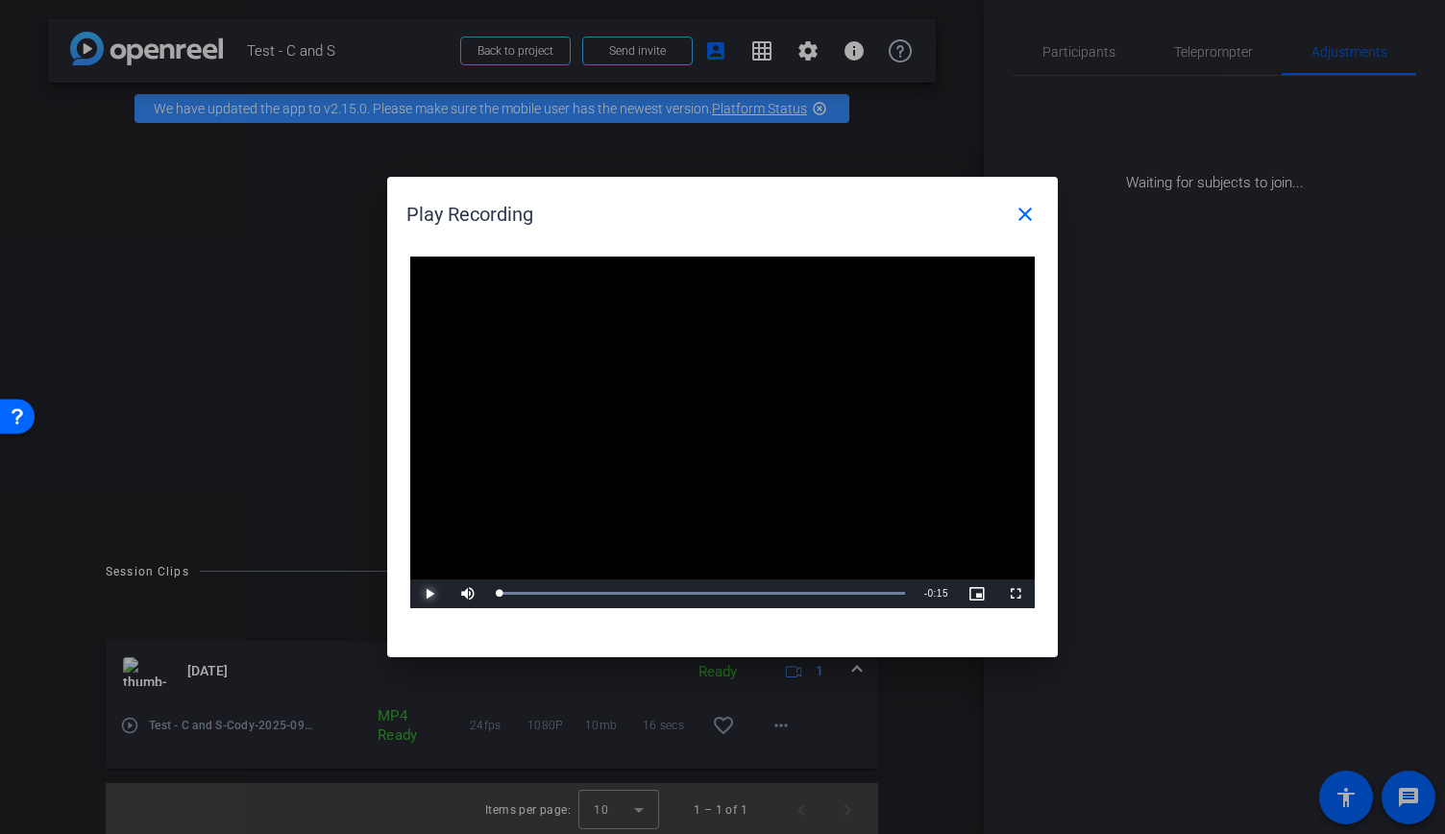
click at [426, 594] on span "Video Player" at bounding box center [429, 594] width 38 height 0
click at [530, 593] on div "0:01" at bounding box center [529, 593] width 1 height 5
click at [659, 592] on div "Loaded : 100.00% 0:06 0:02" at bounding box center [701, 593] width 408 height 5
click at [846, 589] on div "Loaded : 100.00% 0:13 0:09" at bounding box center [700, 593] width 427 height 29
click at [543, 607] on div "Loaded : 100.00% 0:01 0:01" at bounding box center [700, 593] width 427 height 29
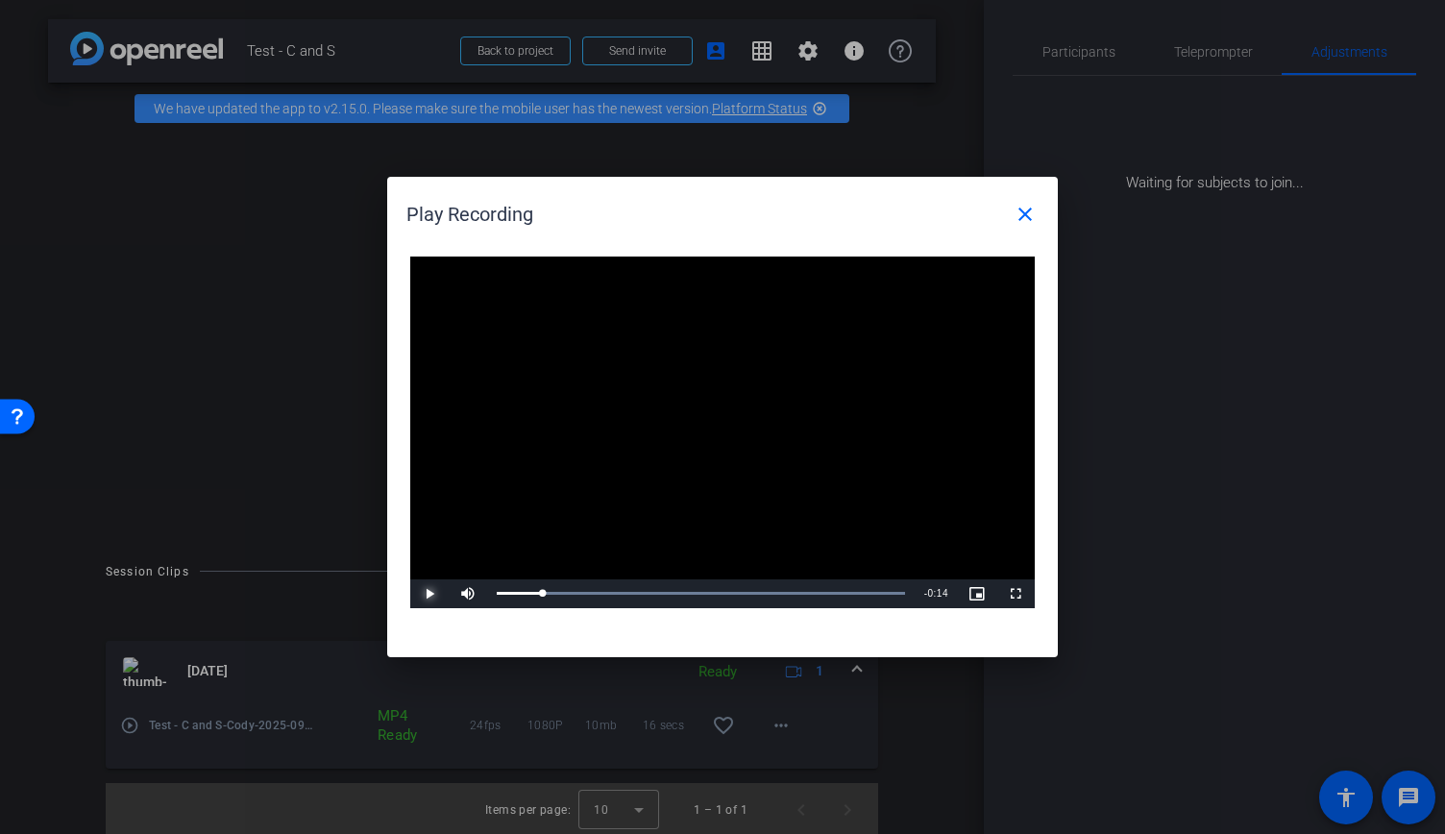
click at [419, 594] on span "Video Player" at bounding box center [429, 594] width 38 height 0
click at [1033, 224] on mat-icon "close" at bounding box center [1024, 214] width 23 height 23
